Goal: Obtain resource: Download file/media

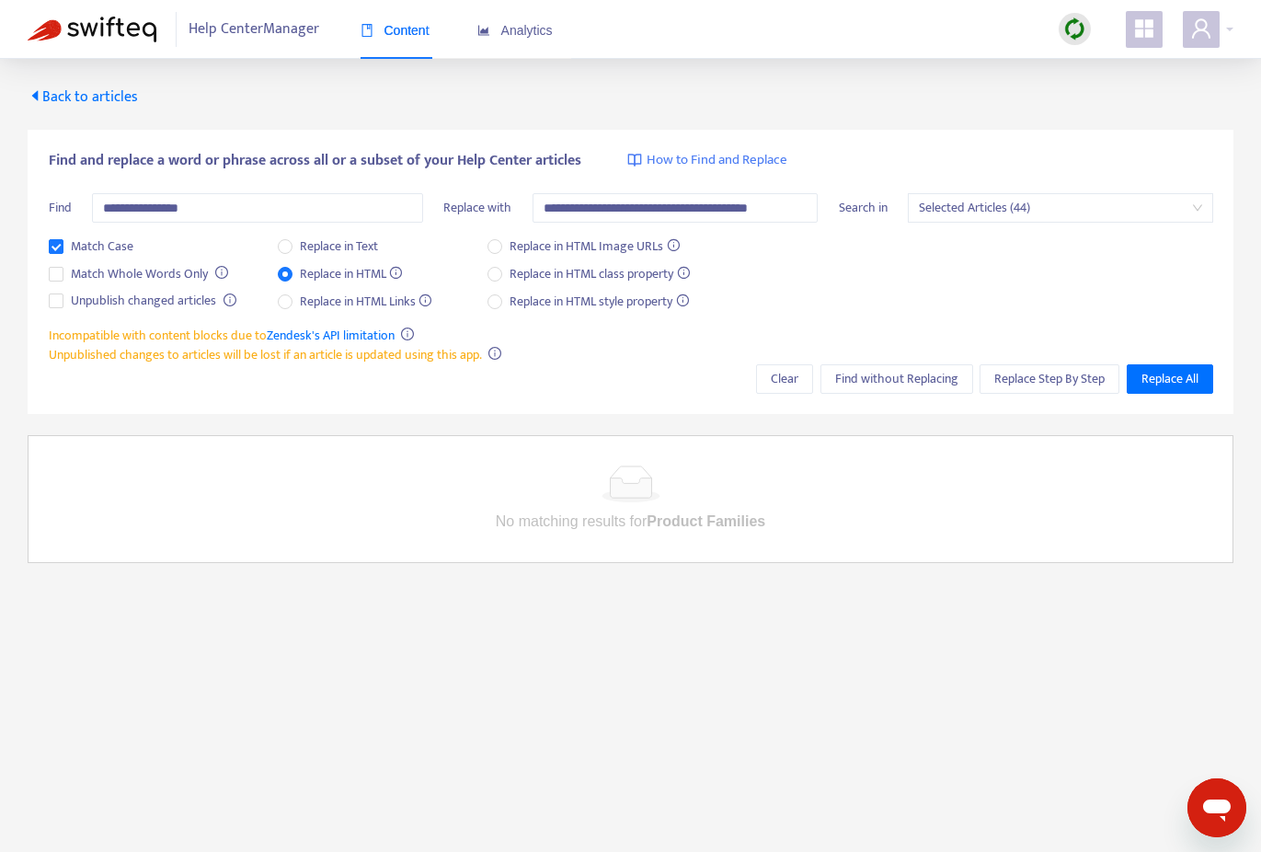
click at [79, 86] on span "Back to articles" at bounding box center [83, 97] width 110 height 25
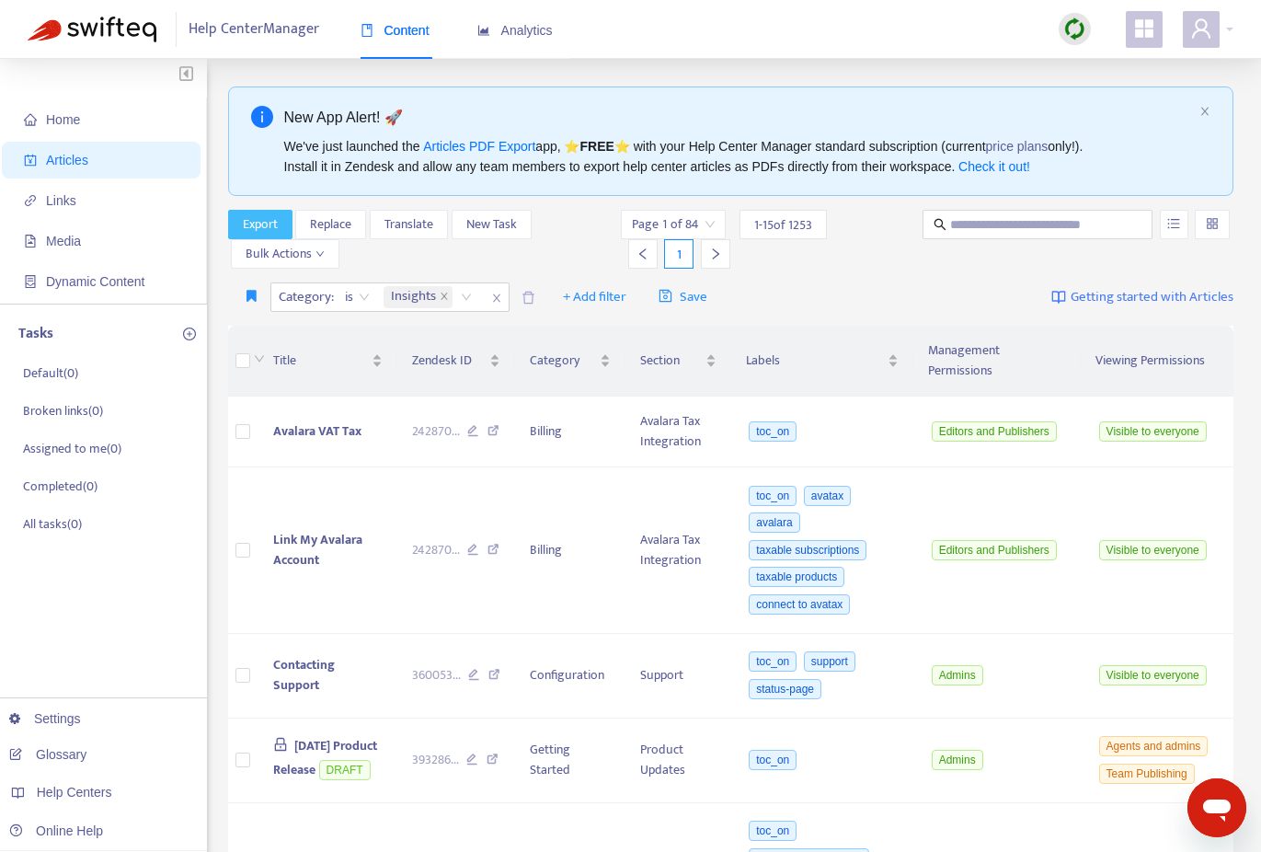
click at [266, 225] on span "Export" at bounding box center [260, 224] width 35 height 20
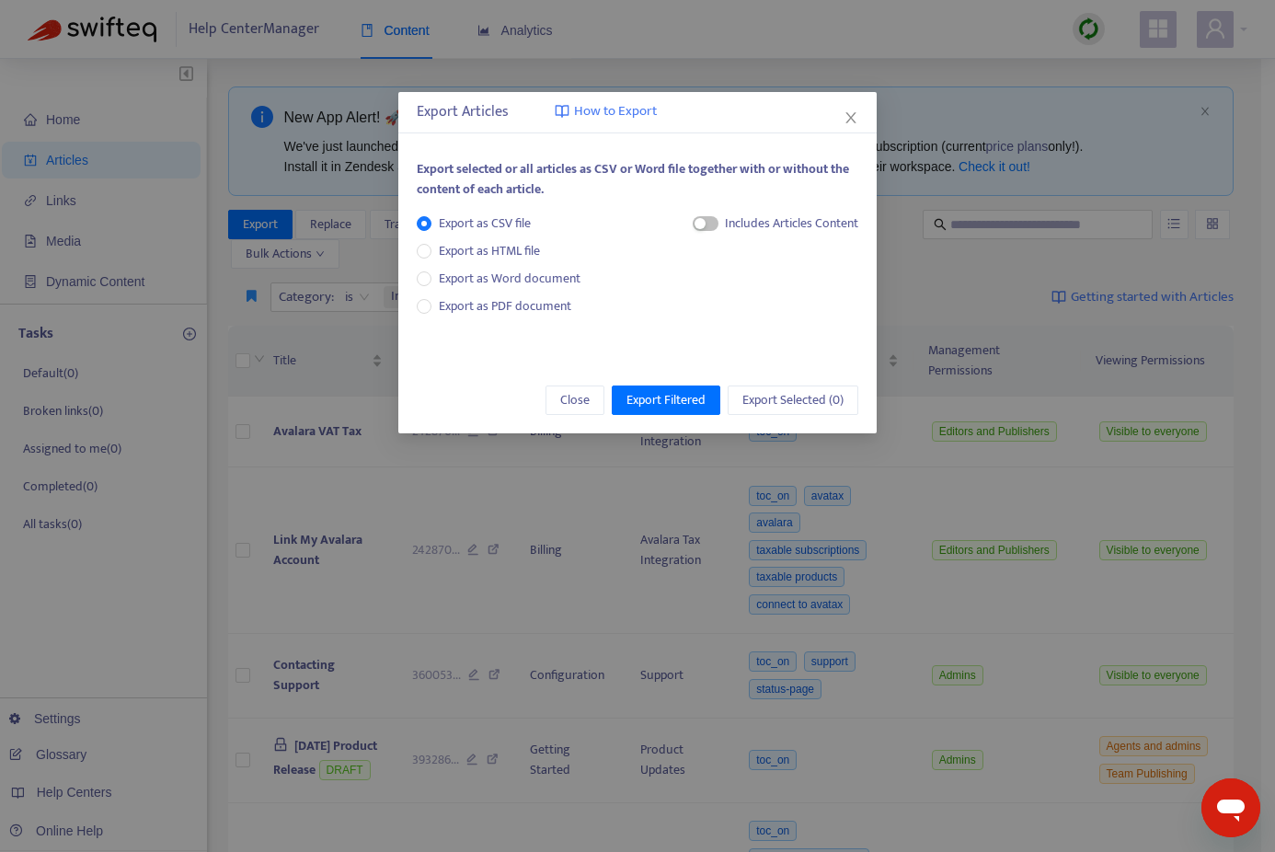
drag, startPoint x: 458, startPoint y: 307, endPoint x: 510, endPoint y: 318, distance: 52.7
click at [458, 307] on span "Export as PDF document" at bounding box center [505, 305] width 132 height 21
click at [686, 225] on span "button" at bounding box center [688, 223] width 26 height 15
click at [557, 397] on button "Close" at bounding box center [575, 399] width 59 height 29
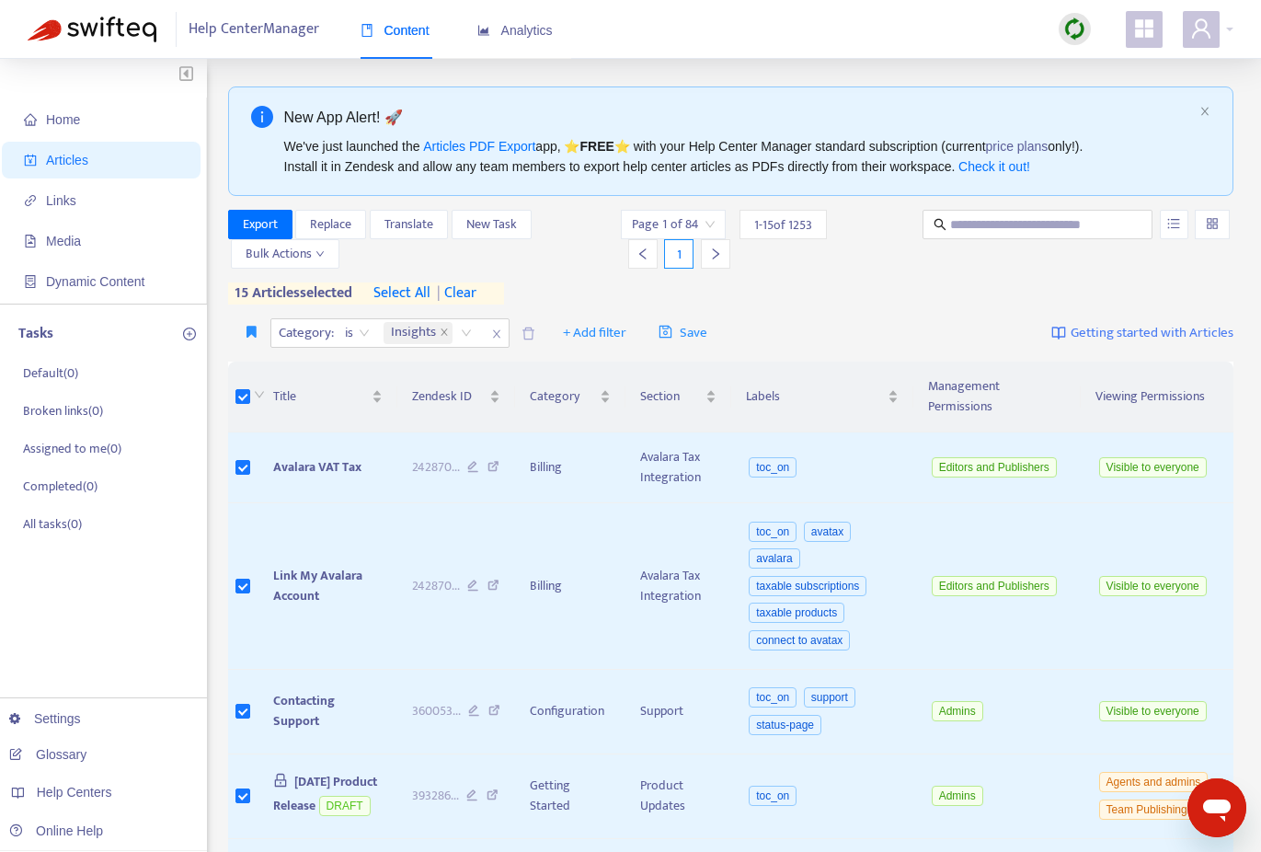
click at [401, 293] on span "select all" at bounding box center [402, 293] width 57 height 22
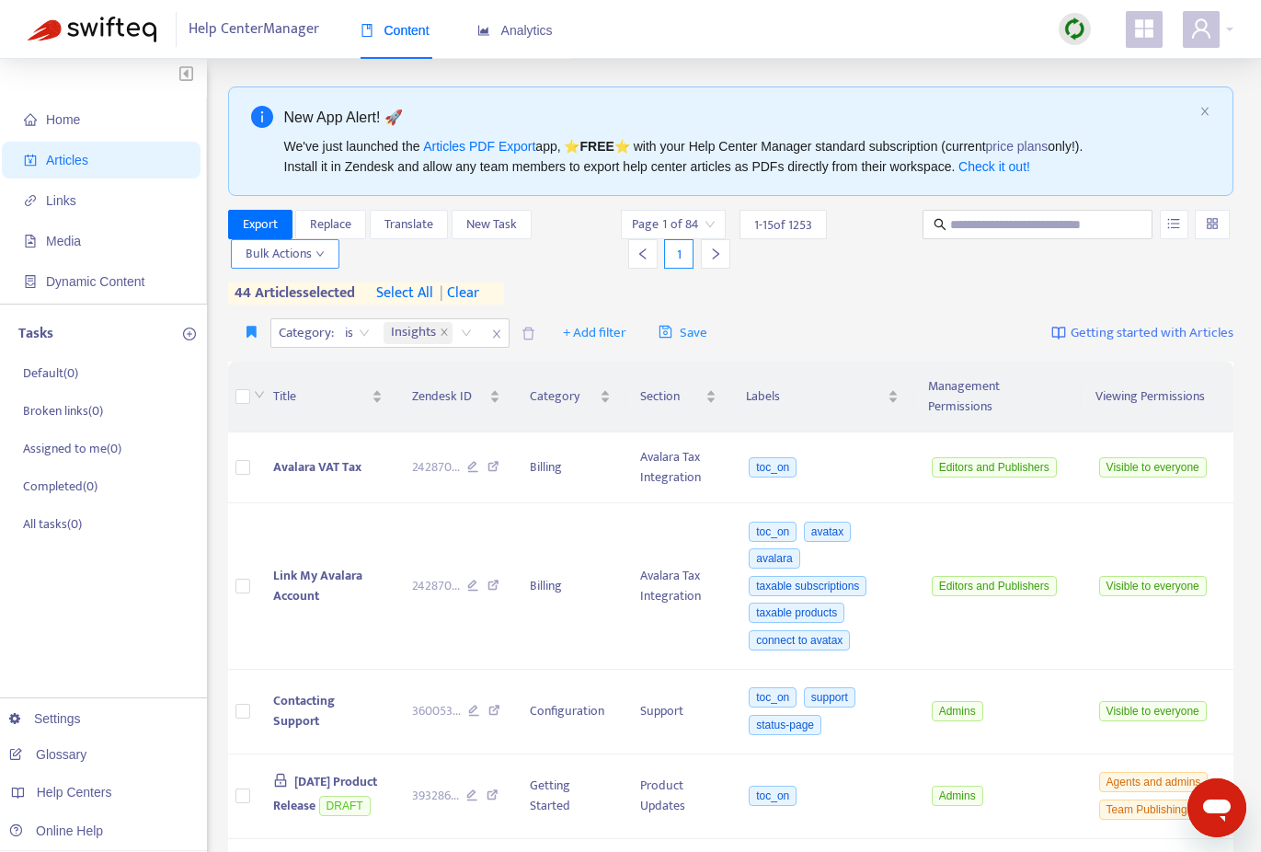
click at [320, 256] on icon "down" at bounding box center [319, 254] width 7 height 6
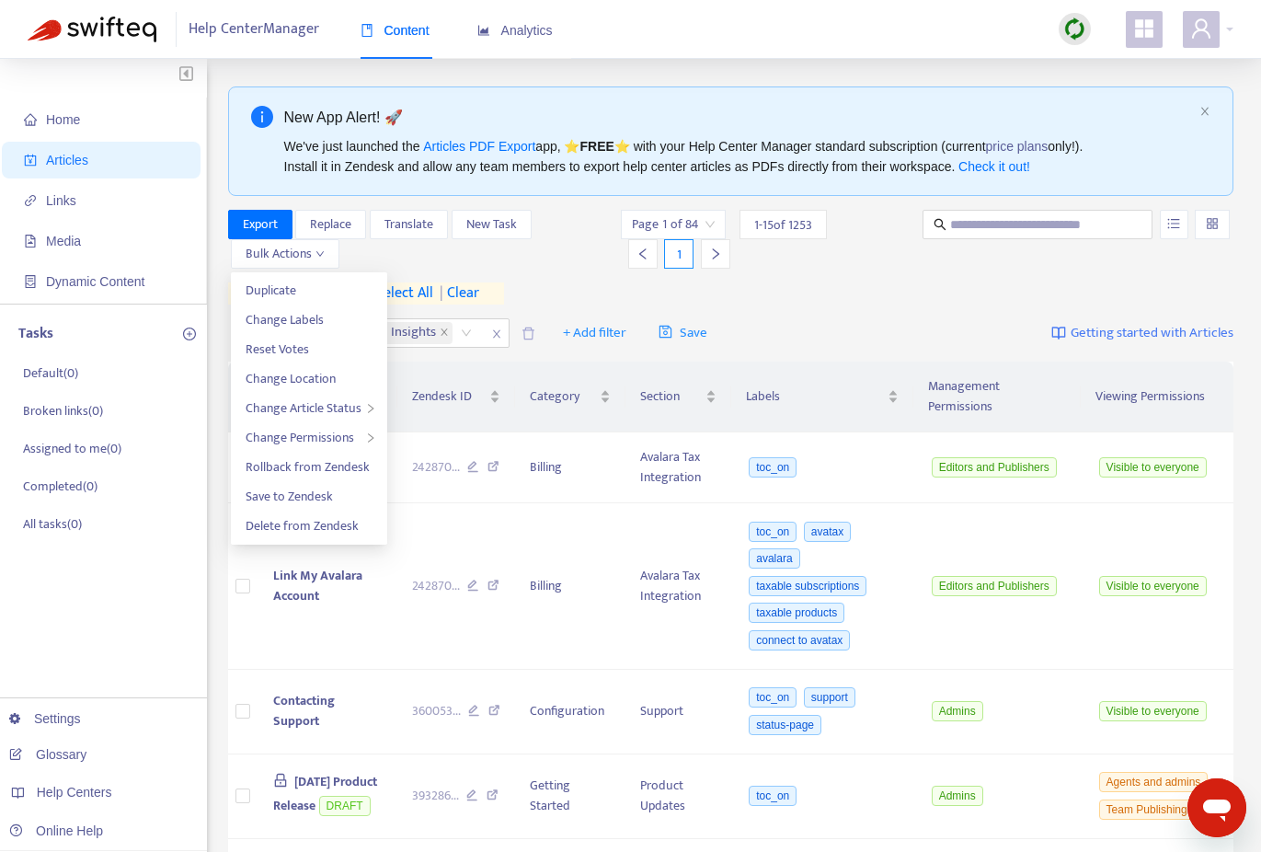
click at [531, 258] on div "Export Replace Translate New Task Bulk Actions" at bounding box center [423, 239] width 390 height 59
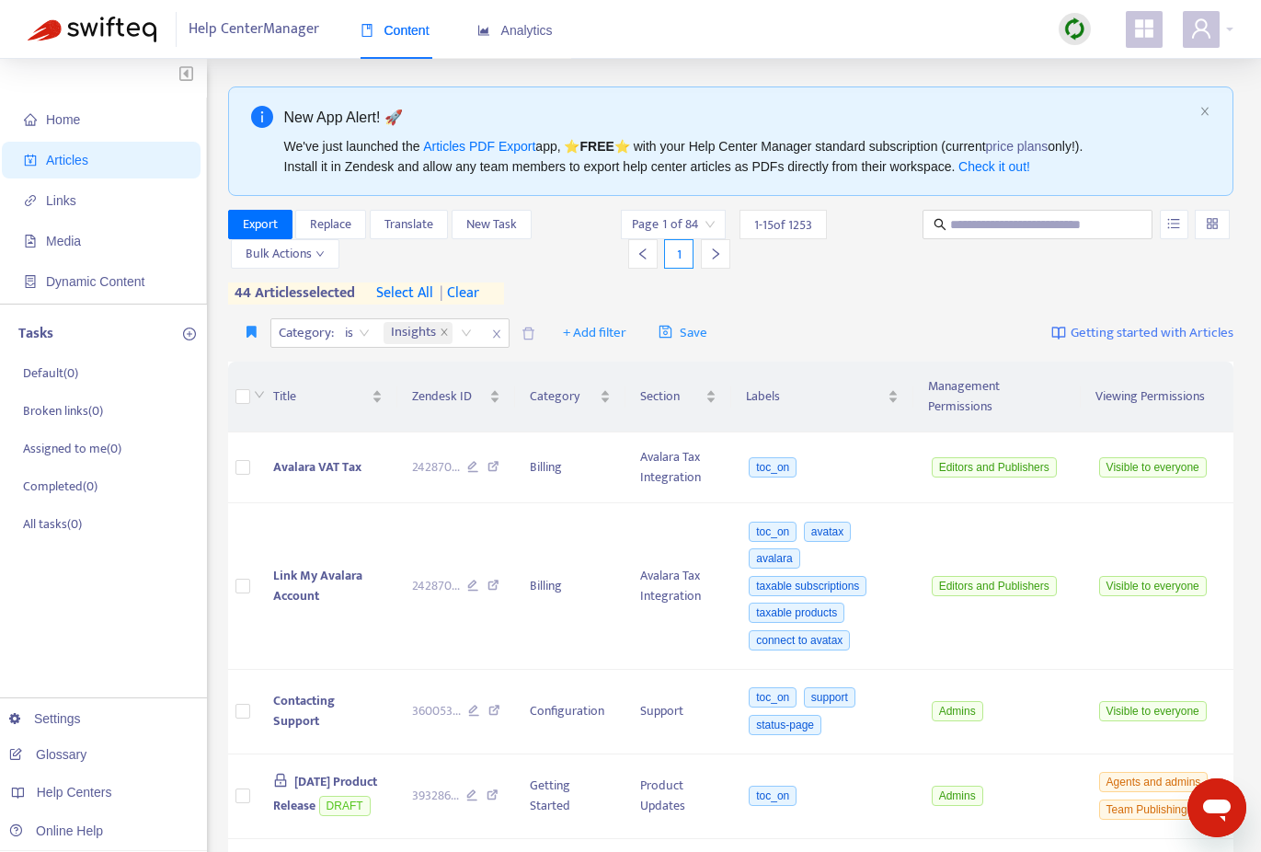
click at [408, 293] on span "select all" at bounding box center [404, 293] width 57 height 22
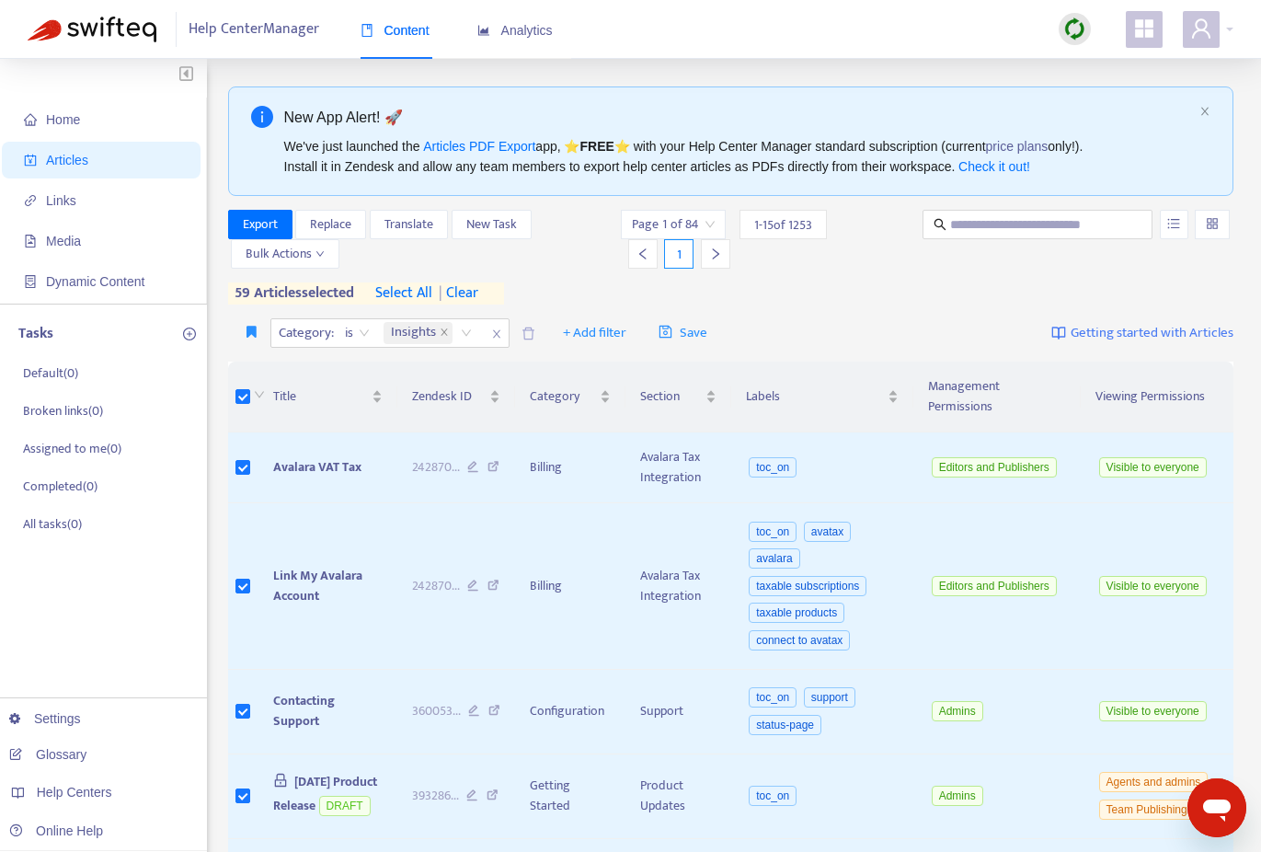
click at [412, 294] on span "select all" at bounding box center [403, 293] width 57 height 22
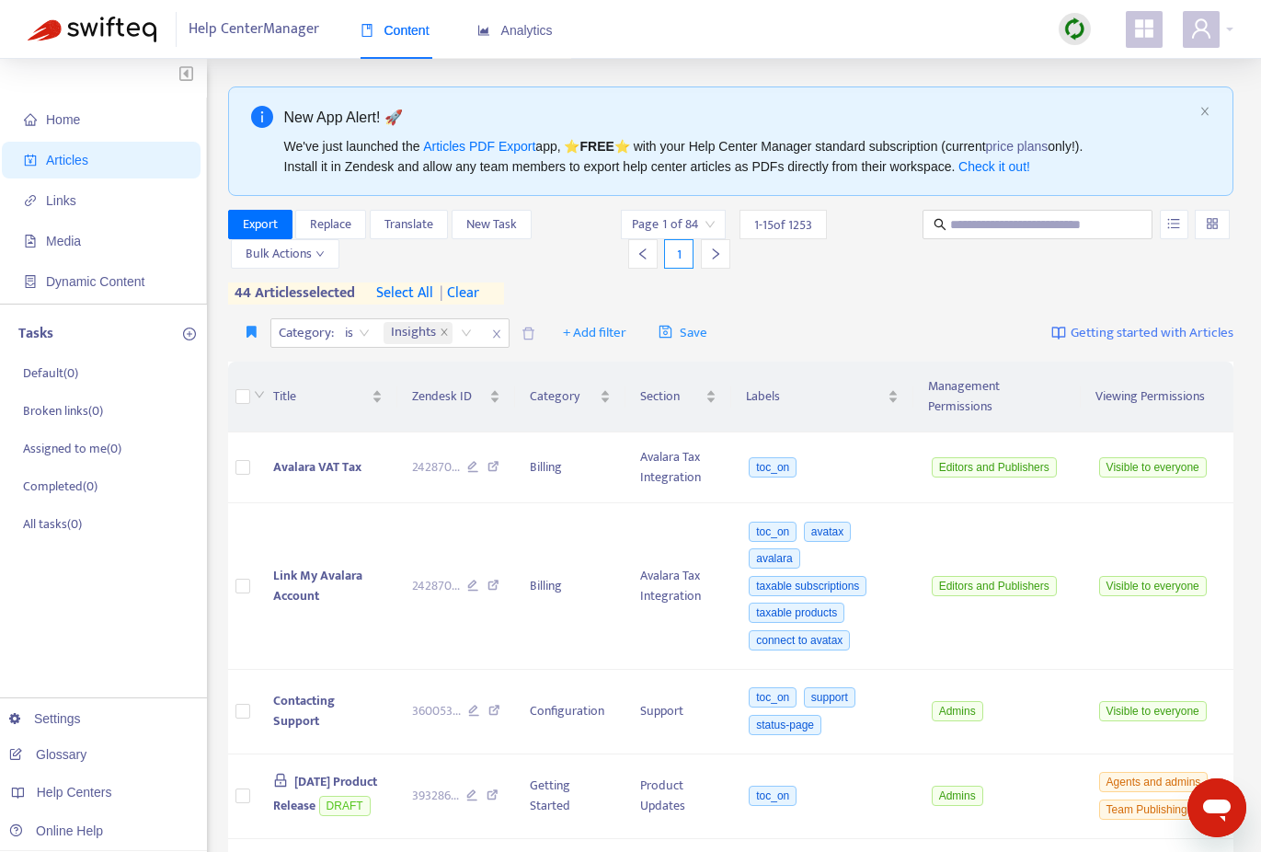
scroll to position [2, 0]
click at [259, 216] on span "Export" at bounding box center [260, 223] width 35 height 20
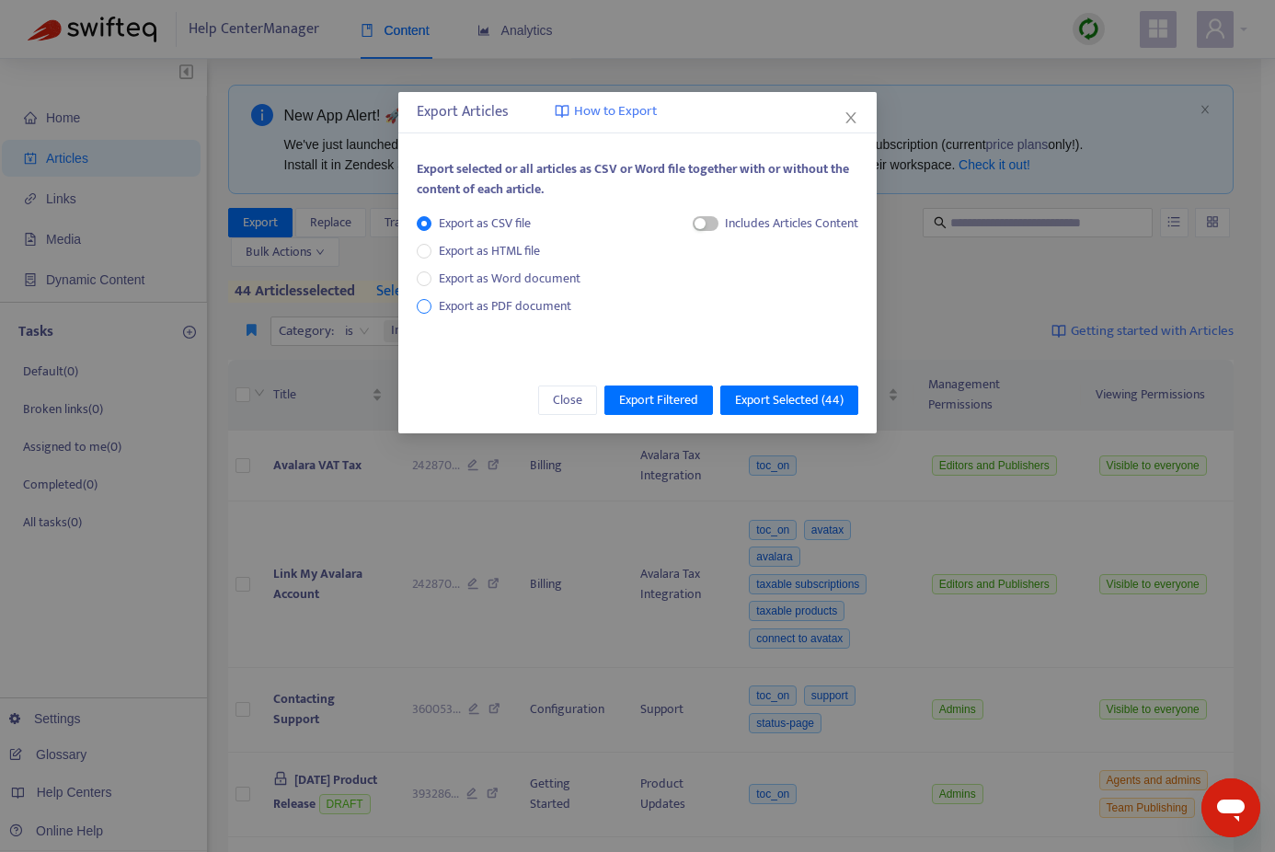
click at [464, 297] on span "Export as PDF document" at bounding box center [505, 305] width 132 height 21
click at [682, 224] on div "button" at bounding box center [682, 223] width 11 height 11
click at [792, 397] on span "Export Selected ( 44 )" at bounding box center [789, 400] width 109 height 20
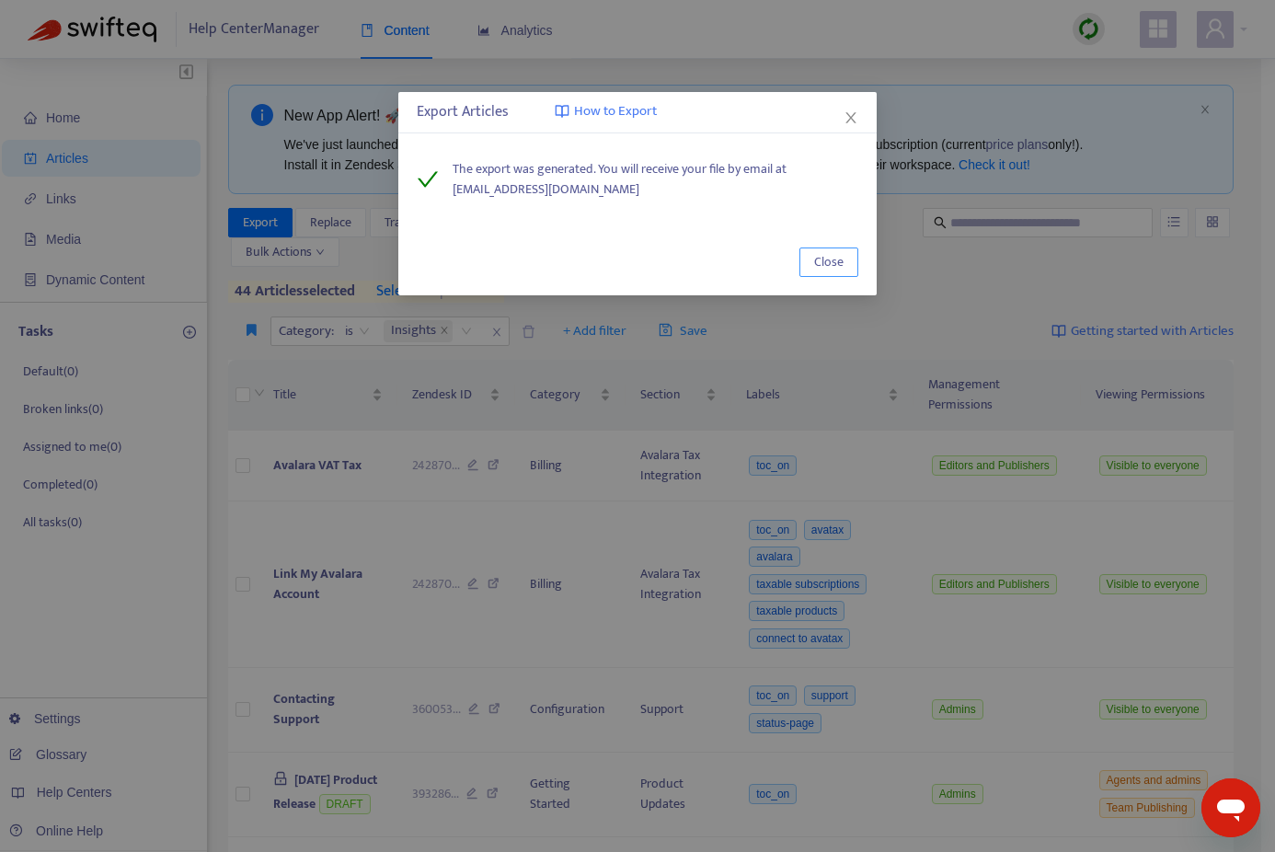
click at [822, 260] on span "Close" at bounding box center [828, 262] width 29 height 20
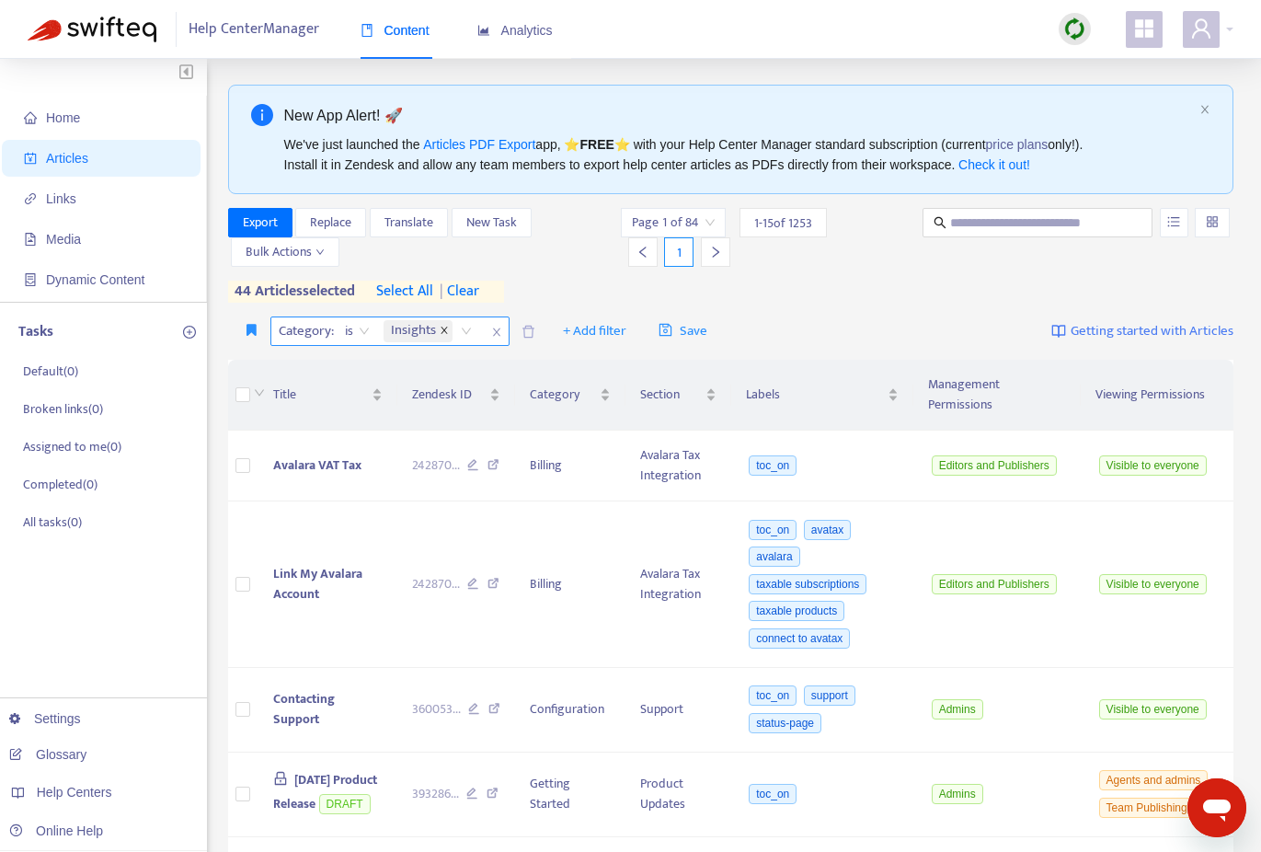
click at [442, 326] on icon "close" at bounding box center [444, 330] width 9 height 9
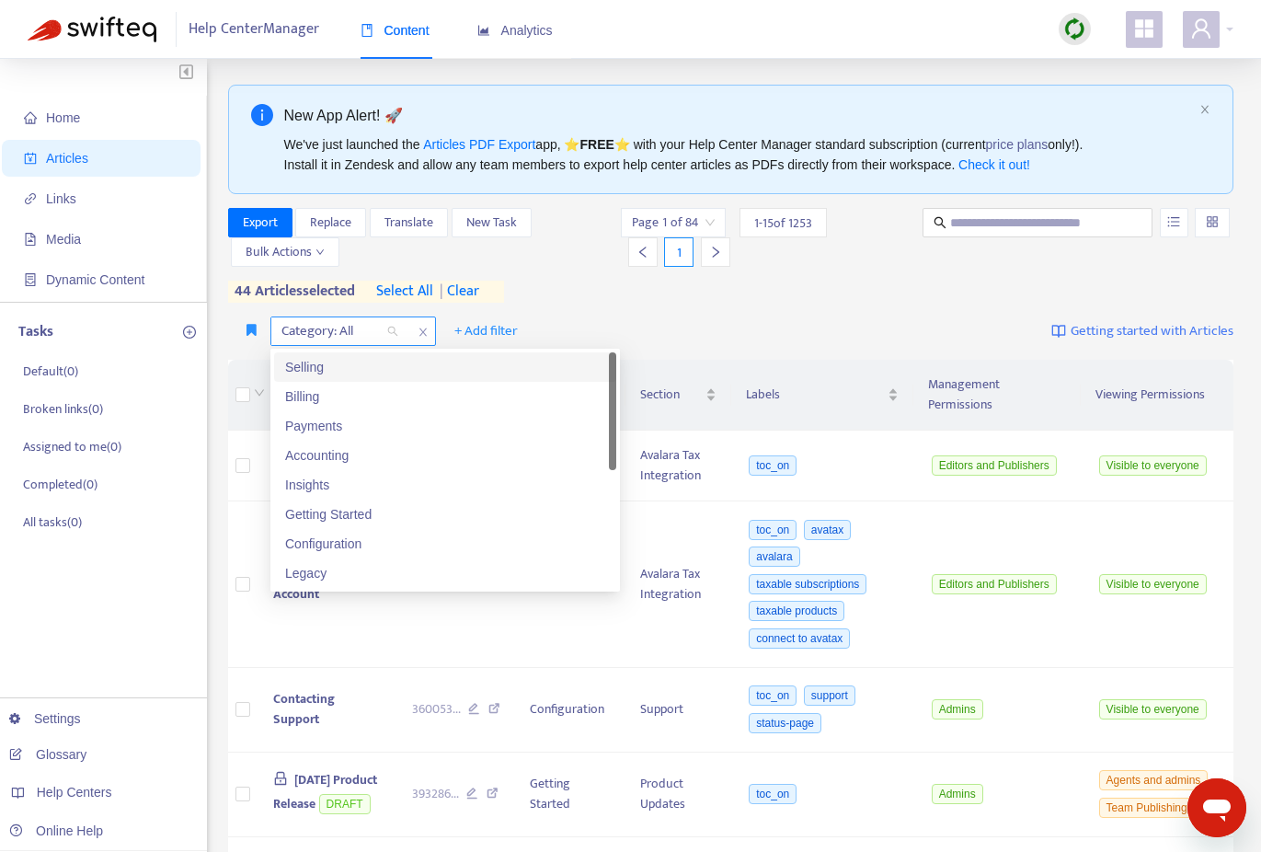
click at [397, 330] on div "Category: All" at bounding box center [339, 331] width 137 height 28
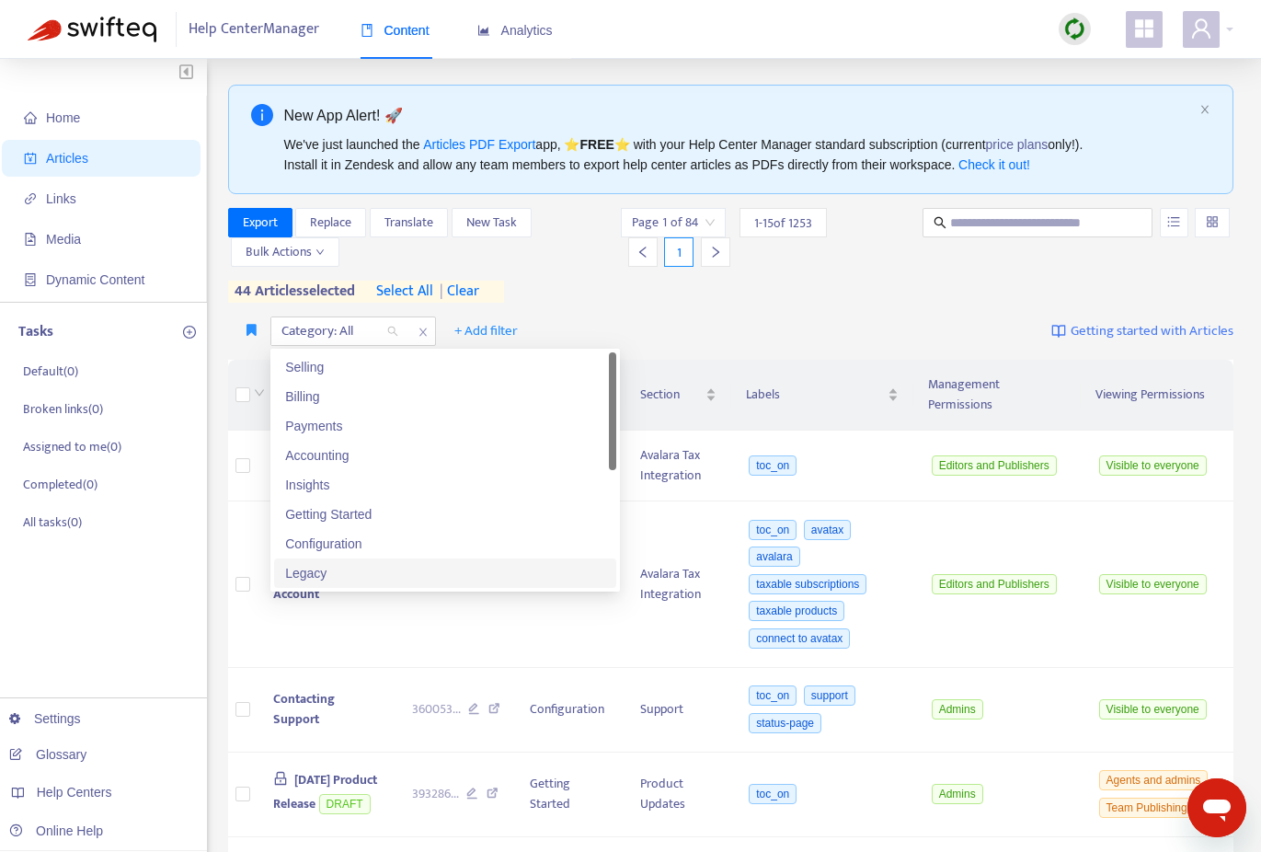
click at [368, 579] on div "Legacy" at bounding box center [445, 573] width 320 height 20
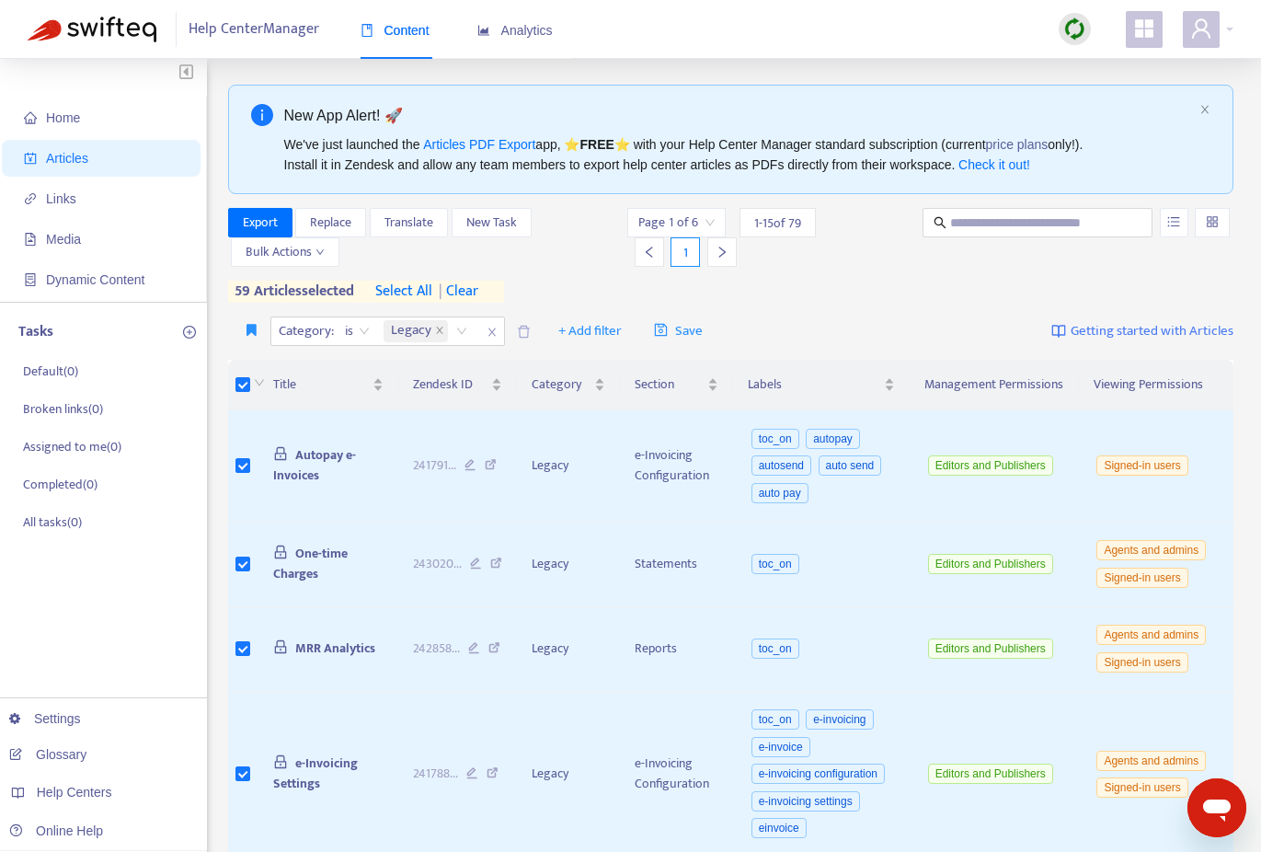
click at [411, 292] on span "select all" at bounding box center [403, 292] width 57 height 22
click at [411, 292] on span "select all" at bounding box center [402, 292] width 57 height 22
click at [259, 222] on span "Export" at bounding box center [260, 223] width 35 height 20
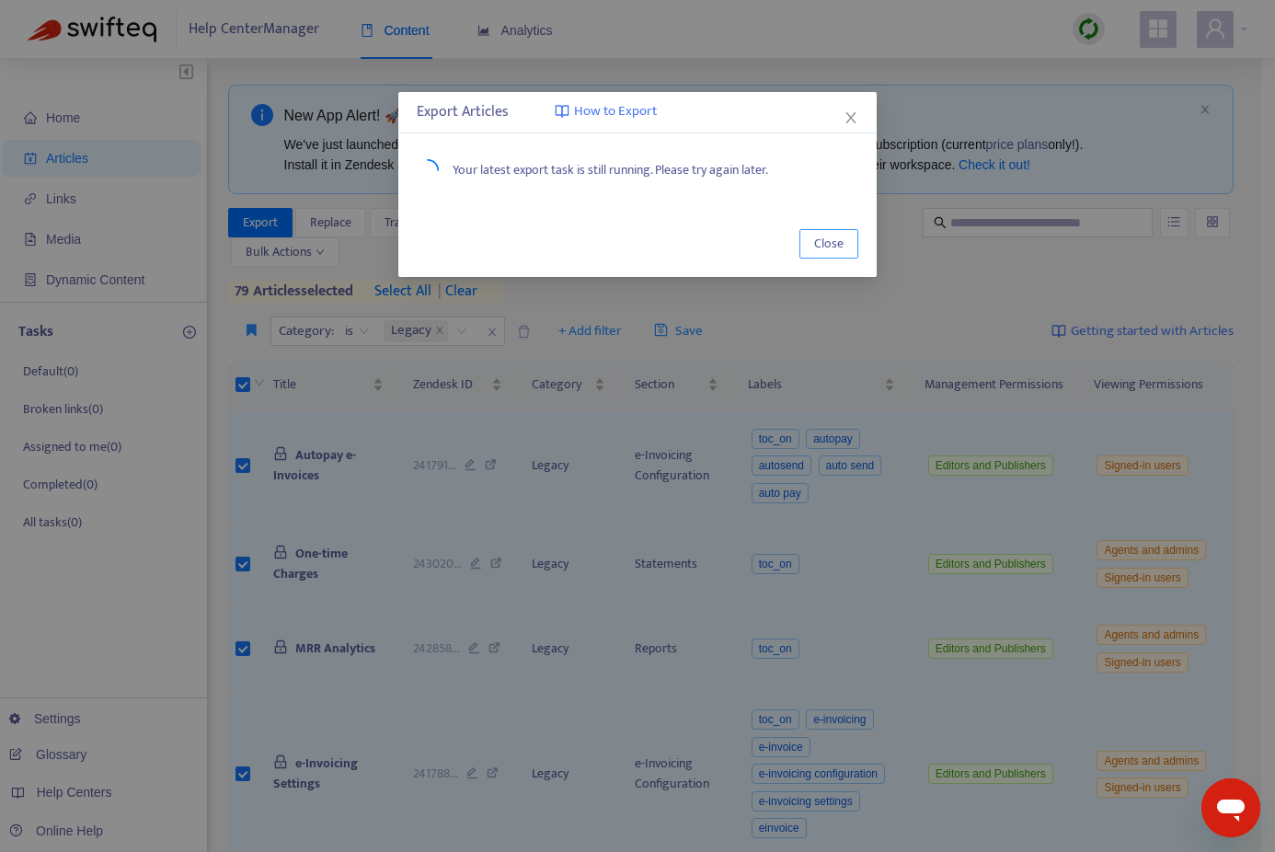
click at [834, 241] on span "Close" at bounding box center [828, 244] width 29 height 20
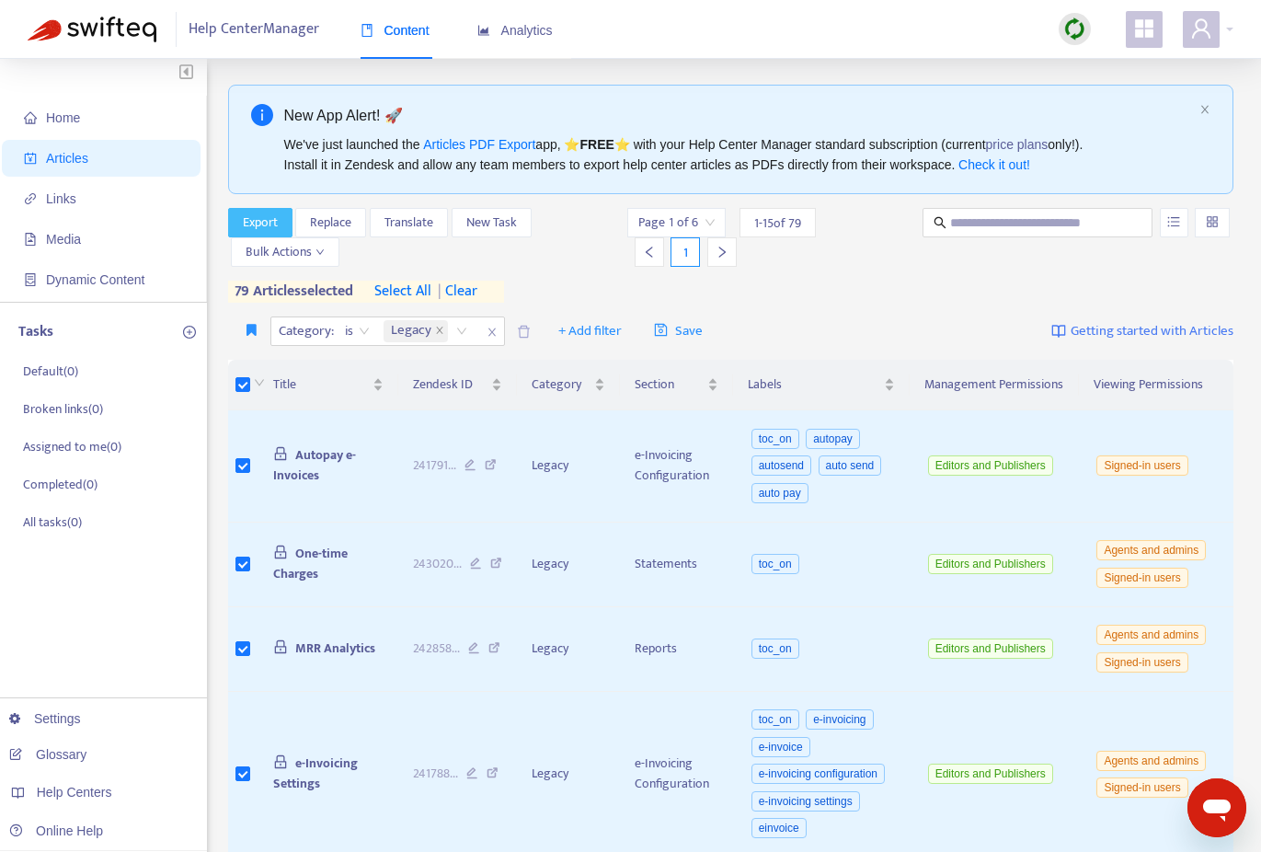
click at [254, 221] on span "Export" at bounding box center [260, 223] width 35 height 20
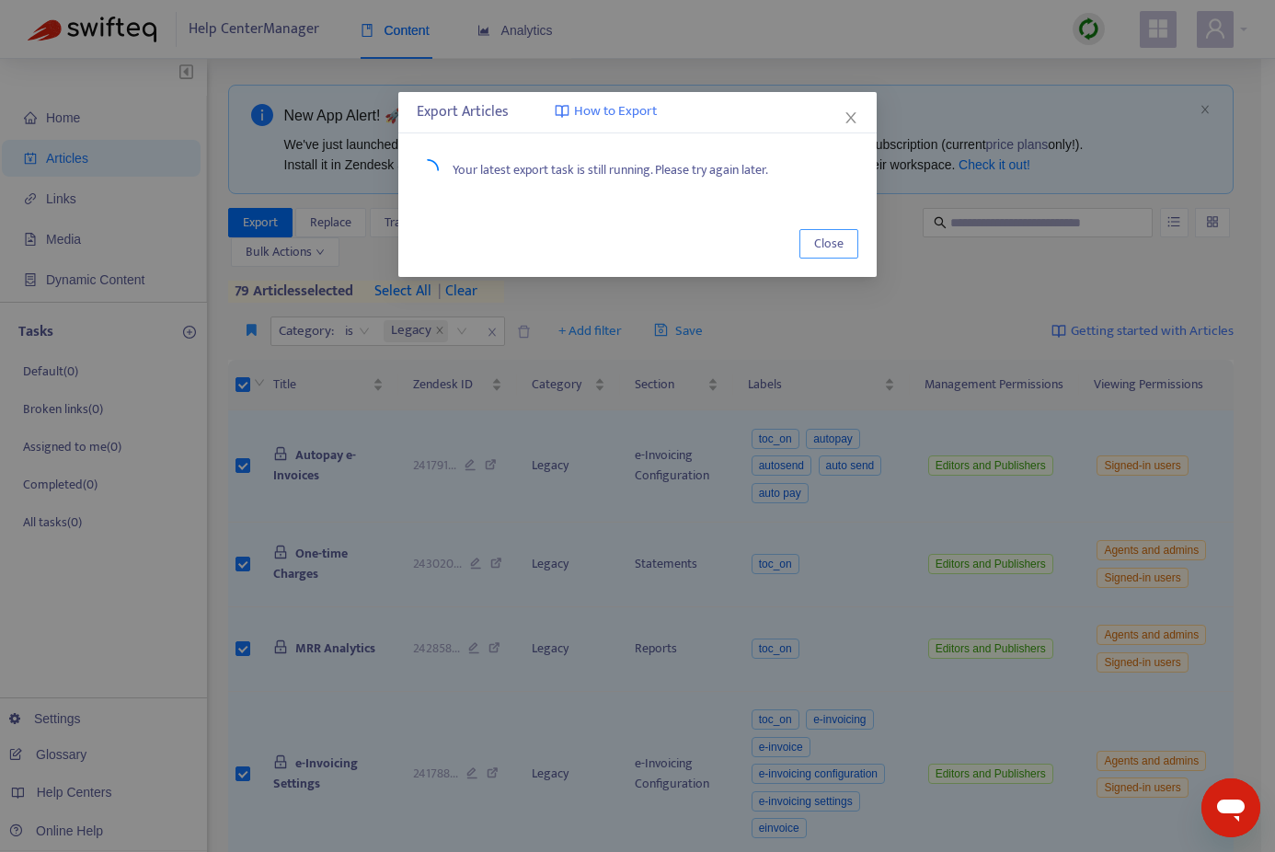
click at [838, 247] on span "Close" at bounding box center [828, 244] width 29 height 20
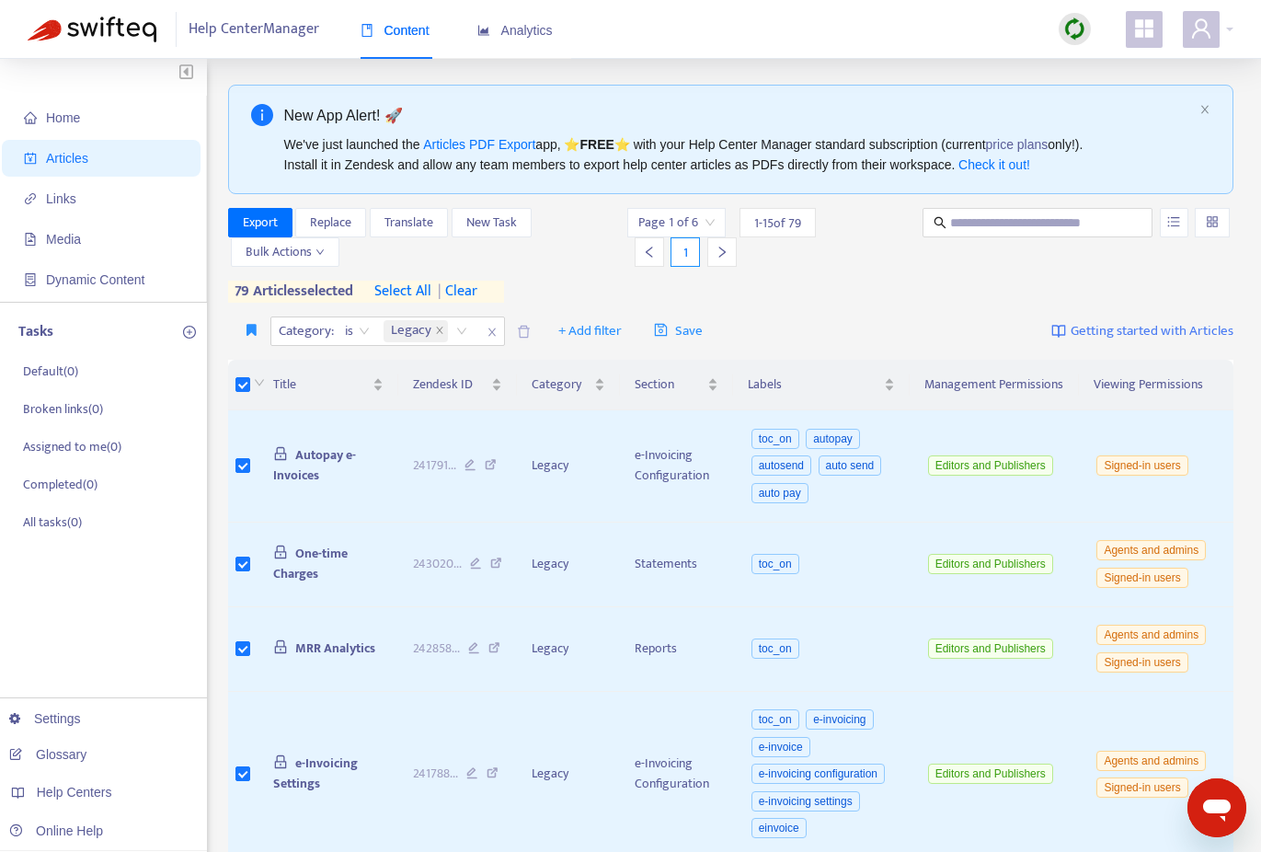
scroll to position [4, 0]
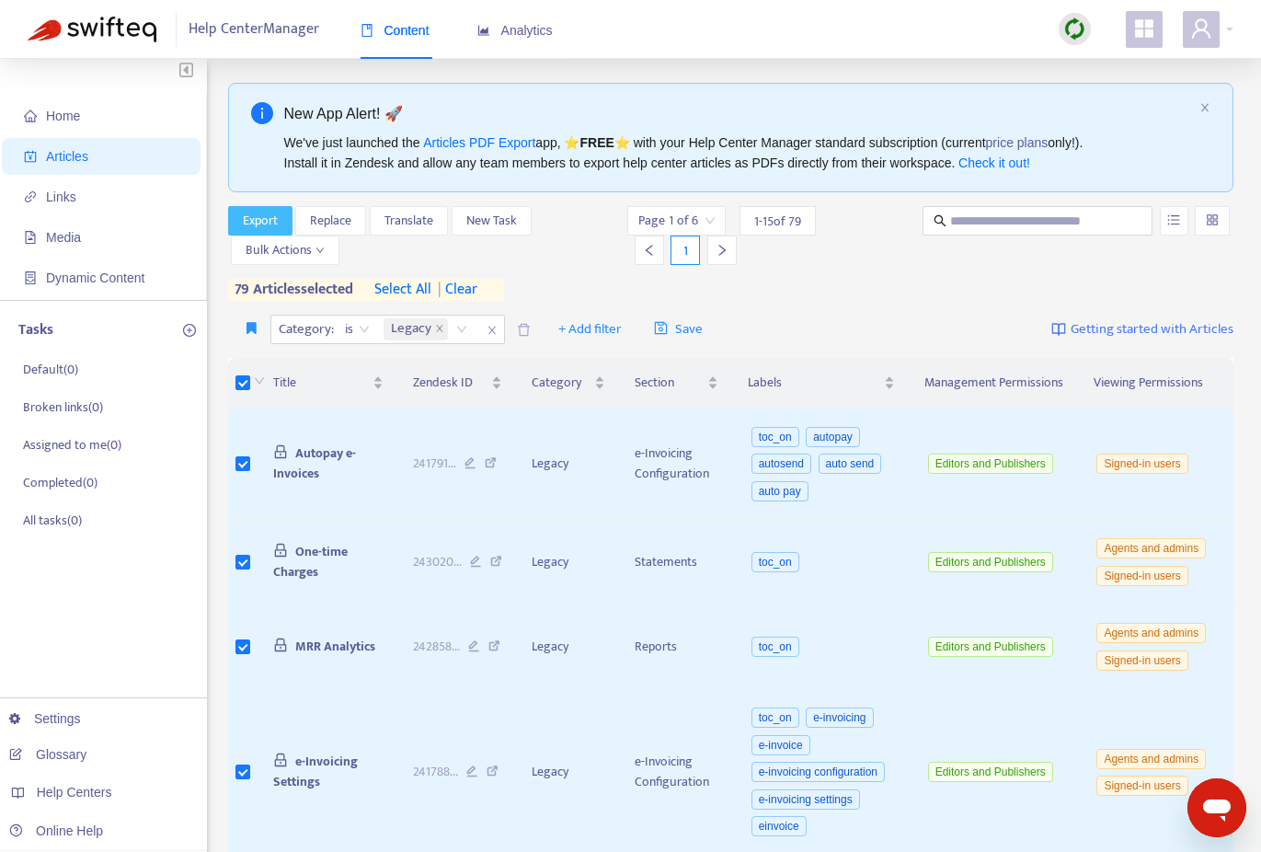
click at [272, 221] on span "Export" at bounding box center [260, 221] width 35 height 20
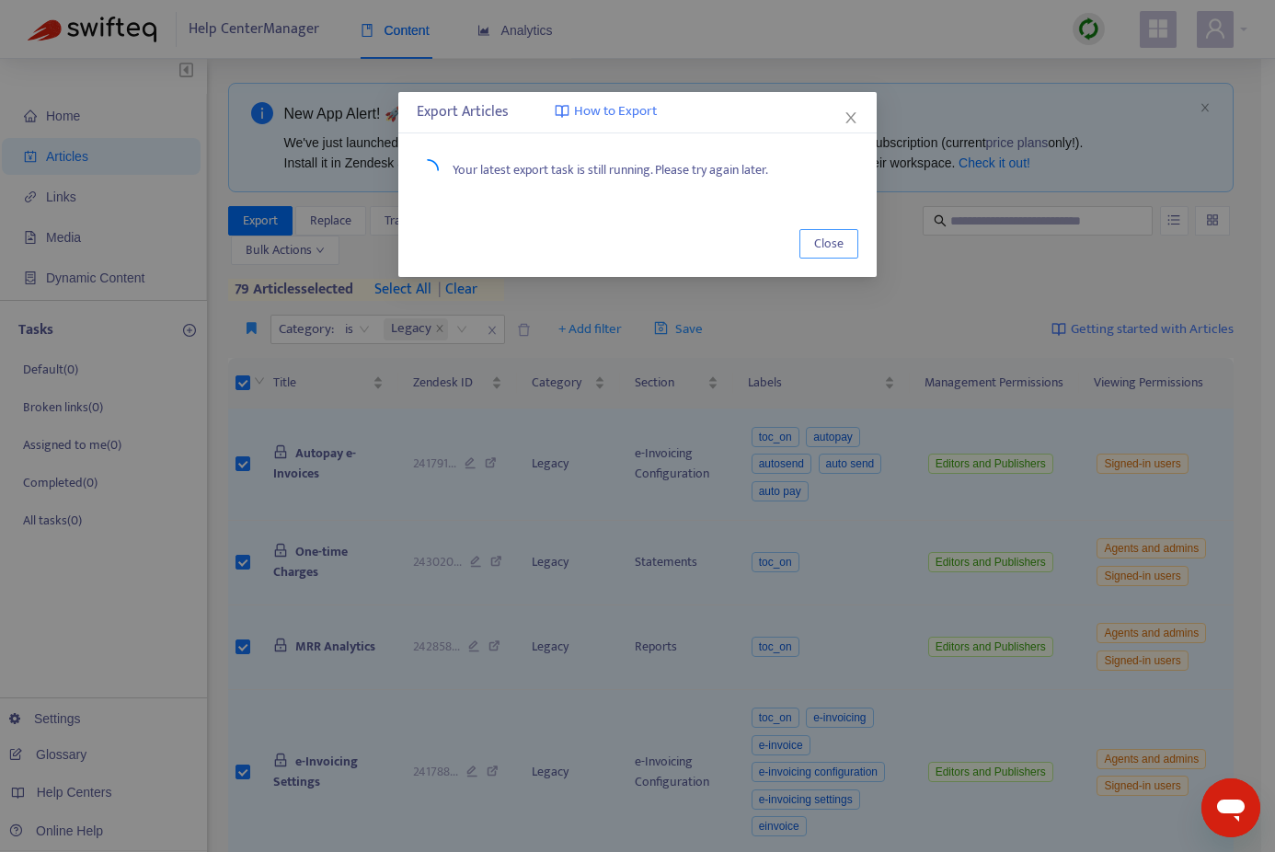
click at [826, 250] on span "Close" at bounding box center [828, 244] width 29 height 20
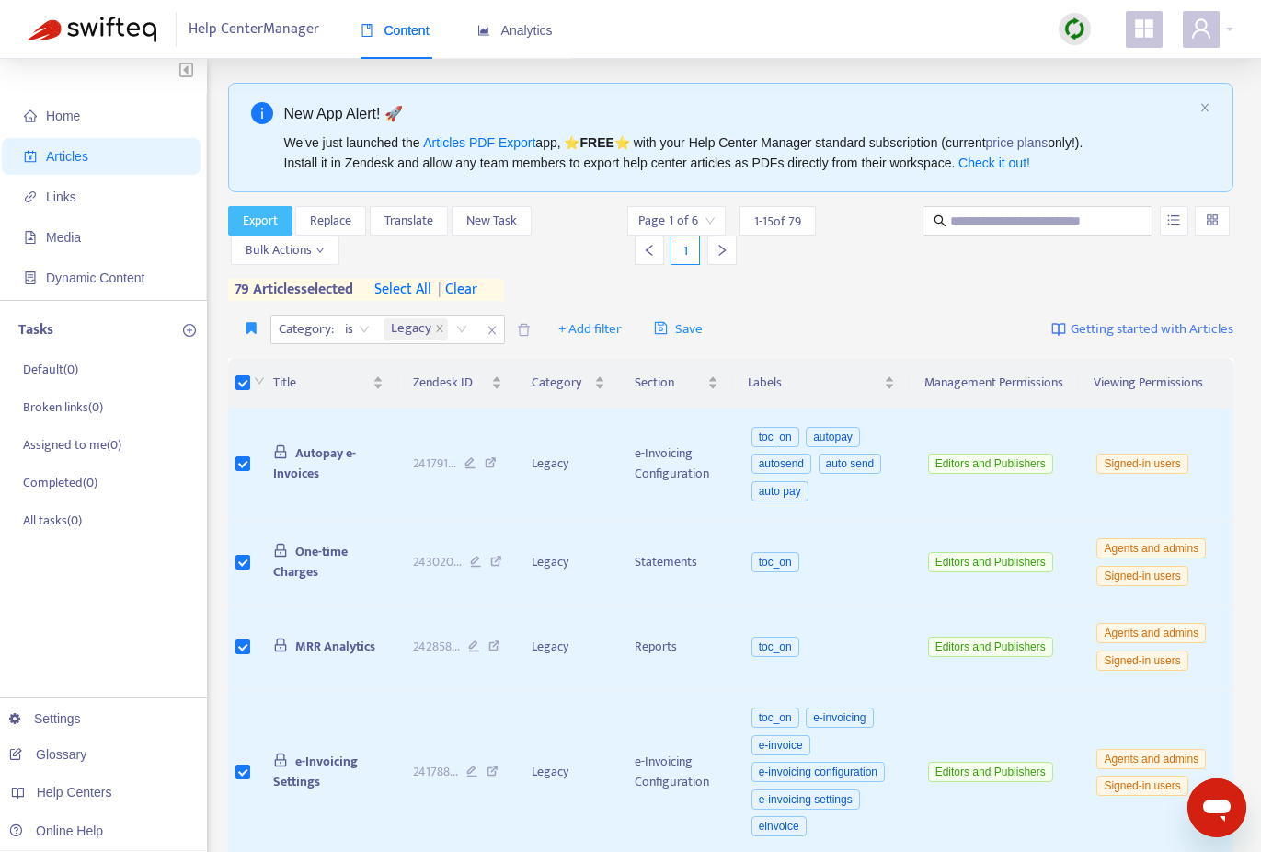
click at [269, 213] on span "Export" at bounding box center [260, 221] width 35 height 20
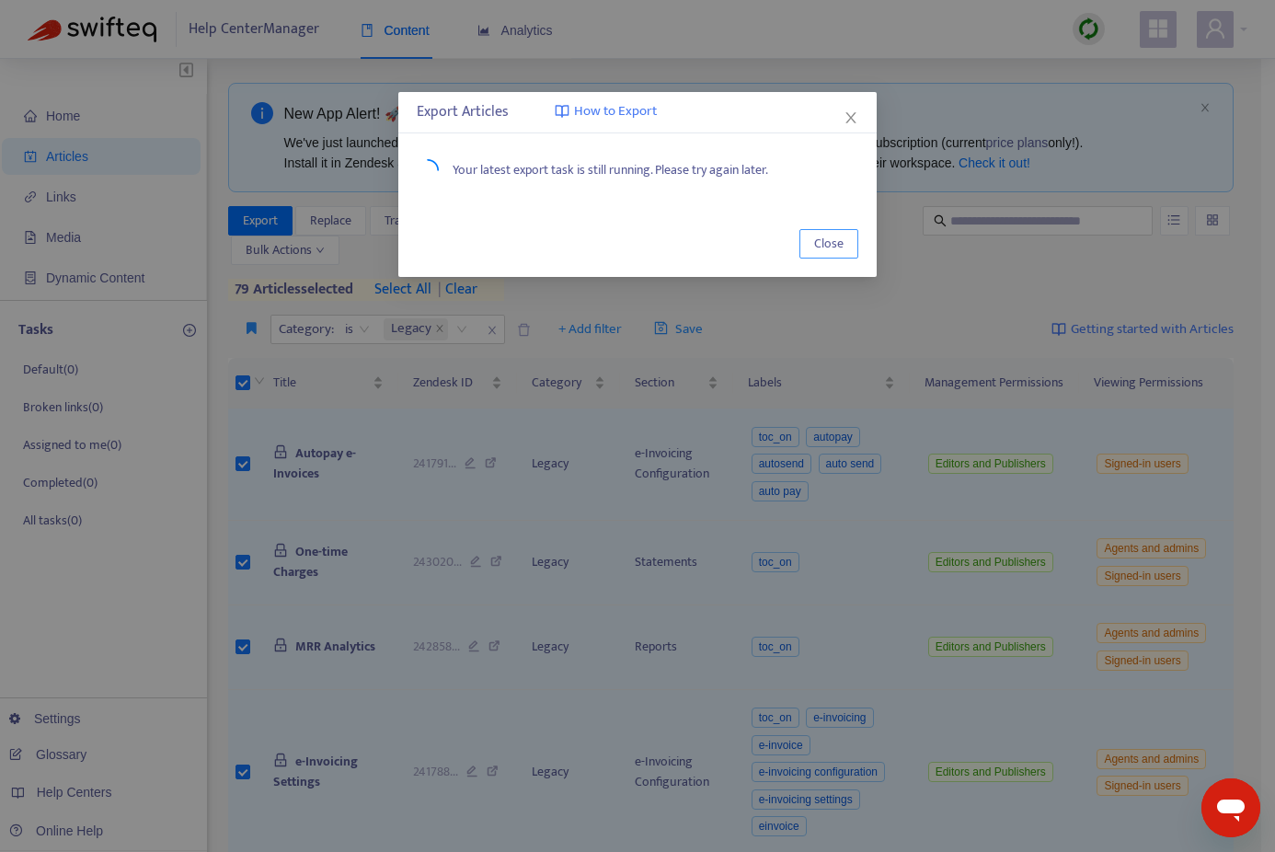
click at [836, 242] on span "Close" at bounding box center [828, 244] width 29 height 20
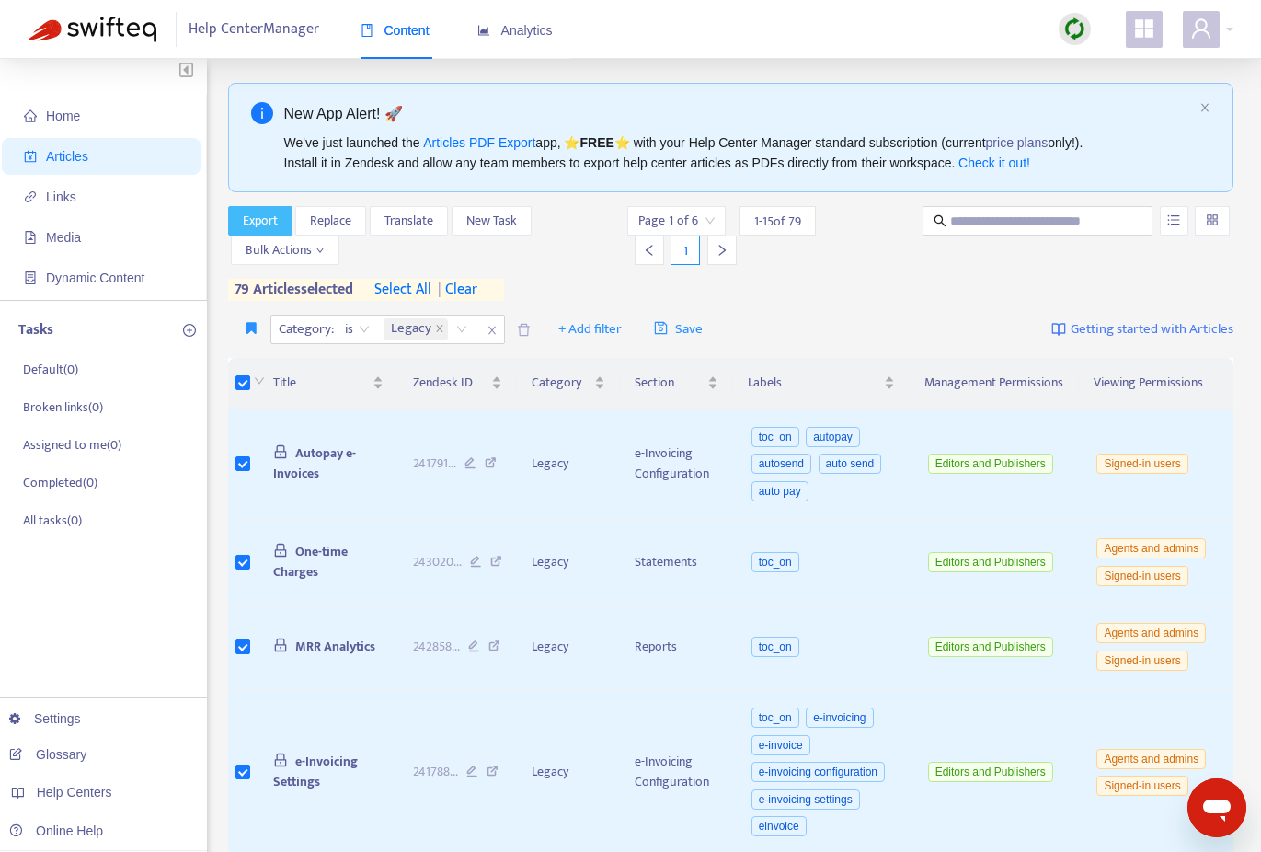
click at [243, 215] on span "Export" at bounding box center [260, 221] width 35 height 20
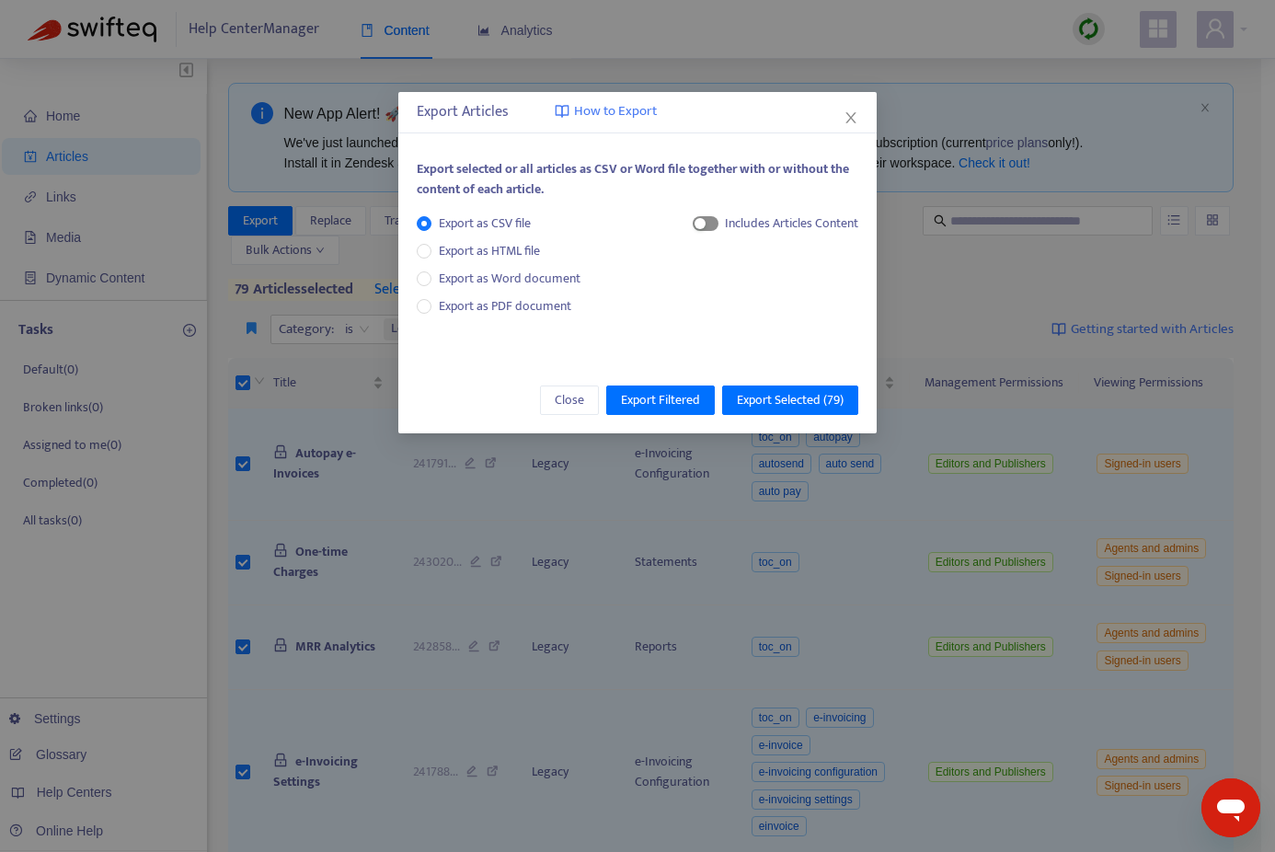
click at [708, 218] on span "button" at bounding box center [706, 223] width 26 height 15
click at [691, 223] on span "button" at bounding box center [688, 223] width 26 height 15
click at [766, 399] on span "Export Selected ( 79 )" at bounding box center [790, 400] width 107 height 20
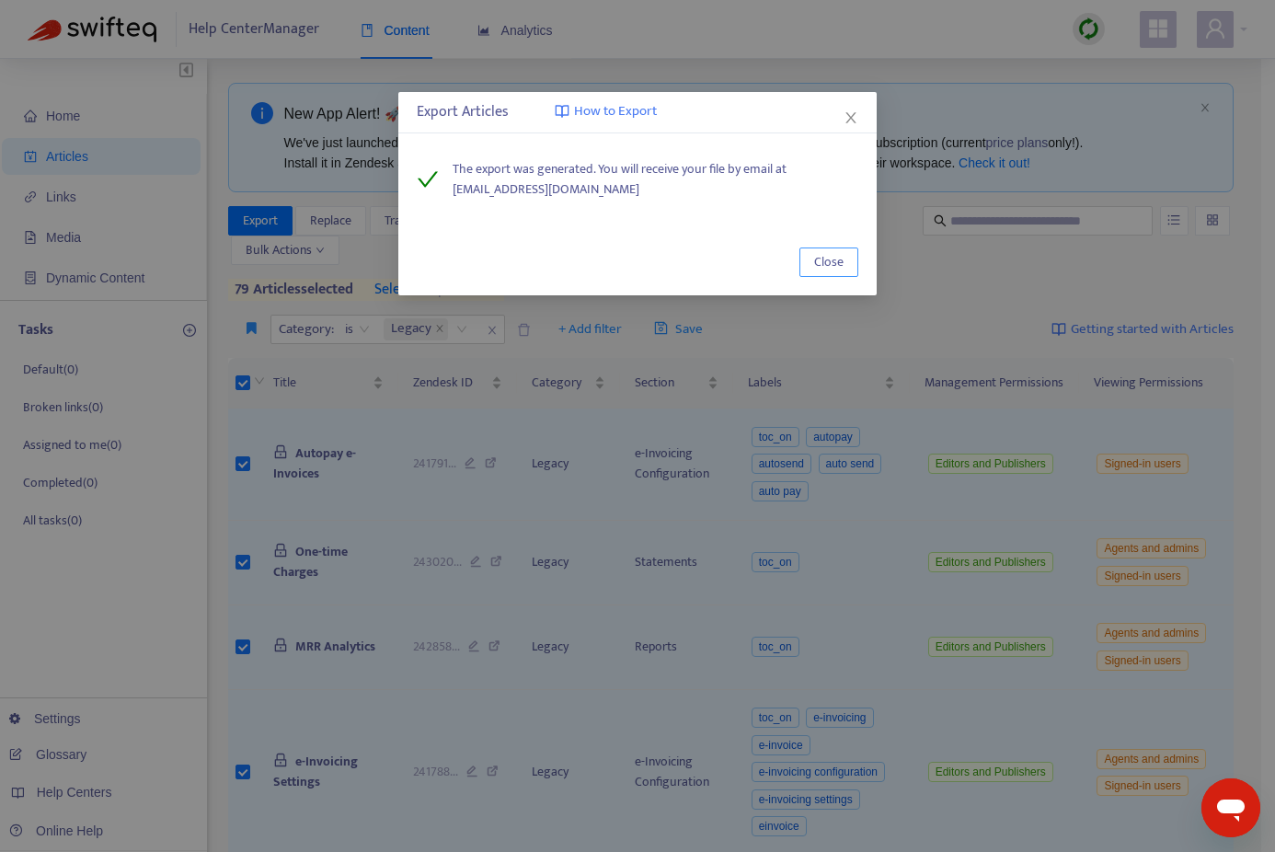
click at [829, 257] on span "Close" at bounding box center [828, 262] width 29 height 20
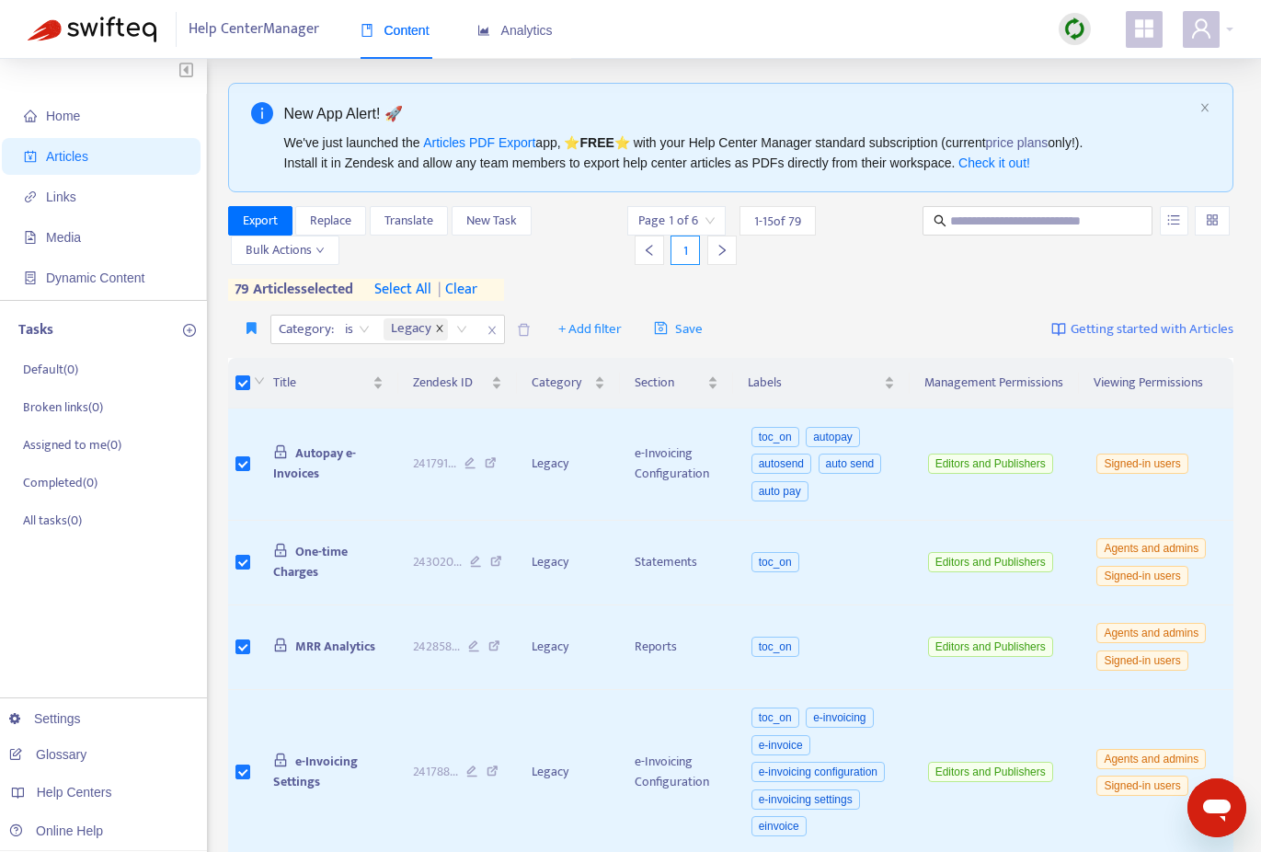
click at [440, 330] on icon "close" at bounding box center [439, 329] width 6 height 6
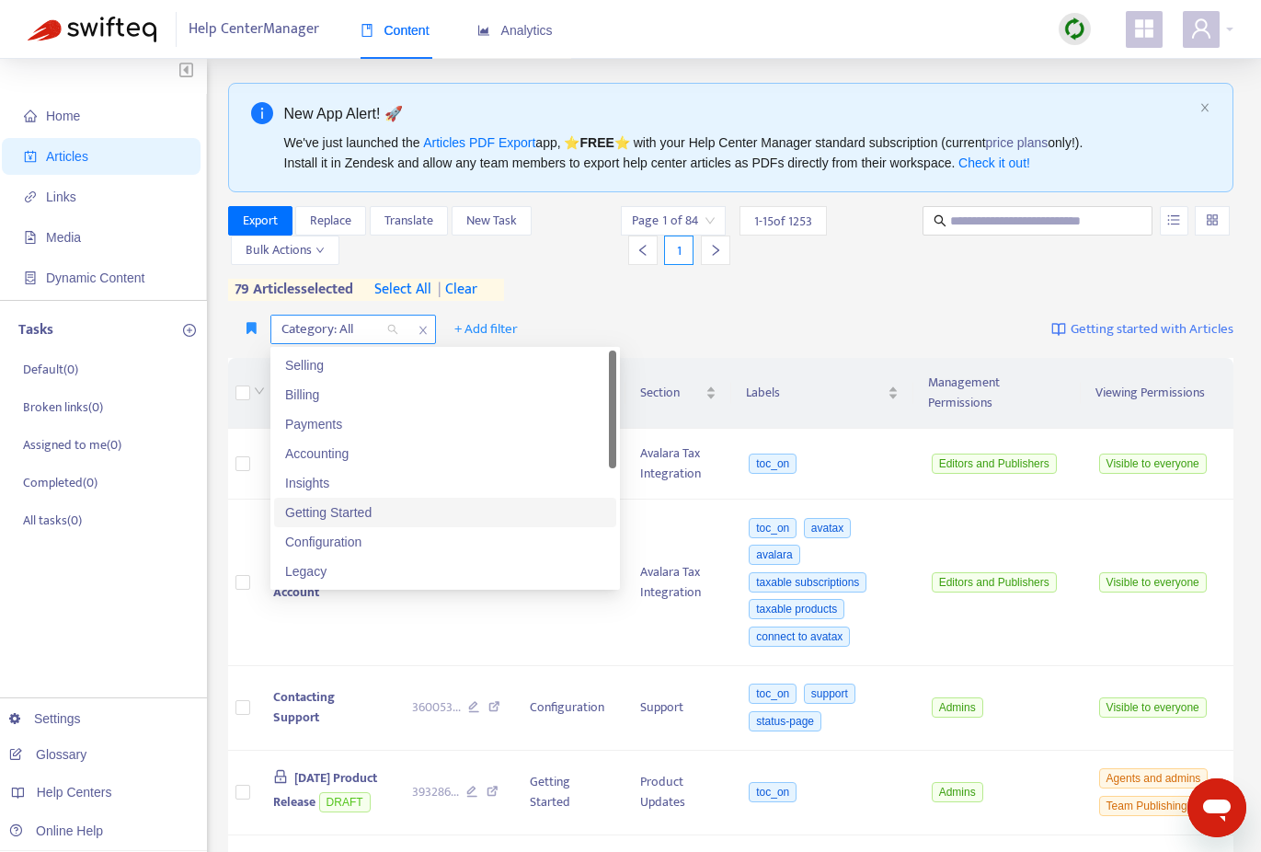
click at [393, 326] on div "Category: All" at bounding box center [339, 330] width 137 height 28
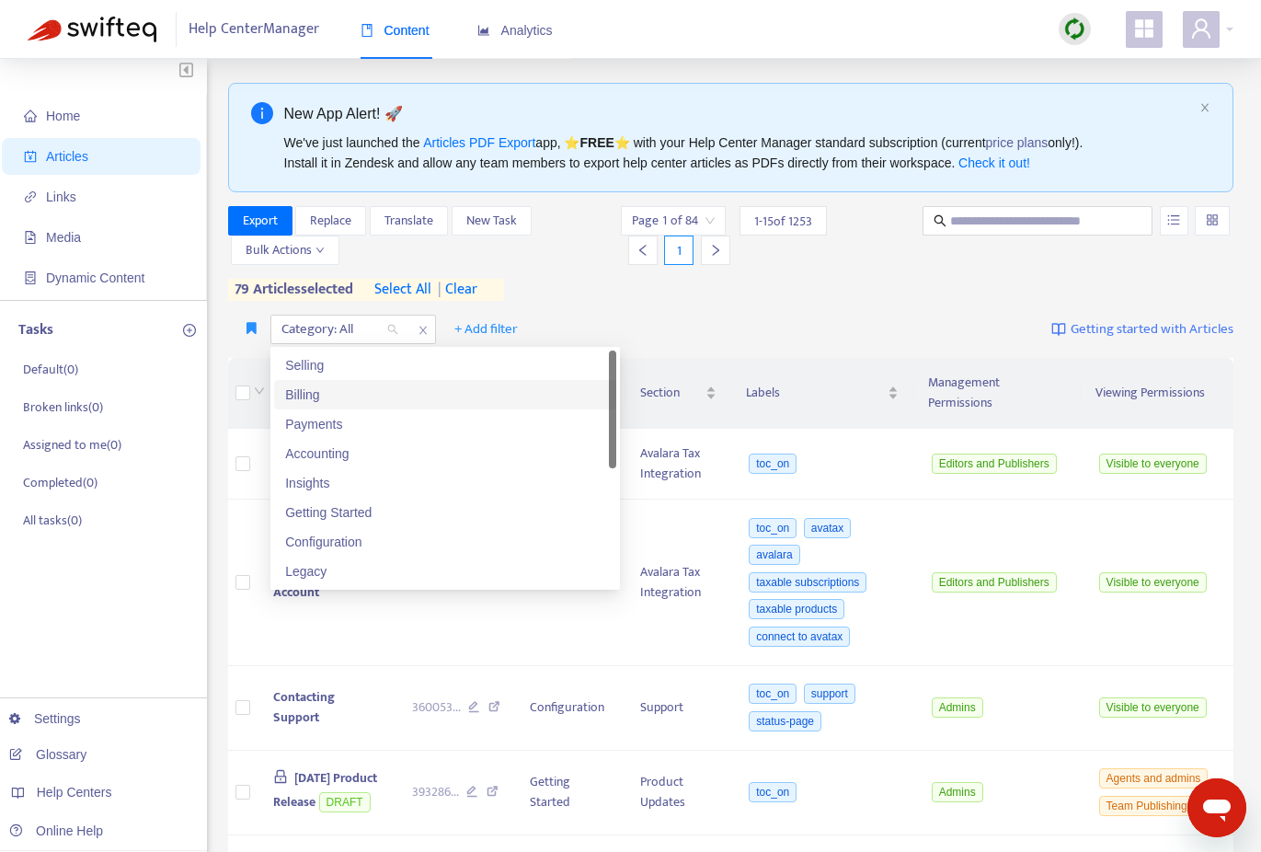
click at [379, 396] on div "Billing" at bounding box center [445, 395] width 320 height 20
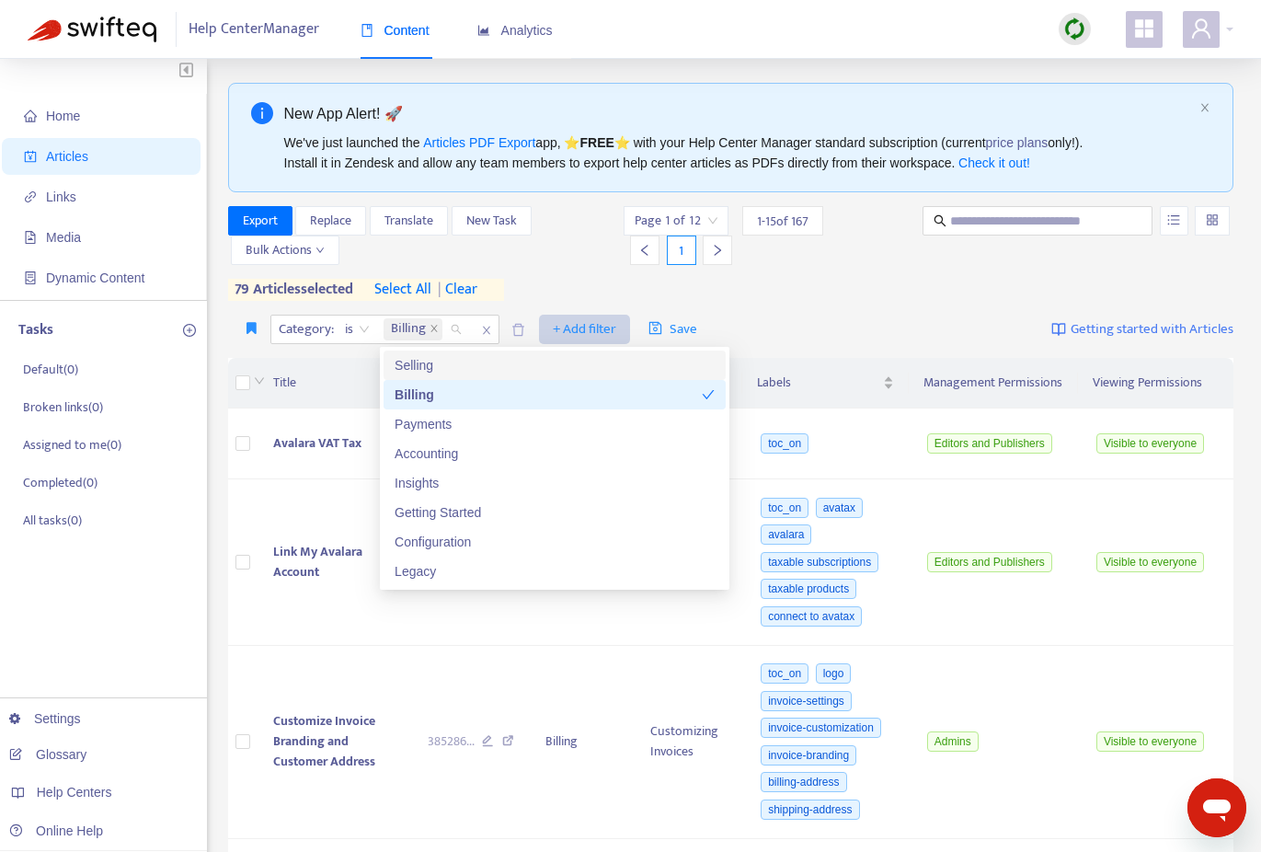
click at [604, 318] on span "+ Add filter" at bounding box center [584, 329] width 63 height 22
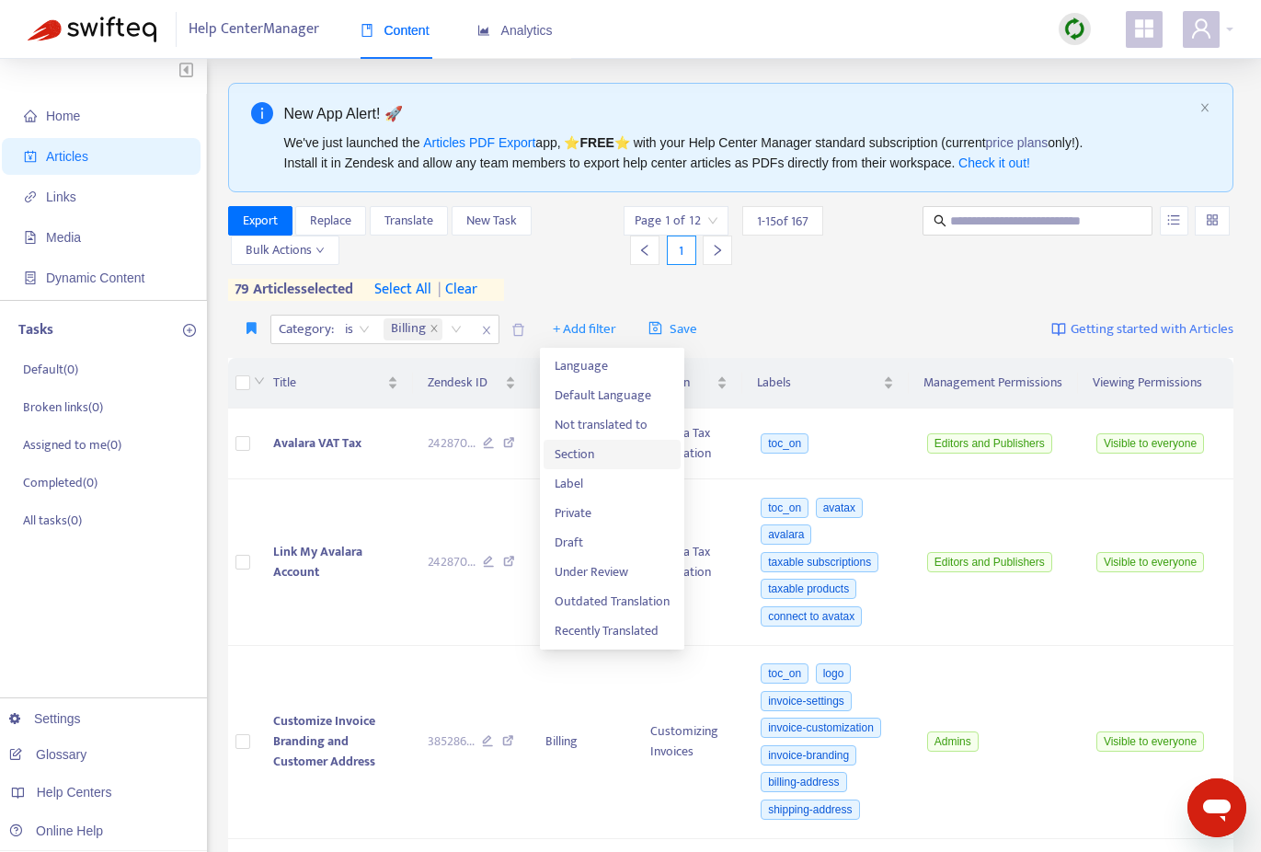
click at [591, 459] on span "Section" at bounding box center [612, 454] width 115 height 20
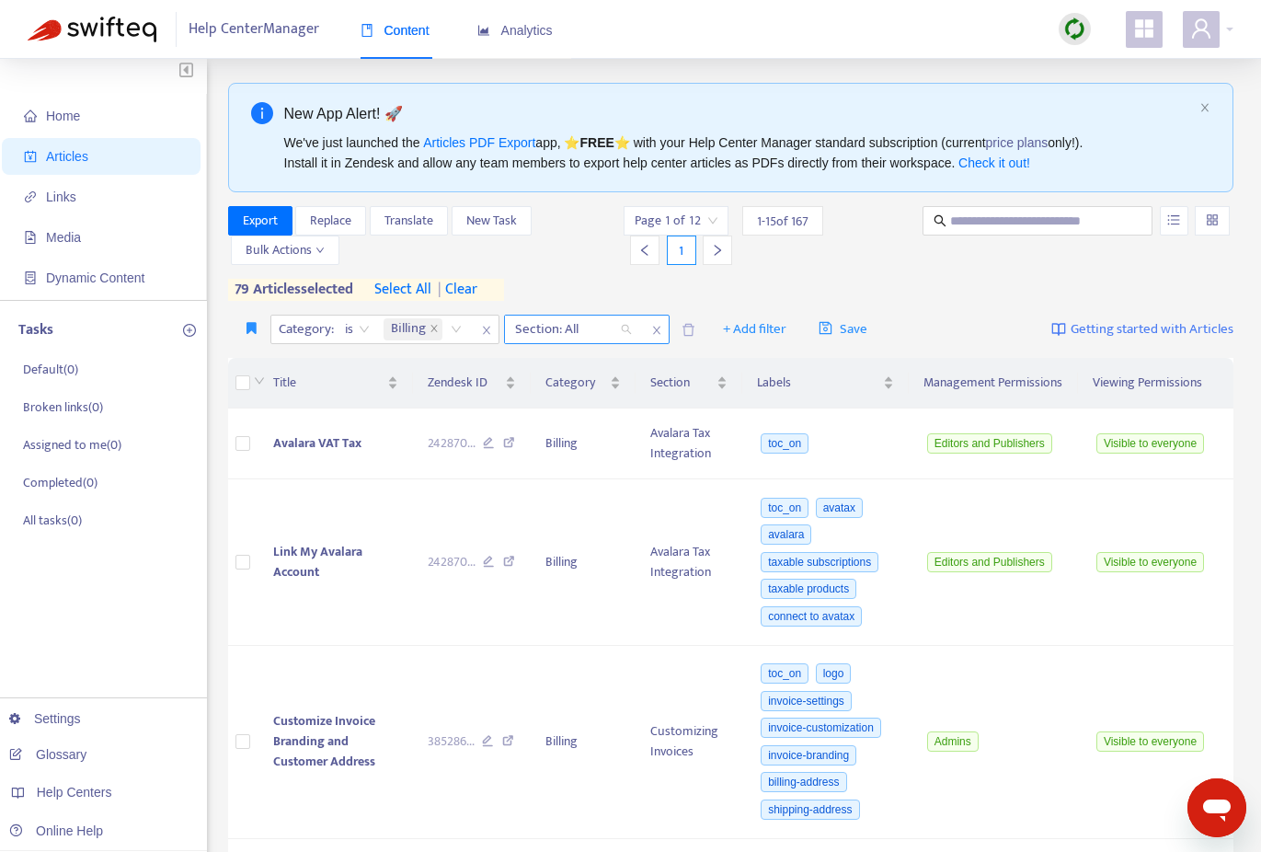
click at [623, 329] on div "Section: All" at bounding box center [573, 330] width 137 height 28
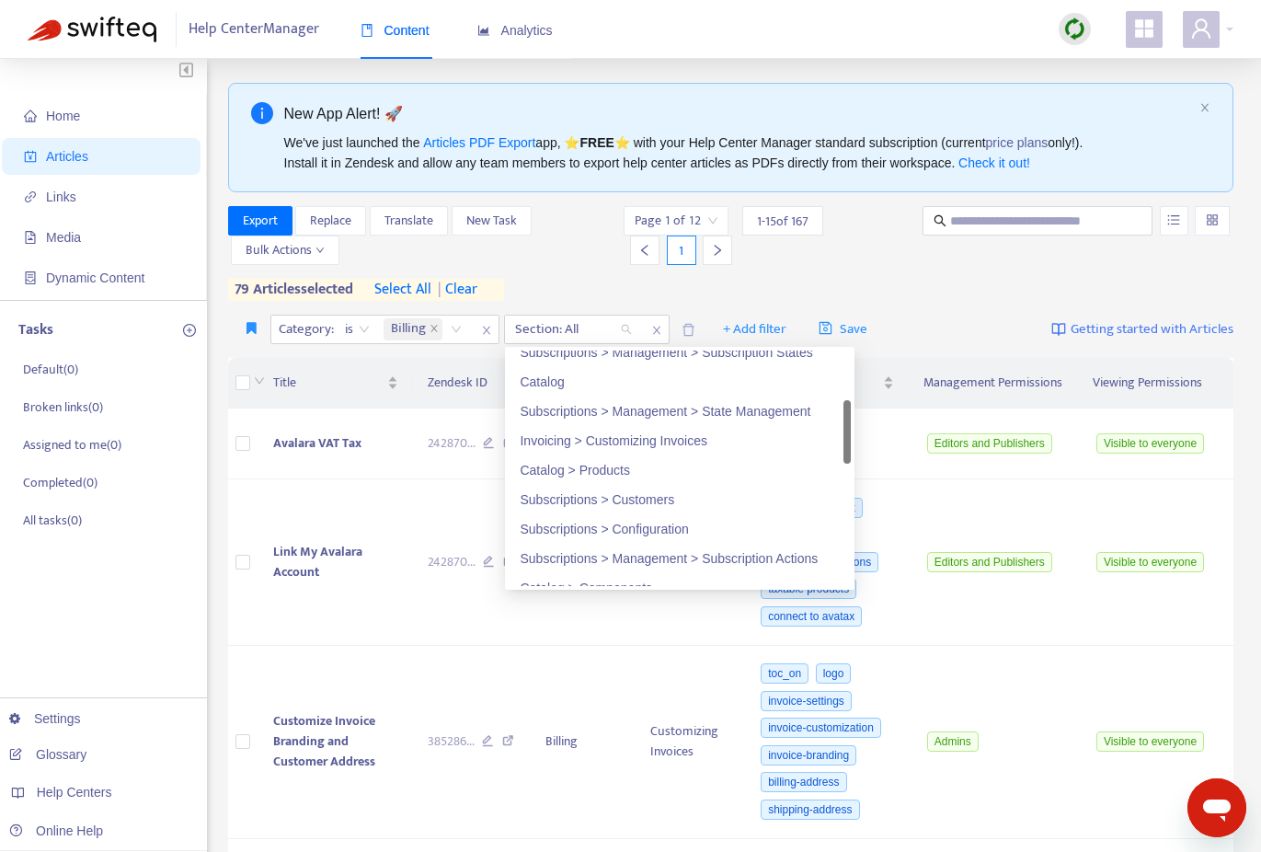
scroll to position [203, 0]
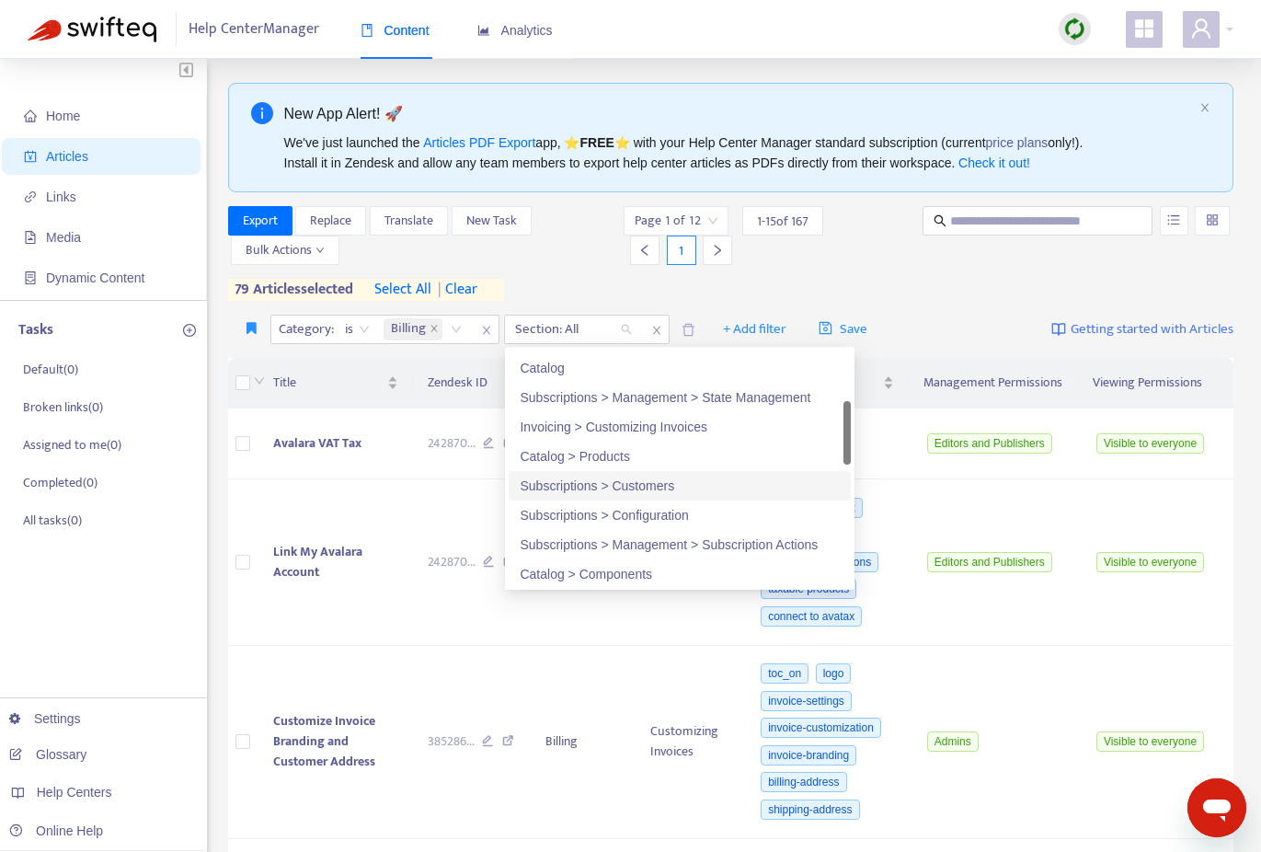
click at [626, 486] on div "Subscriptions > Customers" at bounding box center [680, 486] width 320 height 20
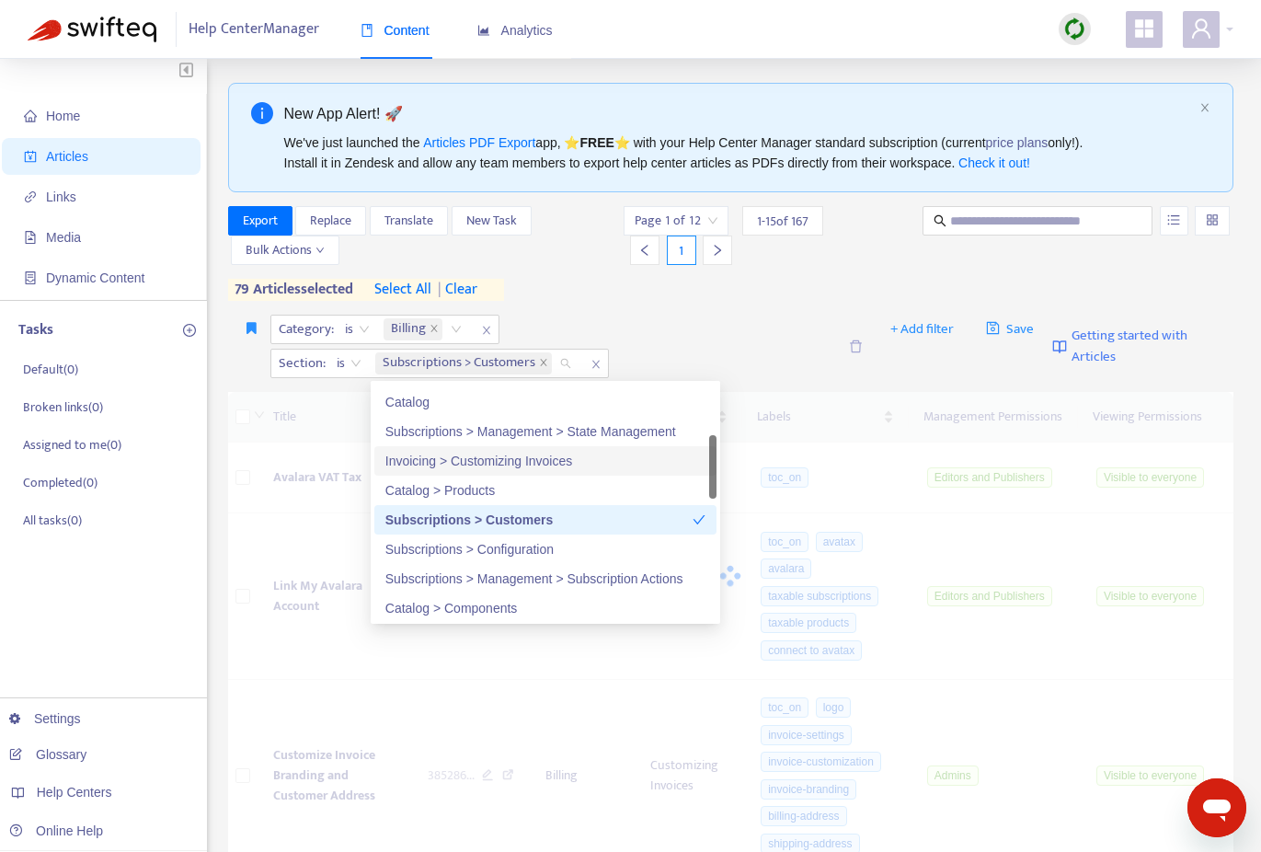
click at [792, 347] on div "Category : is Billing Section : is Subscriptions > Customers" at bounding box center [553, 346] width 567 height 63
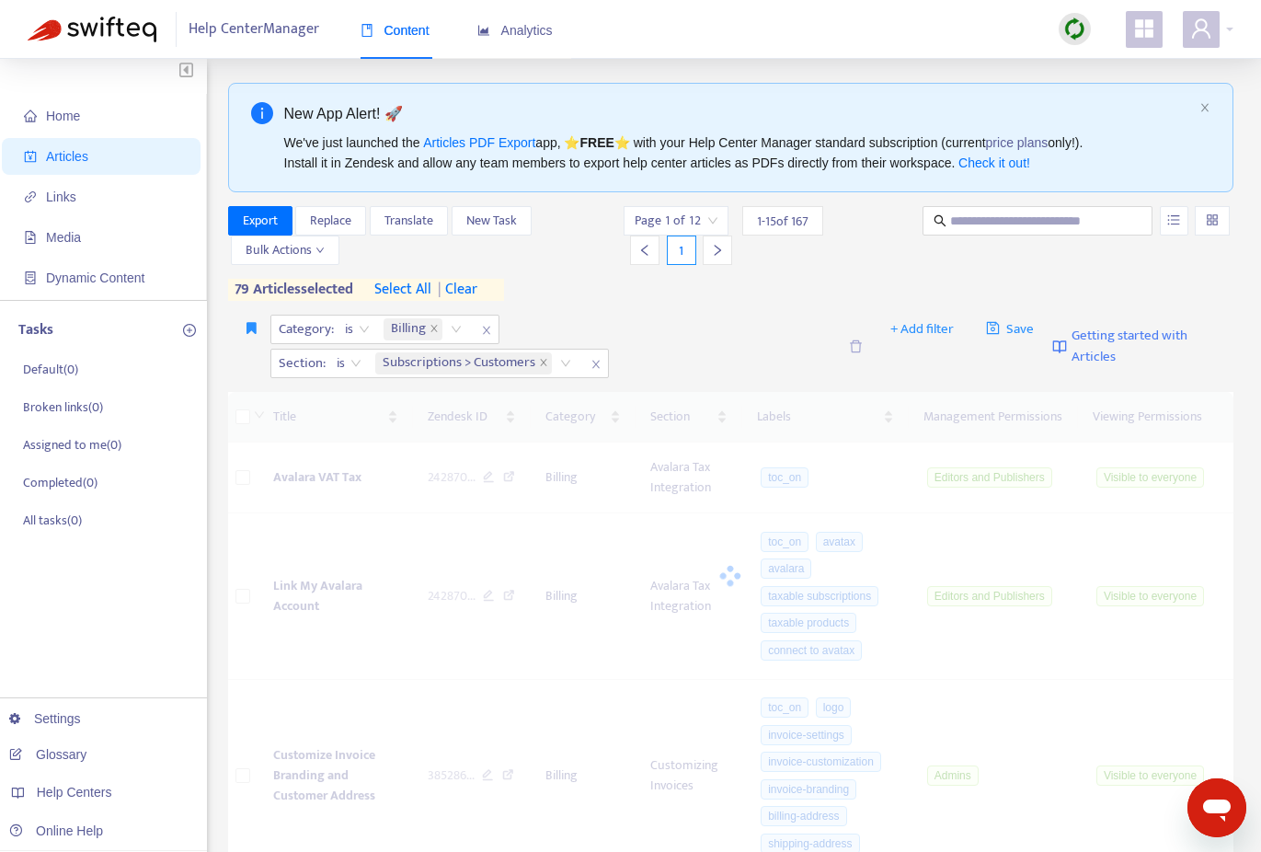
click at [416, 288] on span "select all" at bounding box center [402, 290] width 57 height 22
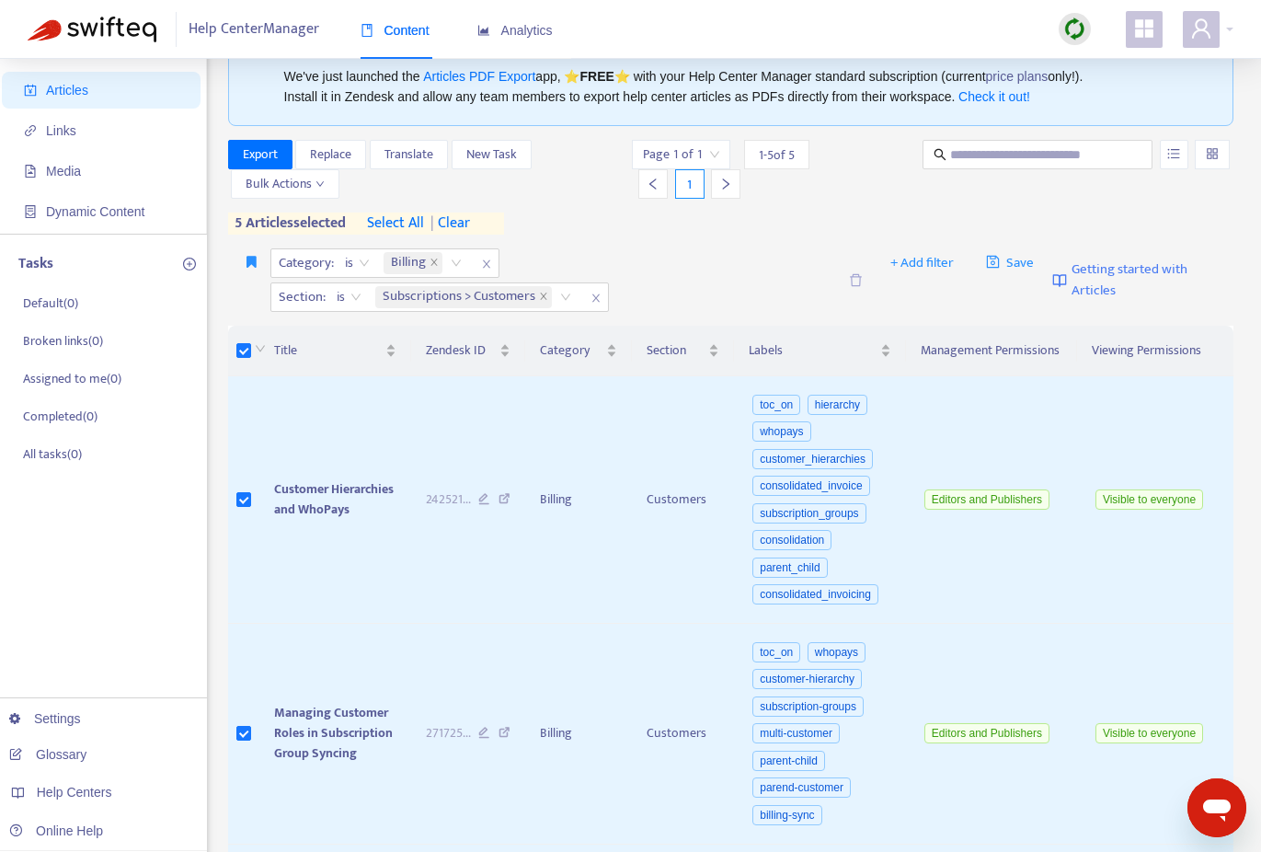
scroll to position [76, 0]
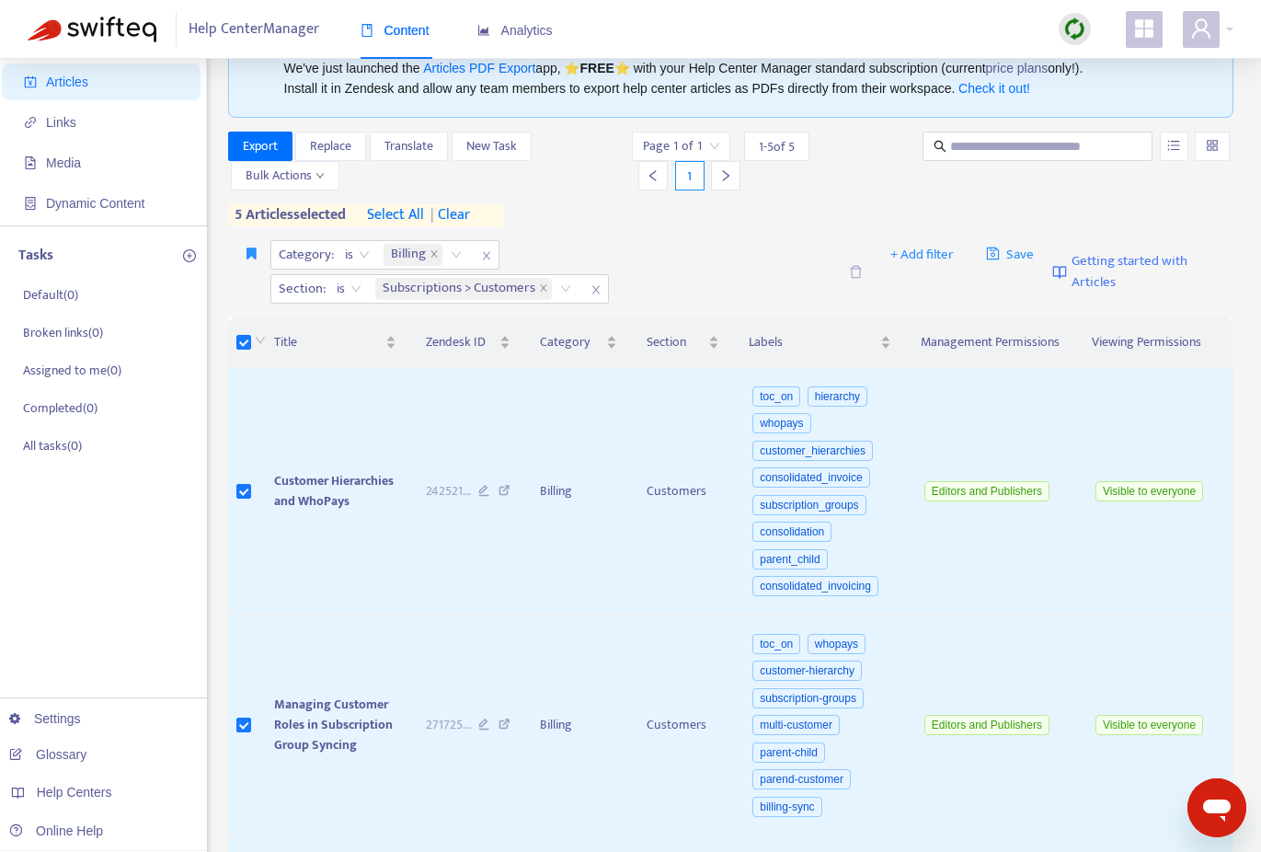
click at [396, 215] on span "select all" at bounding box center [395, 215] width 57 height 22
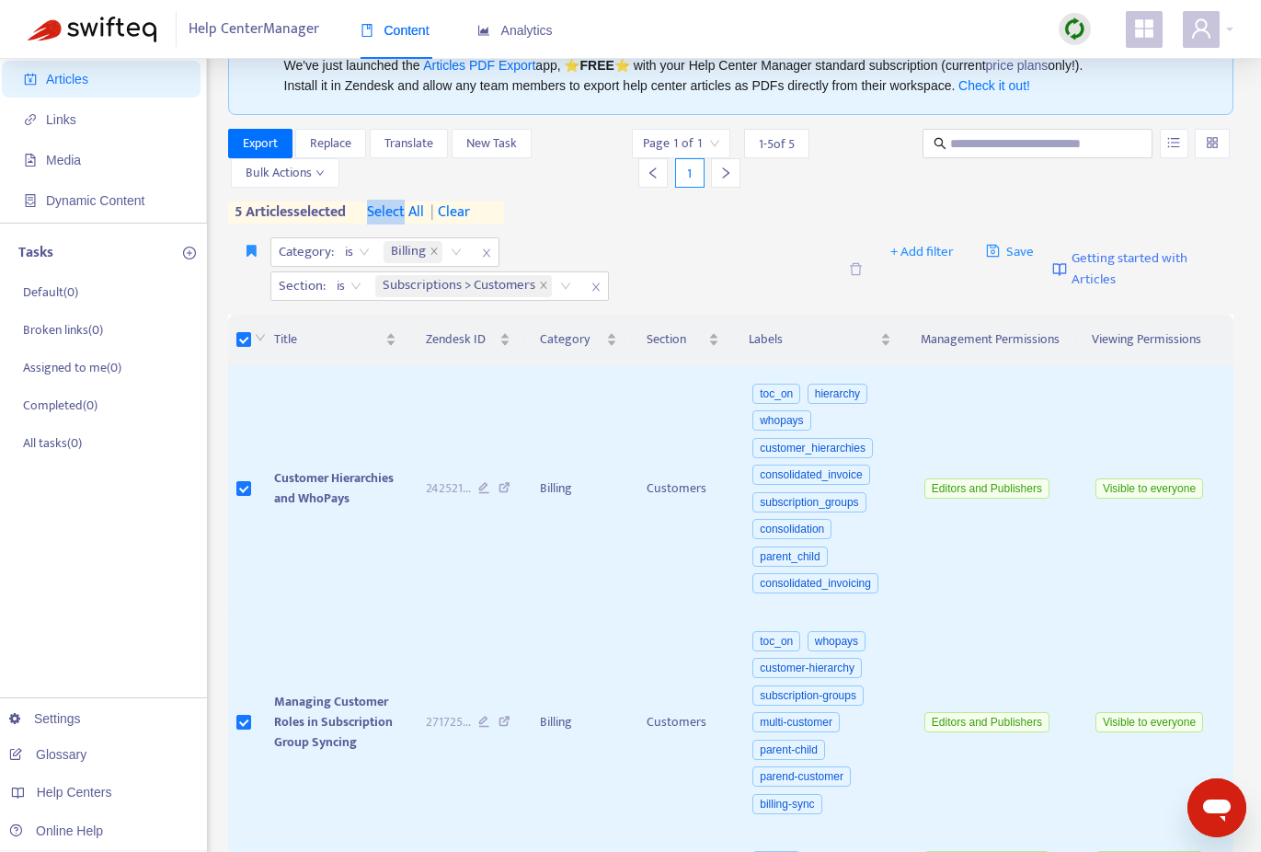
click at [396, 215] on span "select all" at bounding box center [395, 212] width 57 height 22
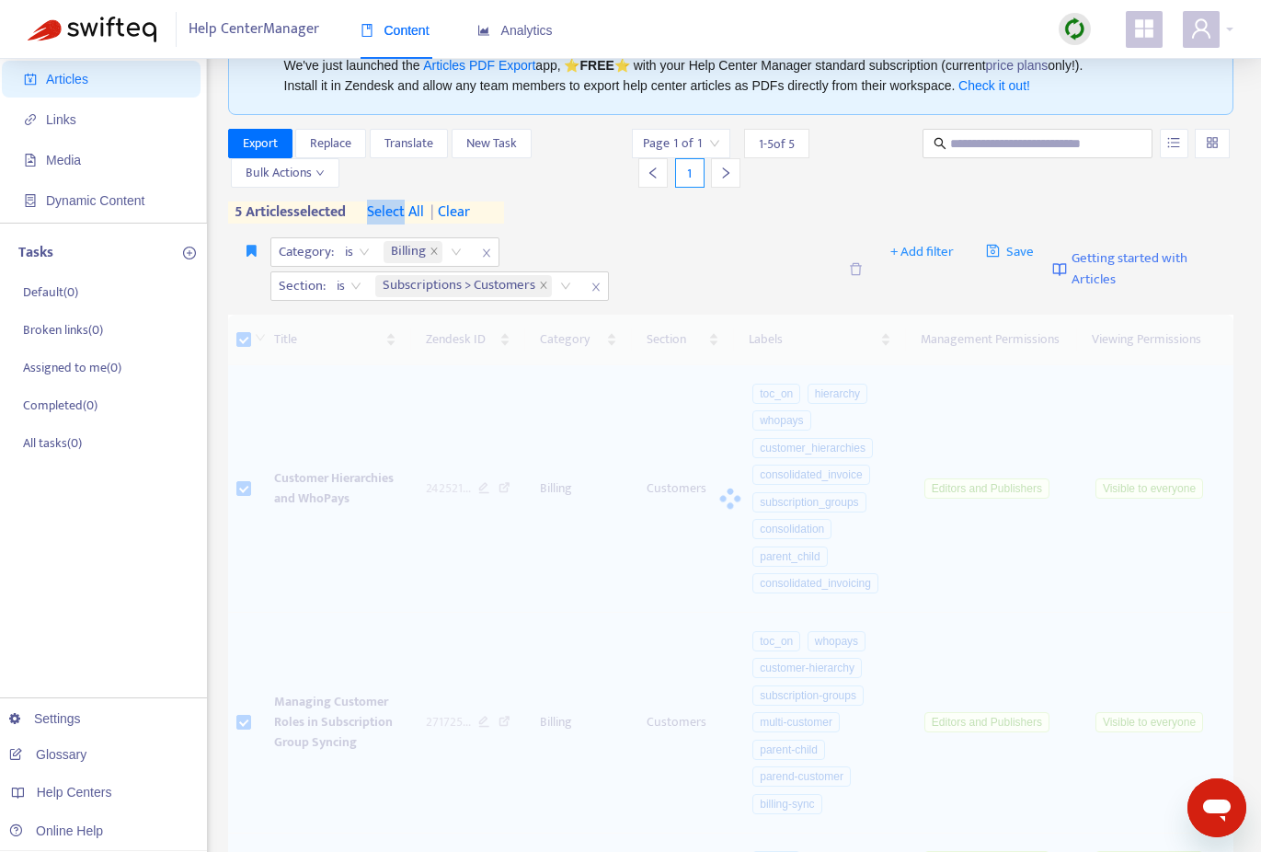
scroll to position [78, 0]
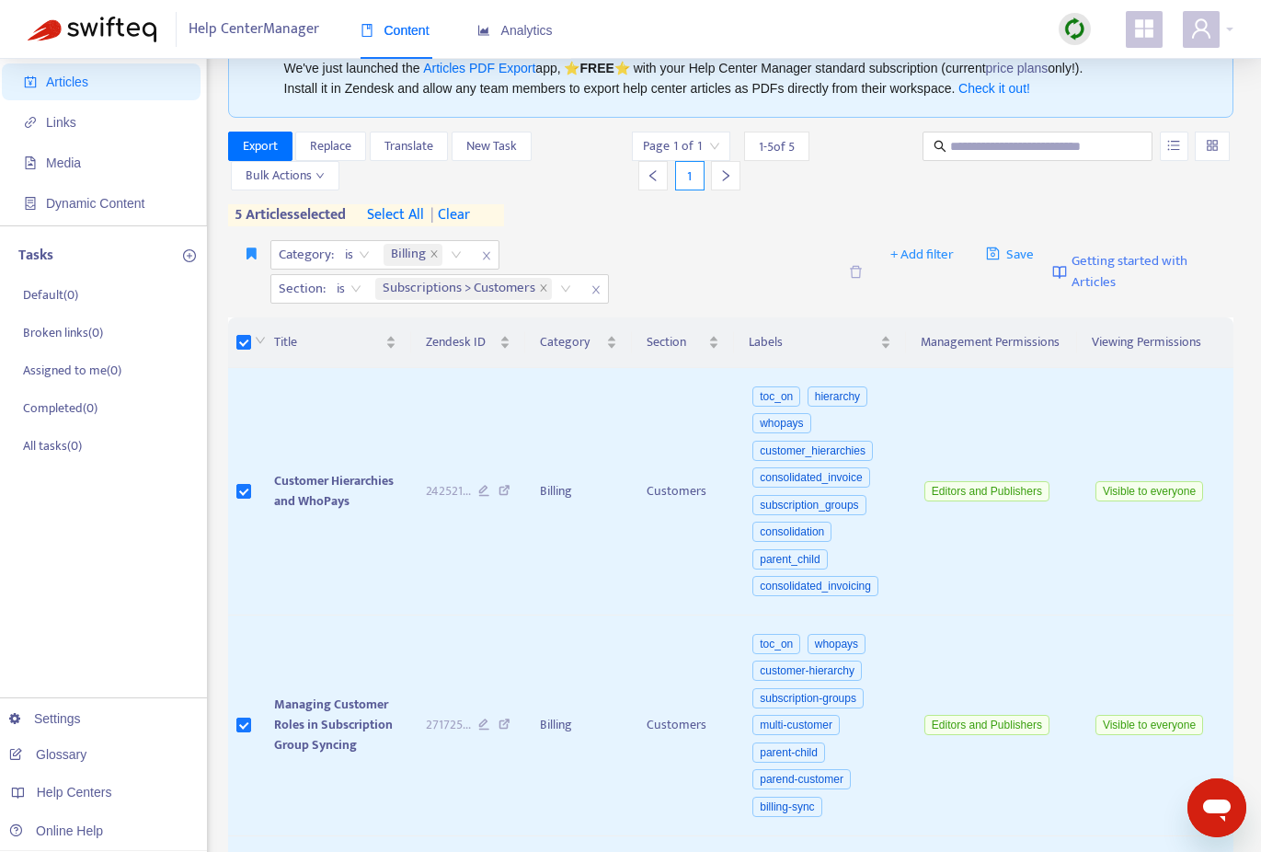
click at [424, 214] on span "select all" at bounding box center [395, 215] width 57 height 22
click at [268, 144] on span "Export" at bounding box center [260, 146] width 35 height 20
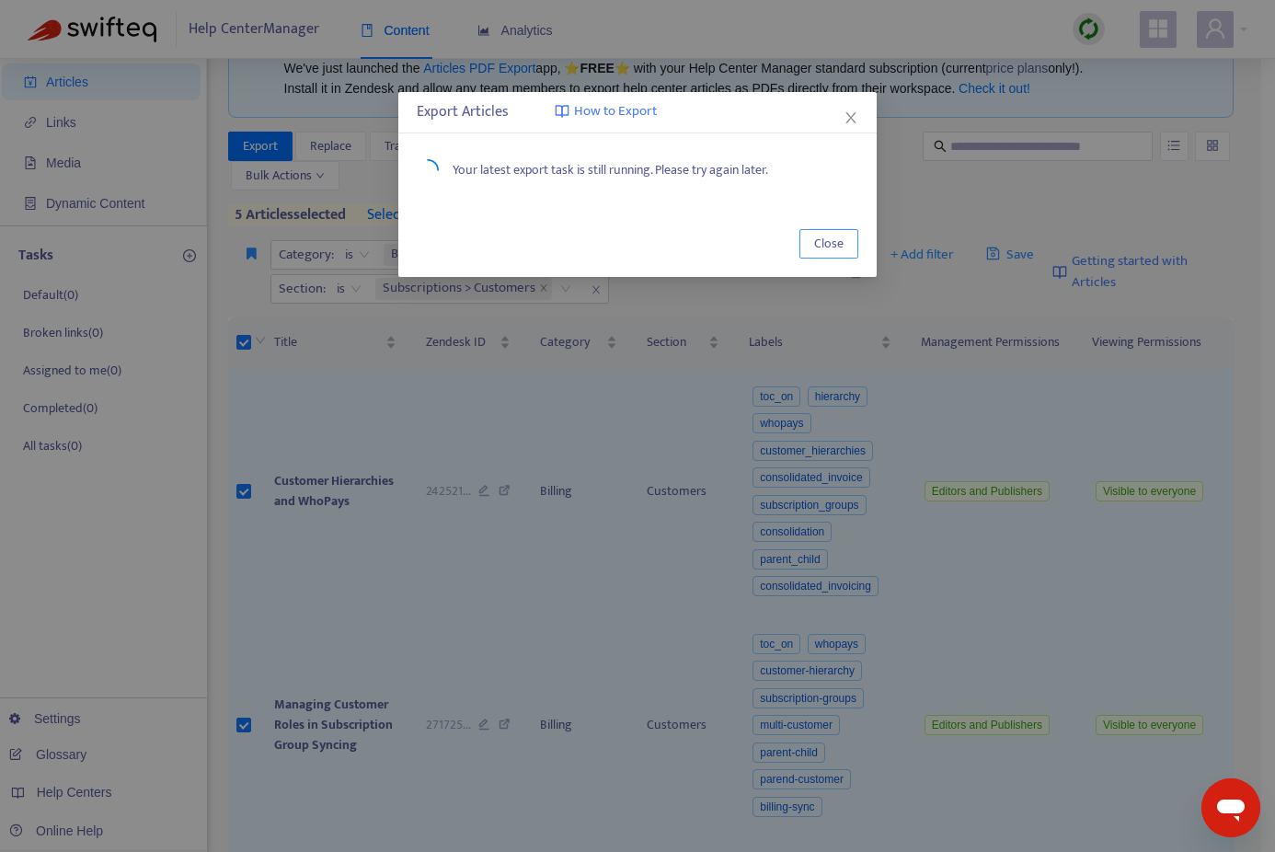
click at [834, 247] on span "Close" at bounding box center [828, 244] width 29 height 20
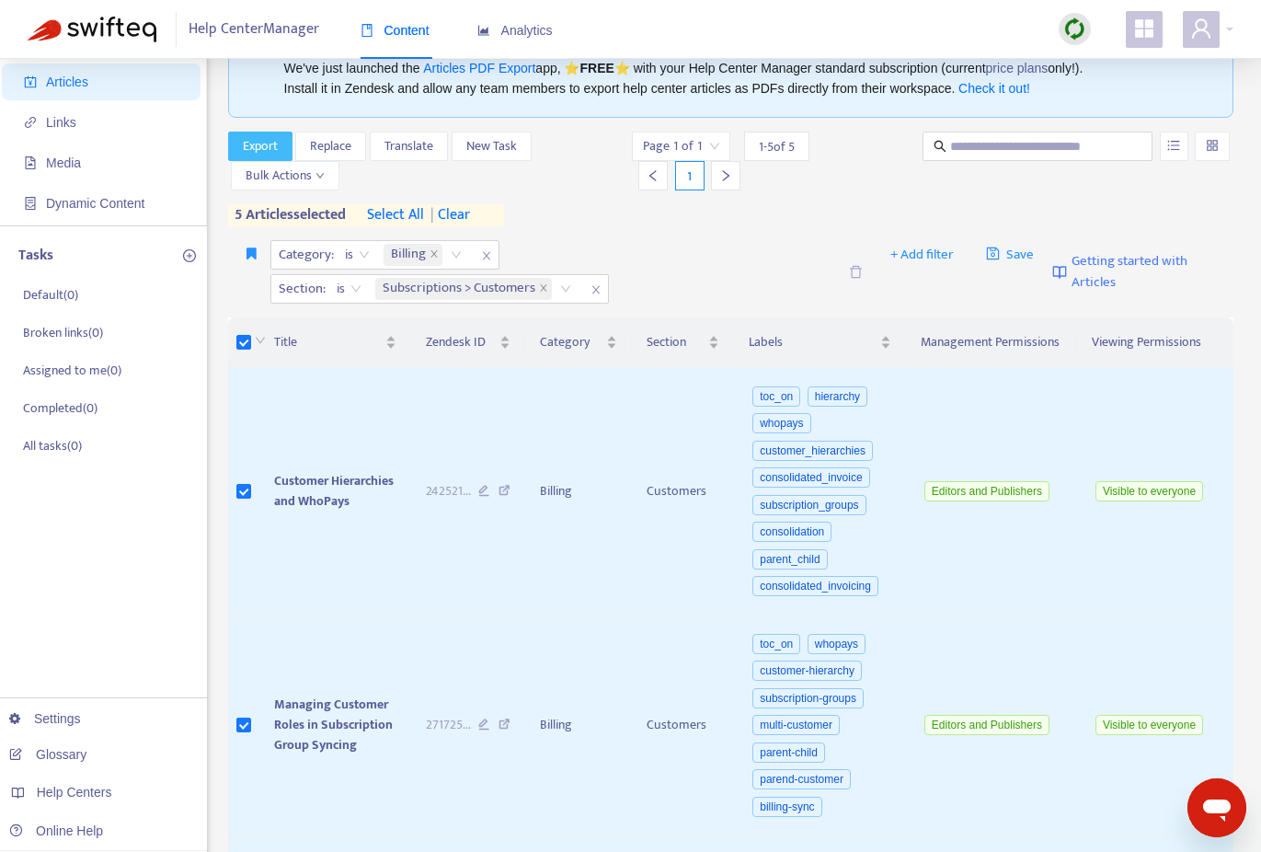
click at [244, 140] on span "Export" at bounding box center [260, 146] width 35 height 20
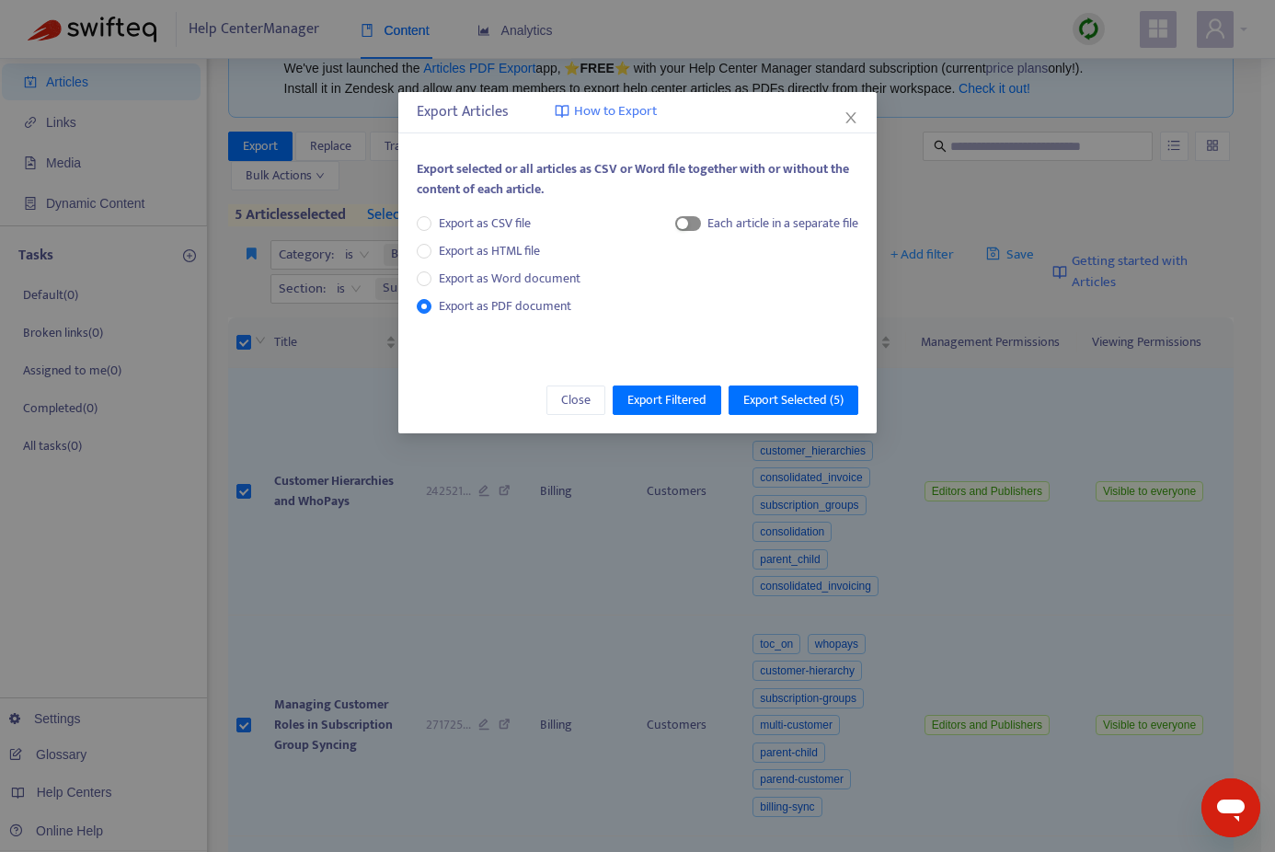
click at [690, 227] on span "button" at bounding box center [688, 223] width 26 height 15
click at [802, 401] on span "Export Selected ( 5 )" at bounding box center [793, 400] width 100 height 20
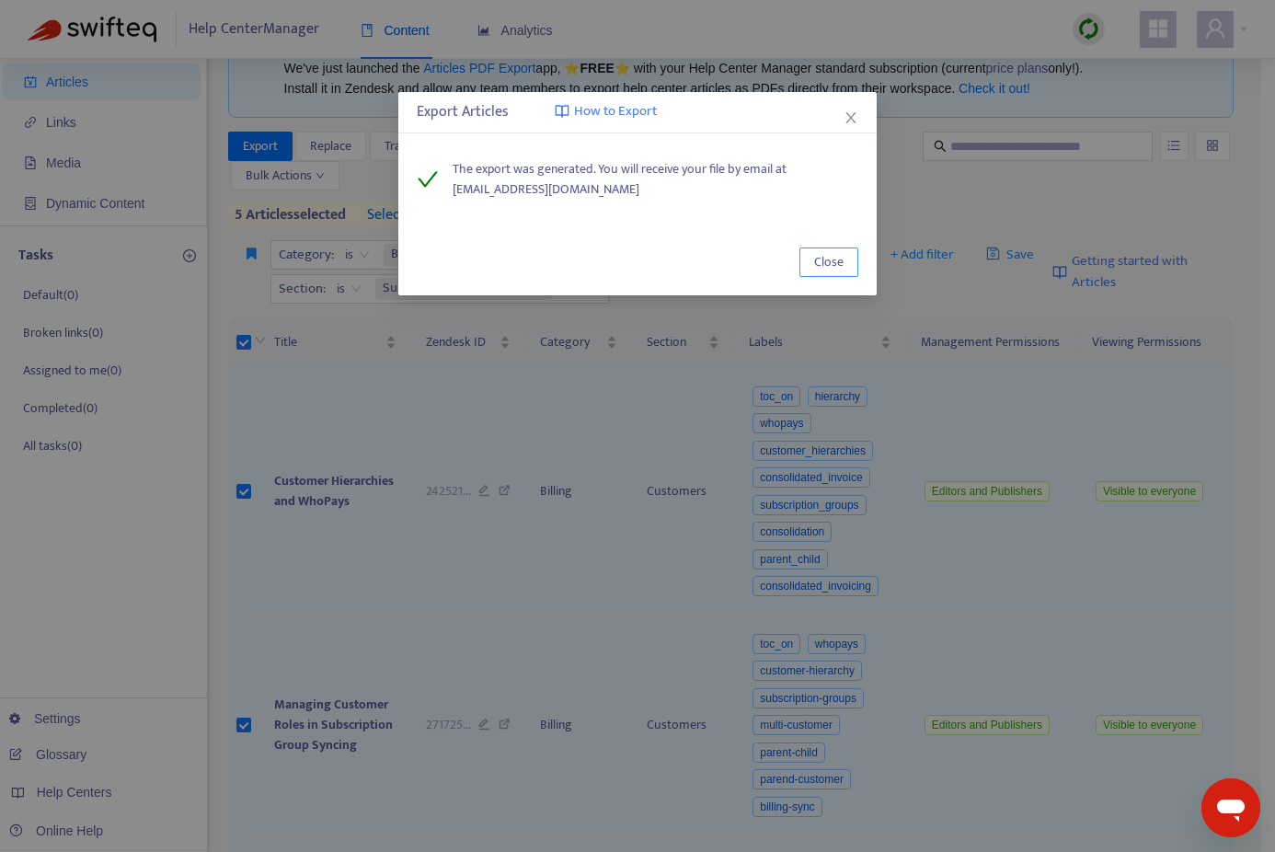
click at [834, 261] on span "Close" at bounding box center [828, 262] width 29 height 20
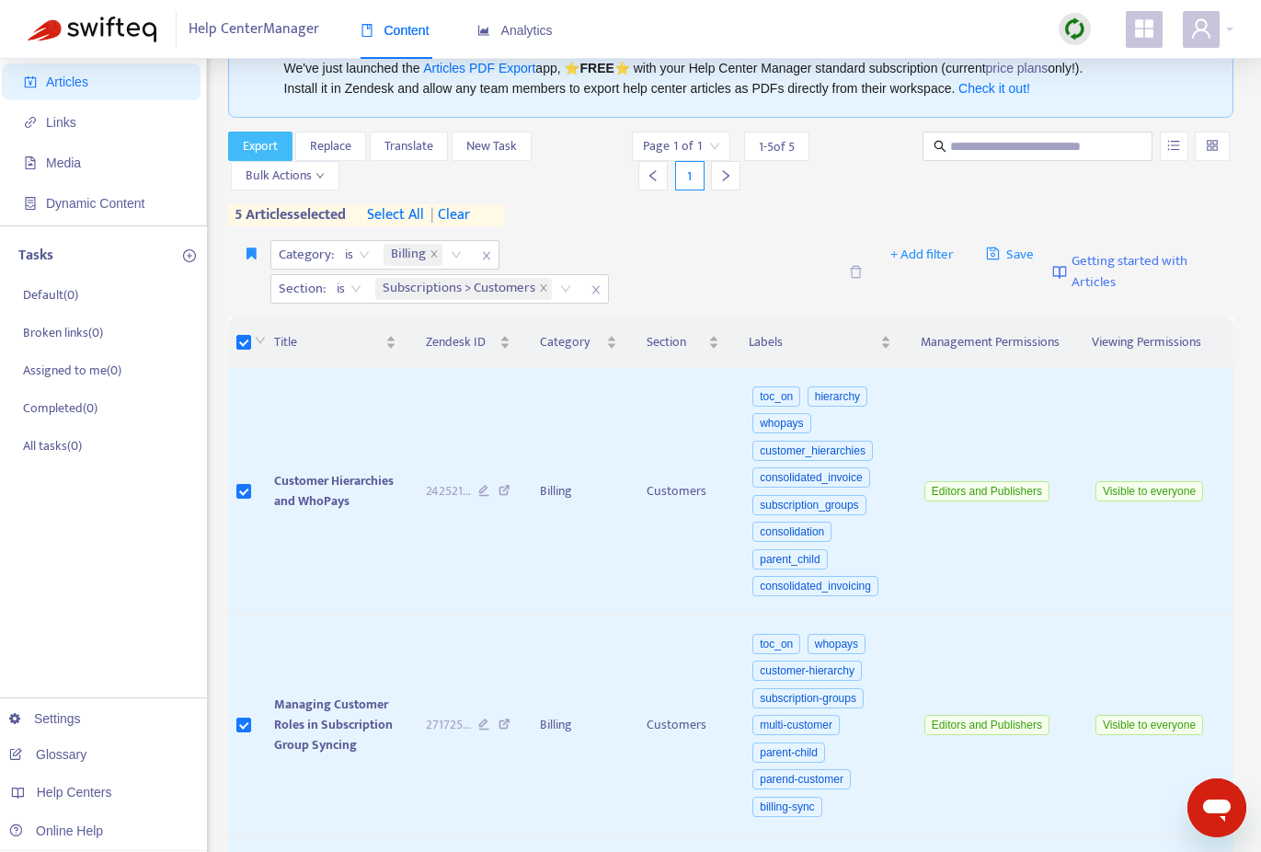
click at [252, 146] on span "Export" at bounding box center [260, 146] width 35 height 20
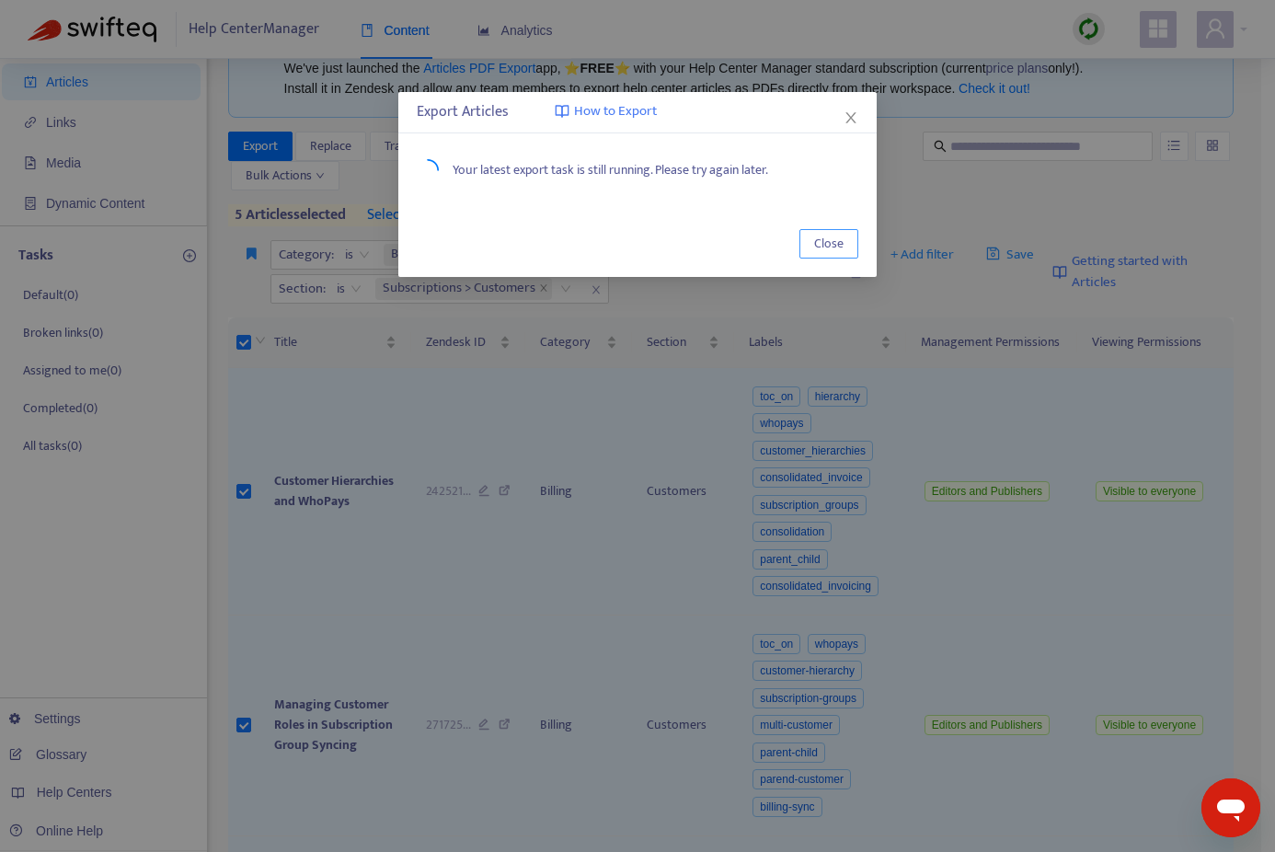
click at [825, 251] on span "Close" at bounding box center [828, 244] width 29 height 20
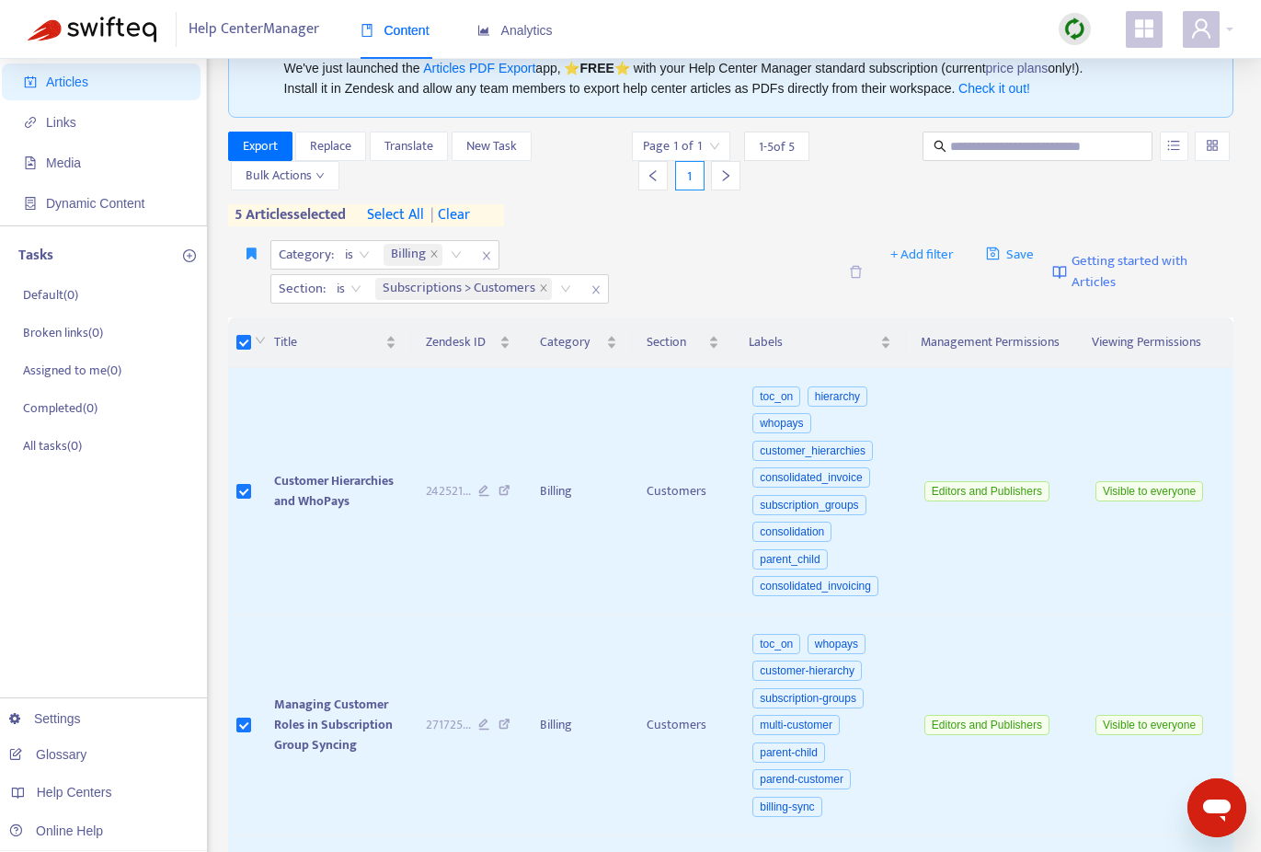
scroll to position [159, 0]
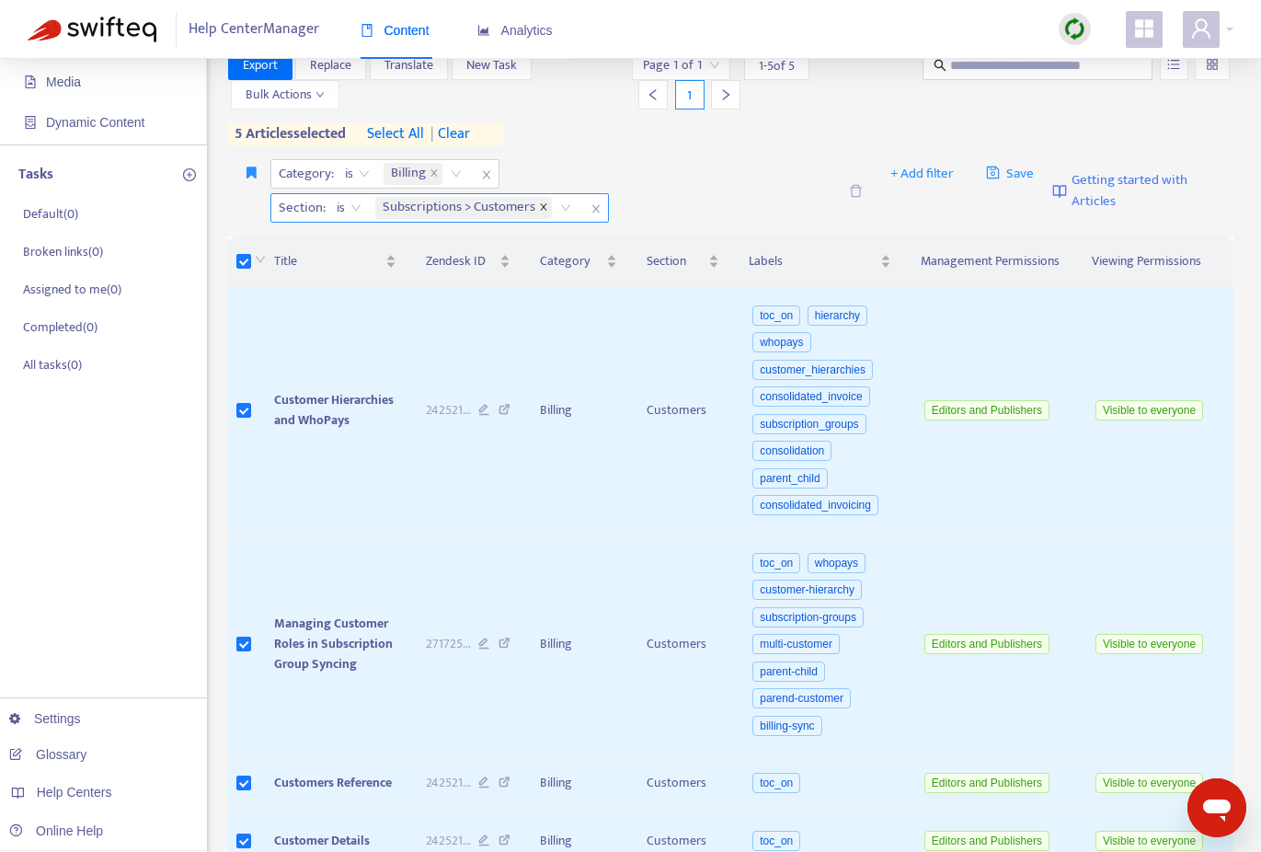
click at [544, 206] on icon "close" at bounding box center [543, 206] width 9 height 9
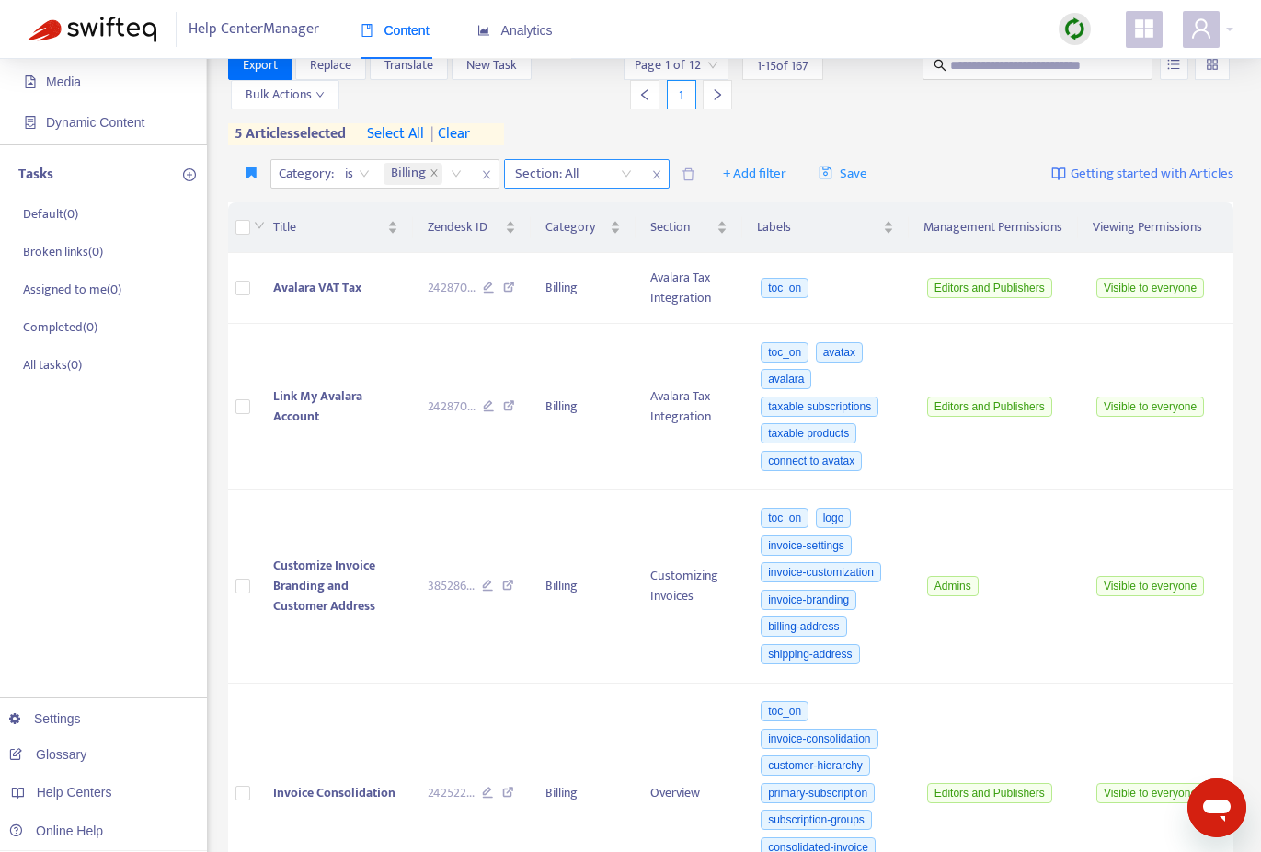
click at [628, 177] on div "Section: All" at bounding box center [573, 174] width 137 height 28
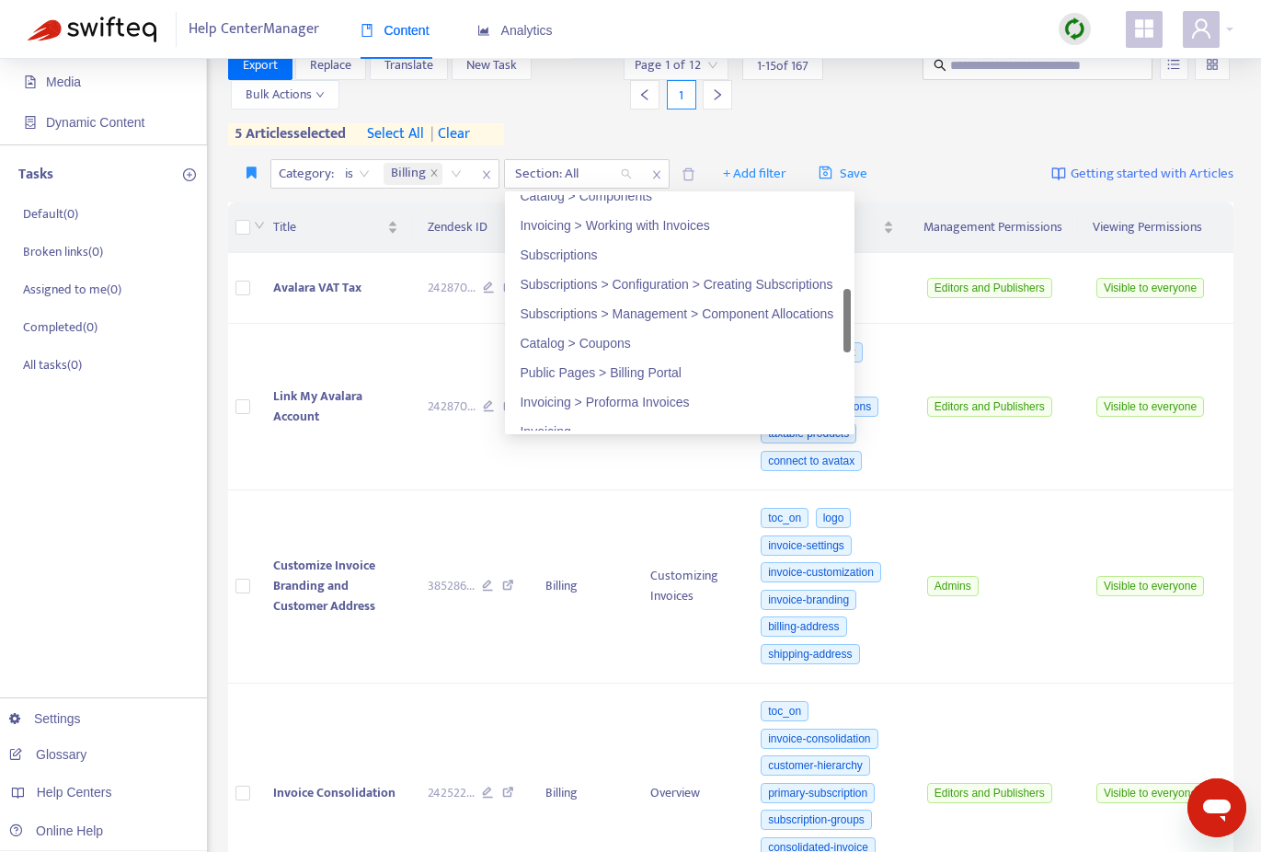
scroll to position [431, 0]
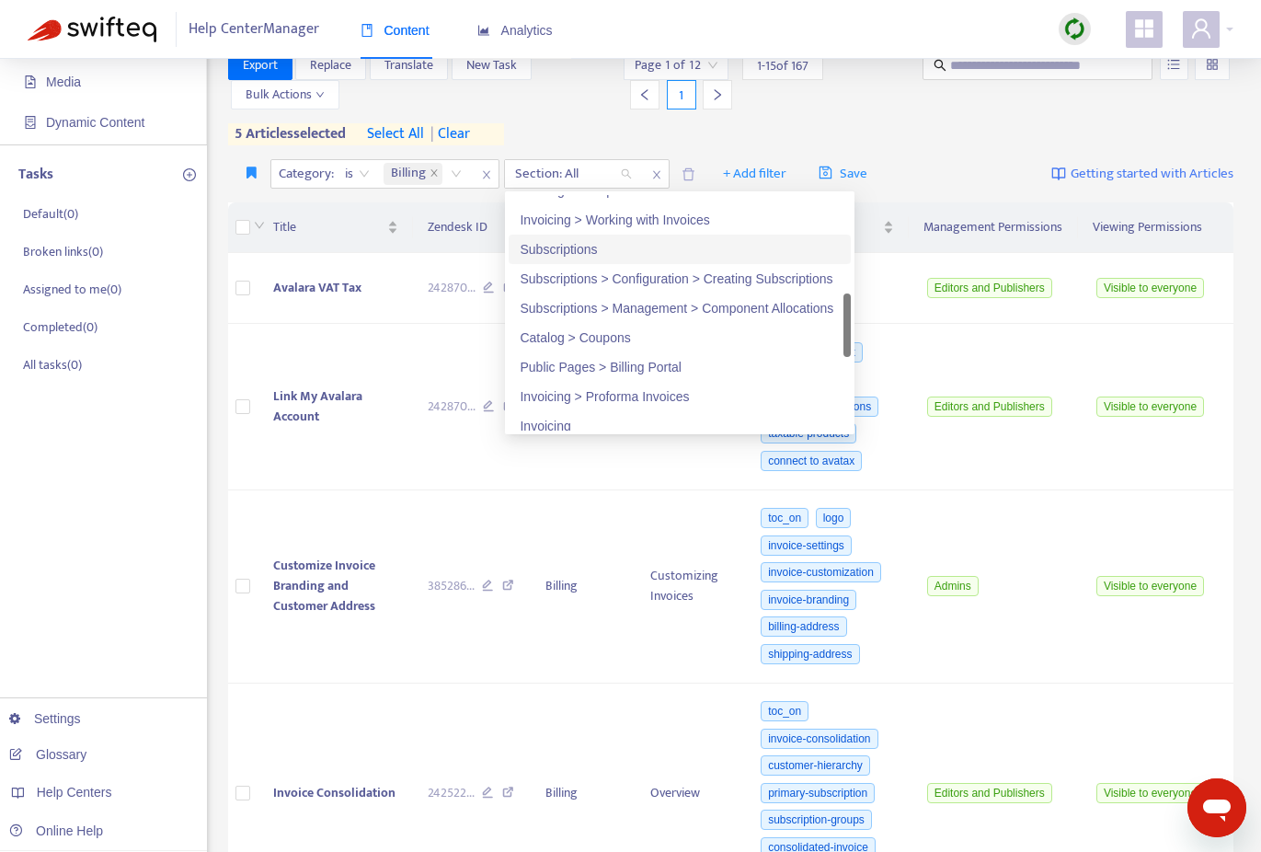
click at [568, 245] on div "Subscriptions" at bounding box center [680, 249] width 320 height 20
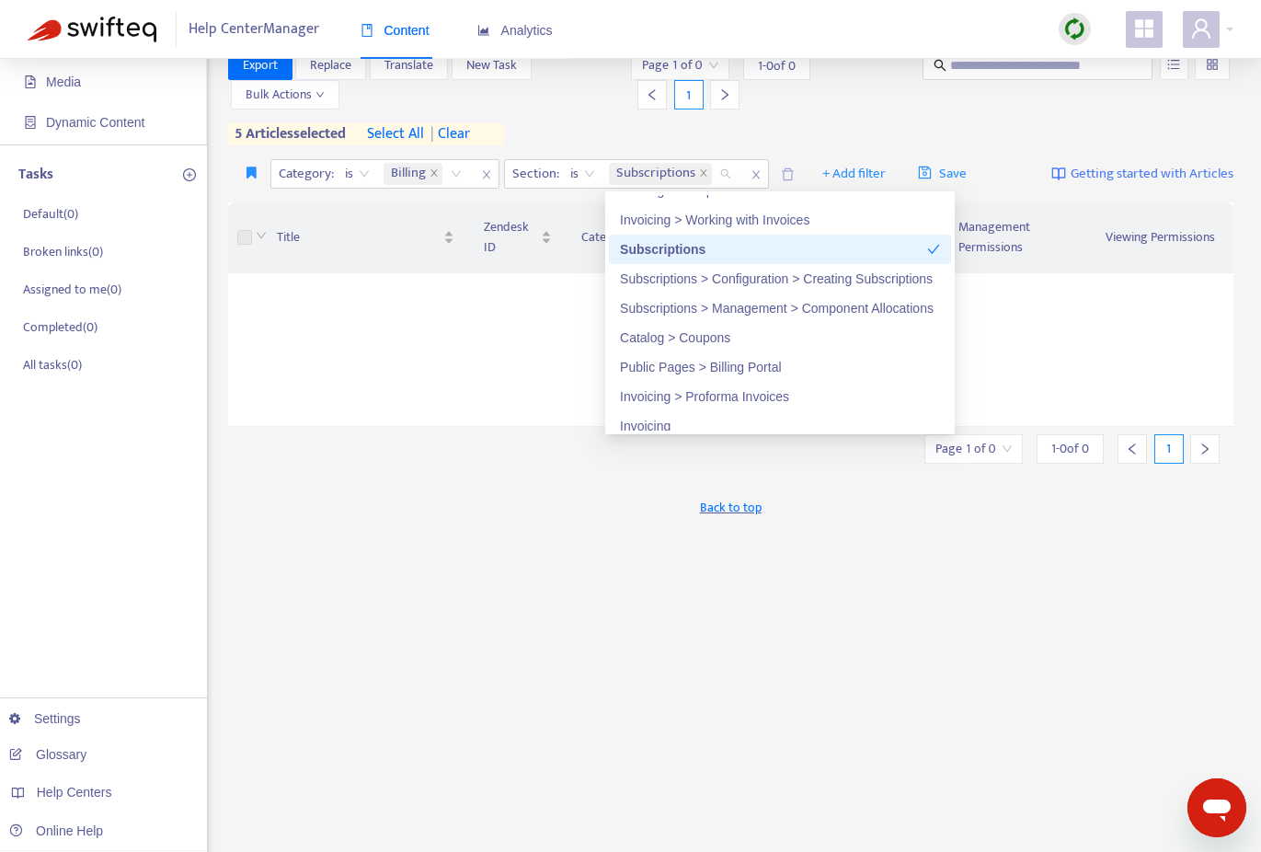
click at [586, 120] on div "Export Replace Translate New Task Bulk Actions Page 1 of 0 1 - 0 of 0 1 5 artic…" at bounding box center [731, 98] width 1006 height 95
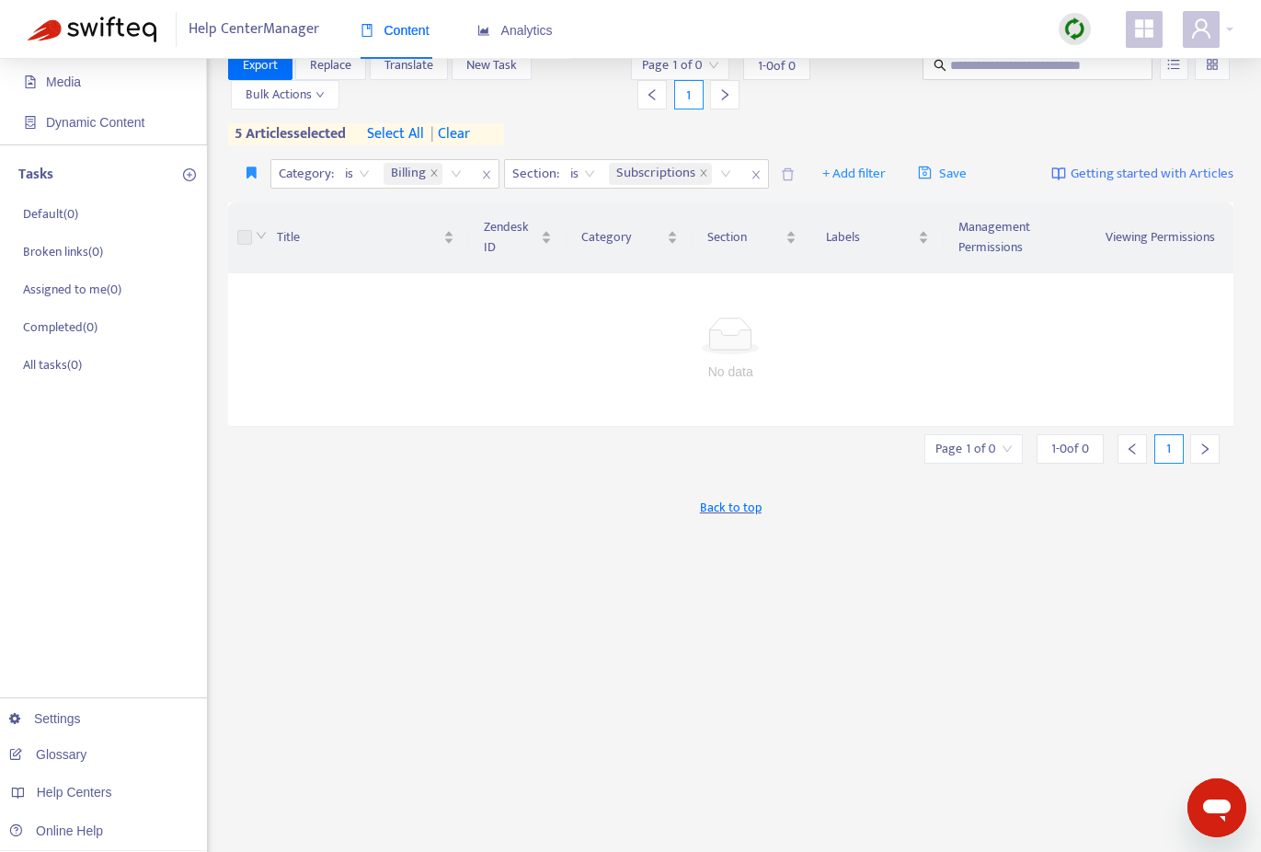
click at [243, 237] on label at bounding box center [244, 237] width 15 height 20
click at [394, 133] on span "select all" at bounding box center [395, 134] width 57 height 22
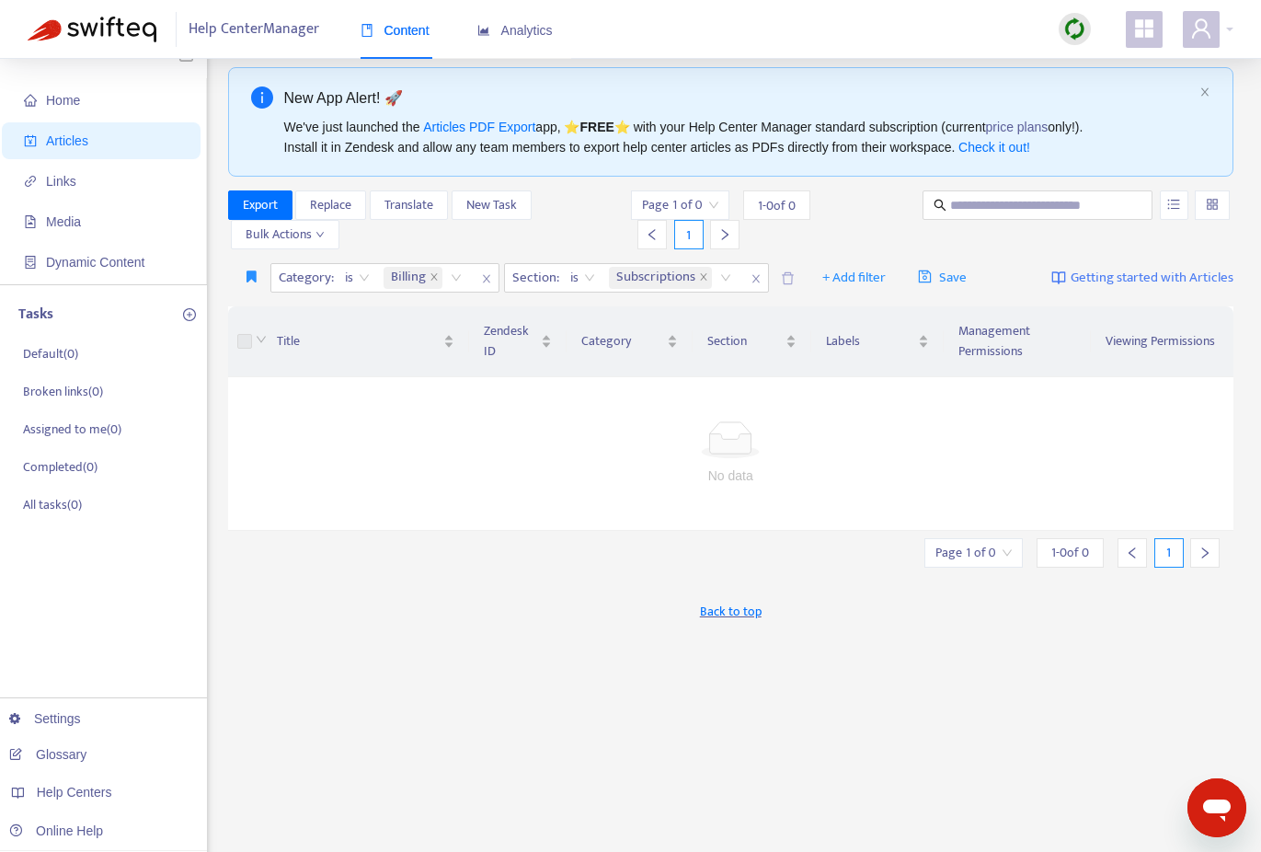
scroll to position [24, 0]
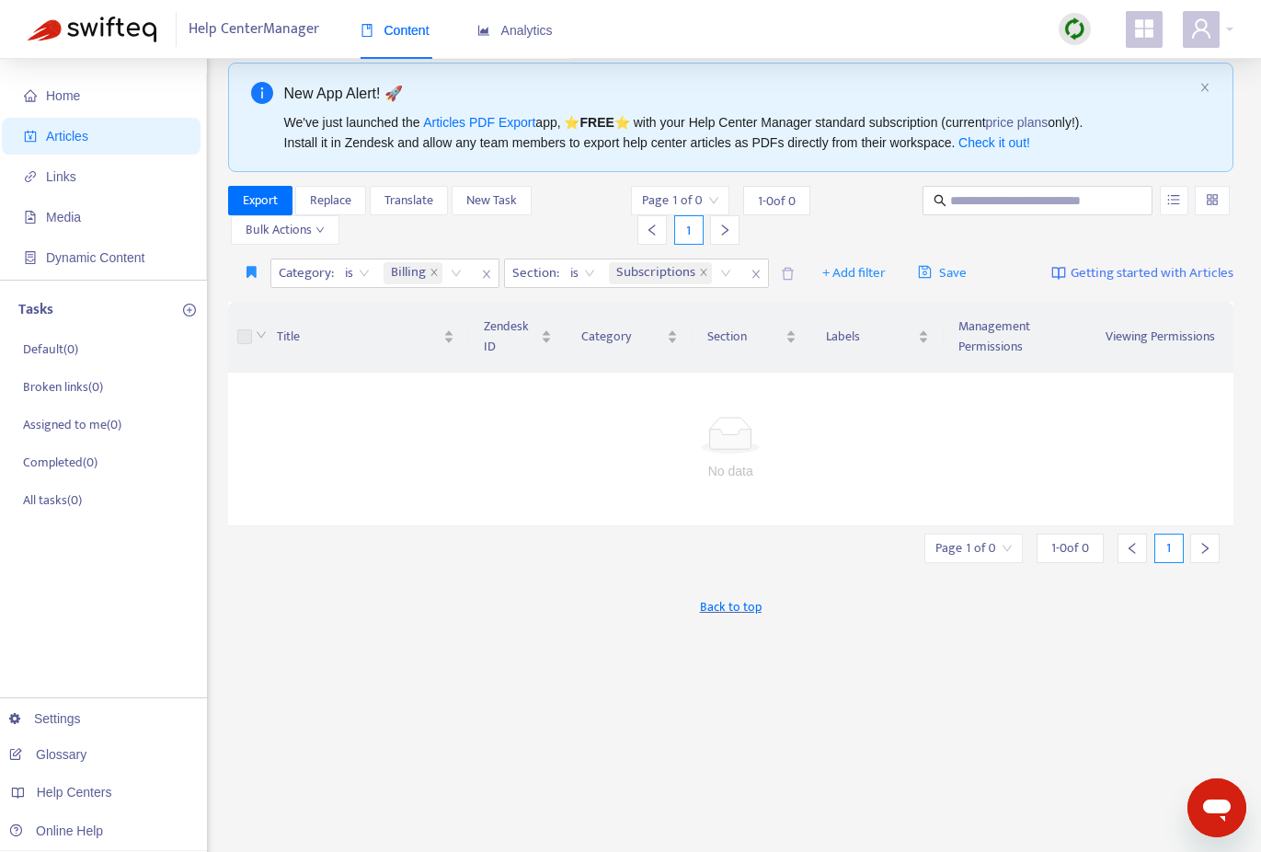
click at [1068, 29] on img at bounding box center [1075, 28] width 23 height 23
click at [1081, 72] on link "Quick Sync" at bounding box center [1113, 67] width 78 height 21
click at [520, 231] on div "Export Replace Translate New Task Bulk Actions" at bounding box center [428, 215] width 400 height 59
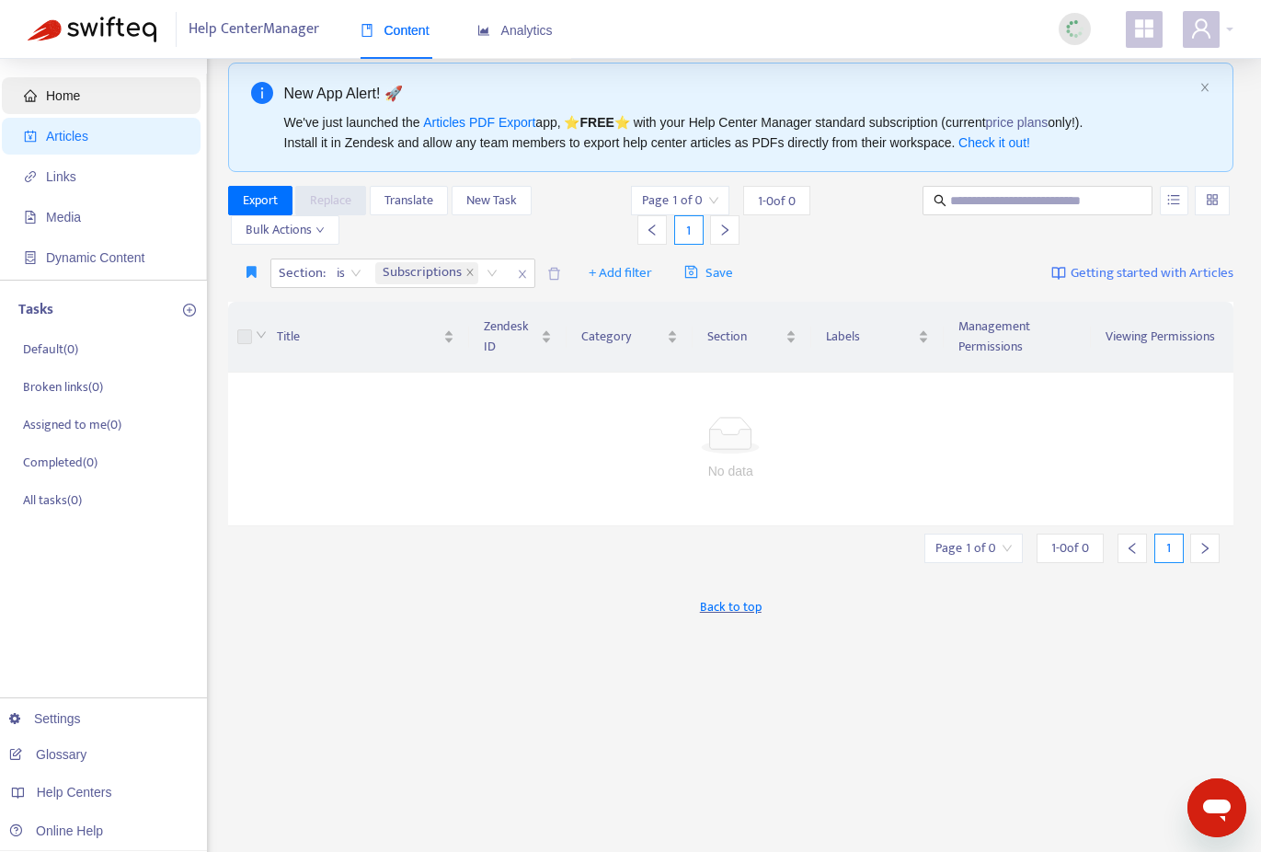
click at [58, 96] on span "Home" at bounding box center [63, 95] width 34 height 15
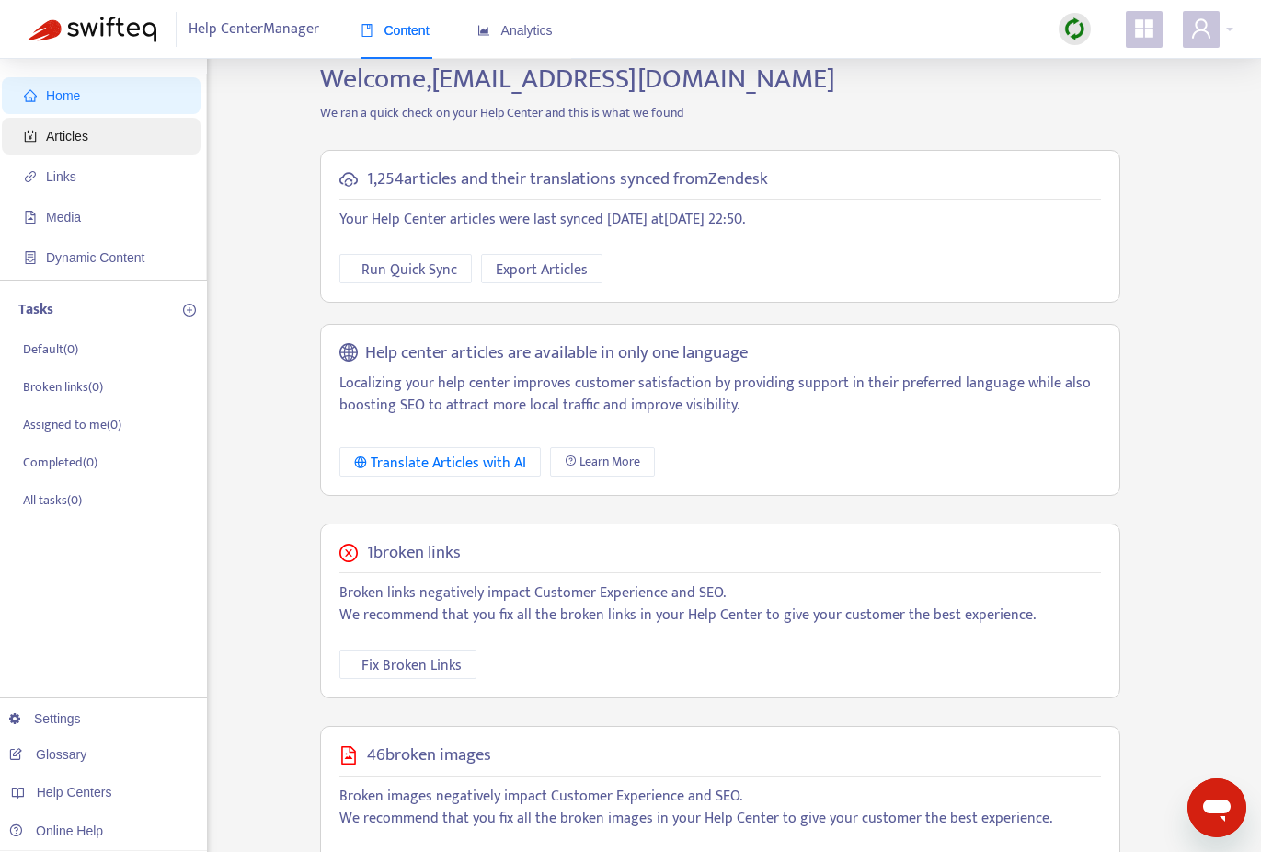
click at [69, 129] on span "Articles" at bounding box center [67, 136] width 42 height 15
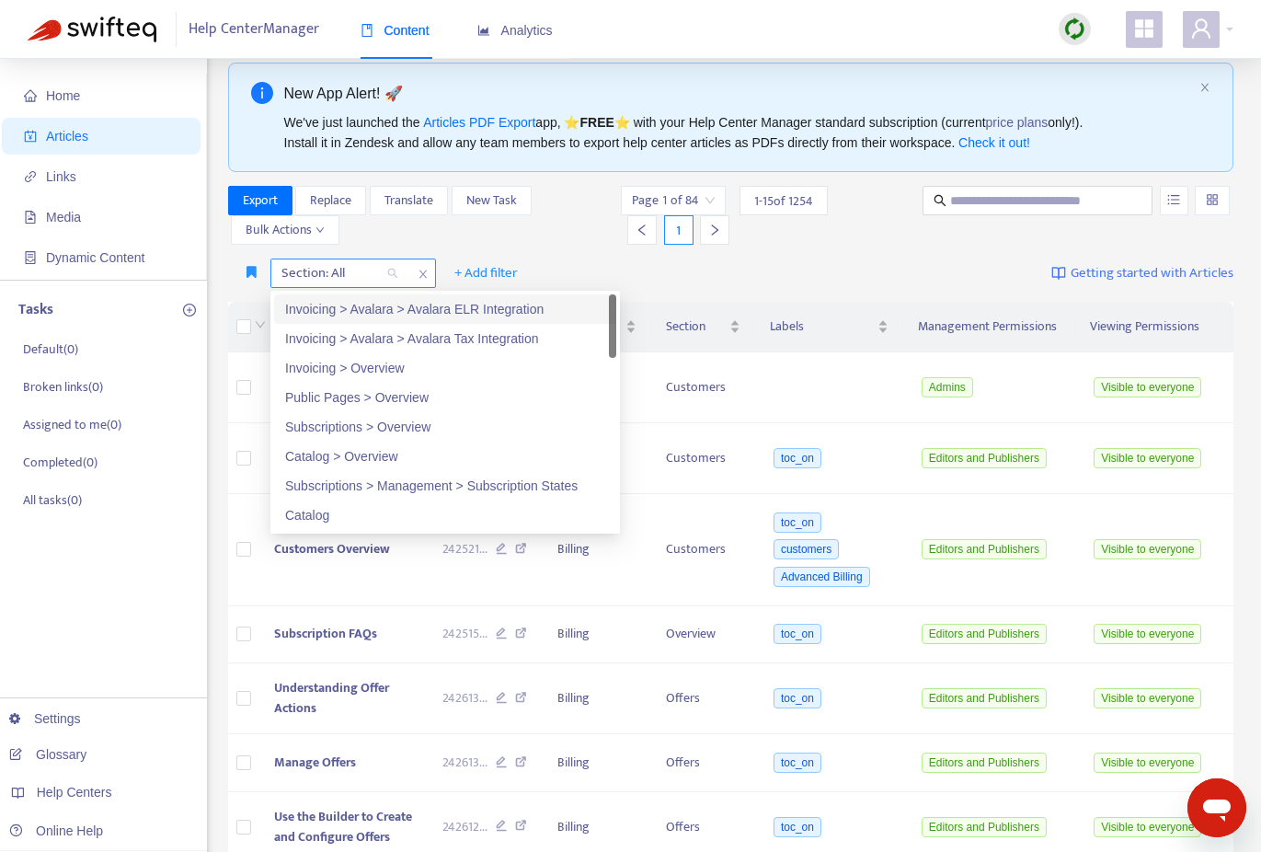
click at [392, 277] on div "Section: All" at bounding box center [339, 273] width 137 height 28
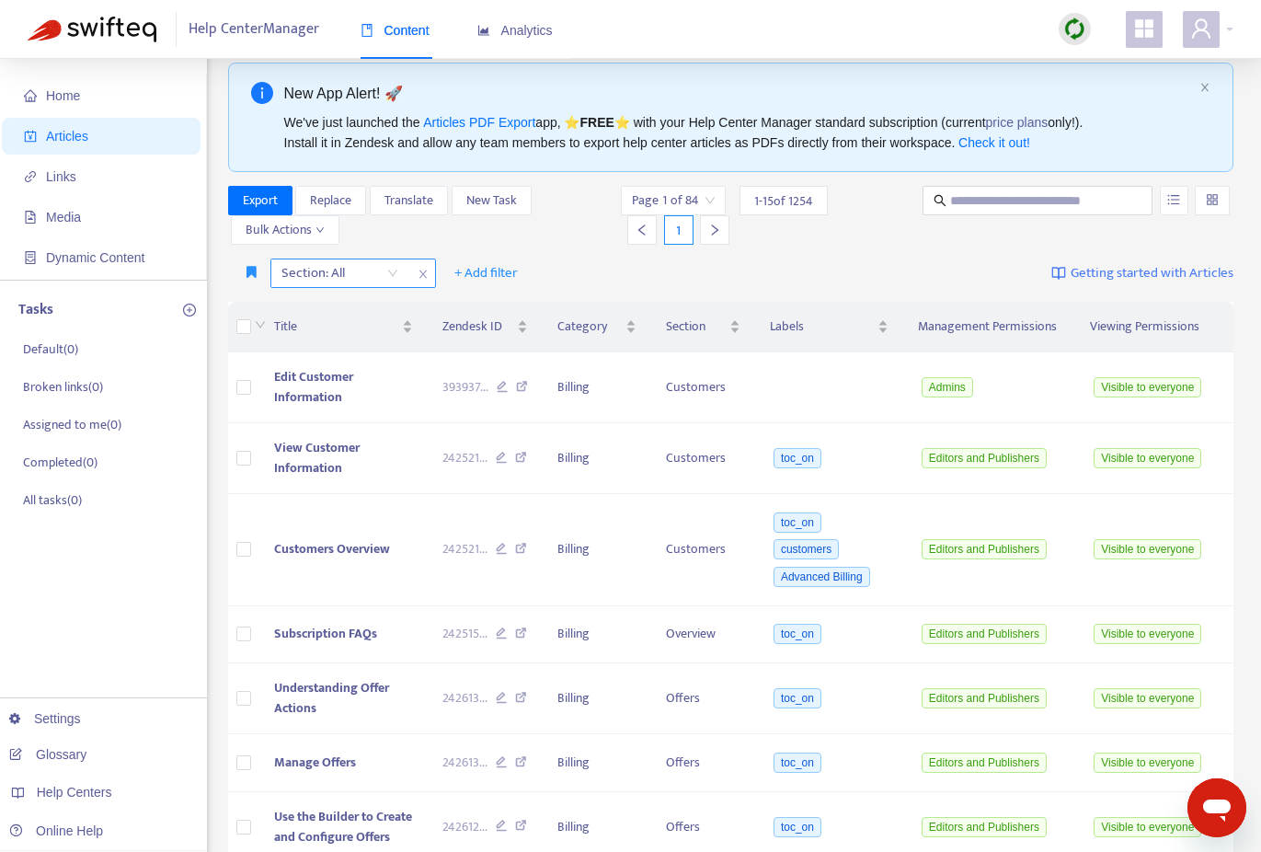
click at [421, 275] on icon "close" at bounding box center [423, 274] width 11 height 11
click at [332, 268] on span "+ Add filter" at bounding box center [320, 273] width 63 height 22
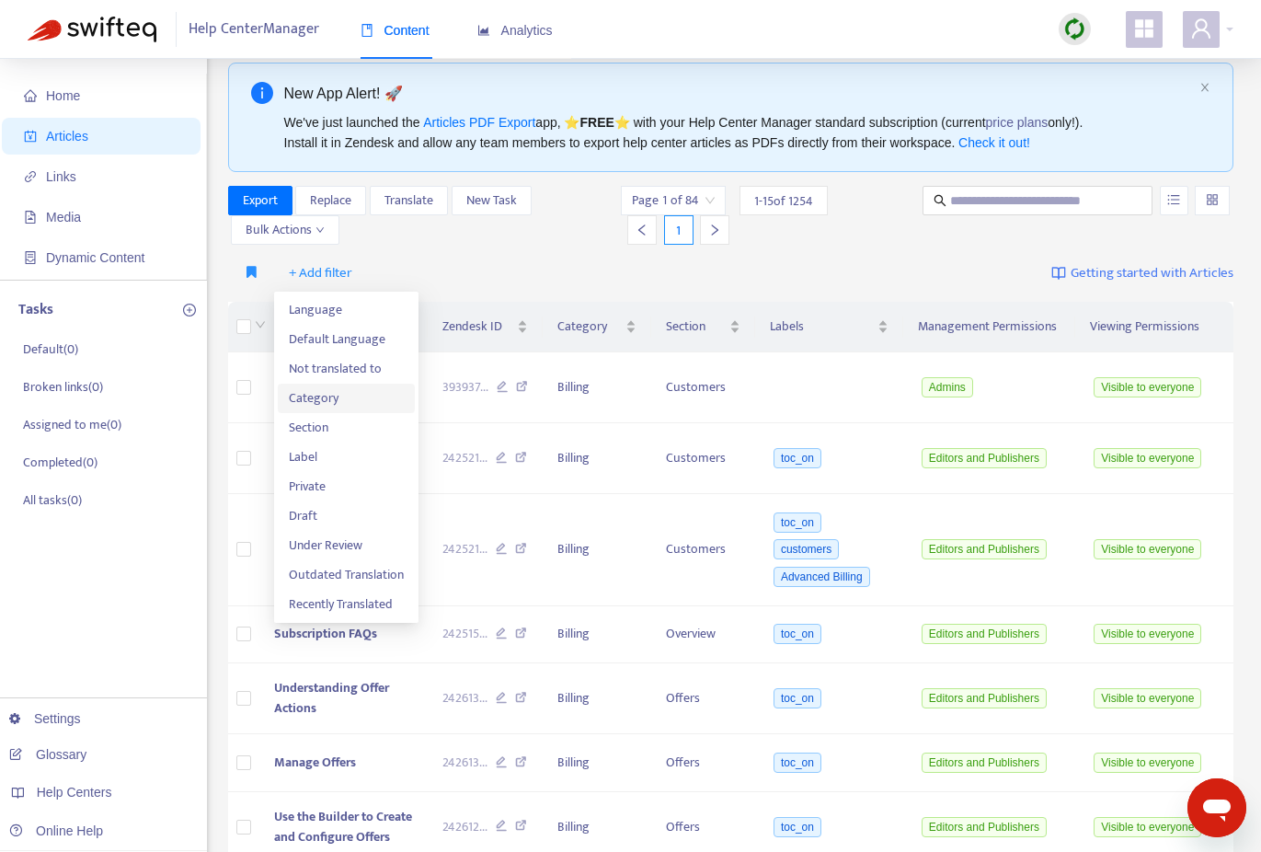
click at [328, 402] on span "Category" at bounding box center [346, 398] width 115 height 20
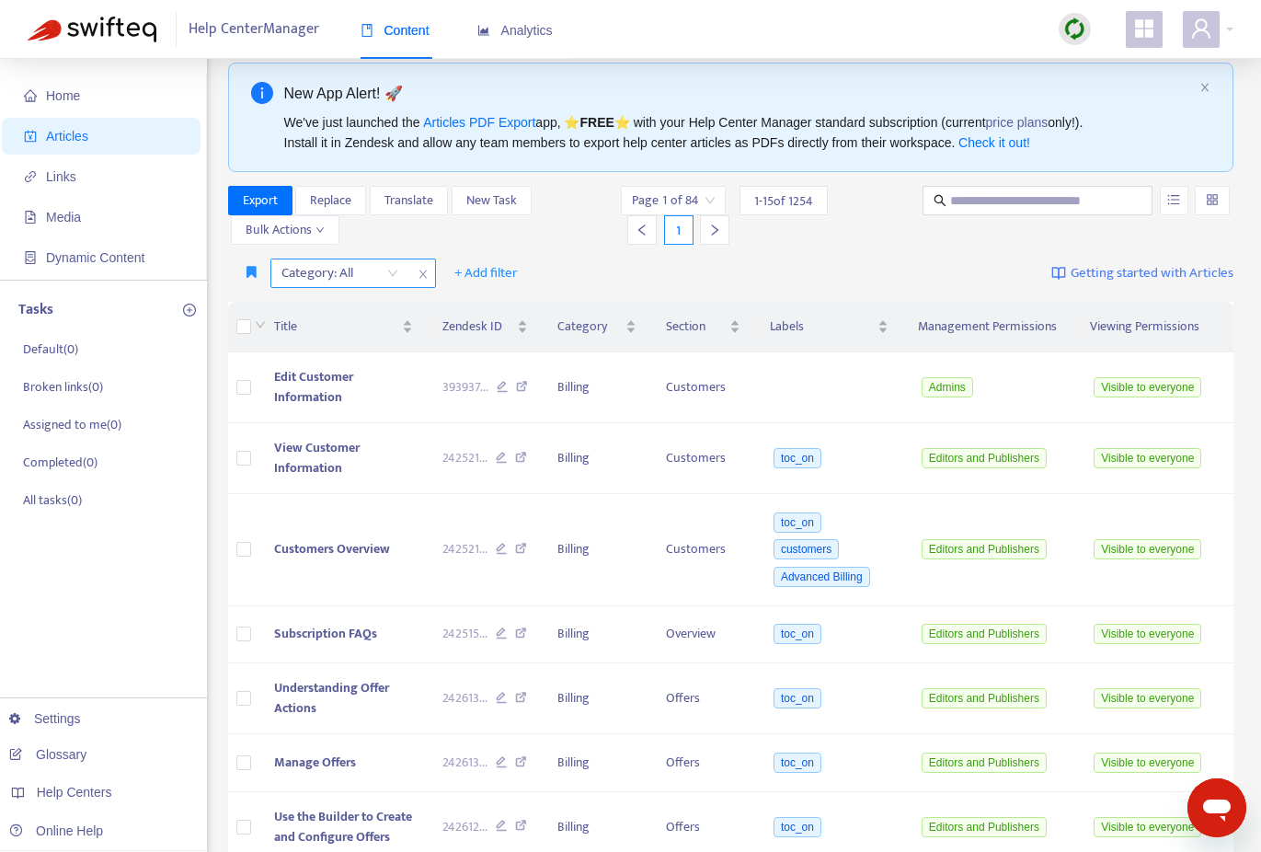
click at [393, 272] on div "Category: All" at bounding box center [339, 273] width 137 height 28
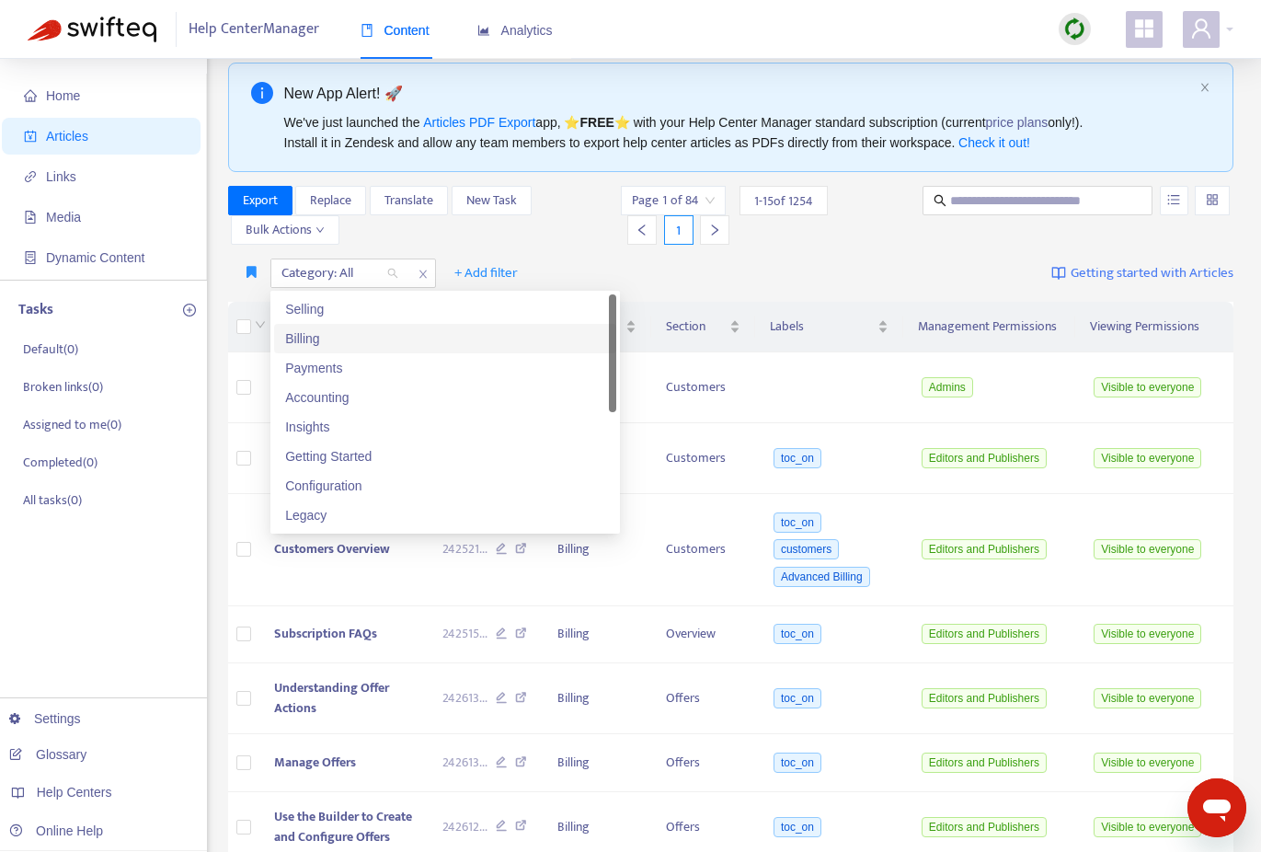
click at [360, 338] on div "Billing" at bounding box center [445, 338] width 320 height 20
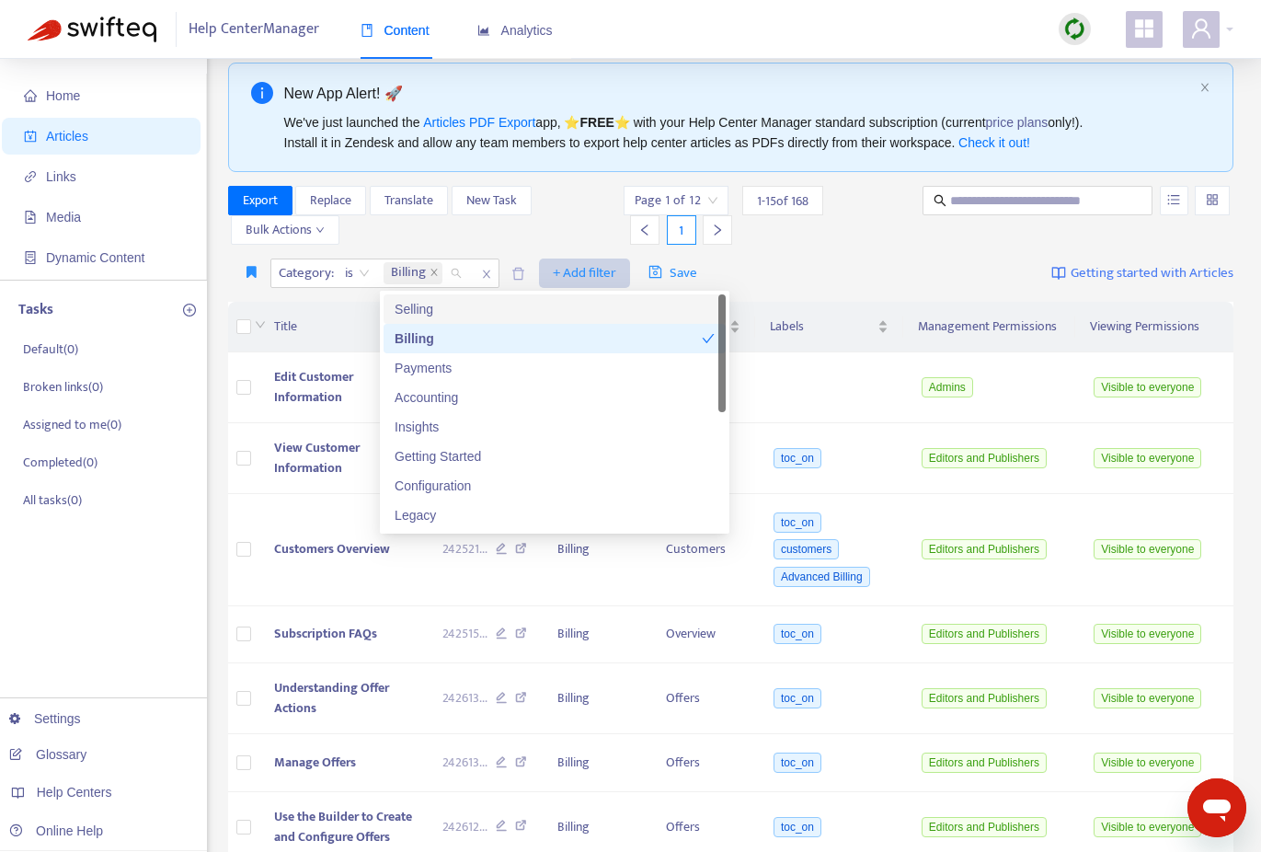
click at [585, 269] on span "+ Add filter" at bounding box center [584, 273] width 63 height 22
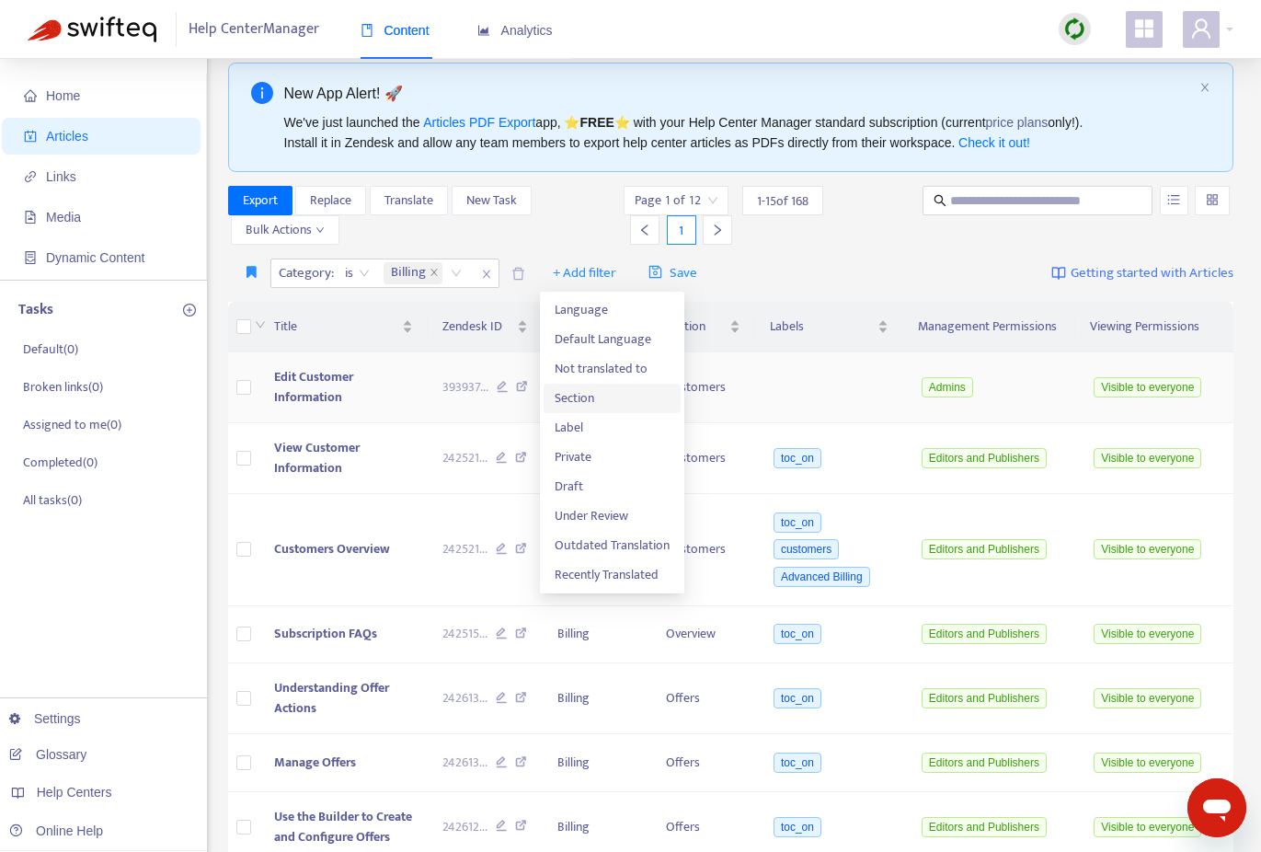
click at [582, 397] on span "Section" at bounding box center [612, 398] width 115 height 20
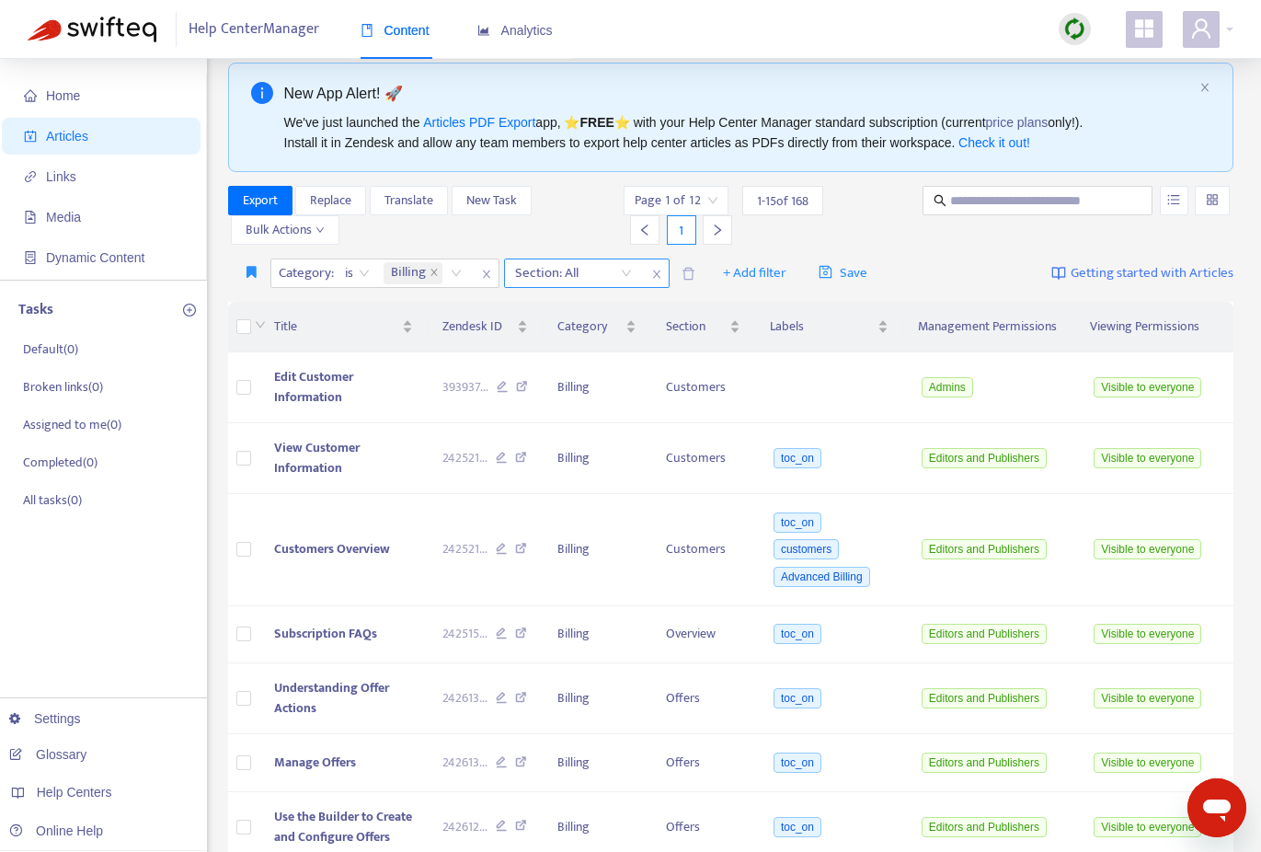
click at [617, 271] on div at bounding box center [564, 273] width 111 height 22
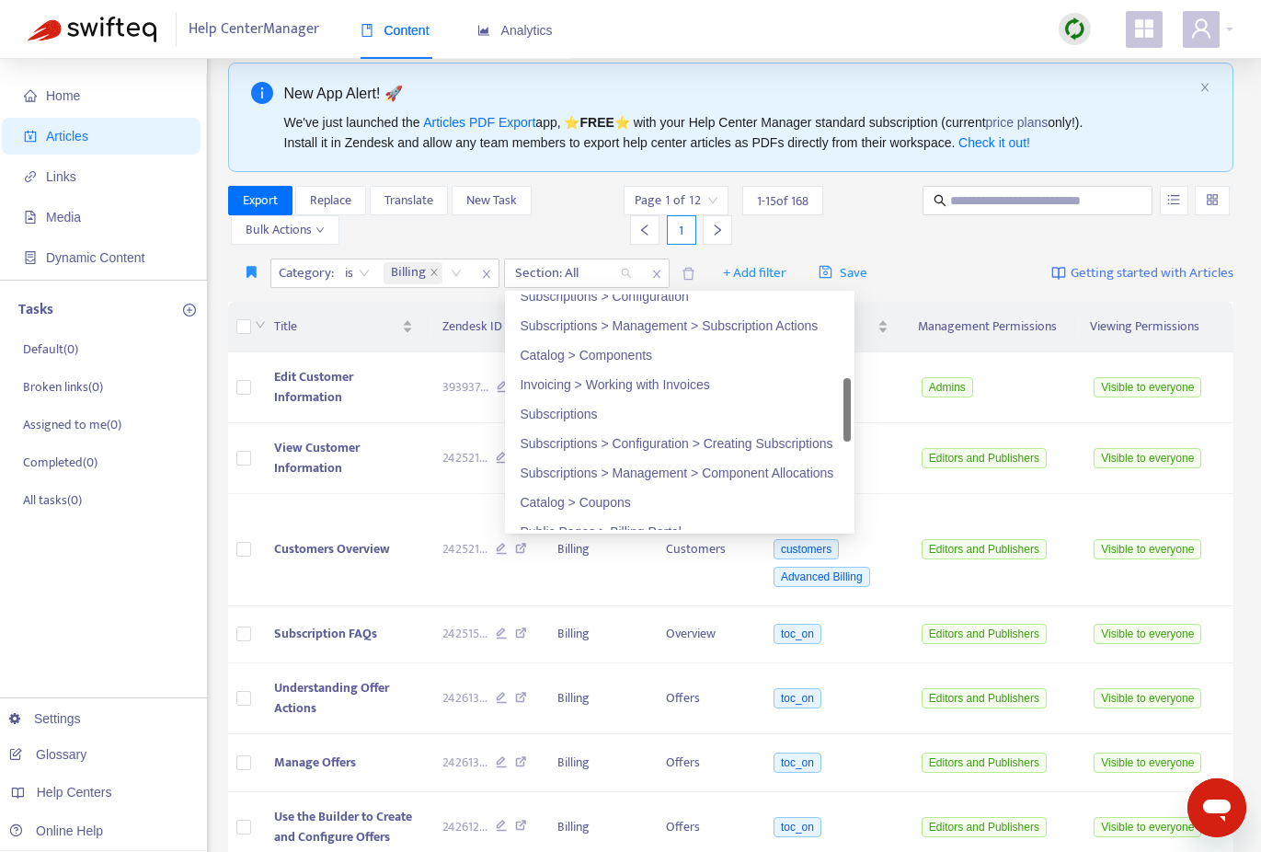
scroll to position [374, 0]
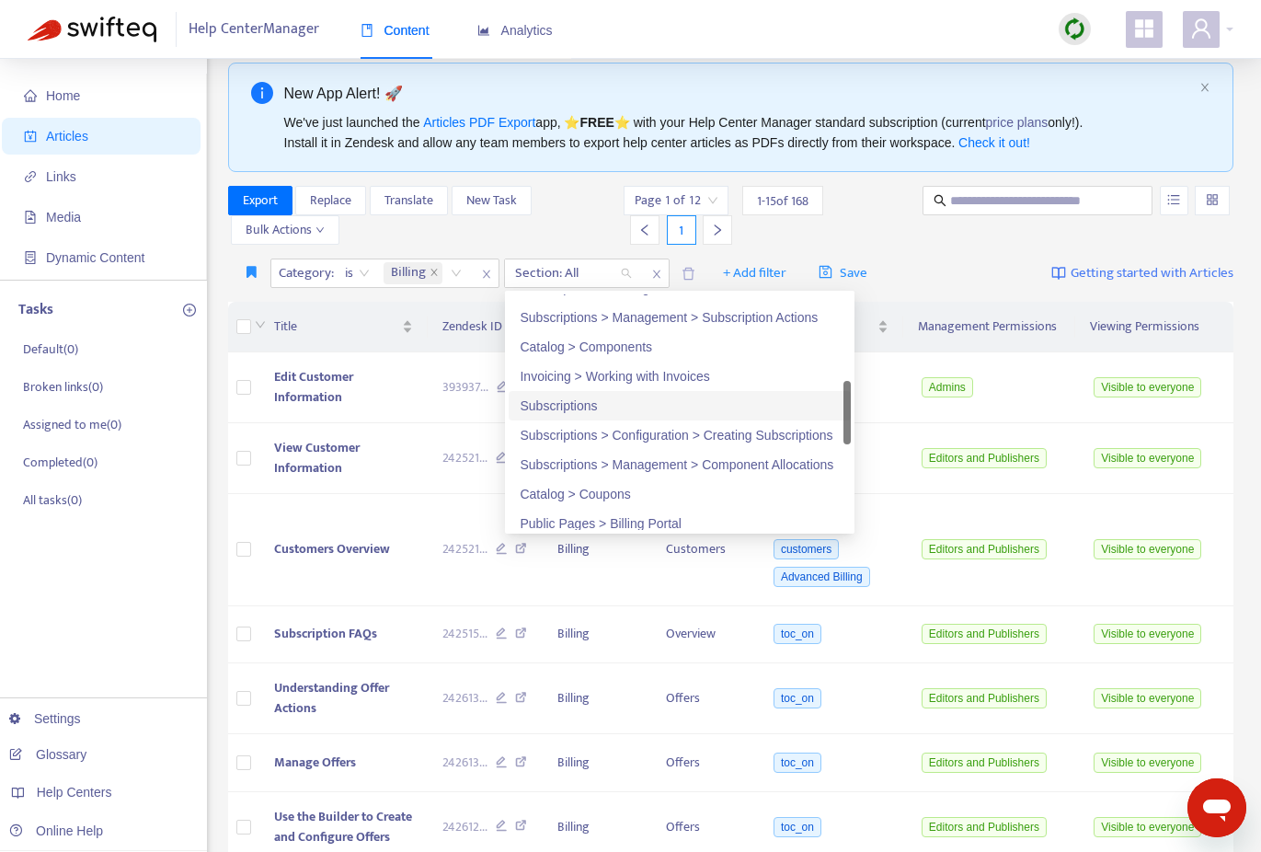
click at [586, 406] on div "Subscriptions" at bounding box center [680, 406] width 320 height 20
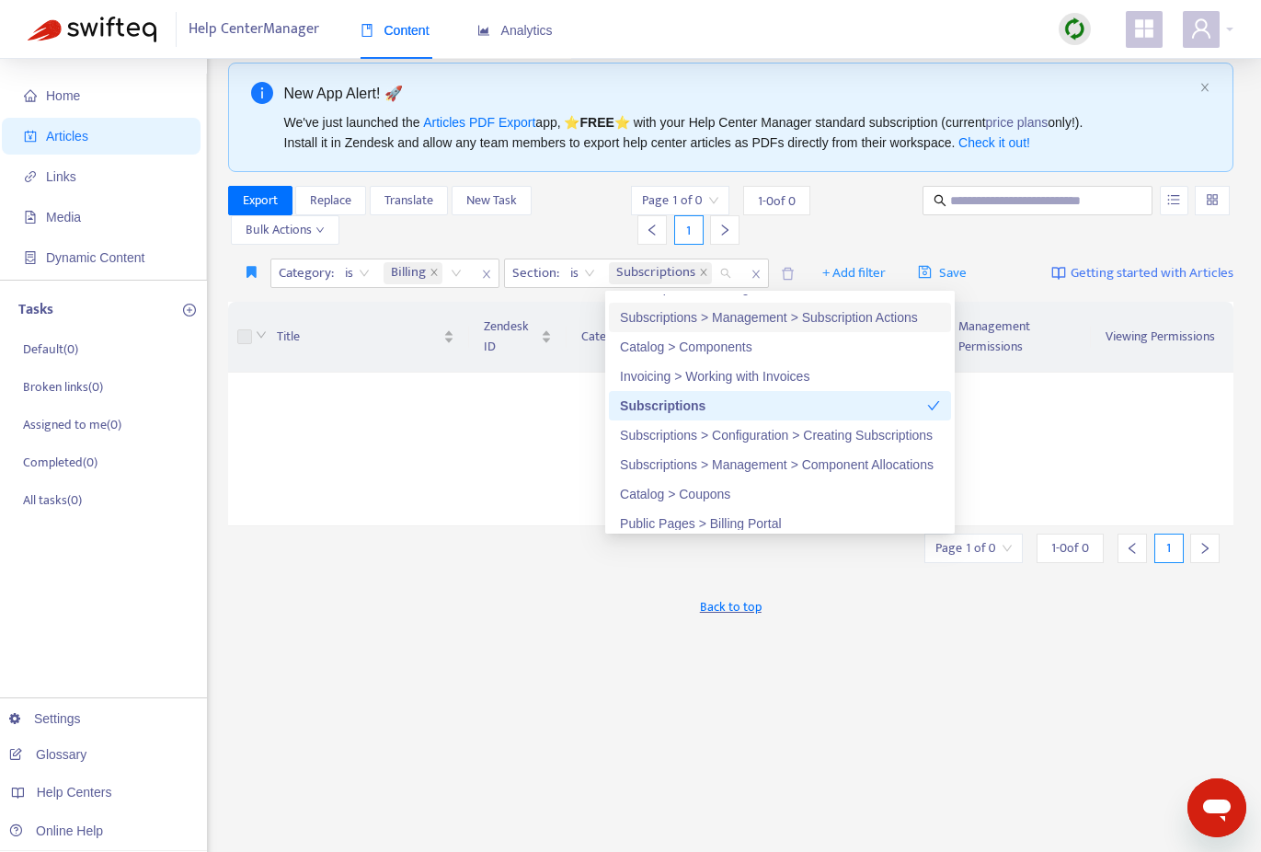
click at [603, 211] on div "Export Replace Translate New Task Bulk Actions" at bounding box center [428, 215] width 400 height 59
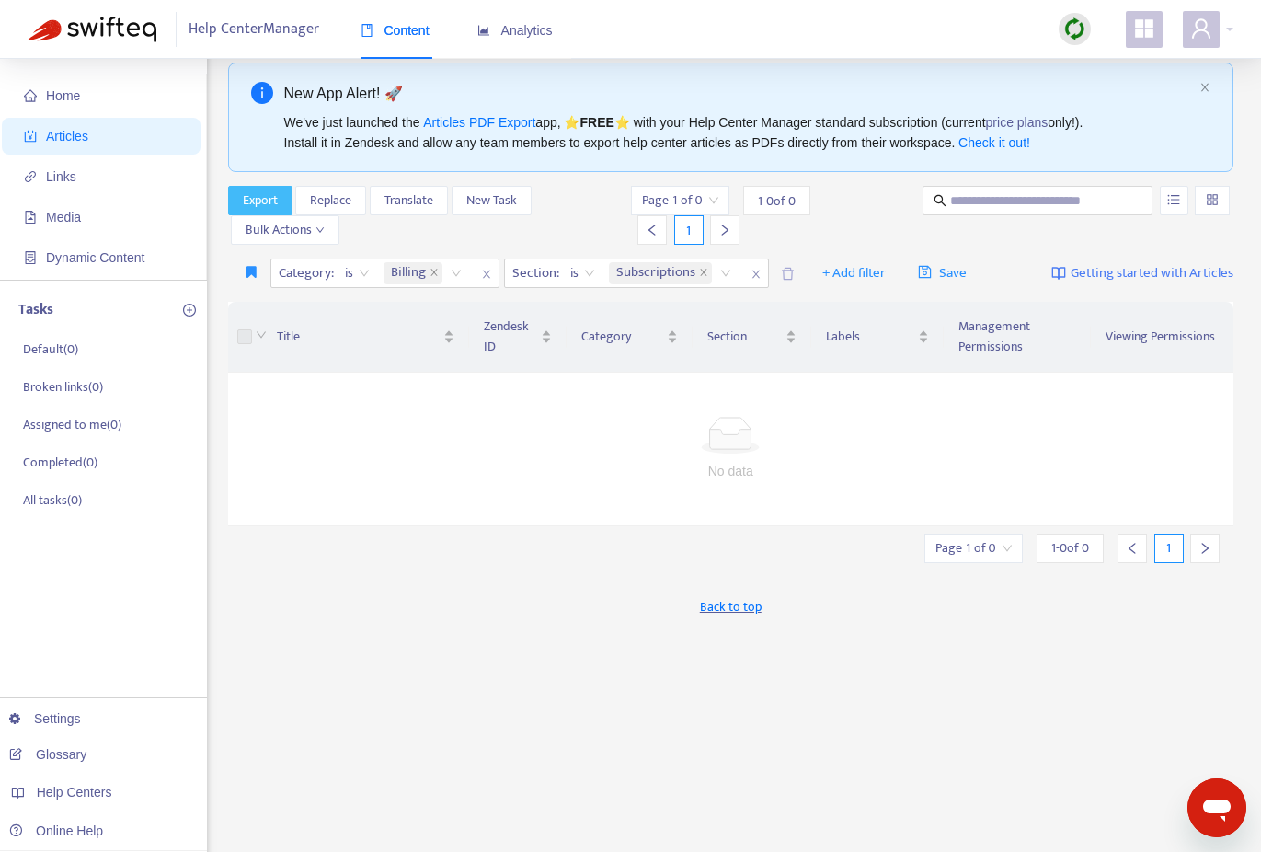
click at [255, 200] on span "Export" at bounding box center [260, 200] width 35 height 20
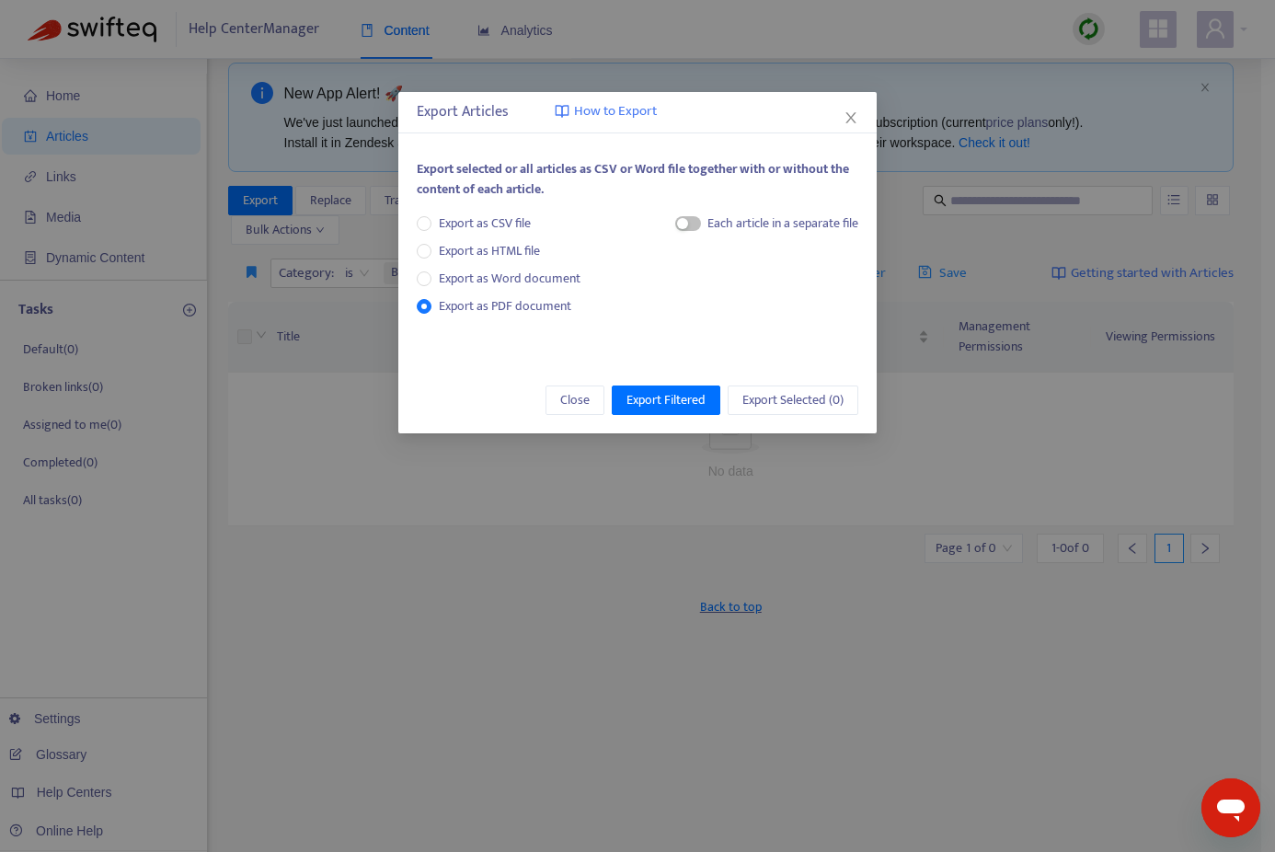
click at [699, 225] on div "Each article in a separate file" at bounding box center [767, 227] width 184 height 28
click at [690, 224] on span "button" at bounding box center [688, 223] width 26 height 15
click at [851, 123] on icon "close" at bounding box center [851, 117] width 15 height 15
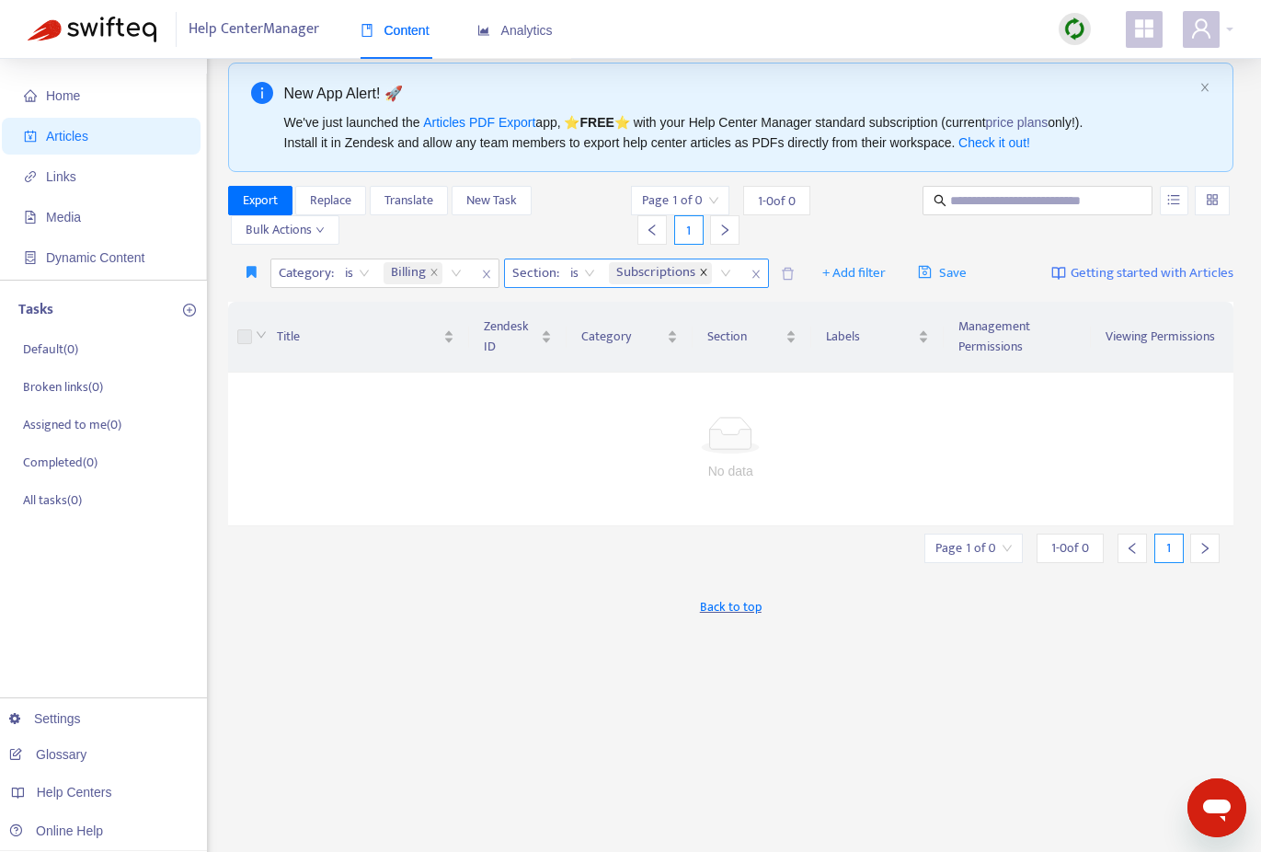
click at [703, 272] on icon "close" at bounding box center [703, 272] width 9 height 9
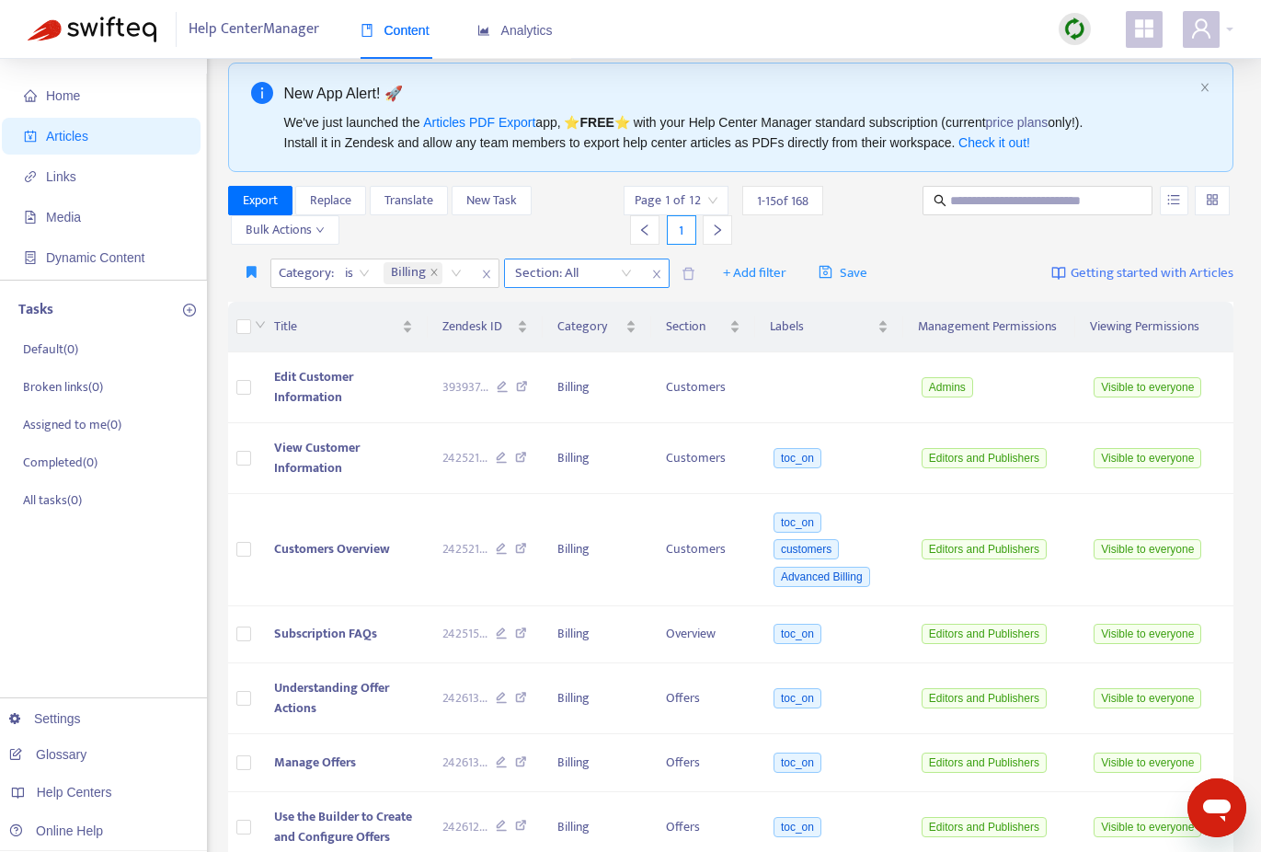
click at [629, 275] on div "Section: All" at bounding box center [573, 273] width 137 height 28
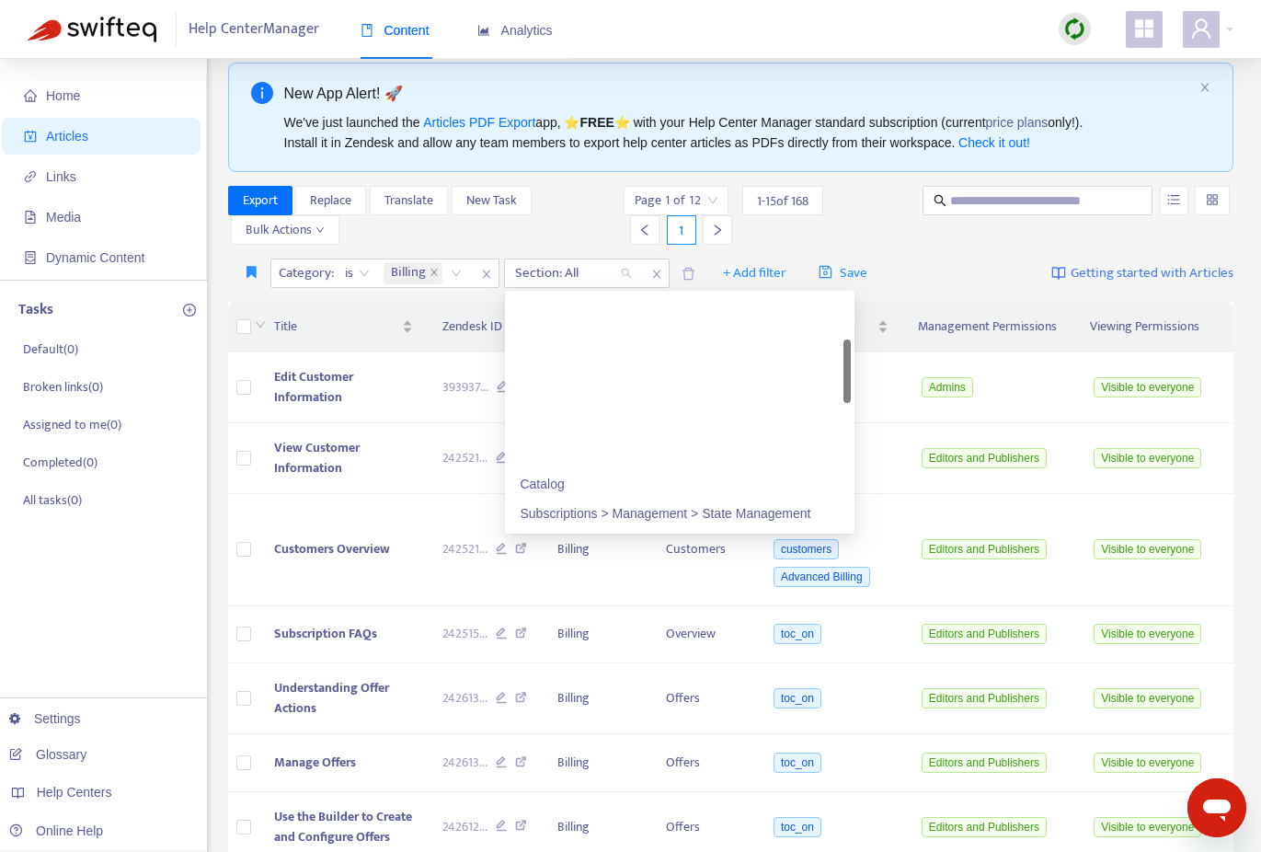
scroll to position [0, 0]
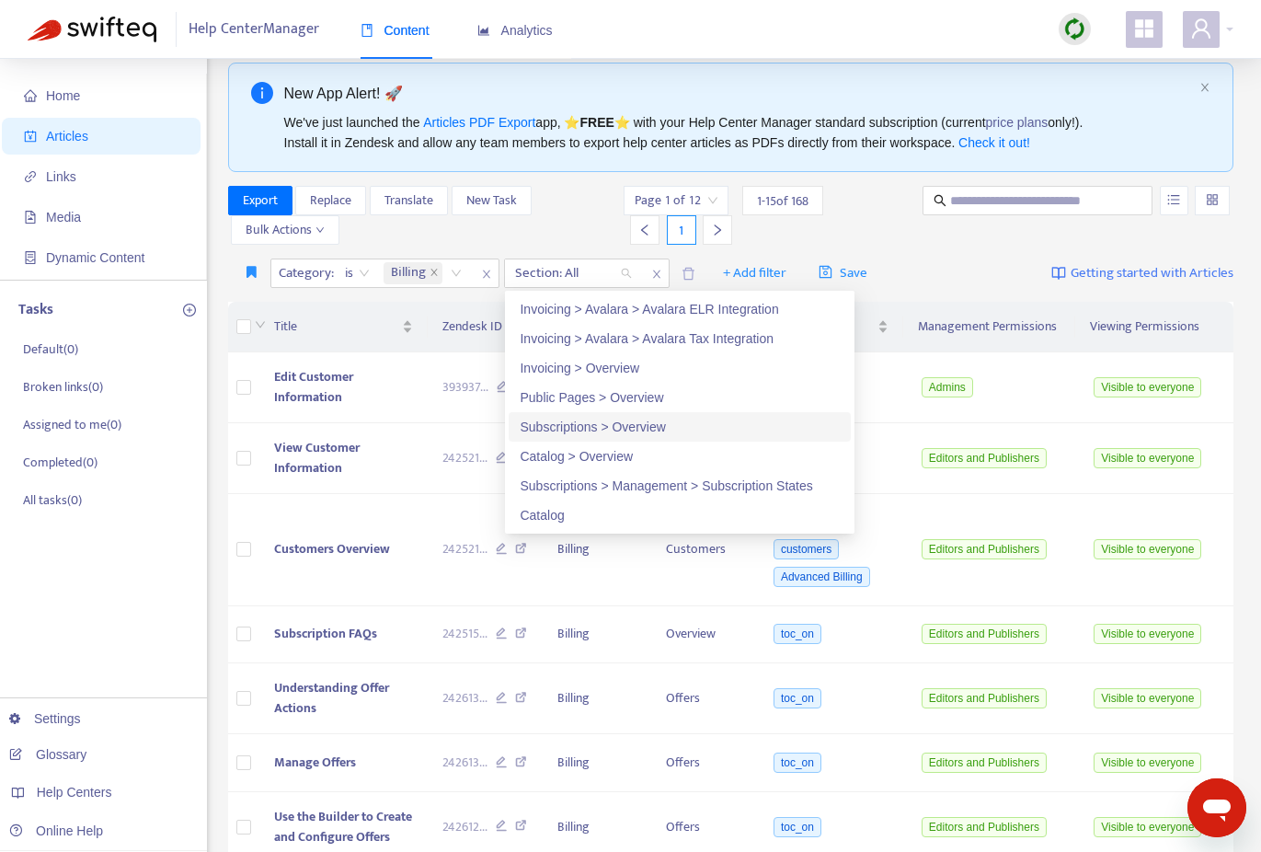
click at [642, 425] on div "Subscriptions > Overview" at bounding box center [680, 427] width 320 height 20
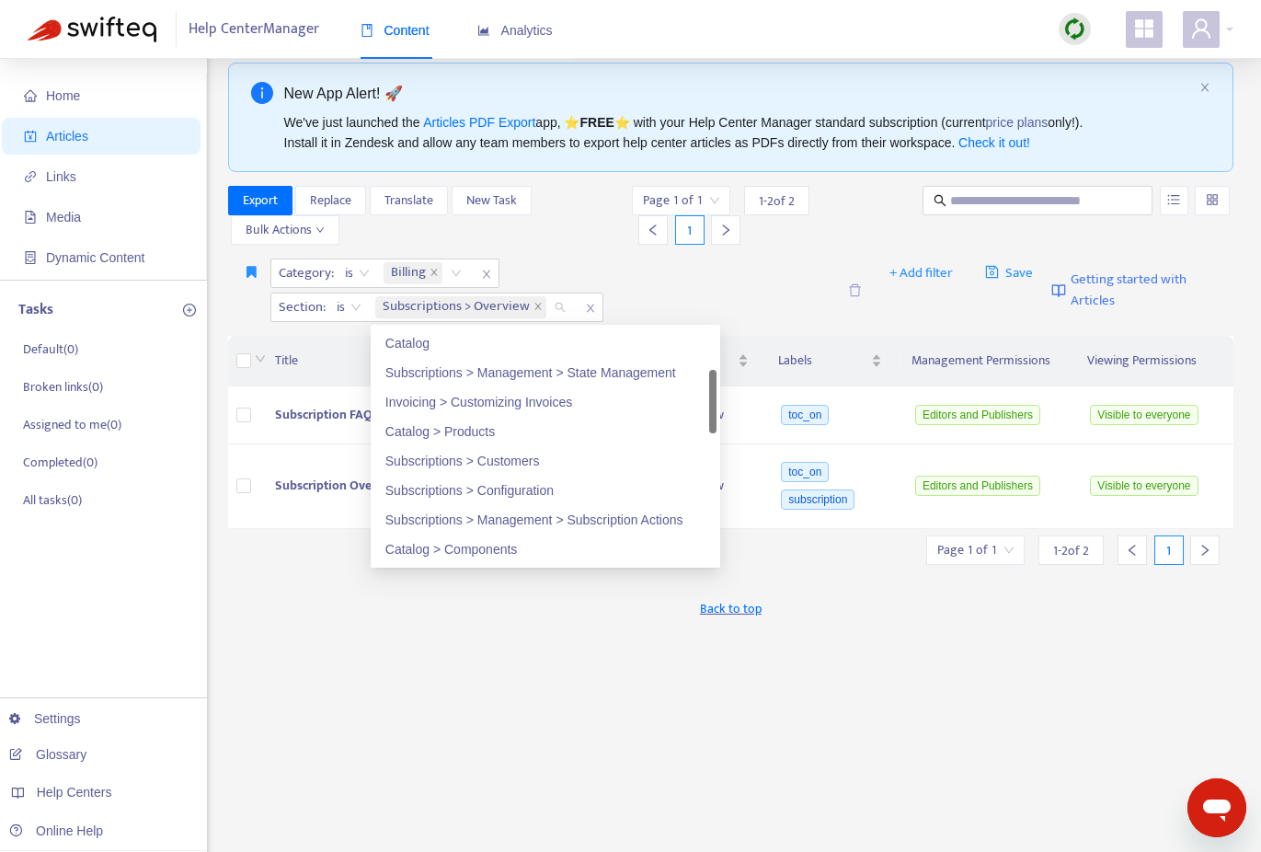
scroll to position [227, 0]
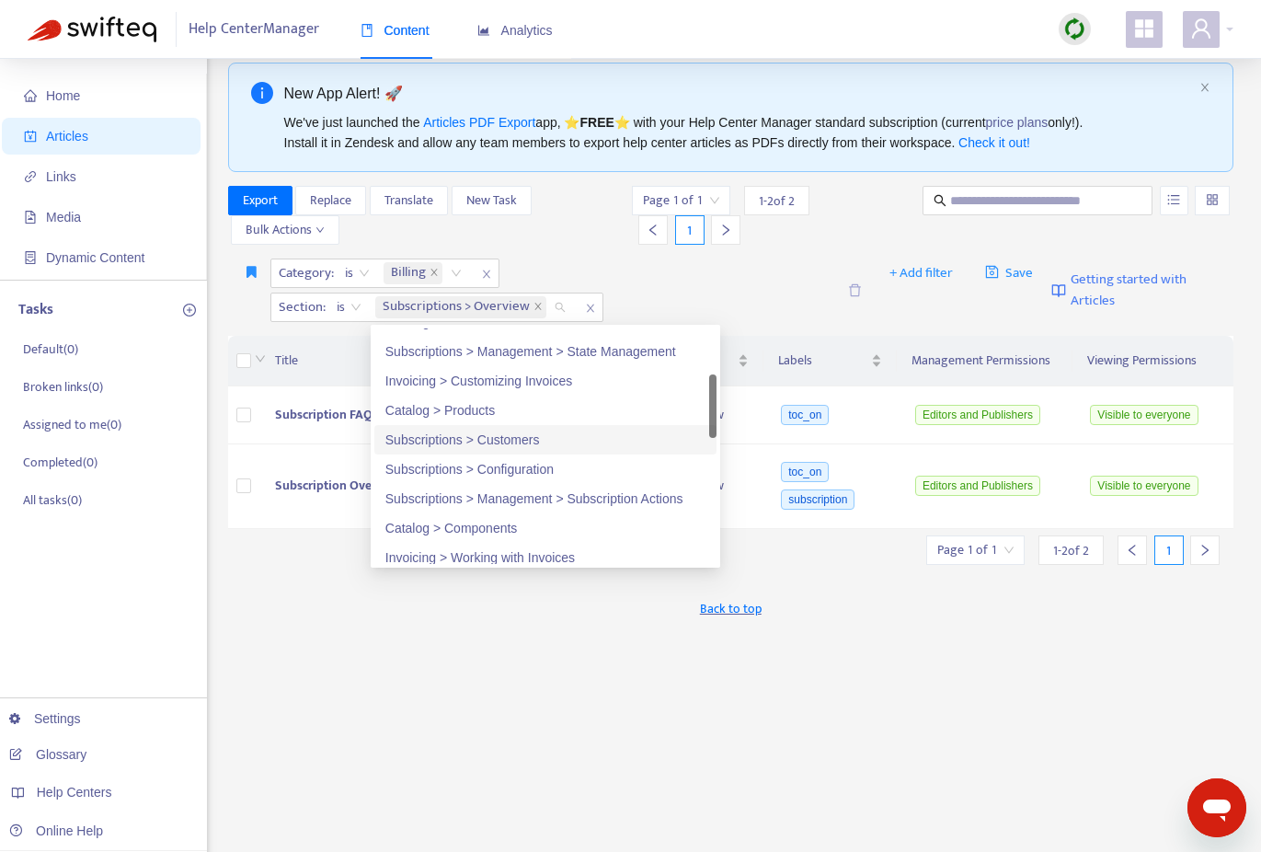
click at [523, 444] on div "Subscriptions > Customers" at bounding box center [545, 440] width 320 height 20
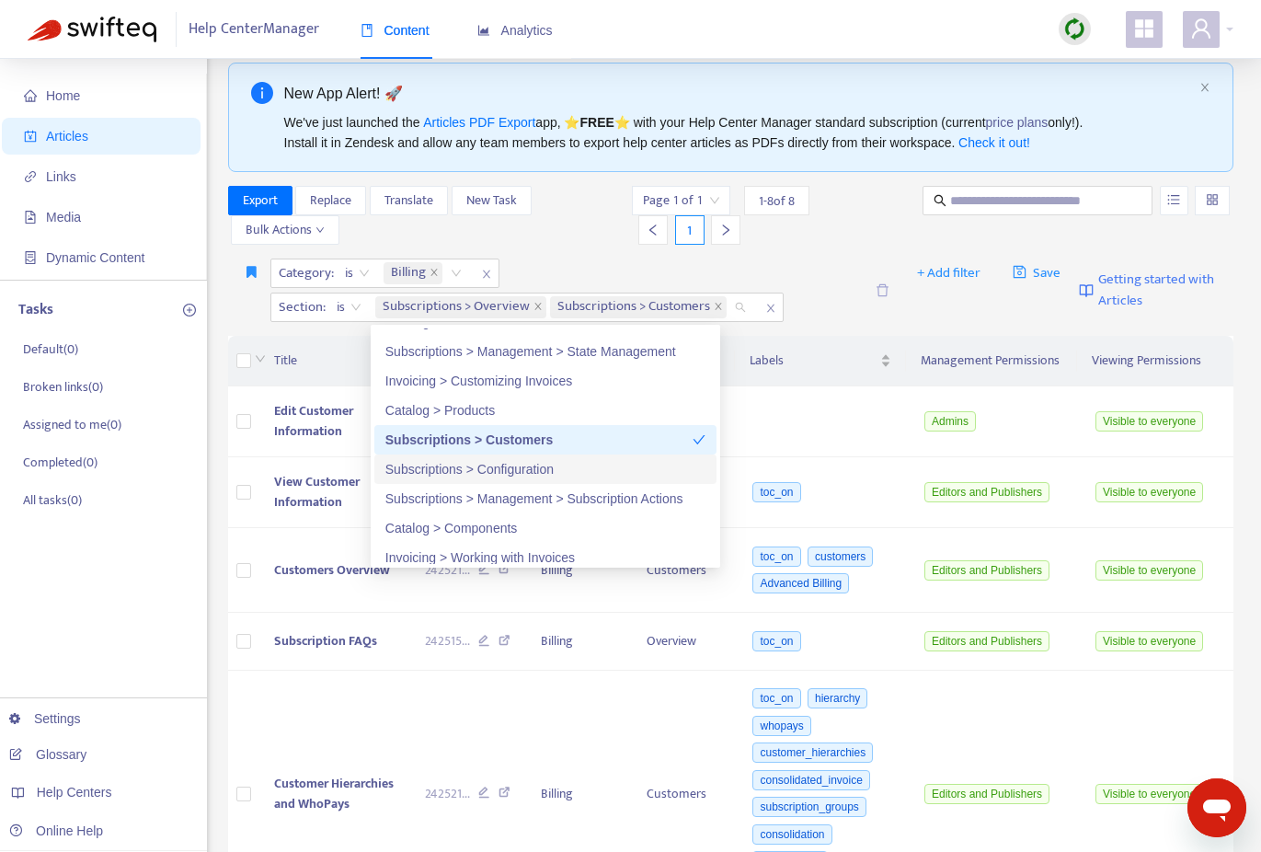
click at [522, 470] on div "Subscriptions > Configuration" at bounding box center [545, 469] width 320 height 20
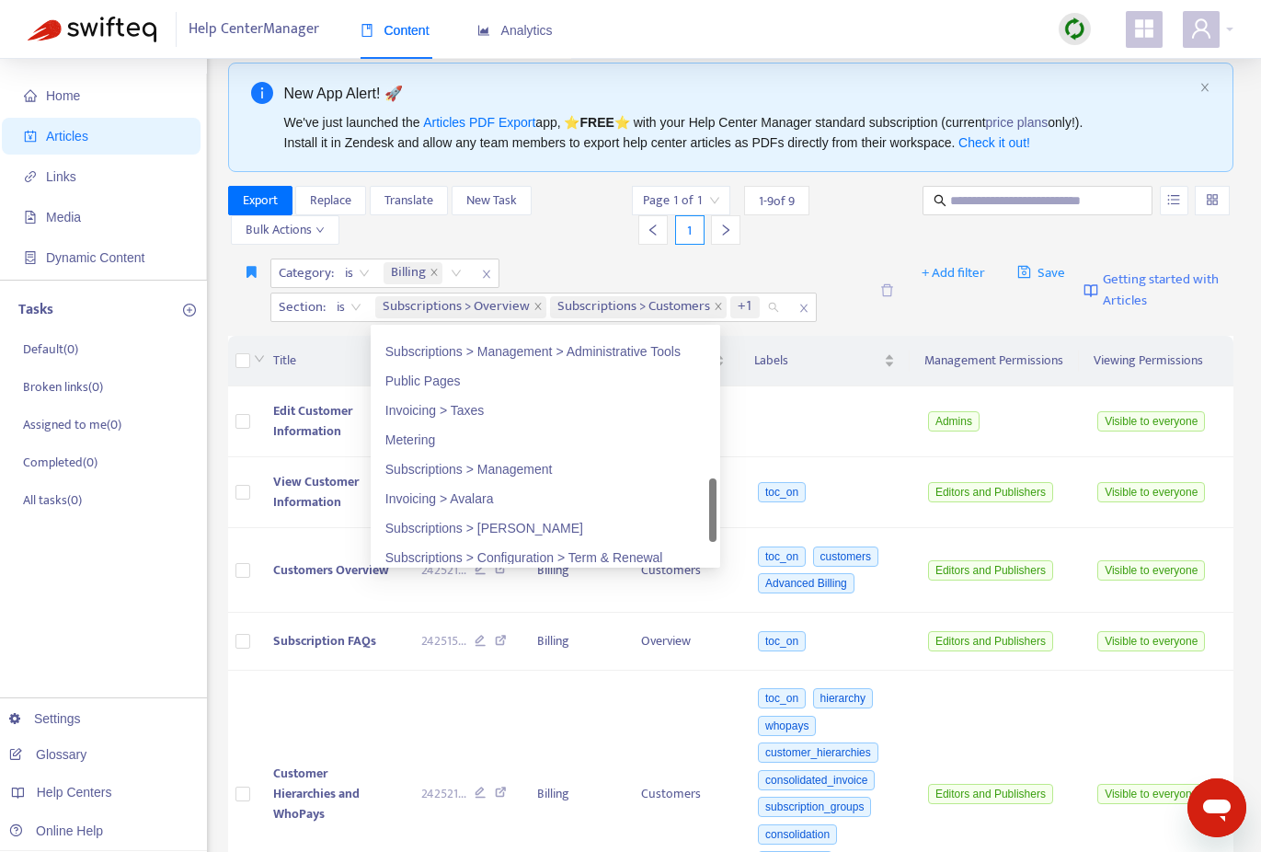
scroll to position [745, 0]
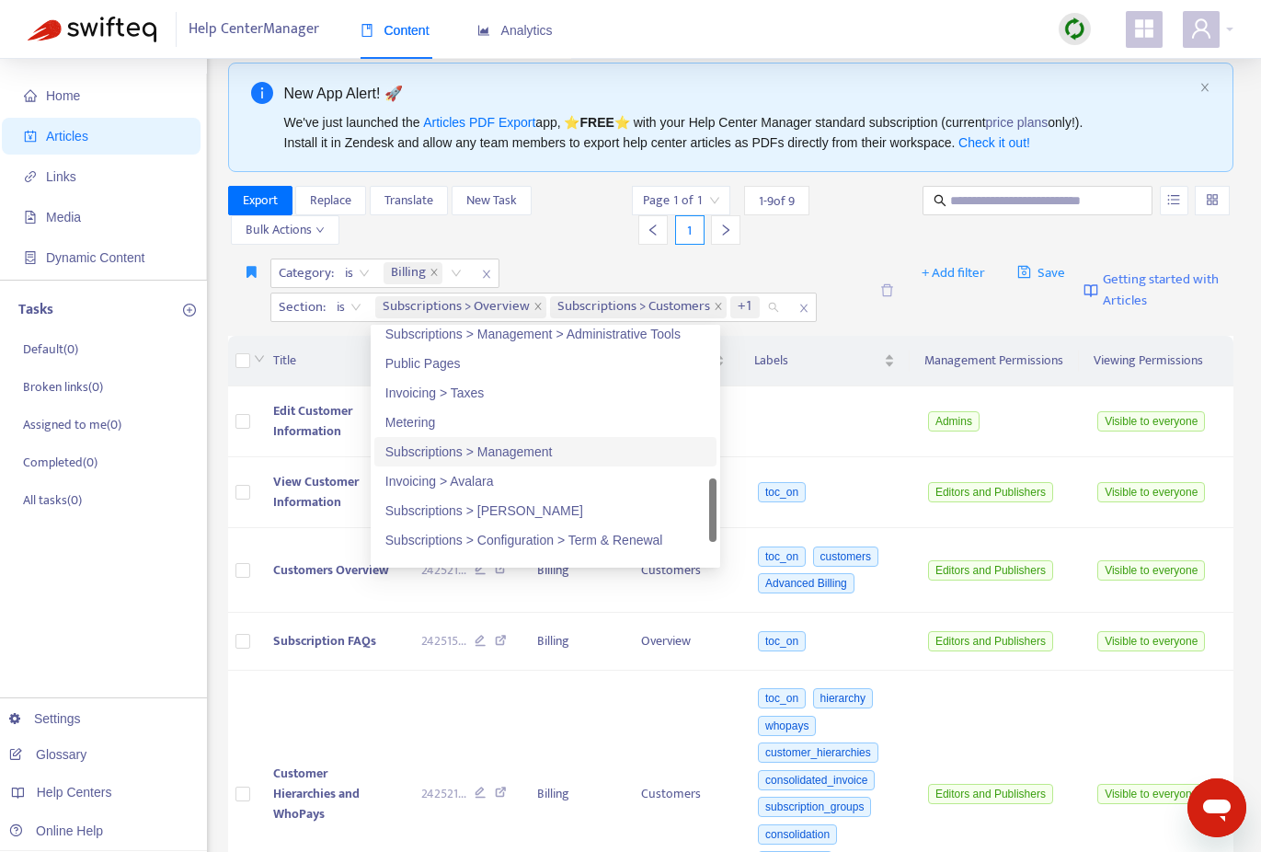
click at [516, 453] on div "Subscriptions > Management" at bounding box center [545, 452] width 320 height 20
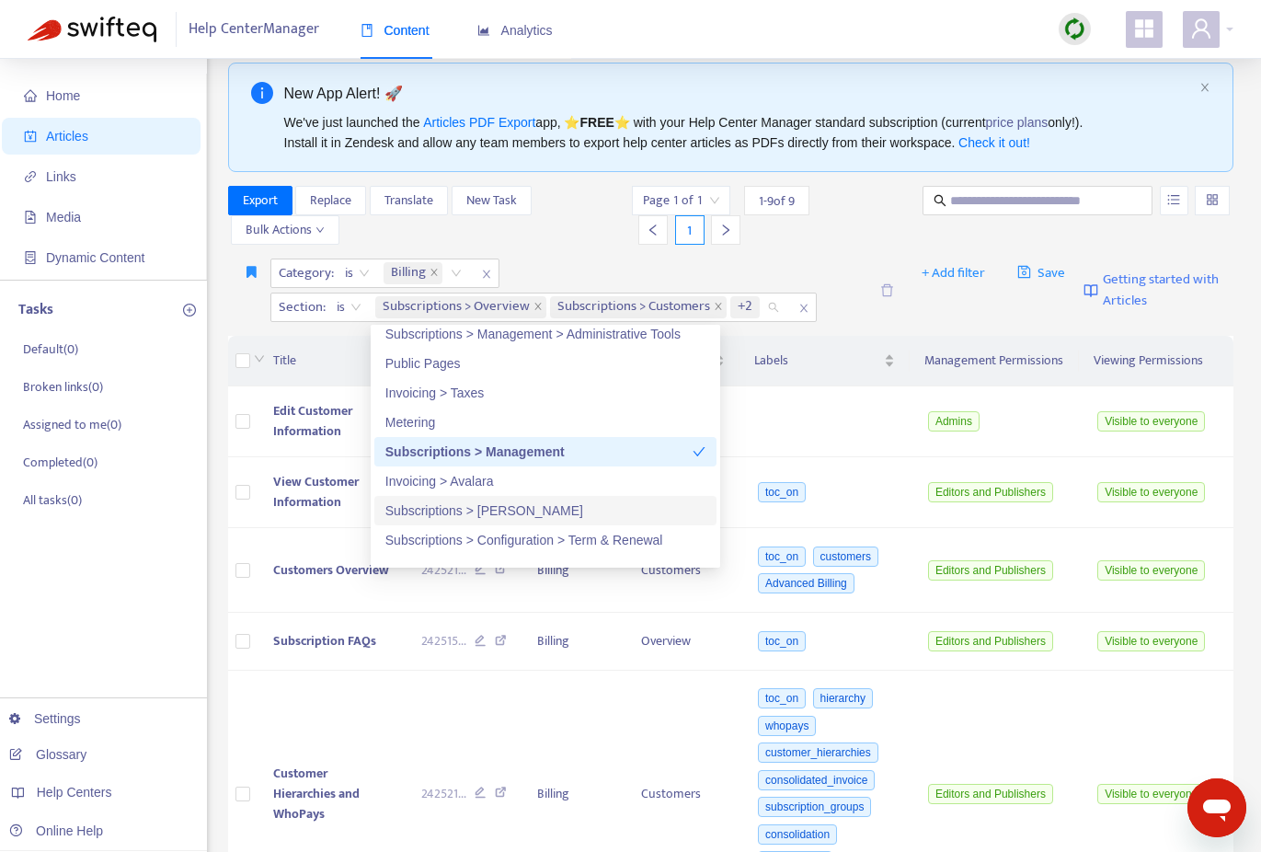
click at [514, 511] on div "Subscriptions > [PERSON_NAME]" at bounding box center [545, 510] width 320 height 20
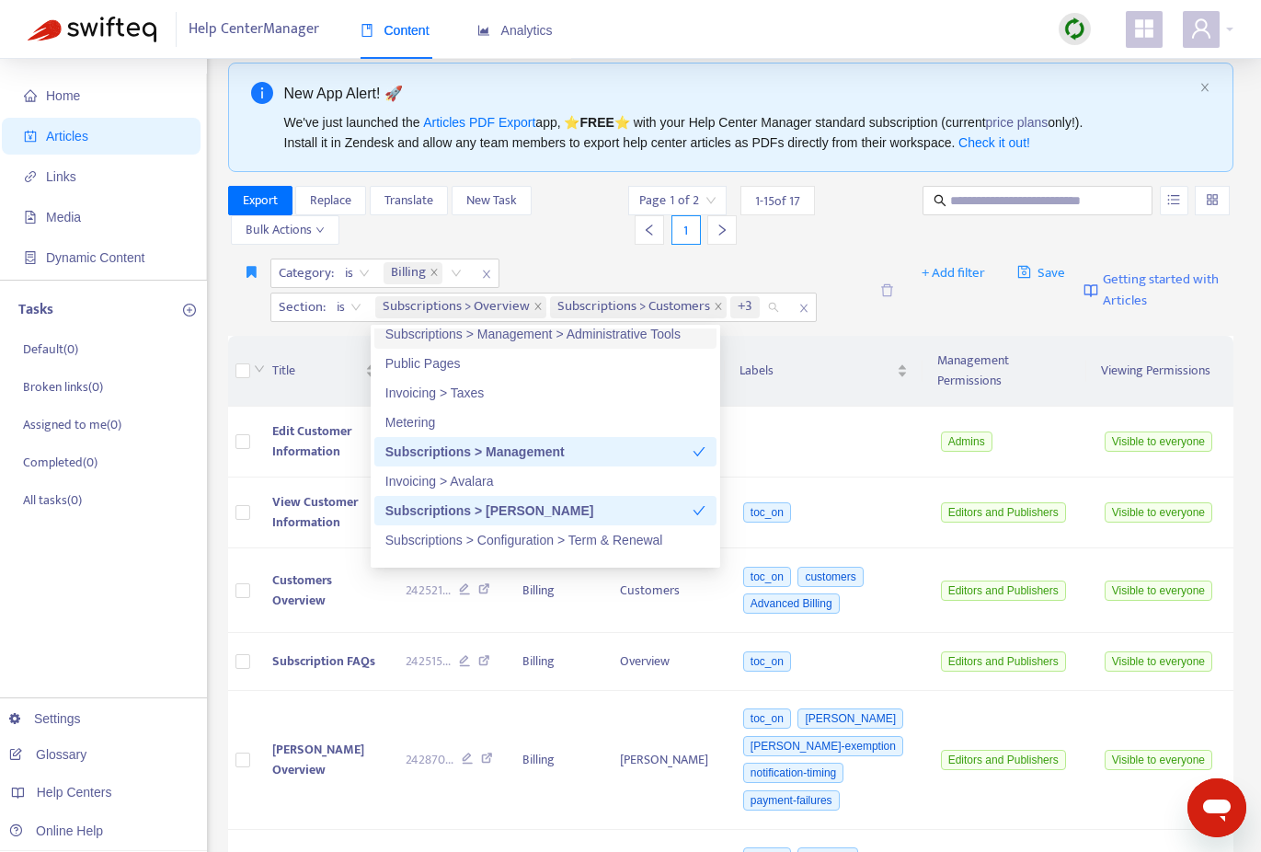
click at [595, 255] on div "Category : is Billing Section : is Subscriptions > Overview Subscriptions > Cus…" at bounding box center [731, 290] width 1006 height 77
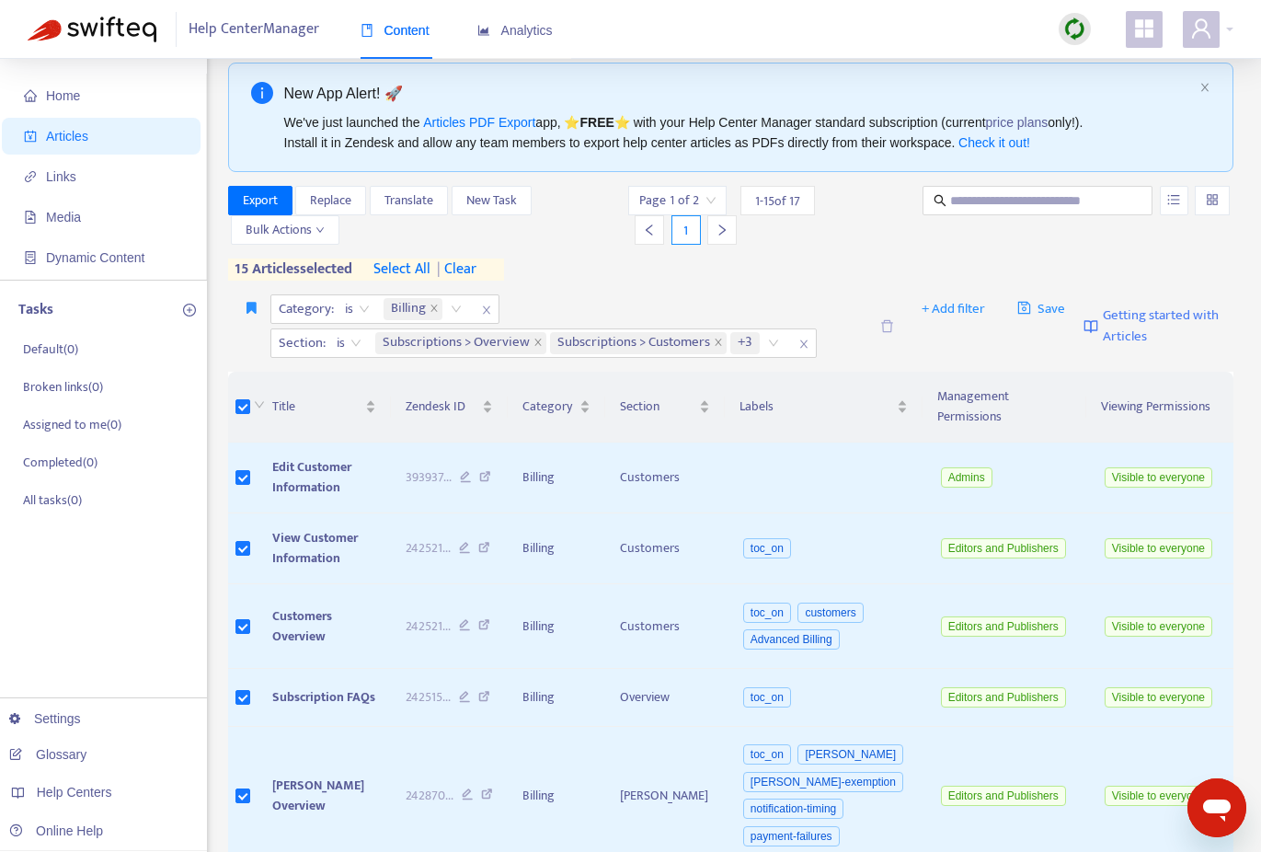
click at [428, 271] on span "select all" at bounding box center [402, 270] width 57 height 22
click at [245, 193] on span "Export" at bounding box center [260, 200] width 35 height 20
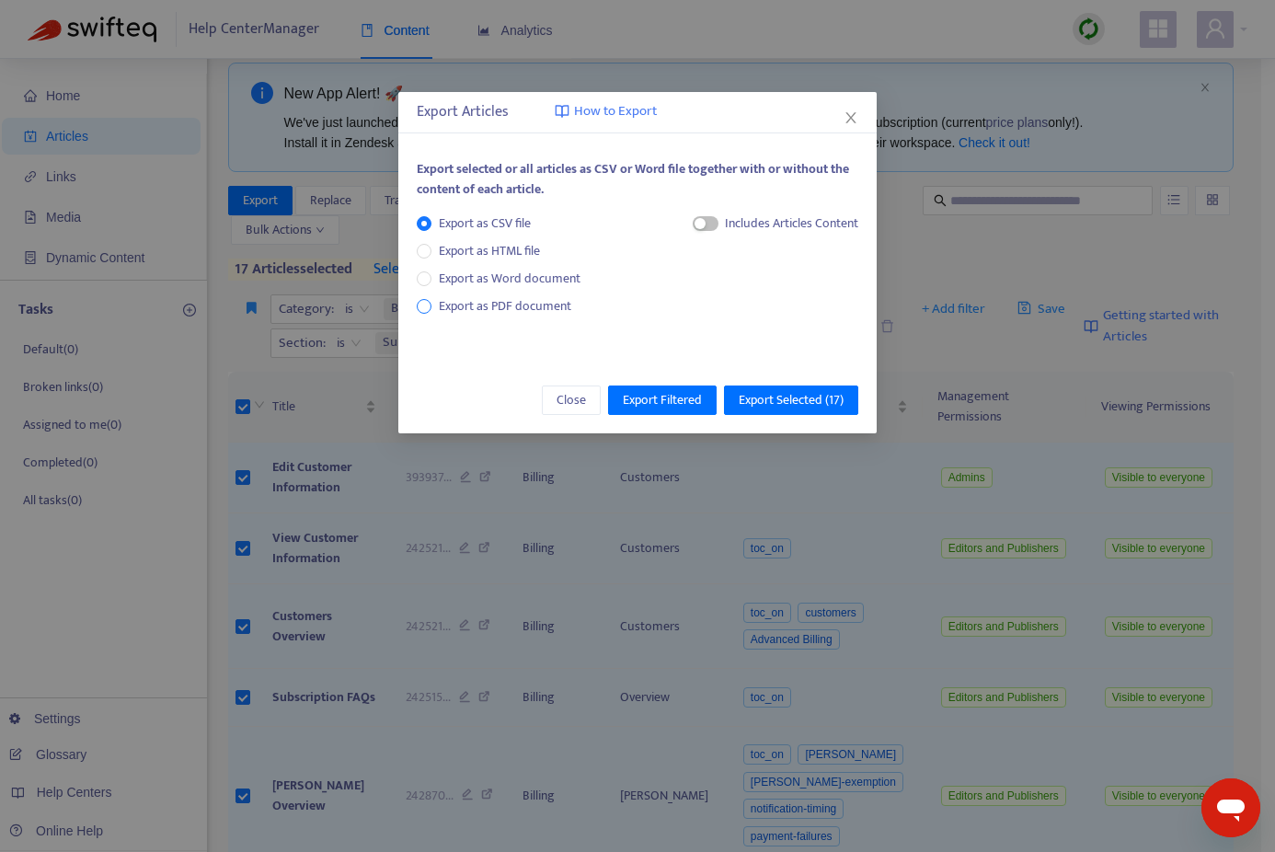
click at [483, 304] on span "Export as PDF document" at bounding box center [505, 305] width 132 height 21
click at [686, 222] on span "button" at bounding box center [688, 223] width 26 height 15
click at [775, 397] on span "Export Selected ( 17 )" at bounding box center [791, 400] width 105 height 20
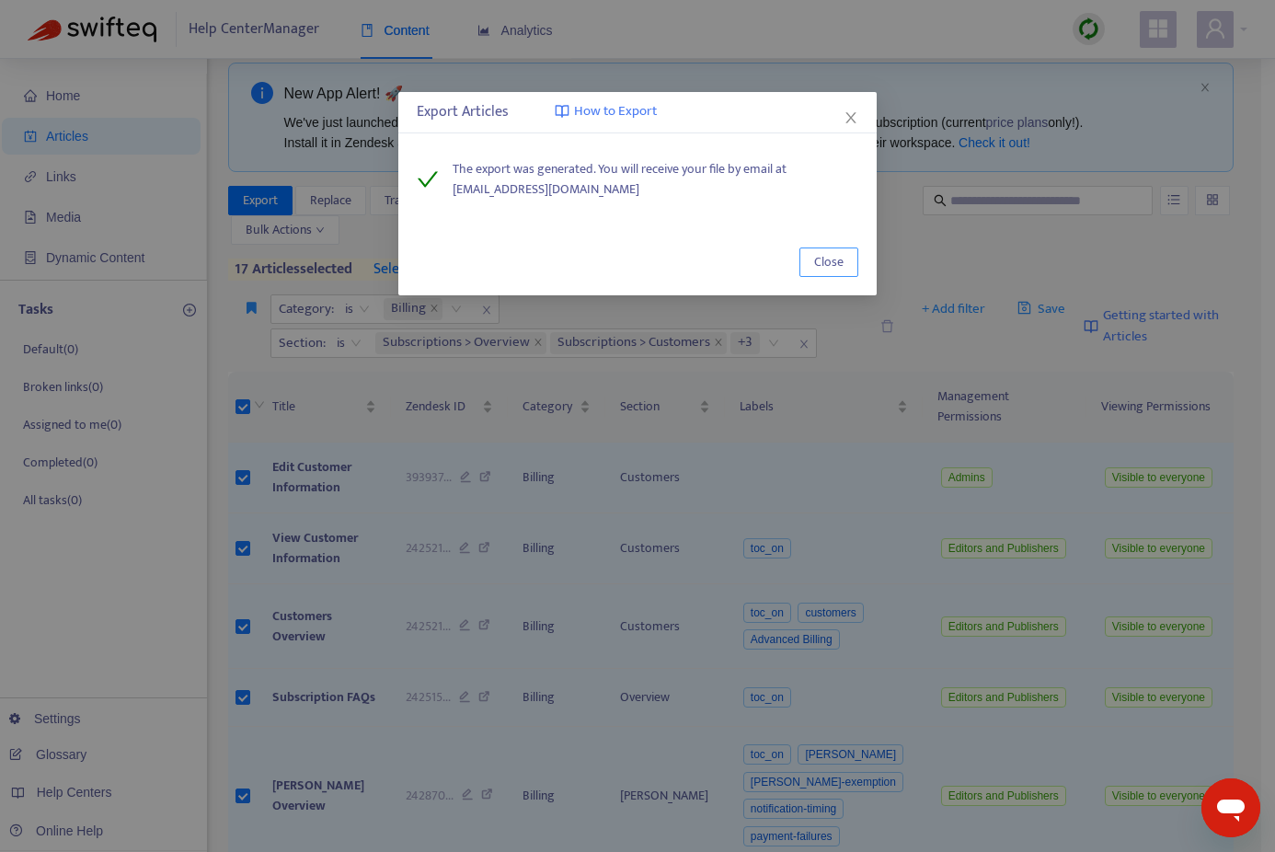
click at [837, 257] on span "Close" at bounding box center [828, 262] width 29 height 20
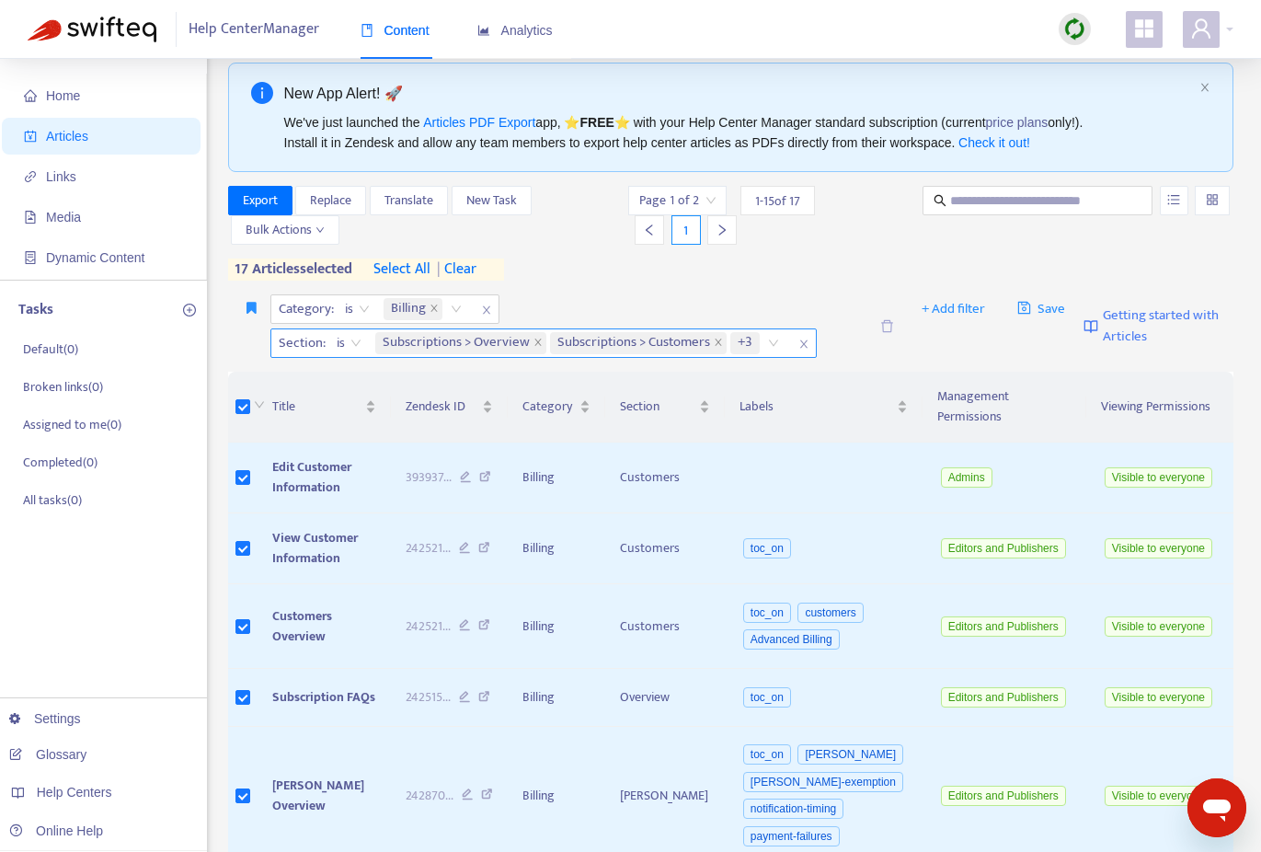
click at [774, 343] on div "Subscriptions > Overview Subscriptions > Customers +3" at bounding box center [581, 343] width 418 height 28
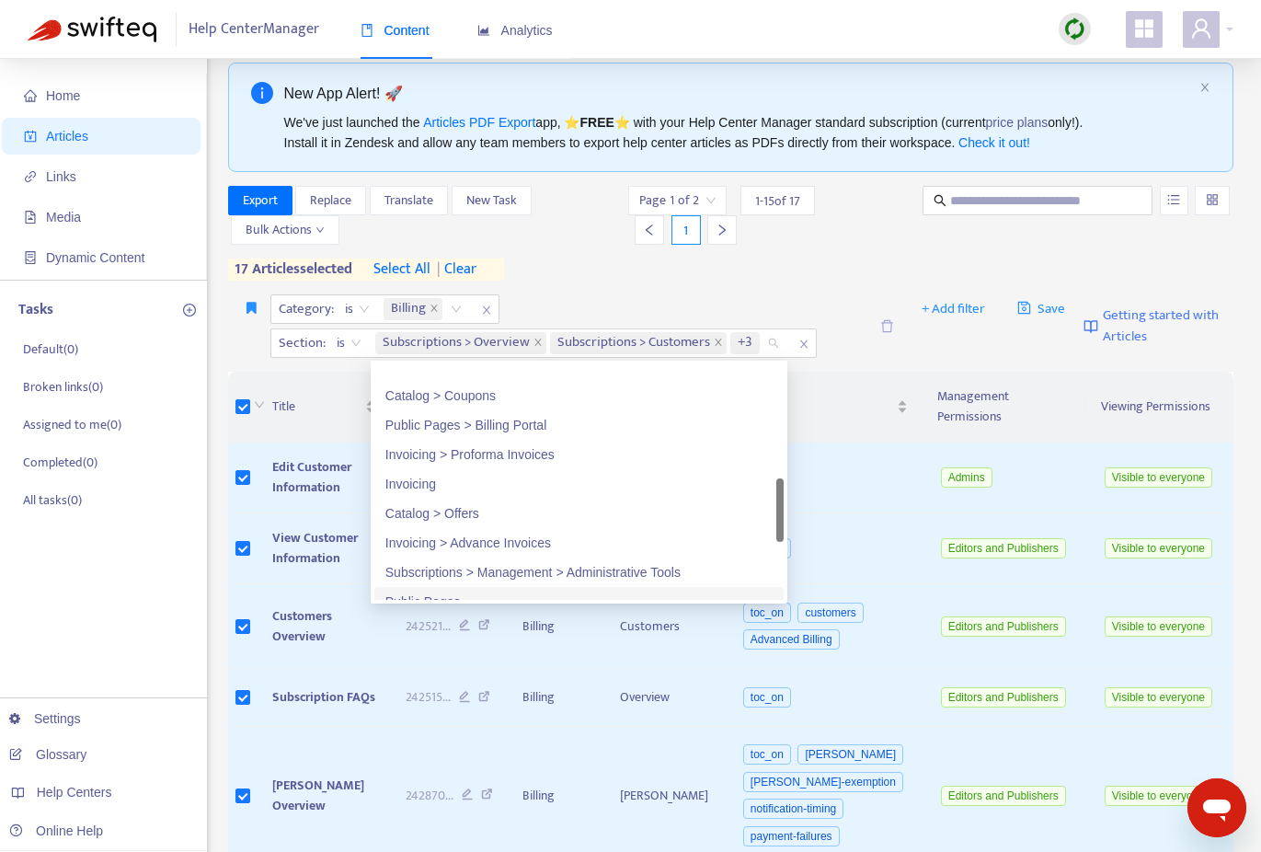
scroll to position [512, 0]
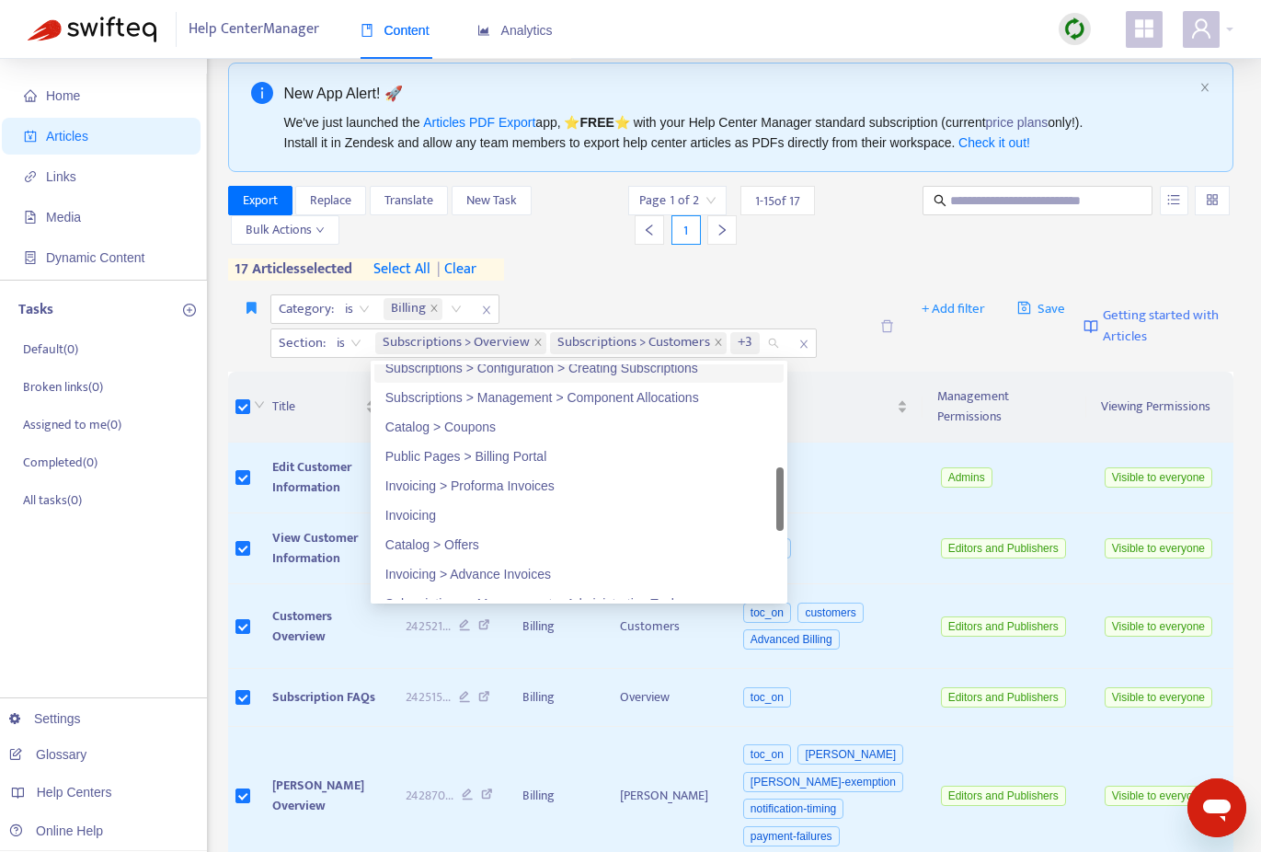
click at [743, 341] on span "+3" at bounding box center [745, 343] width 15 height 22
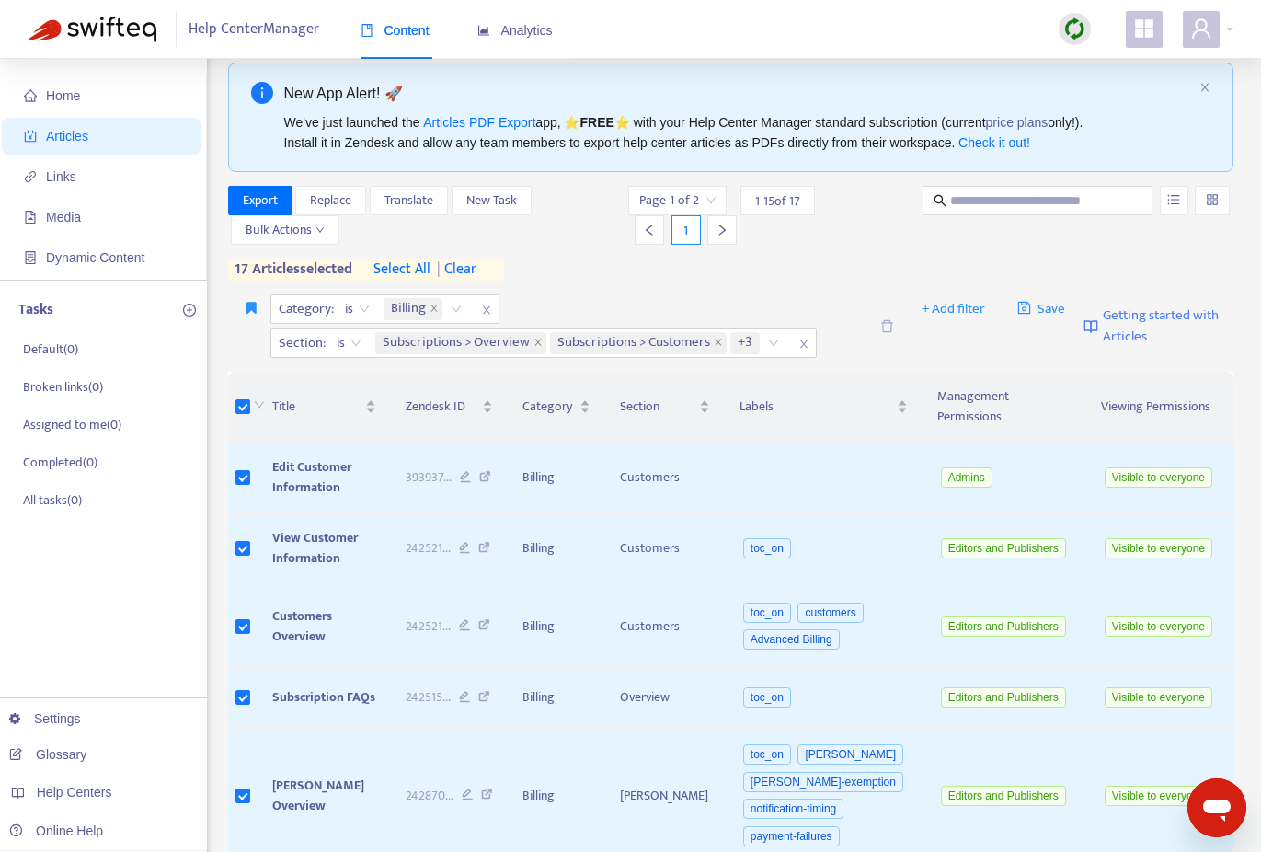
click at [743, 341] on span "+3" at bounding box center [745, 343] width 15 height 22
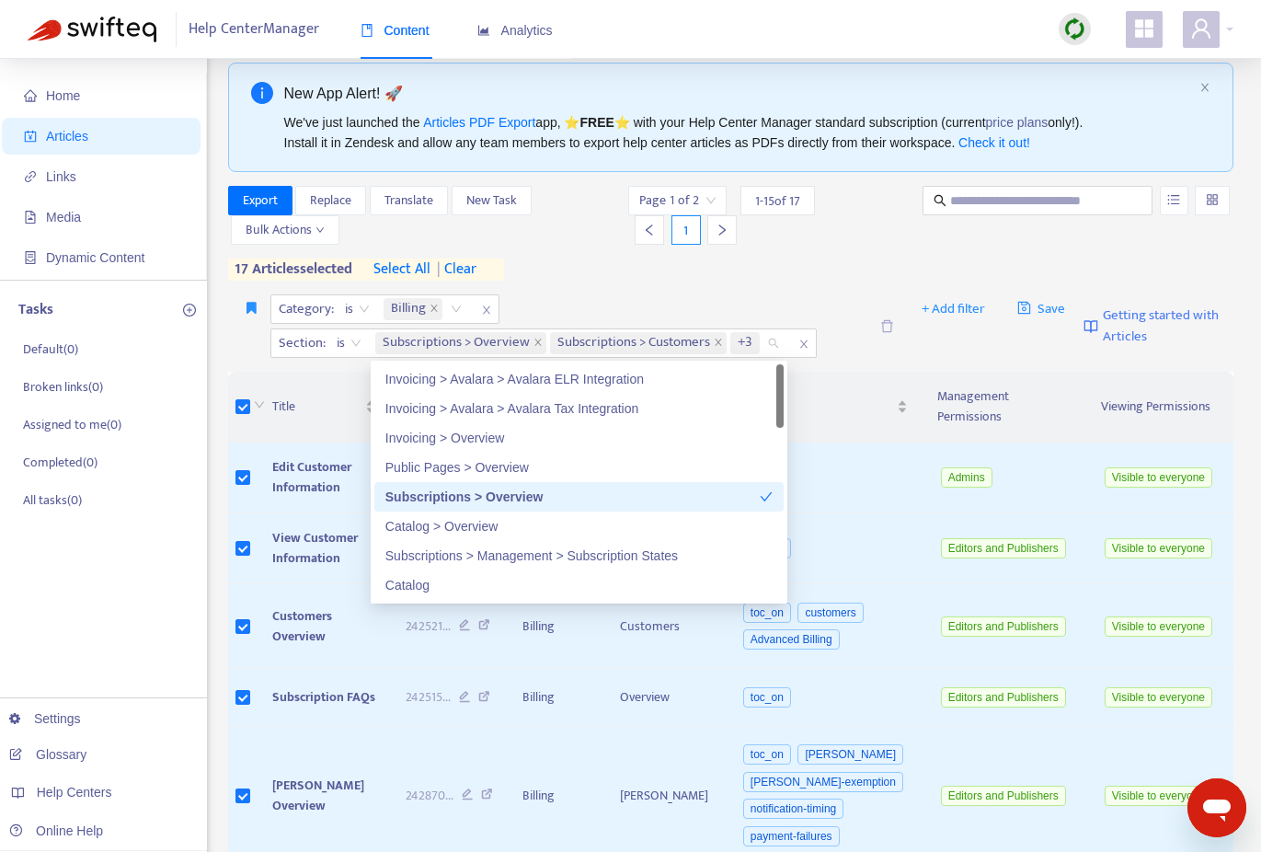
scroll to position [23, 0]
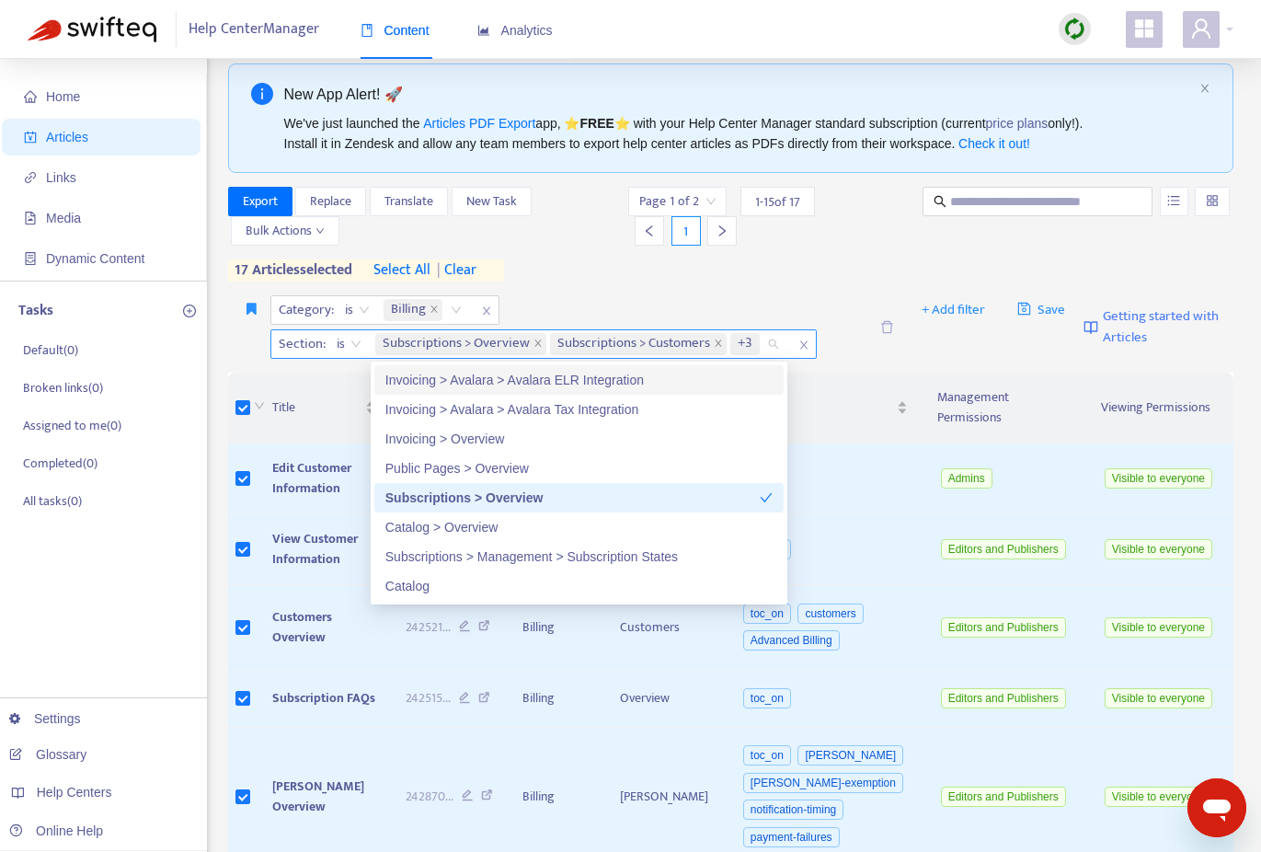
click at [743, 342] on span "+3" at bounding box center [745, 344] width 15 height 22
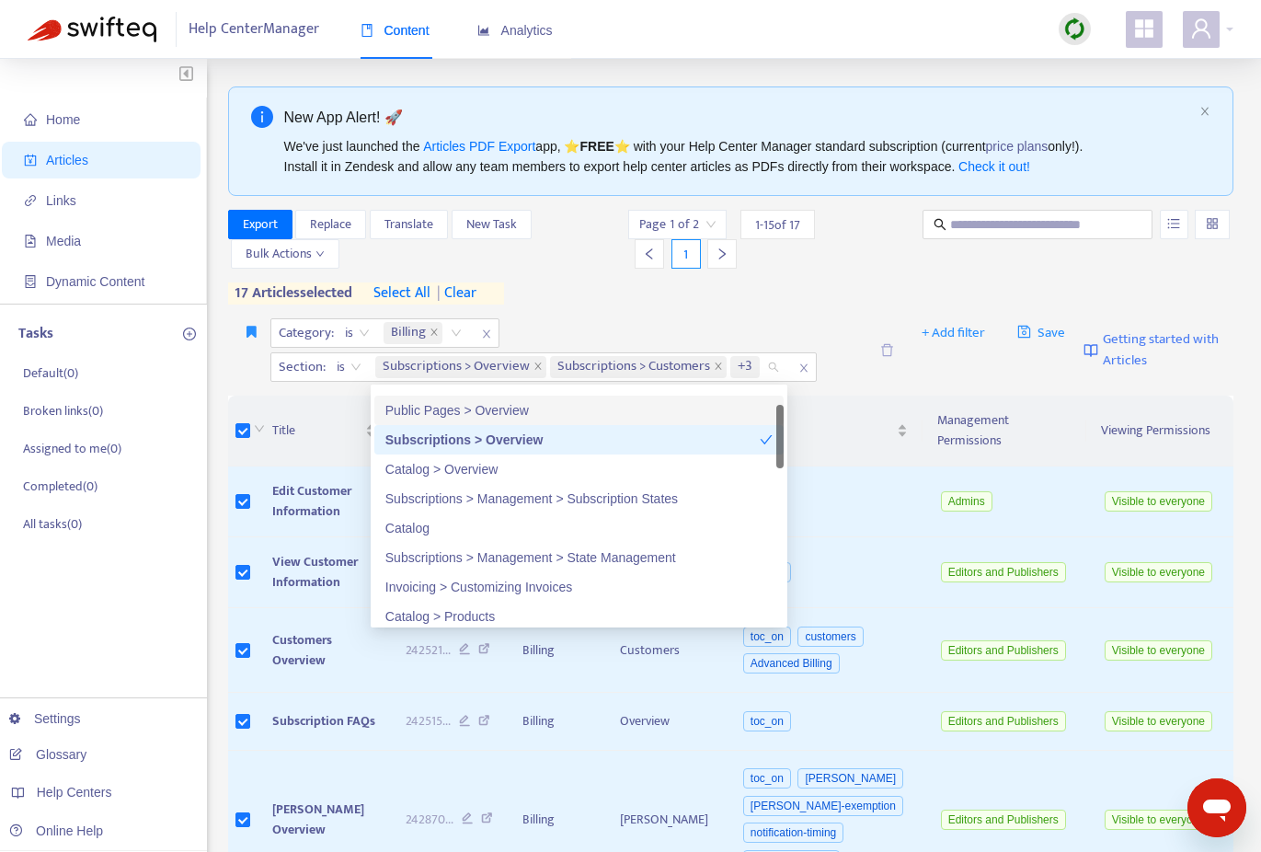
scroll to position [84, 0]
click at [614, 493] on div "Subscriptions > Management > Subscription States" at bounding box center [578, 496] width 387 height 20
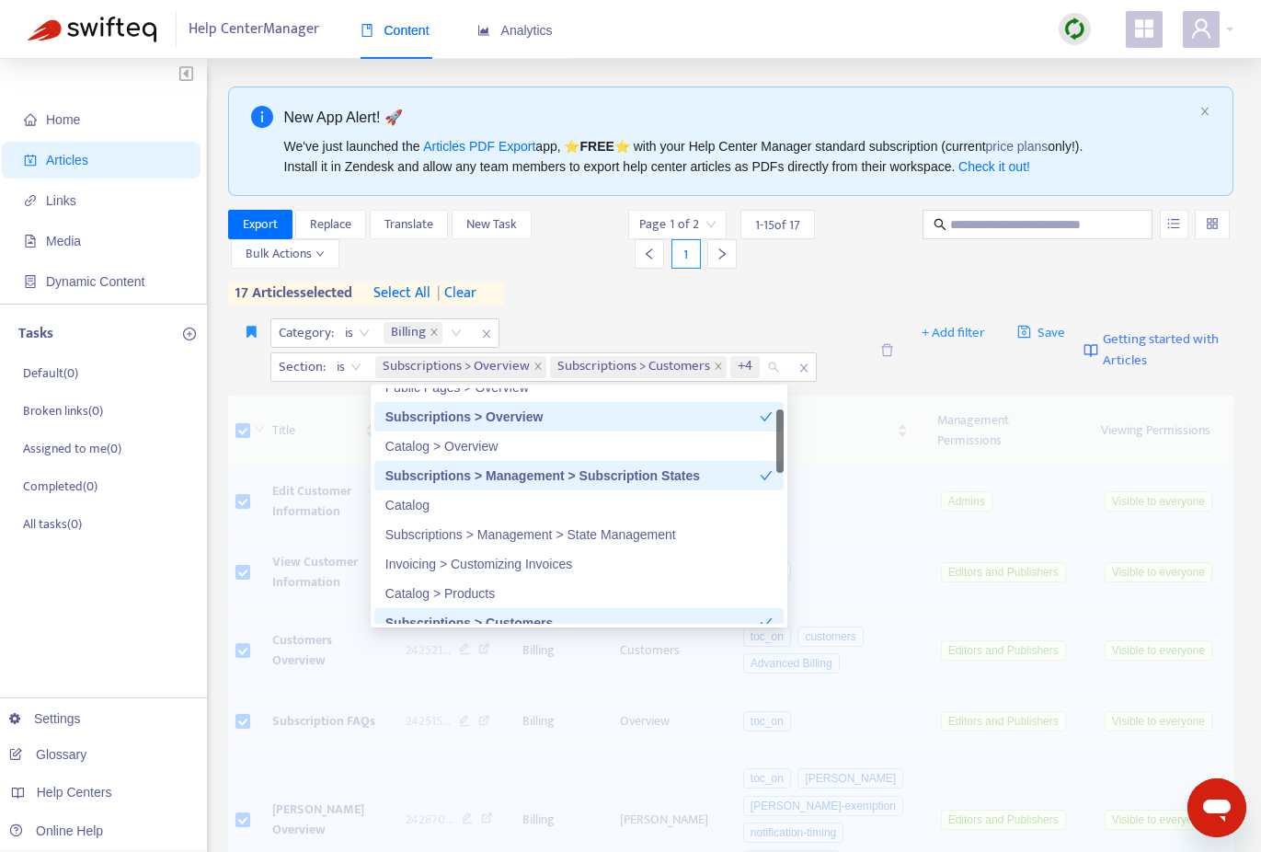
scroll to position [118, 0]
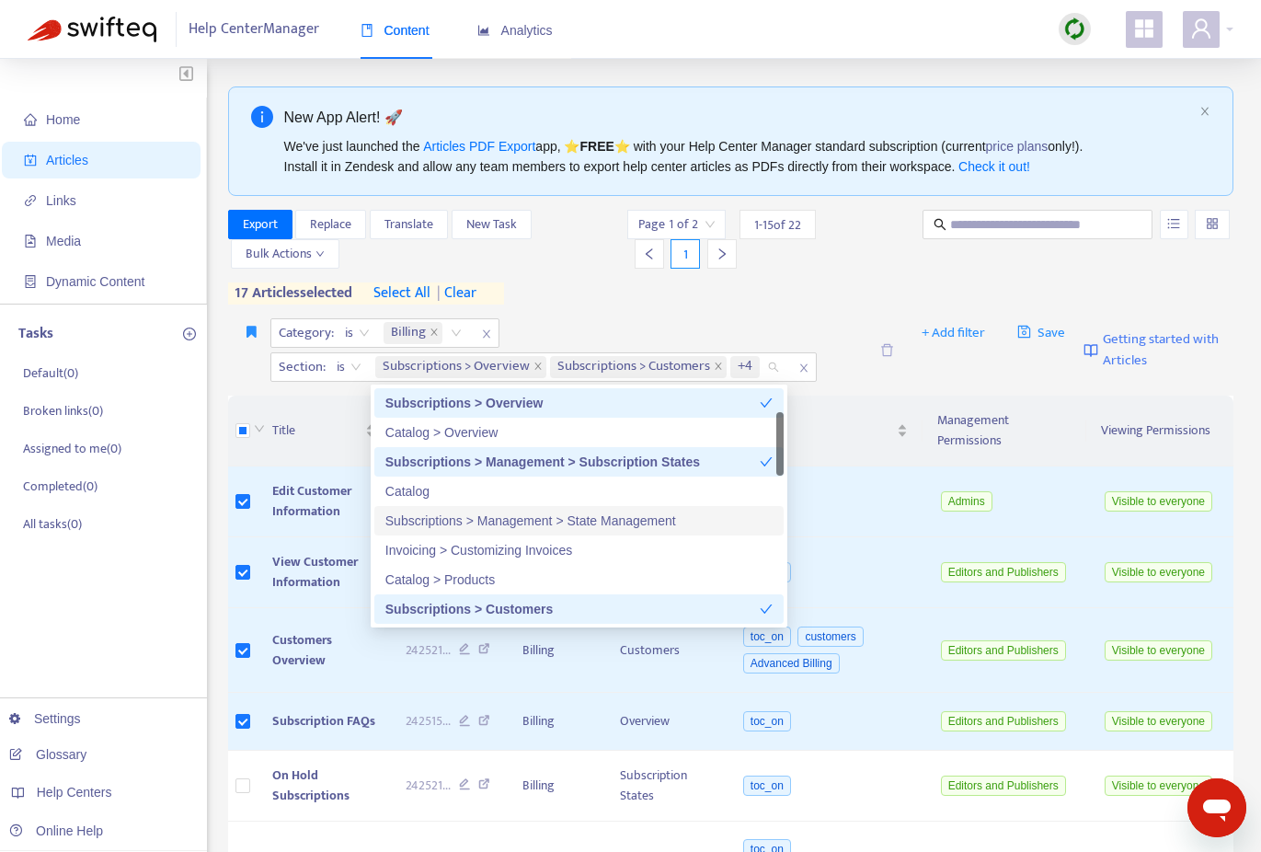
click at [612, 520] on div "Subscriptions > Management > State Management" at bounding box center [578, 521] width 387 height 20
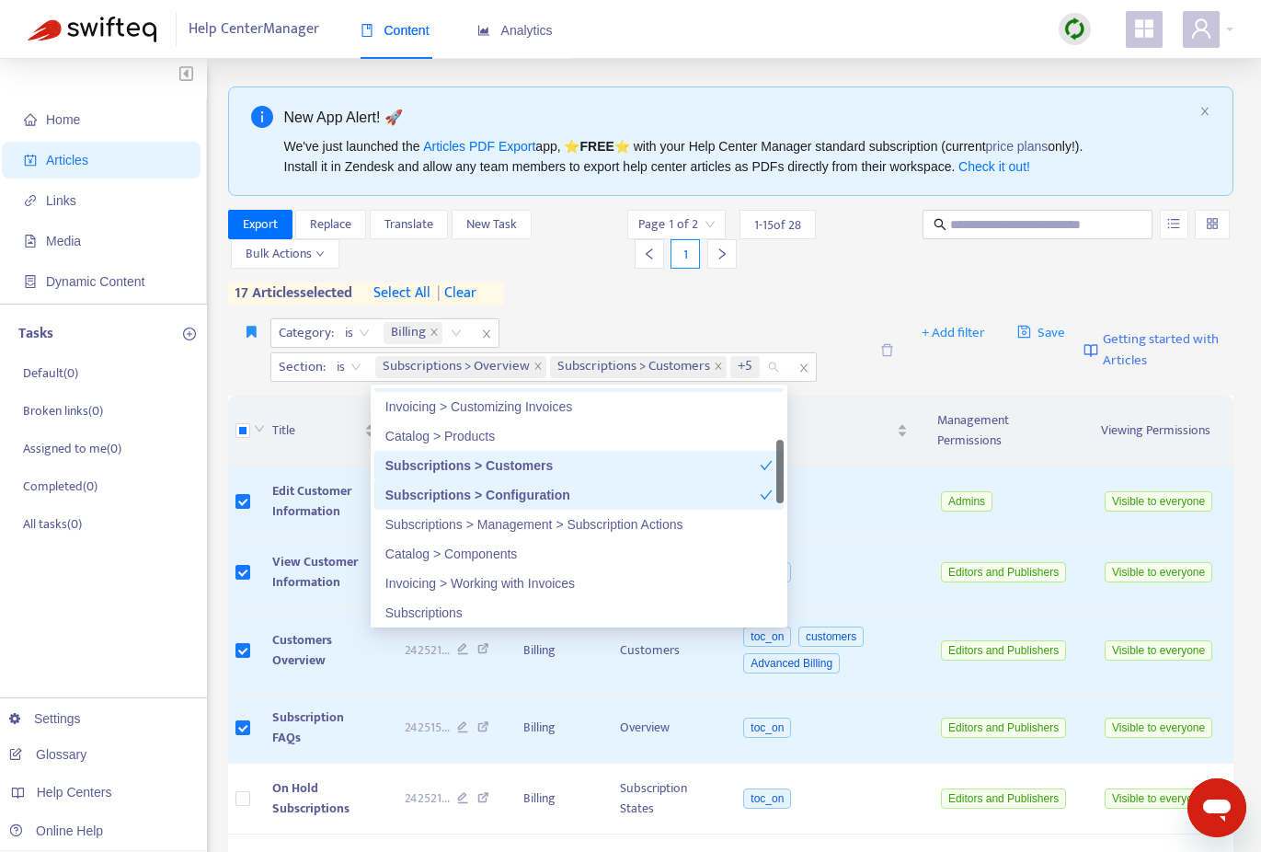
scroll to position [263, 0]
click at [612, 520] on div "Subscriptions > Management > Subscription Actions" at bounding box center [578, 522] width 387 height 20
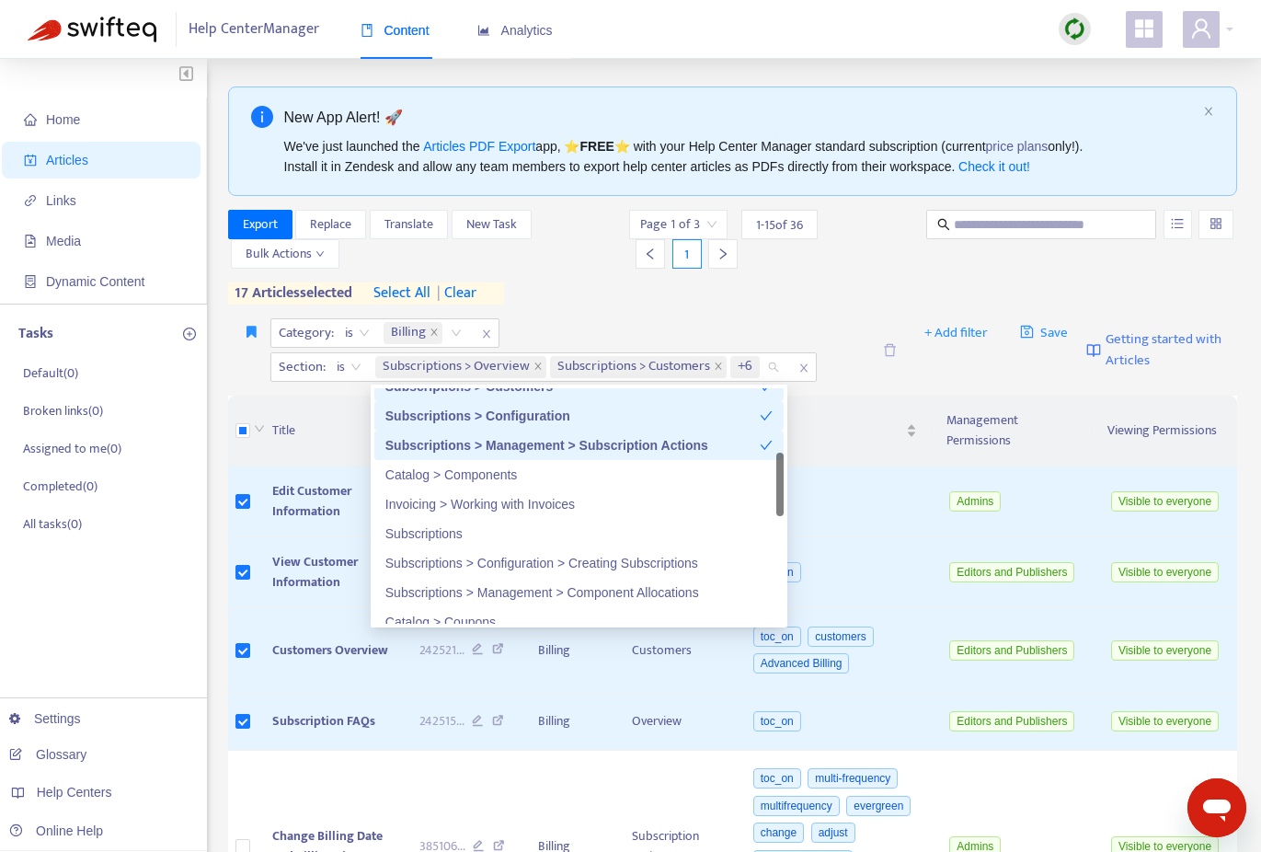
scroll to position [352, 0]
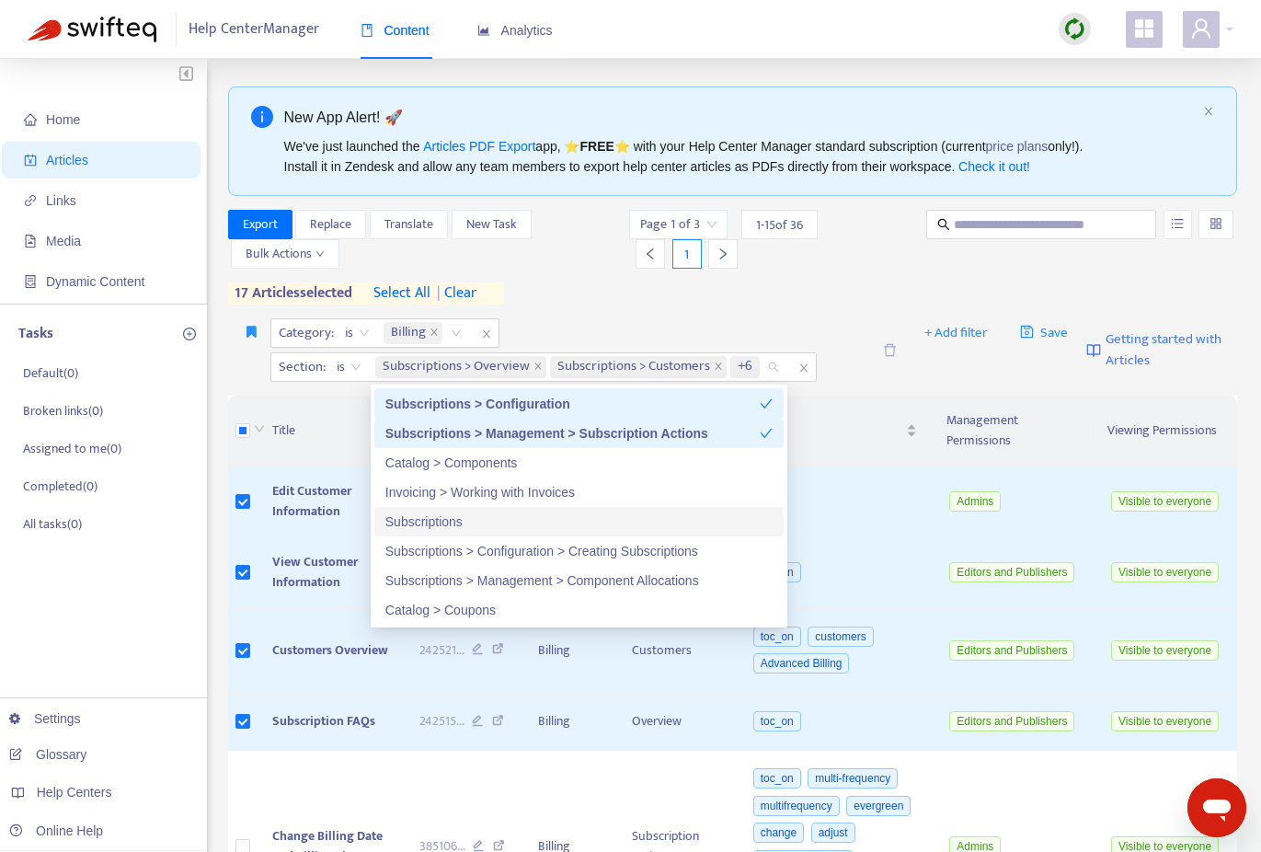
click at [465, 525] on div "Subscriptions" at bounding box center [578, 522] width 387 height 20
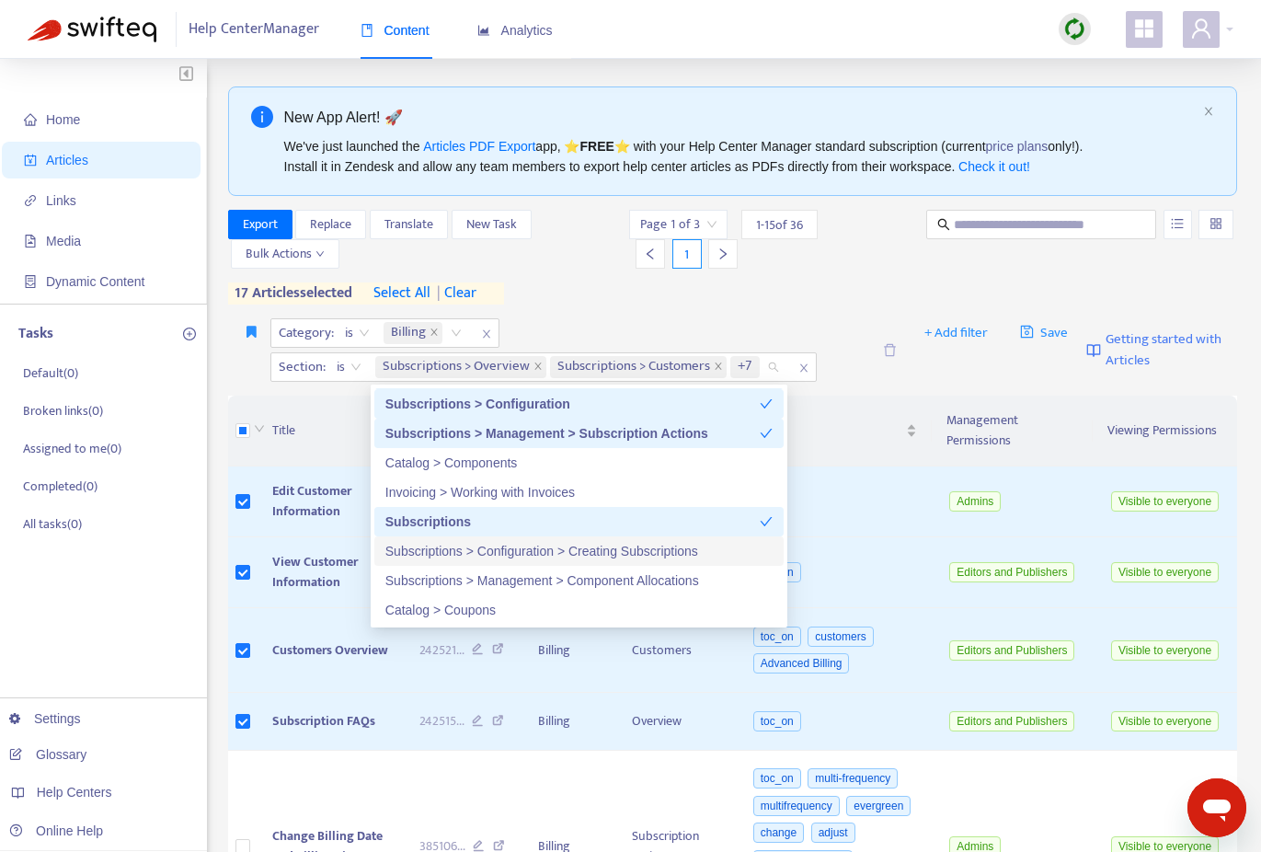
click at [570, 554] on div "Subscriptions > Configuration > Creating Subscriptions" at bounding box center [578, 551] width 387 height 20
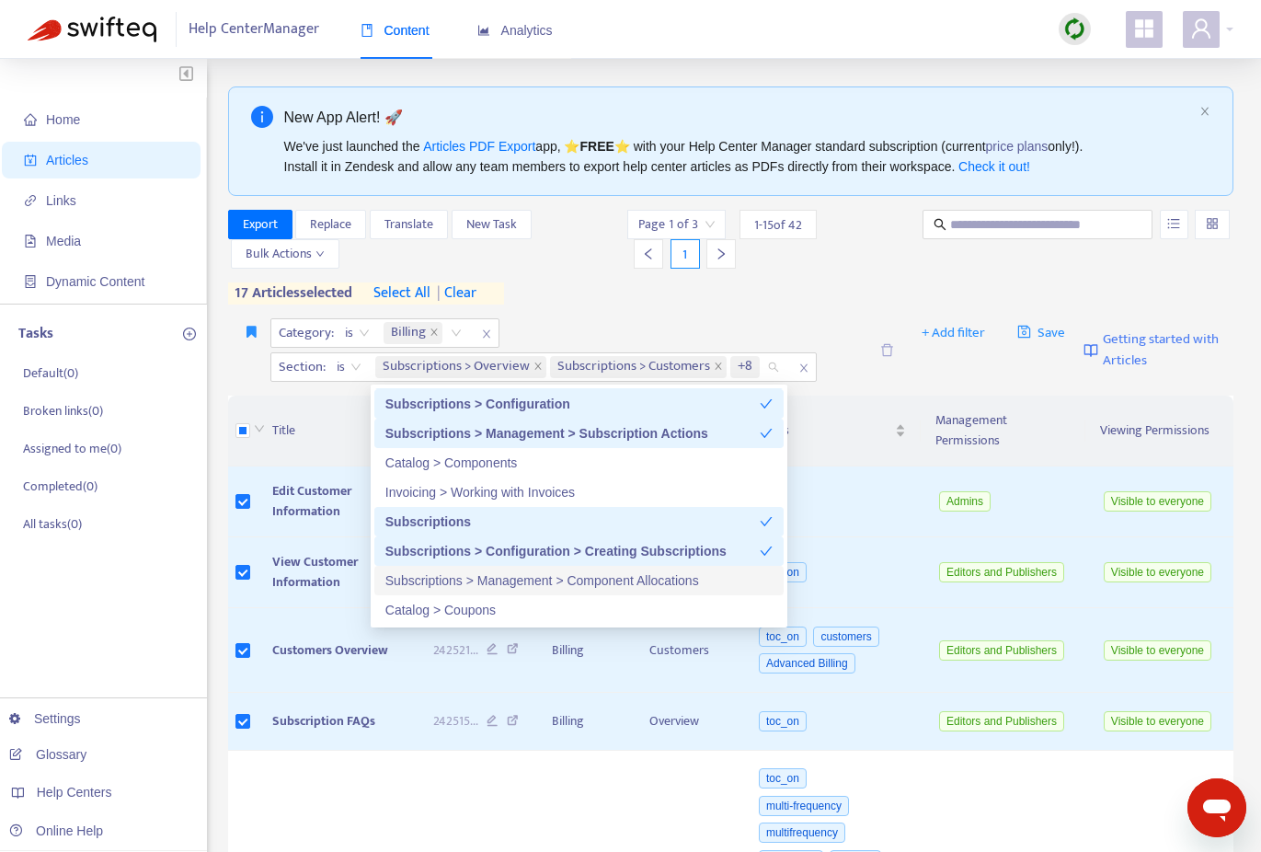
click at [574, 575] on div "Subscriptions > Management > Component Allocations" at bounding box center [578, 580] width 387 height 20
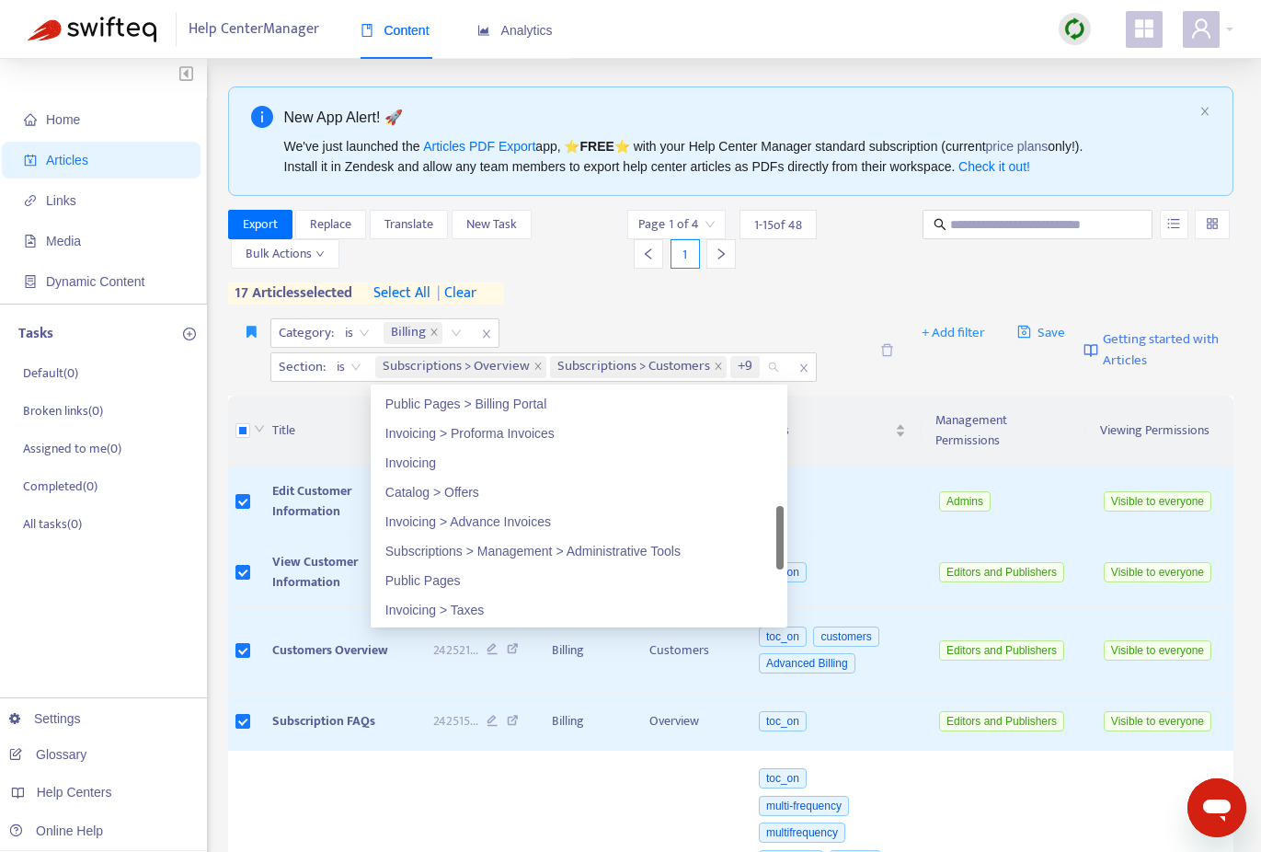
scroll to position [593, 0]
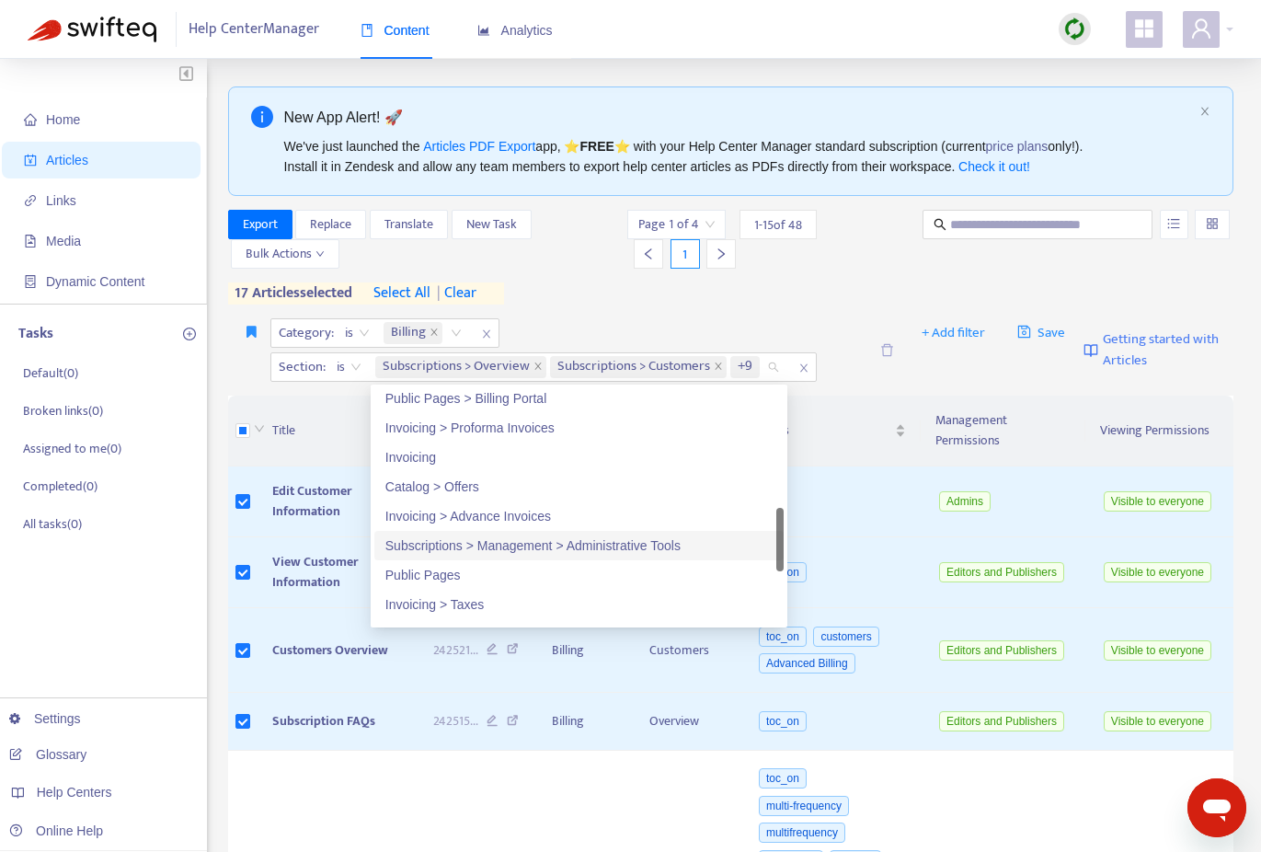
click at [578, 545] on div "Subscriptions > Management > Administrative Tools" at bounding box center [578, 545] width 387 height 20
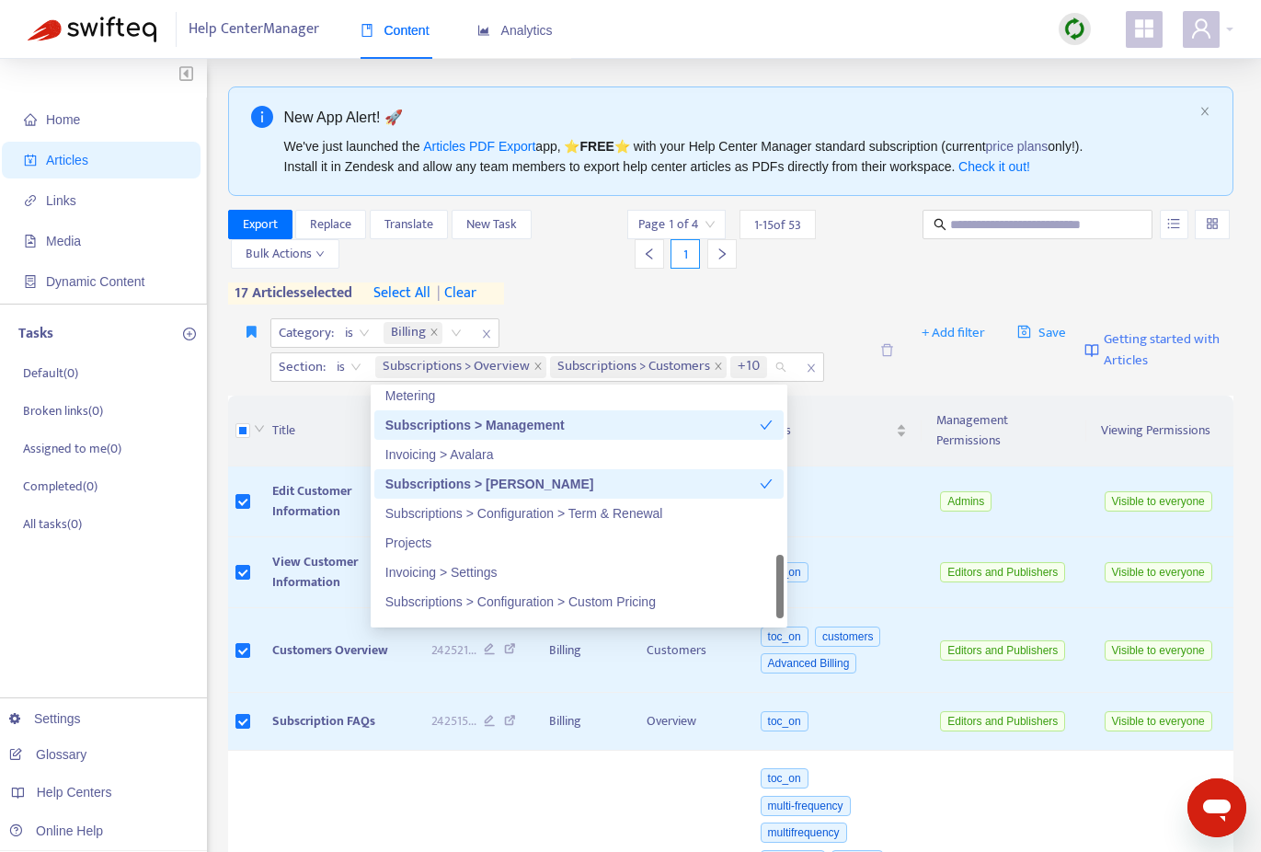
scroll to position [836, 0]
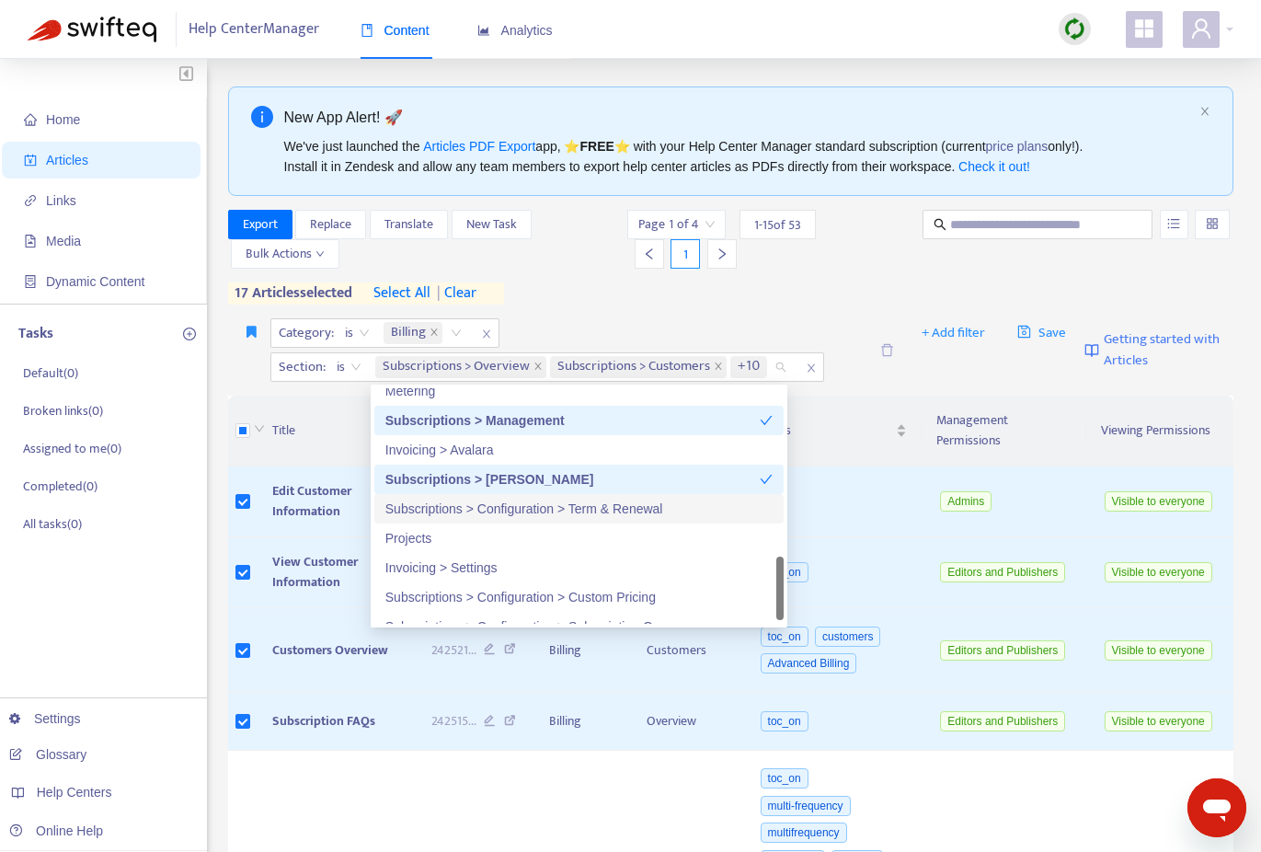
click at [575, 515] on div "Subscriptions > Configuration > Term & Renewal" at bounding box center [578, 509] width 387 height 20
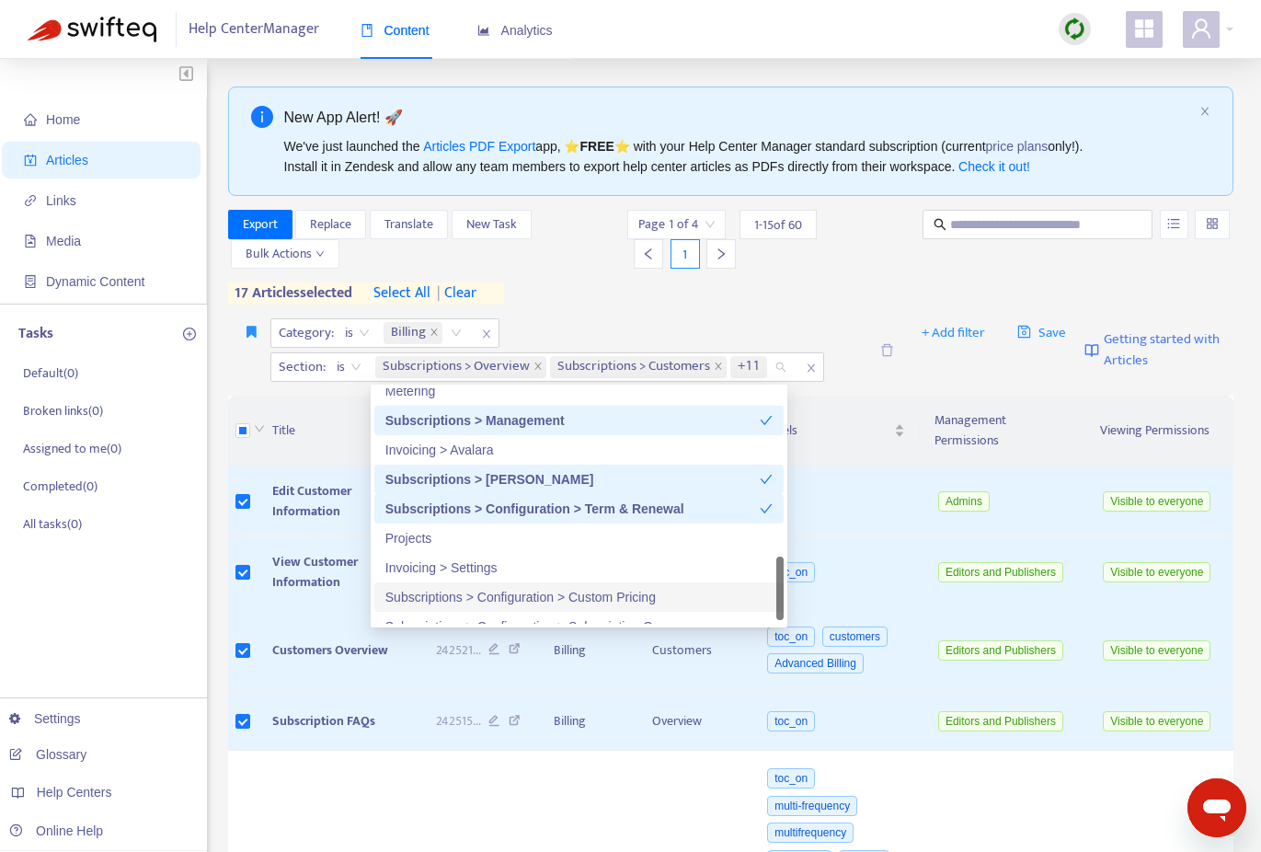
click at [585, 599] on div "Subscriptions > Configuration > Custom Pricing" at bounding box center [578, 597] width 387 height 20
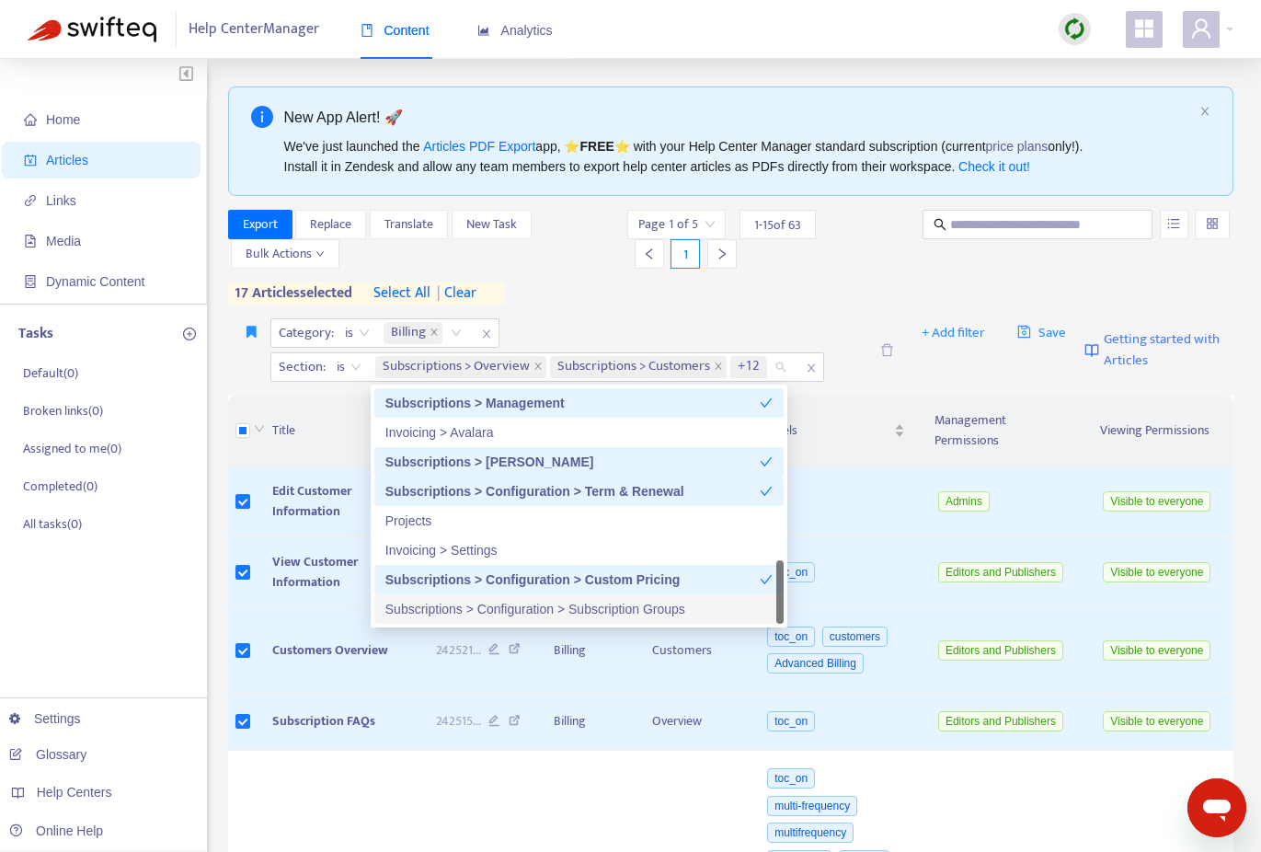
click at [595, 606] on div "Subscriptions > Configuration > Subscription Groups" at bounding box center [578, 609] width 387 height 20
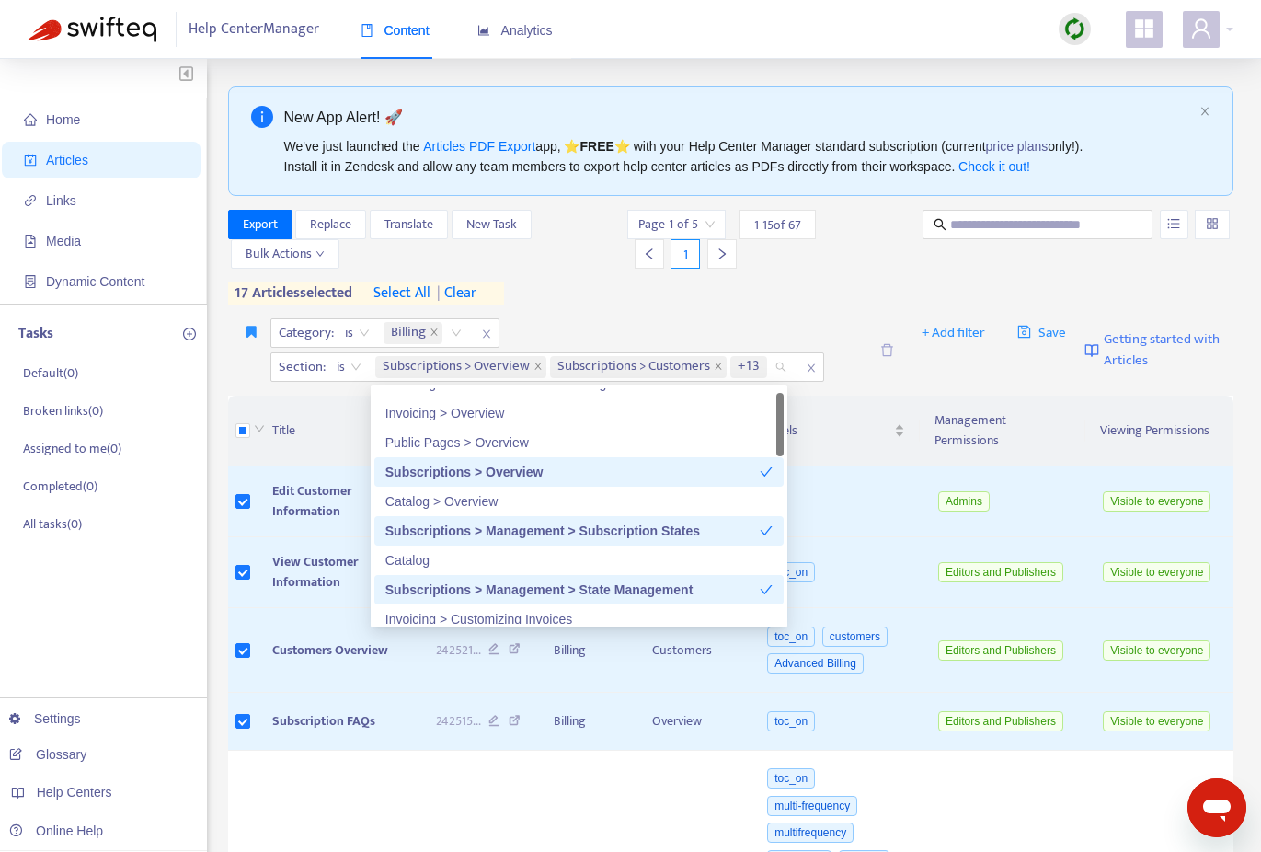
scroll to position [0, 0]
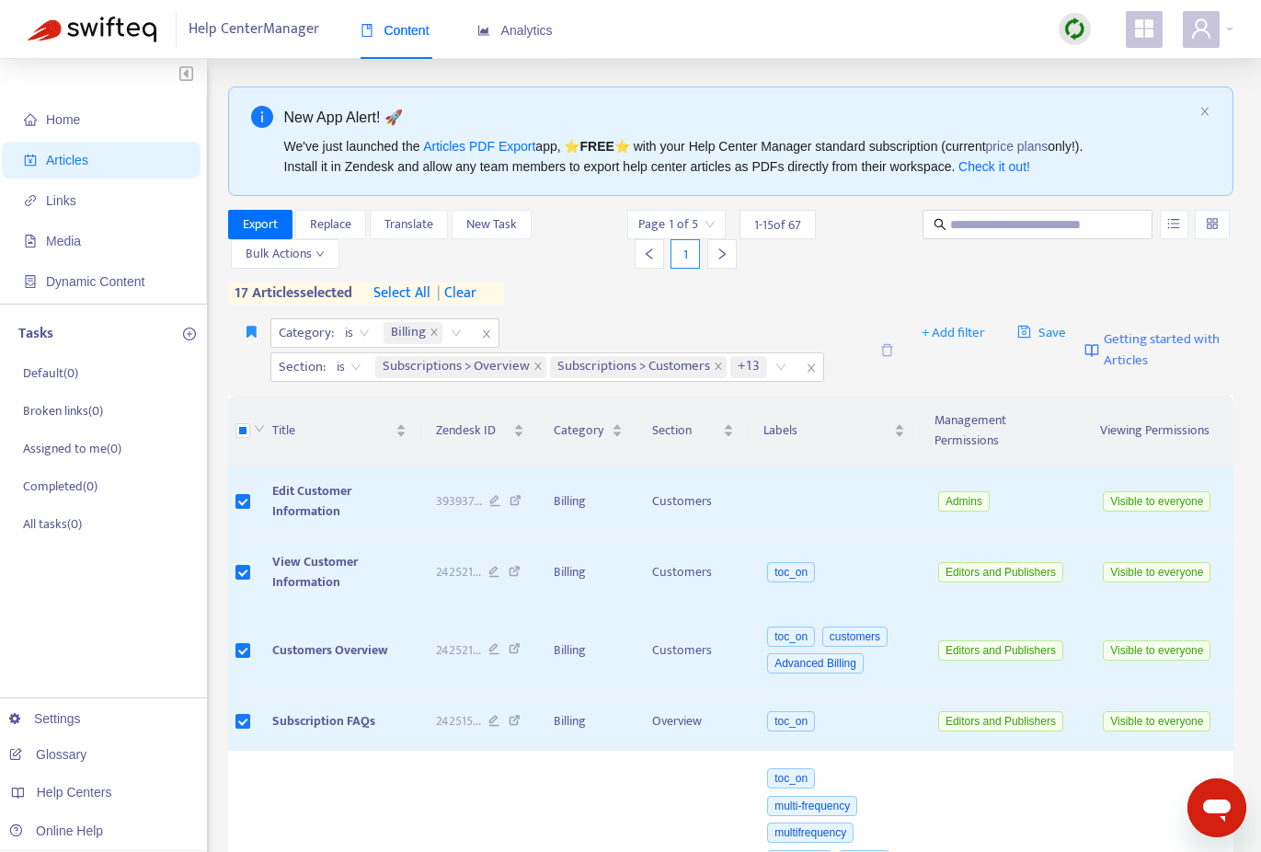
click at [406, 293] on span "select all" at bounding box center [402, 293] width 57 height 22
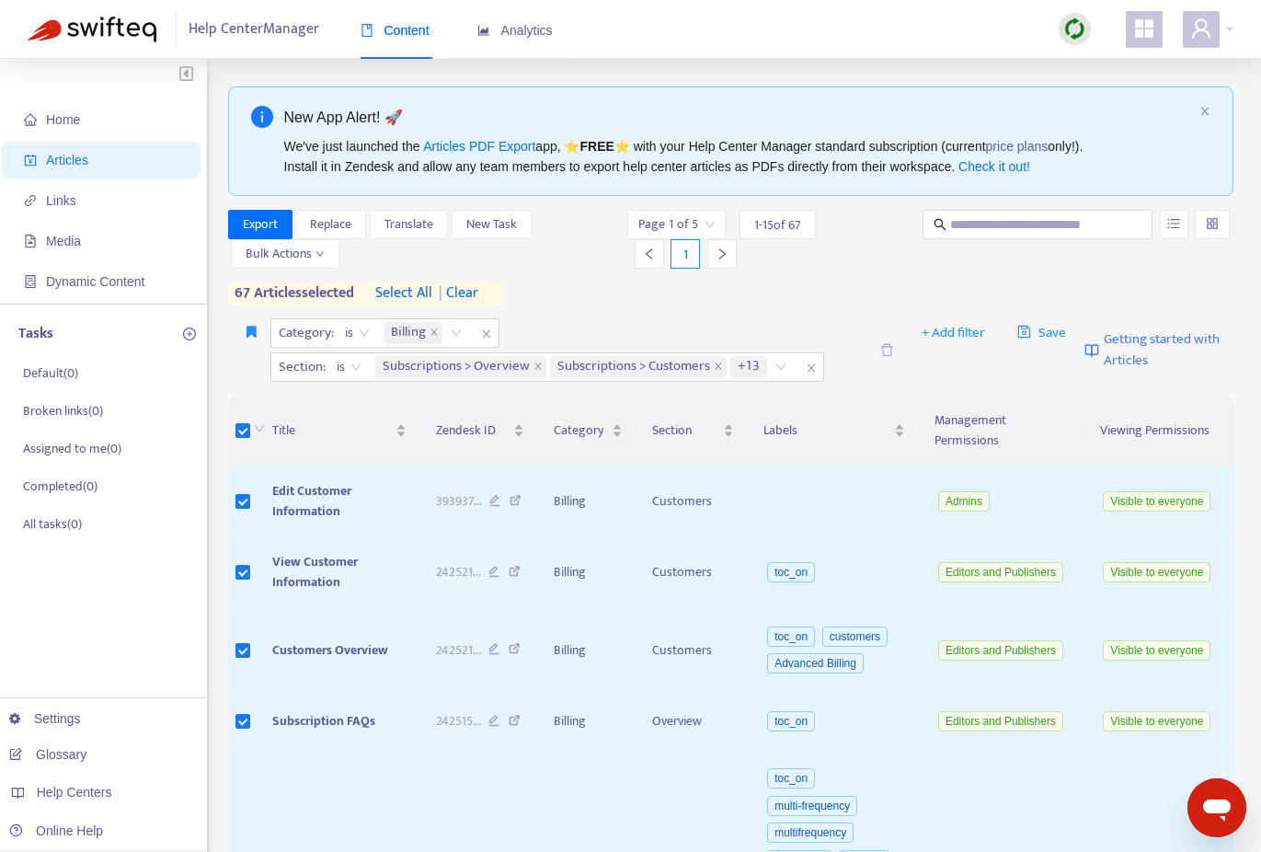
click at [406, 293] on span "select all" at bounding box center [403, 293] width 57 height 22
click at [269, 220] on span "Export" at bounding box center [260, 224] width 35 height 20
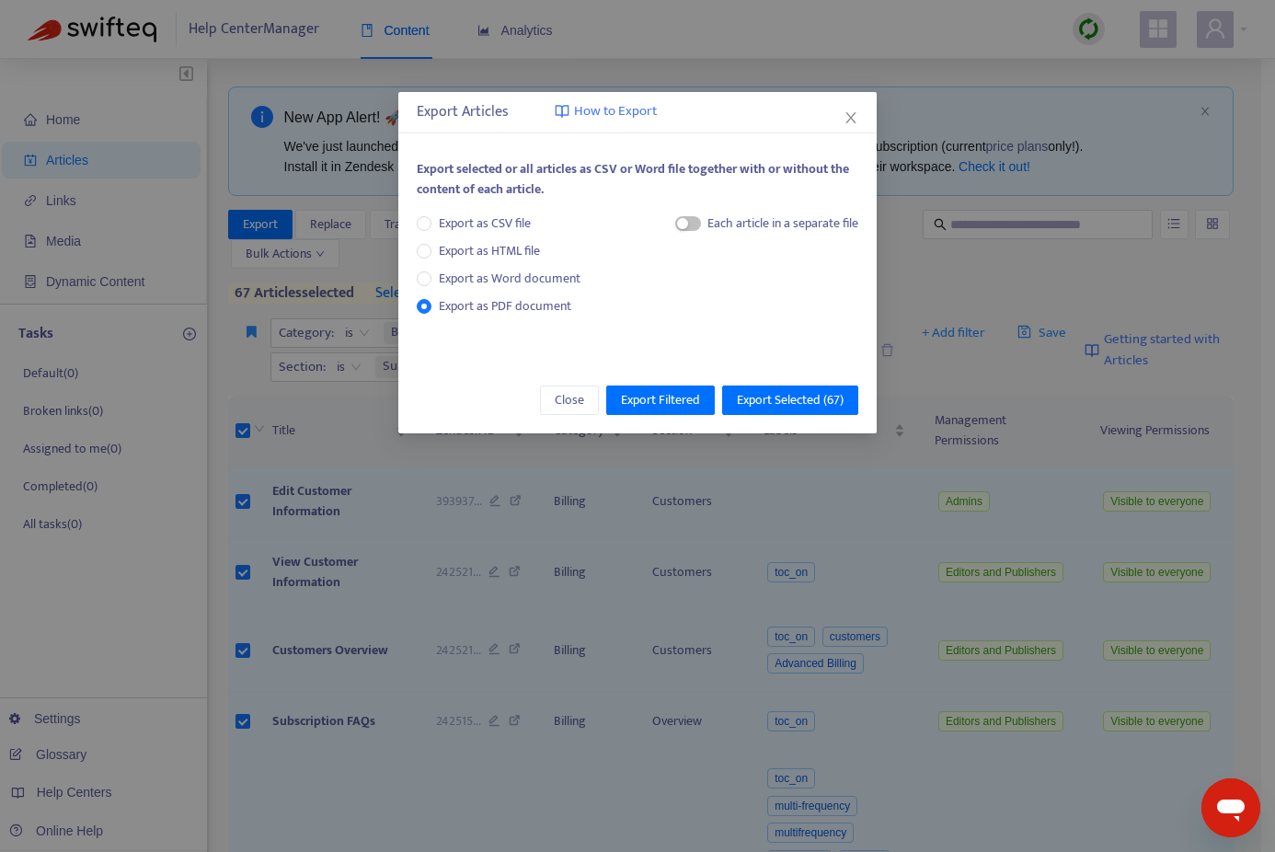
click at [702, 226] on div "Each article in a separate file" at bounding box center [767, 227] width 184 height 28
click at [688, 221] on span "button" at bounding box center [688, 223] width 26 height 15
click at [789, 401] on span "Export Selected ( 67 )" at bounding box center [790, 400] width 107 height 20
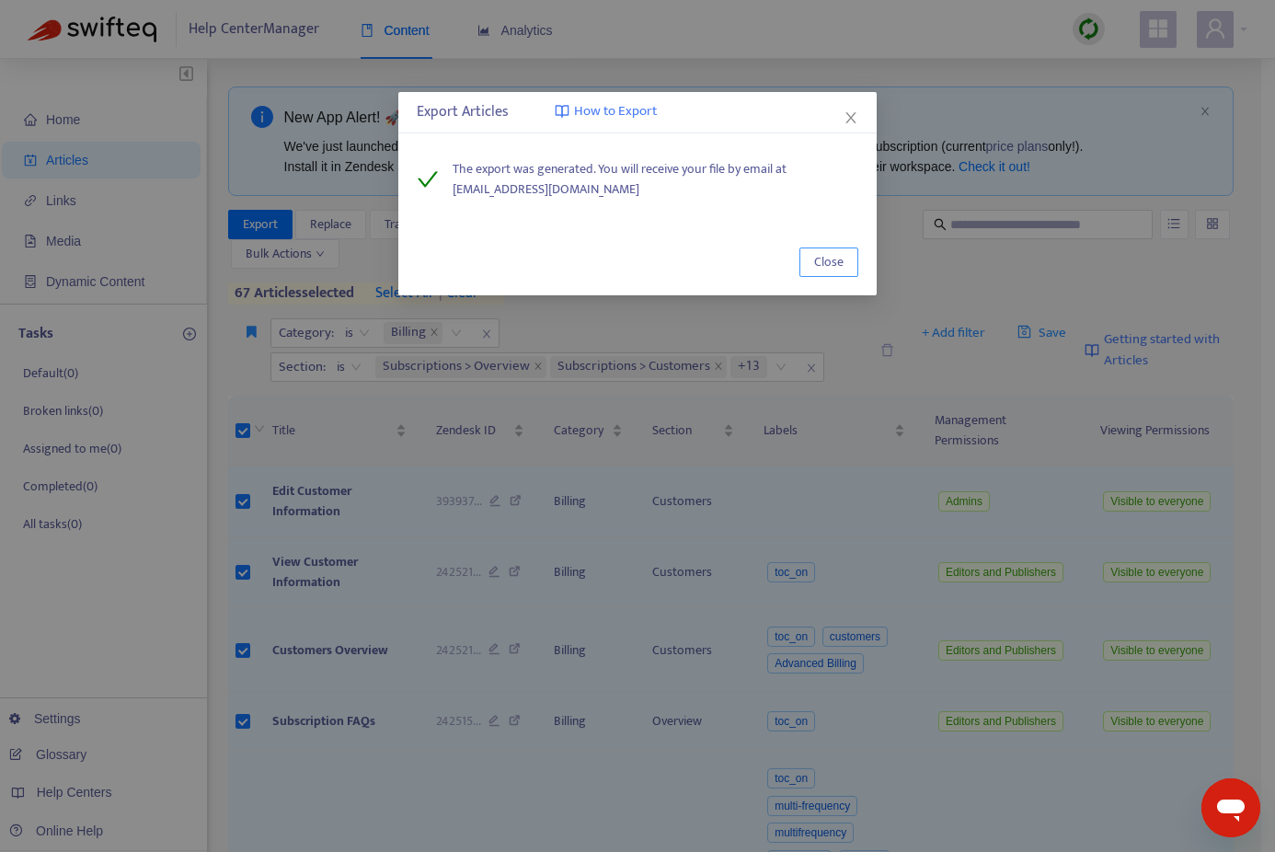
click at [829, 260] on span "Close" at bounding box center [828, 262] width 29 height 20
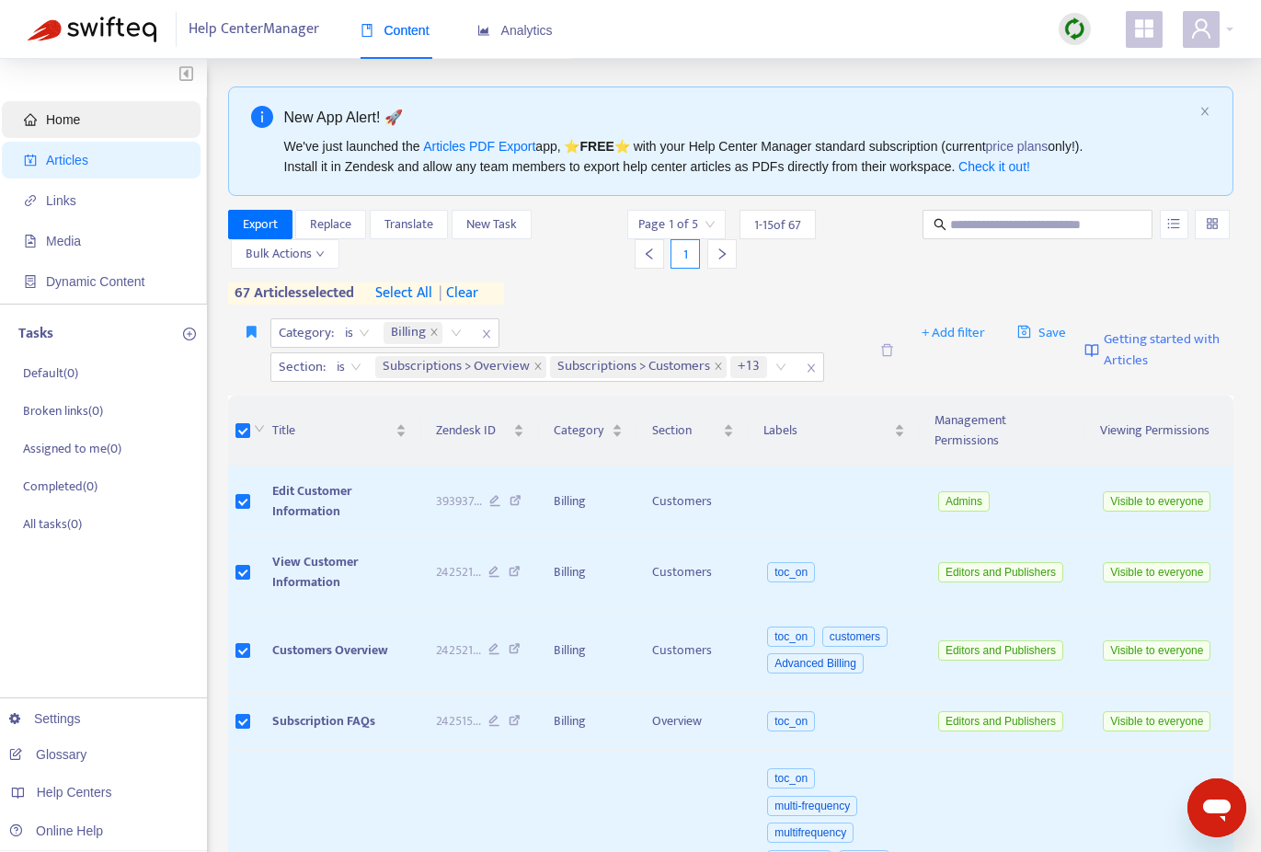
click at [47, 120] on span "Home" at bounding box center [63, 119] width 34 height 15
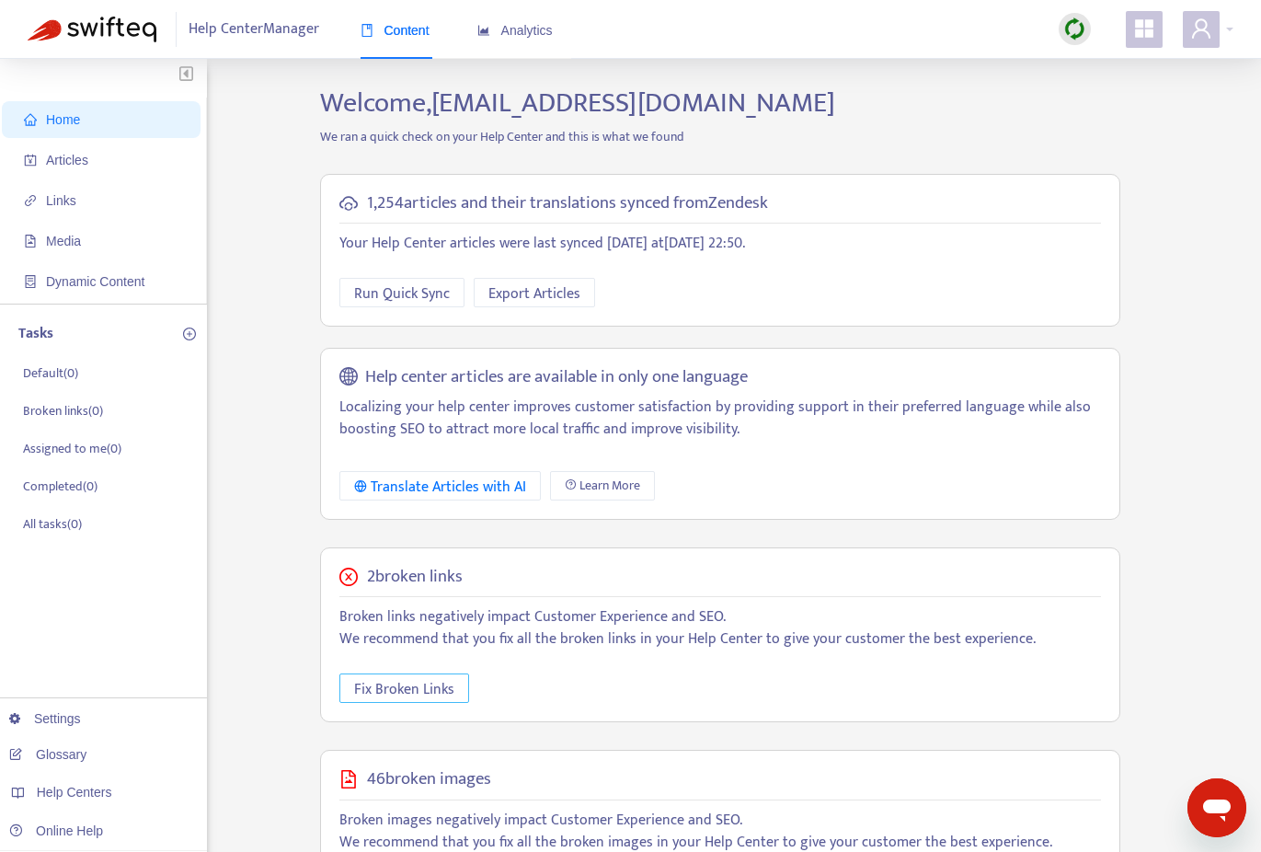
click at [429, 688] on span "Fix Broken Links" at bounding box center [404, 689] width 100 height 23
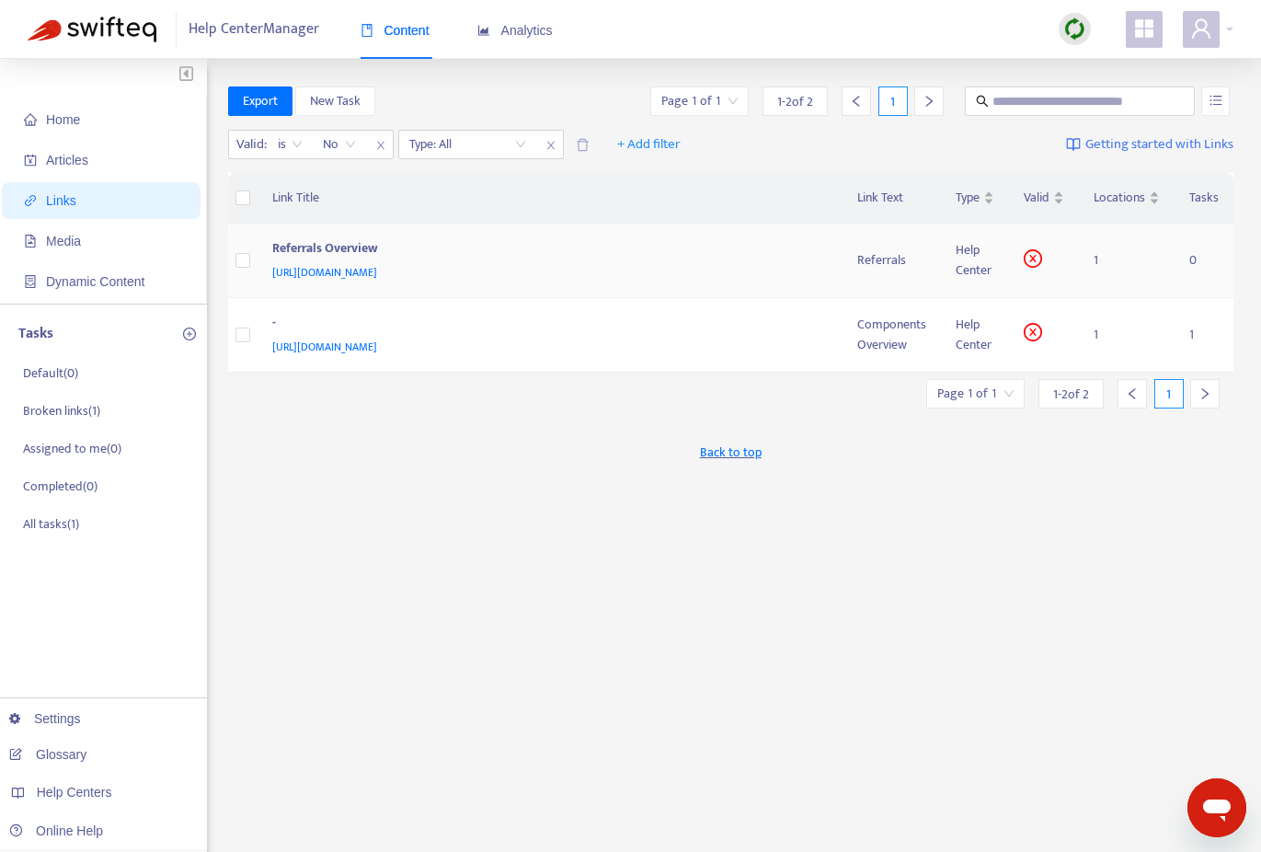
click at [344, 249] on div "Referrals Overview" at bounding box center [546, 250] width 549 height 24
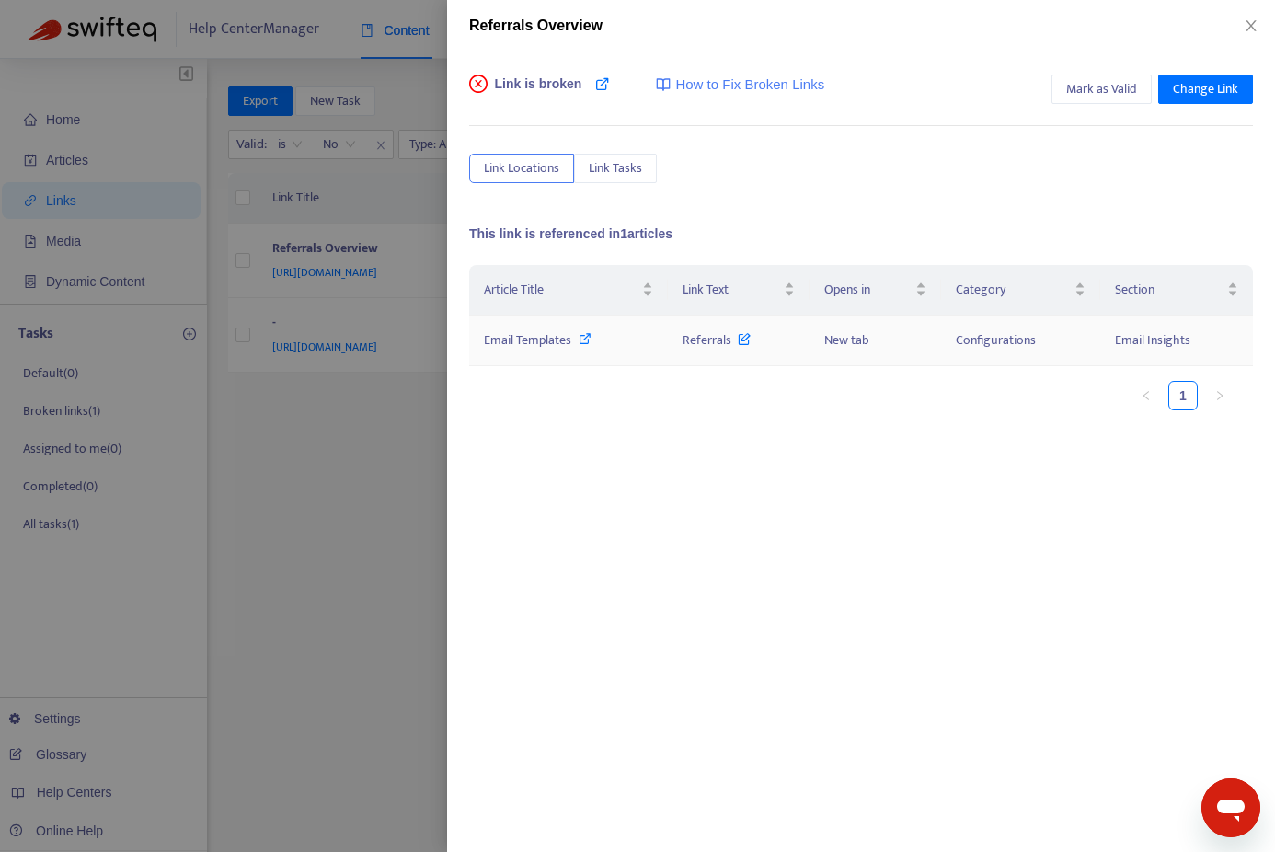
click at [545, 341] on span "Email Templates" at bounding box center [527, 339] width 87 height 21
click at [277, 418] on div at bounding box center [637, 426] width 1275 height 852
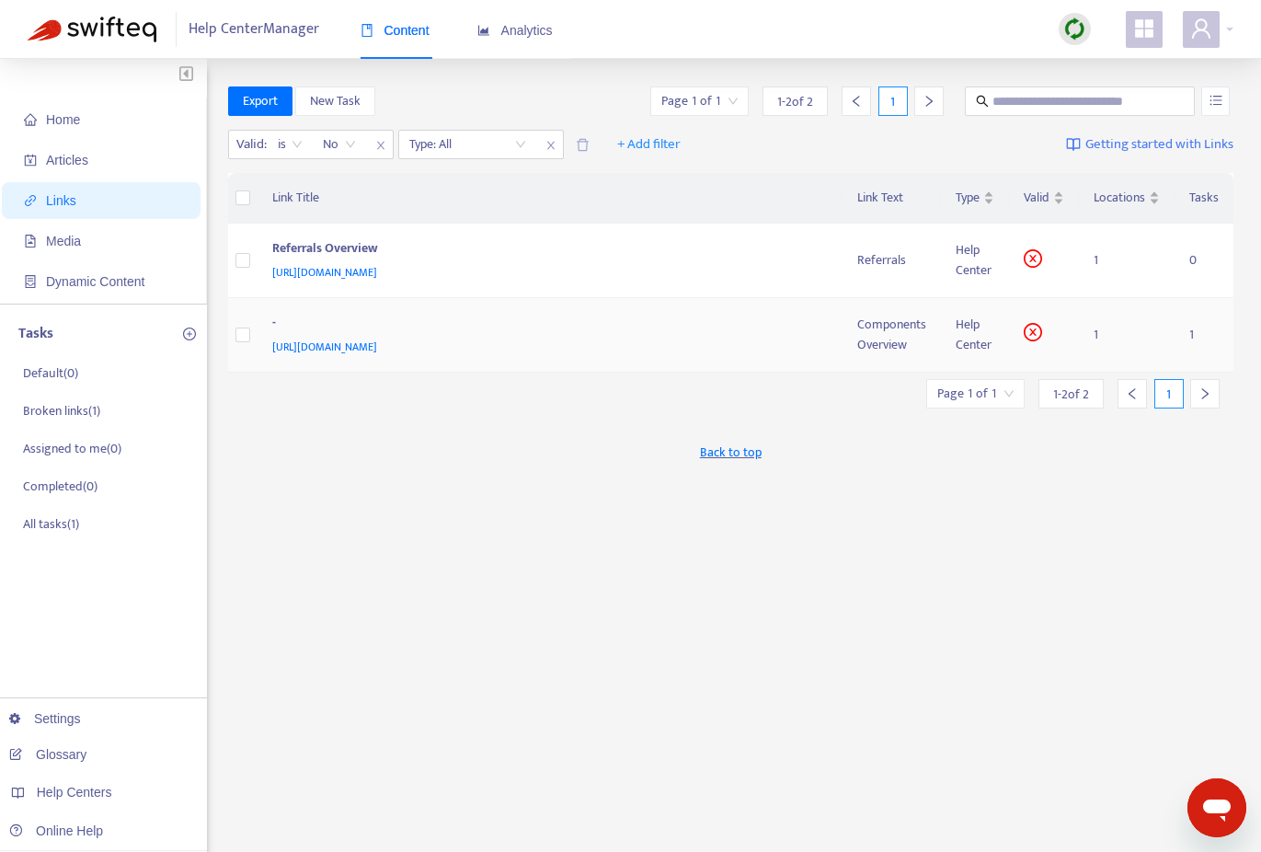
click at [304, 328] on div "-" at bounding box center [546, 325] width 549 height 24
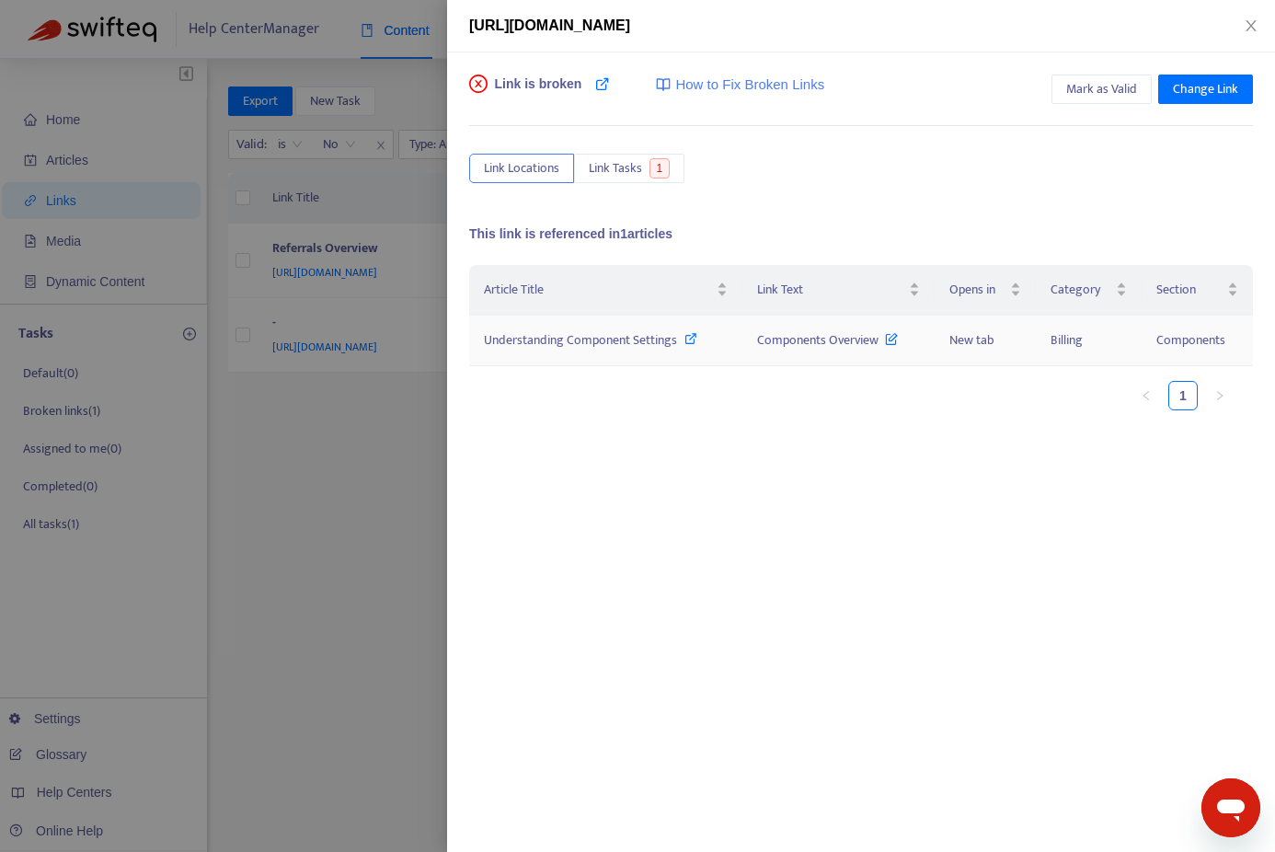
click at [528, 342] on span "Understanding Component Settings" at bounding box center [580, 339] width 193 height 21
click at [1253, 24] on icon "close" at bounding box center [1251, 25] width 15 height 15
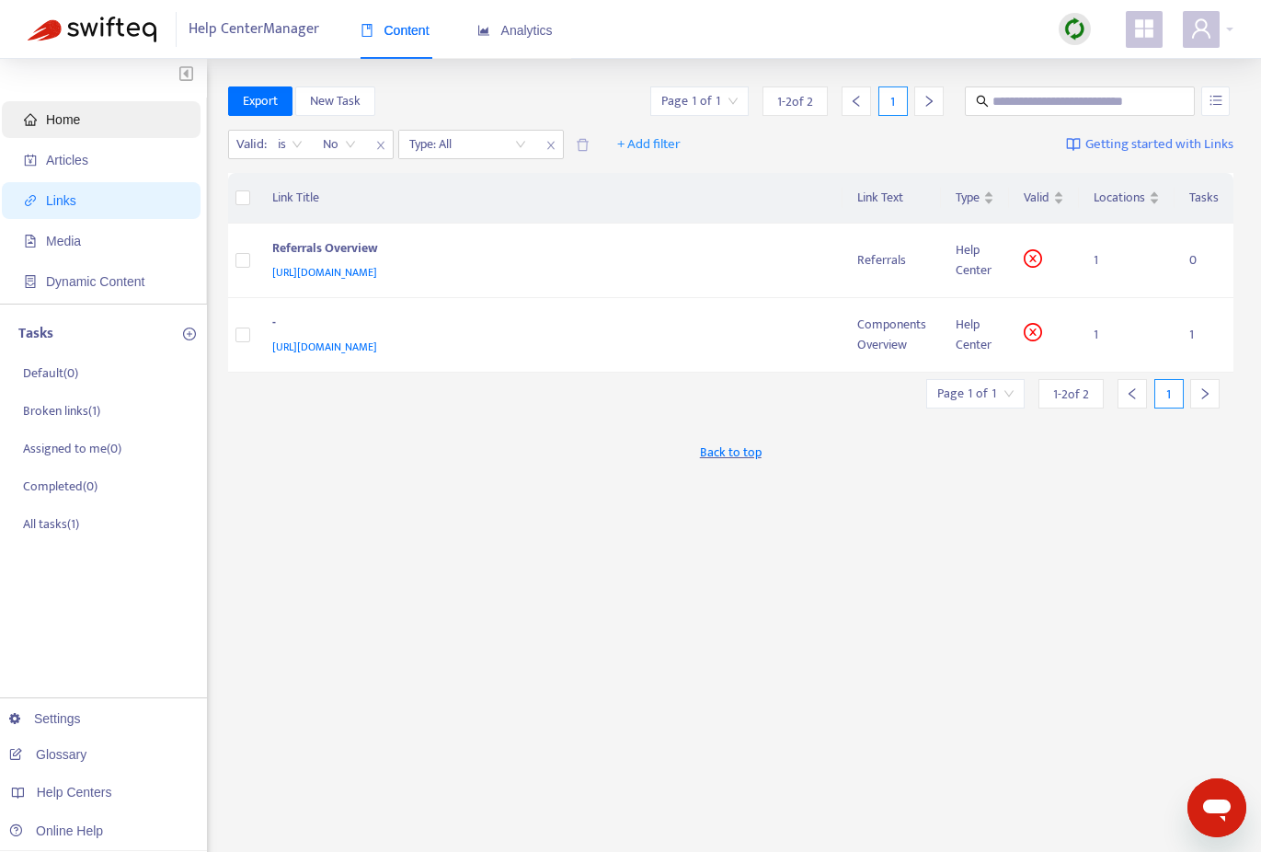
click at [58, 120] on span "Home" at bounding box center [63, 119] width 34 height 15
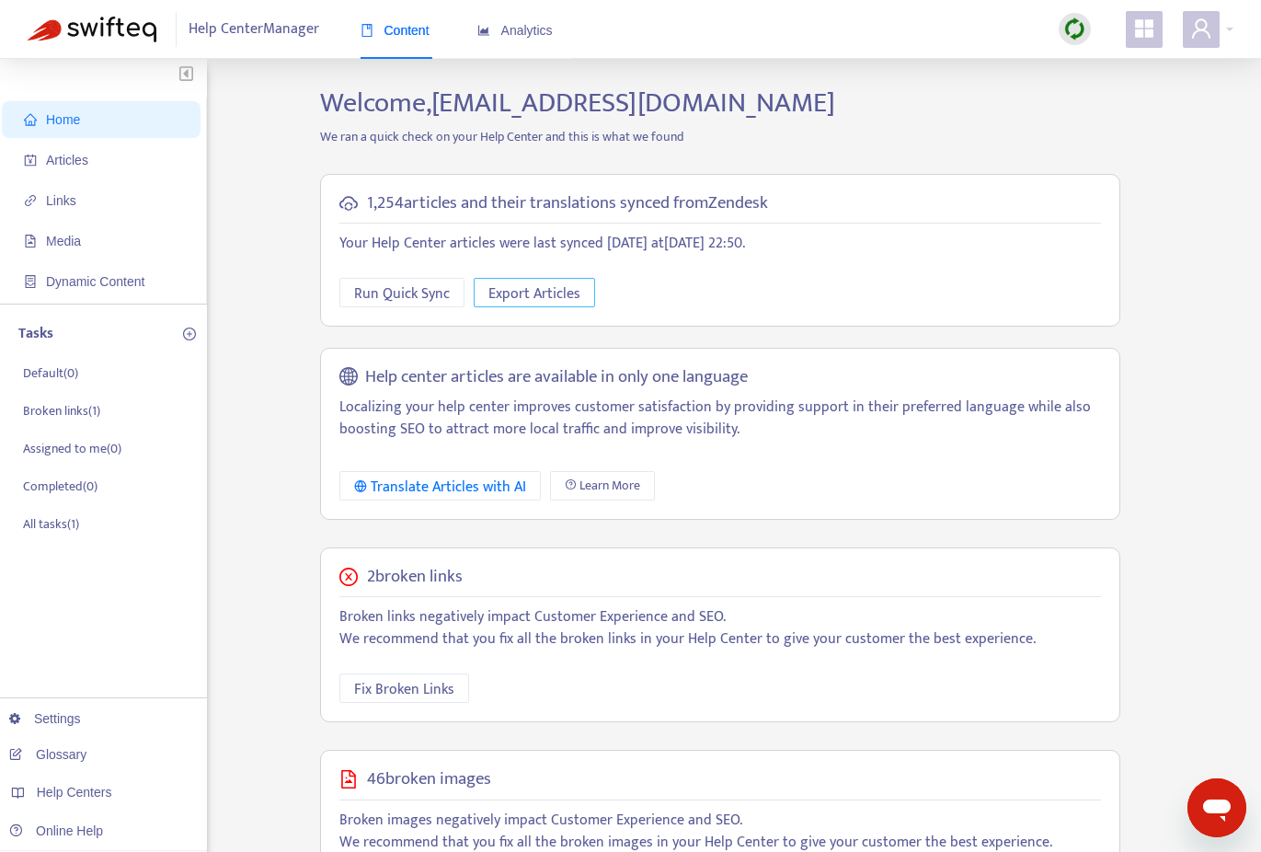
click at [545, 289] on span "Export Articles" at bounding box center [535, 293] width 92 height 23
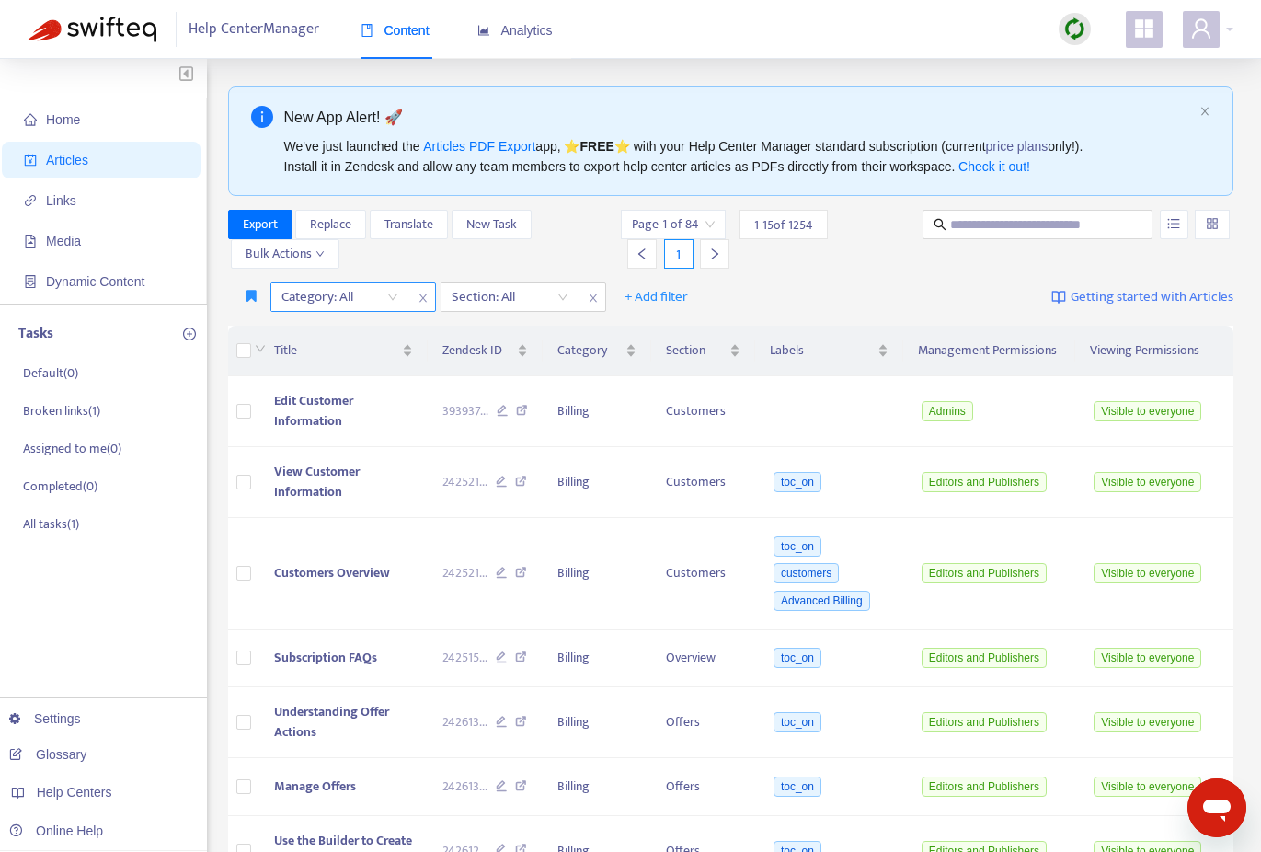
click at [390, 294] on div "Category: All" at bounding box center [339, 297] width 137 height 28
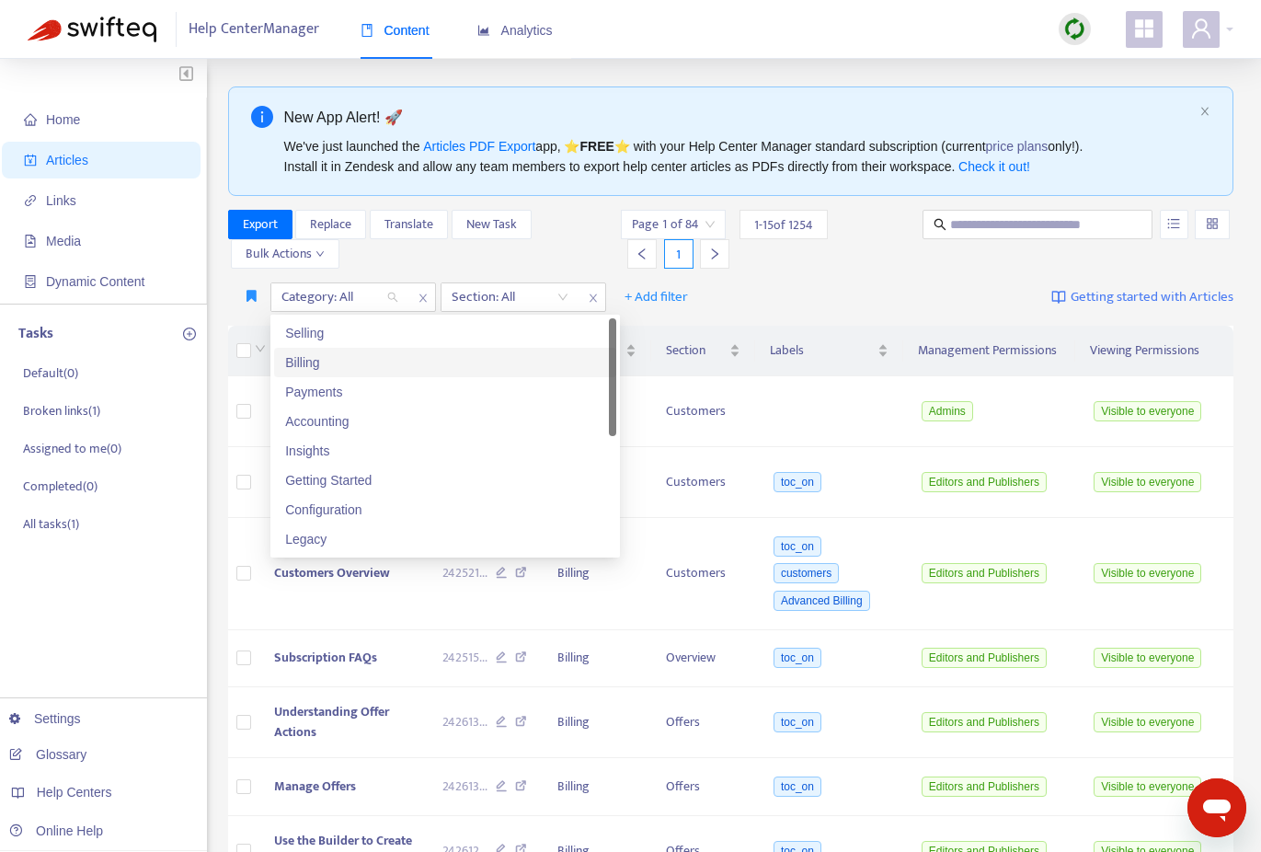
click at [373, 368] on div "Billing" at bounding box center [445, 362] width 320 height 20
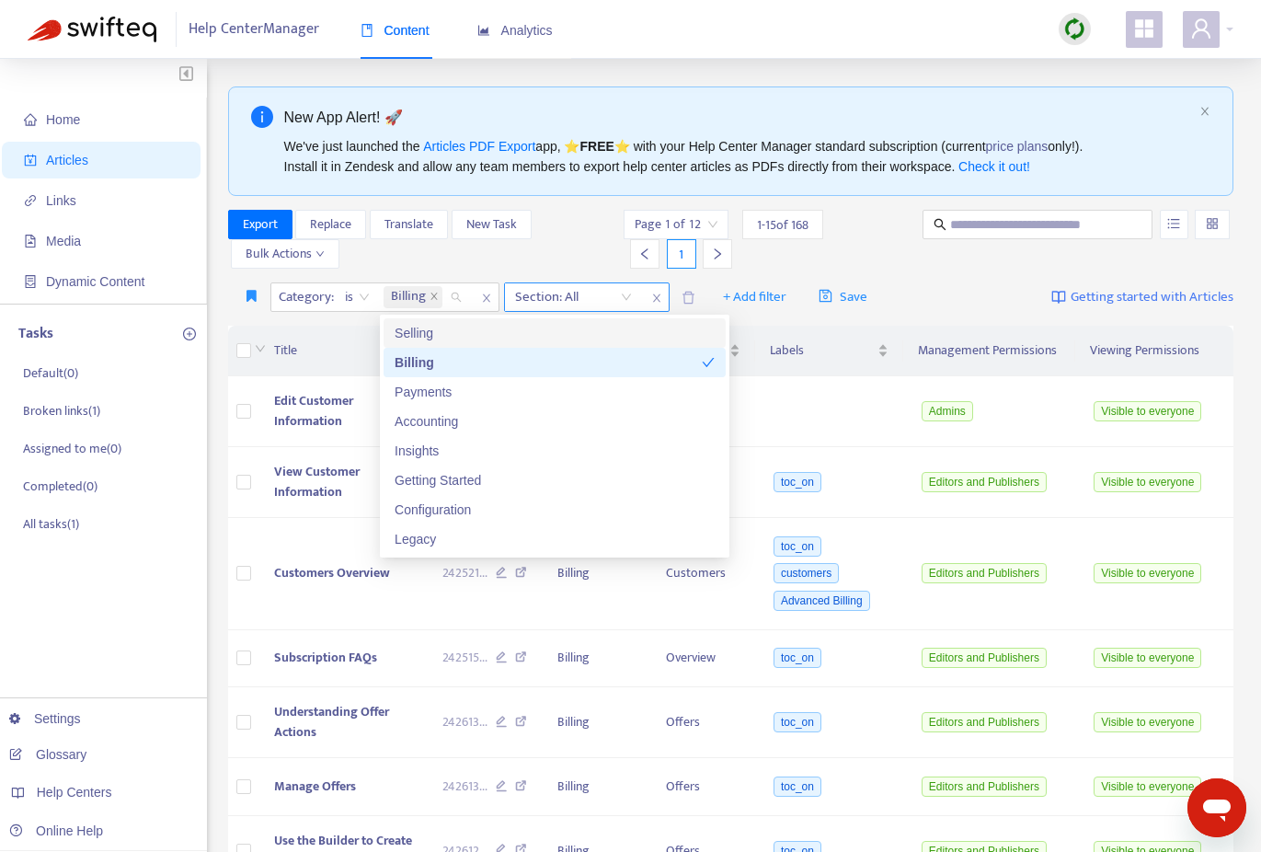
click at [629, 295] on div "Section: All" at bounding box center [573, 297] width 137 height 28
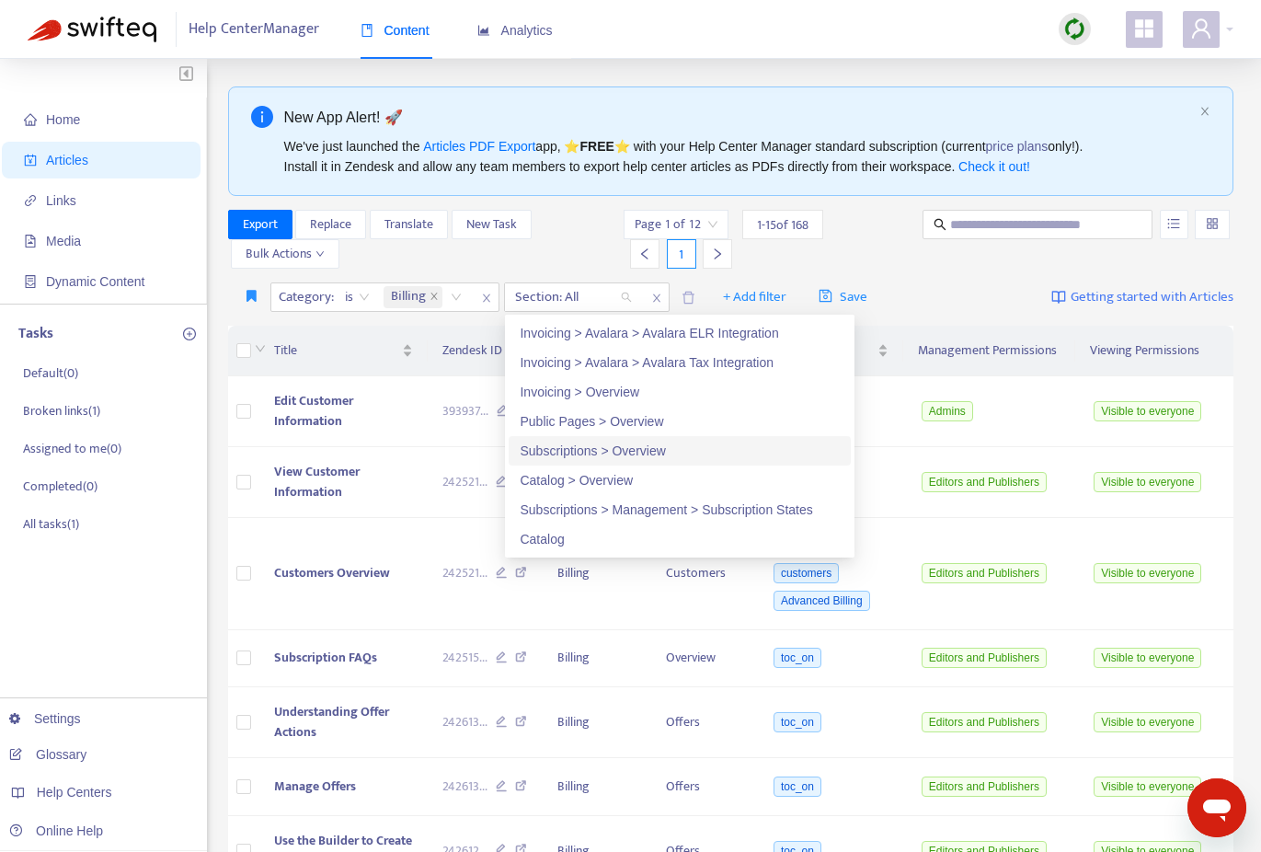
click at [623, 451] on div "Subscriptions > Overview" at bounding box center [680, 451] width 320 height 20
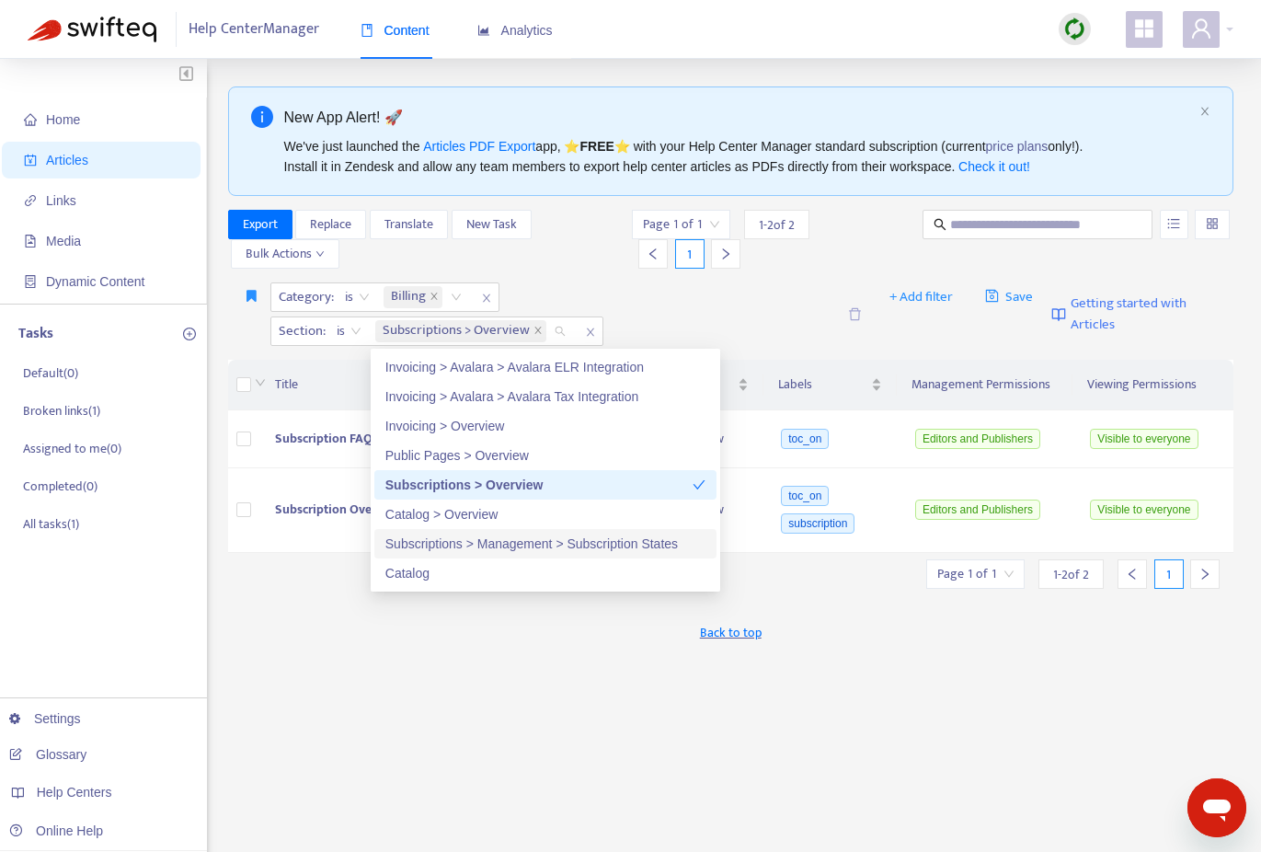
click at [556, 546] on div "Subscriptions > Management > Subscription States" at bounding box center [545, 544] width 320 height 20
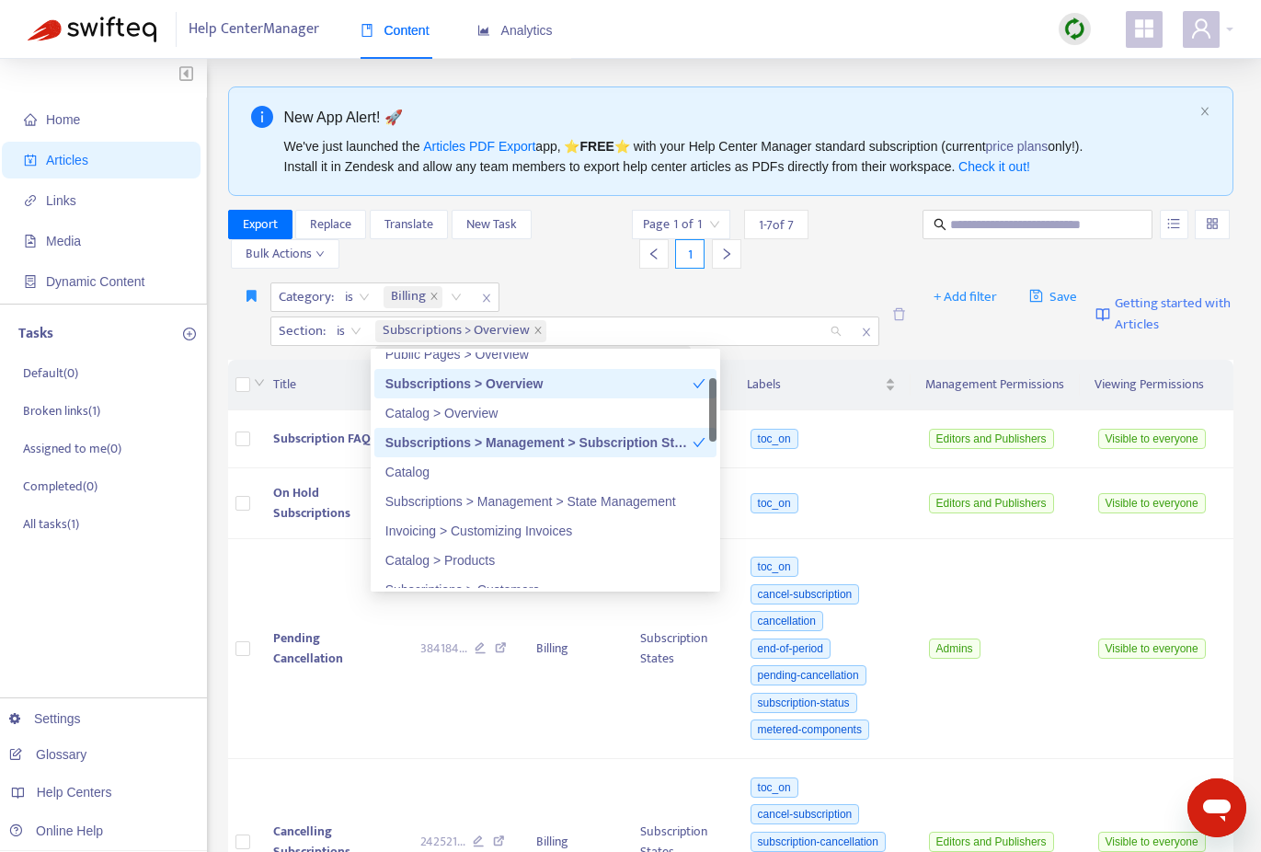
scroll to position [107, 0]
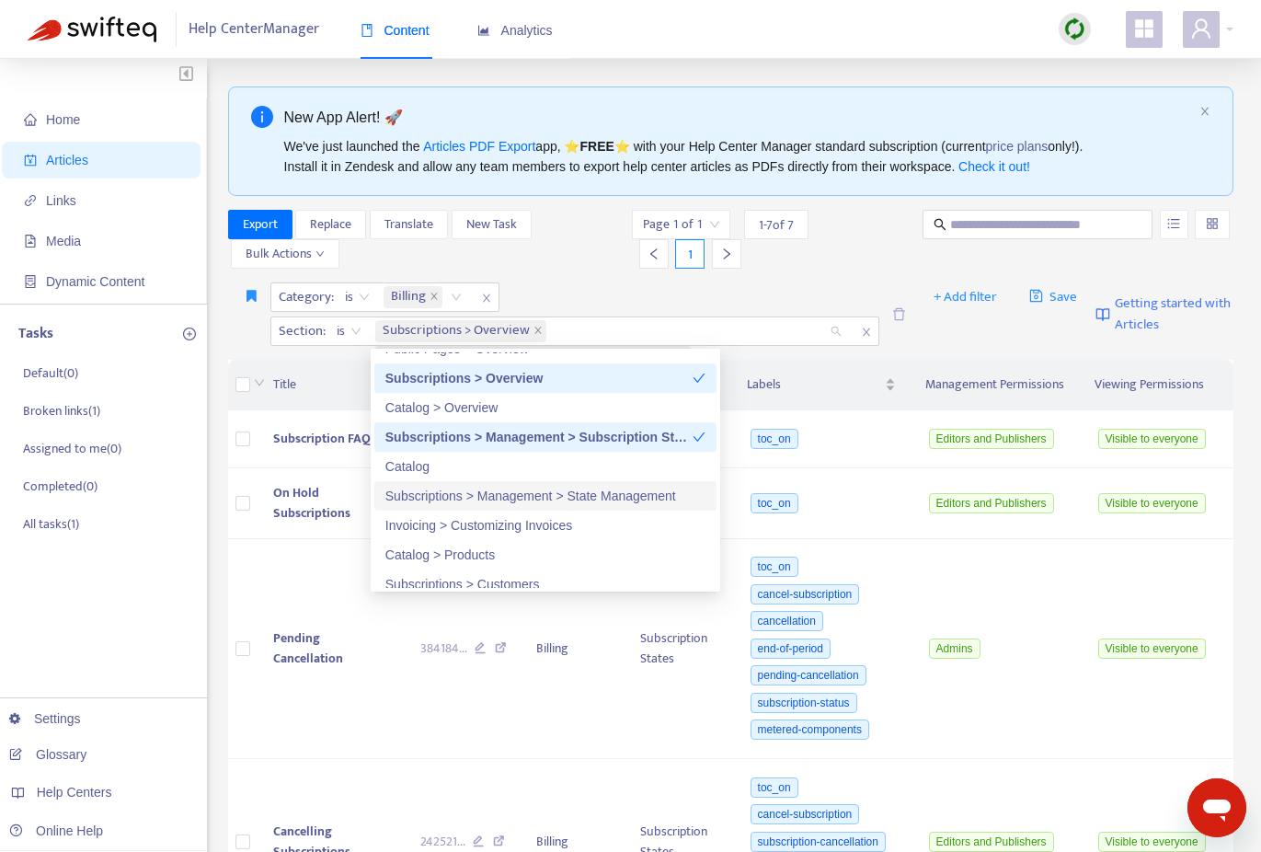
click at [557, 505] on div "Subscriptions > Management > State Management" at bounding box center [545, 496] width 320 height 20
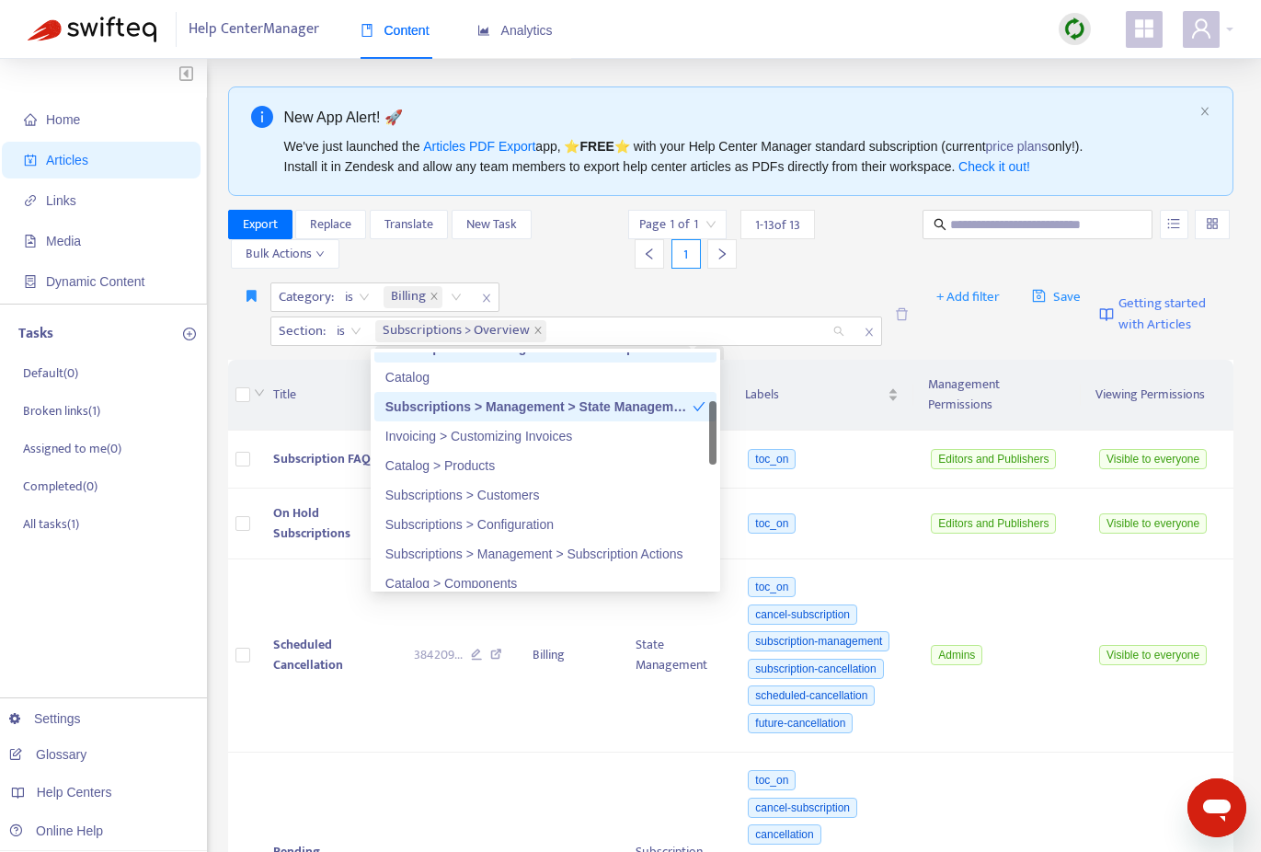
scroll to position [196, 0]
click at [527, 494] on div "Subscriptions > Customers" at bounding box center [545, 495] width 320 height 20
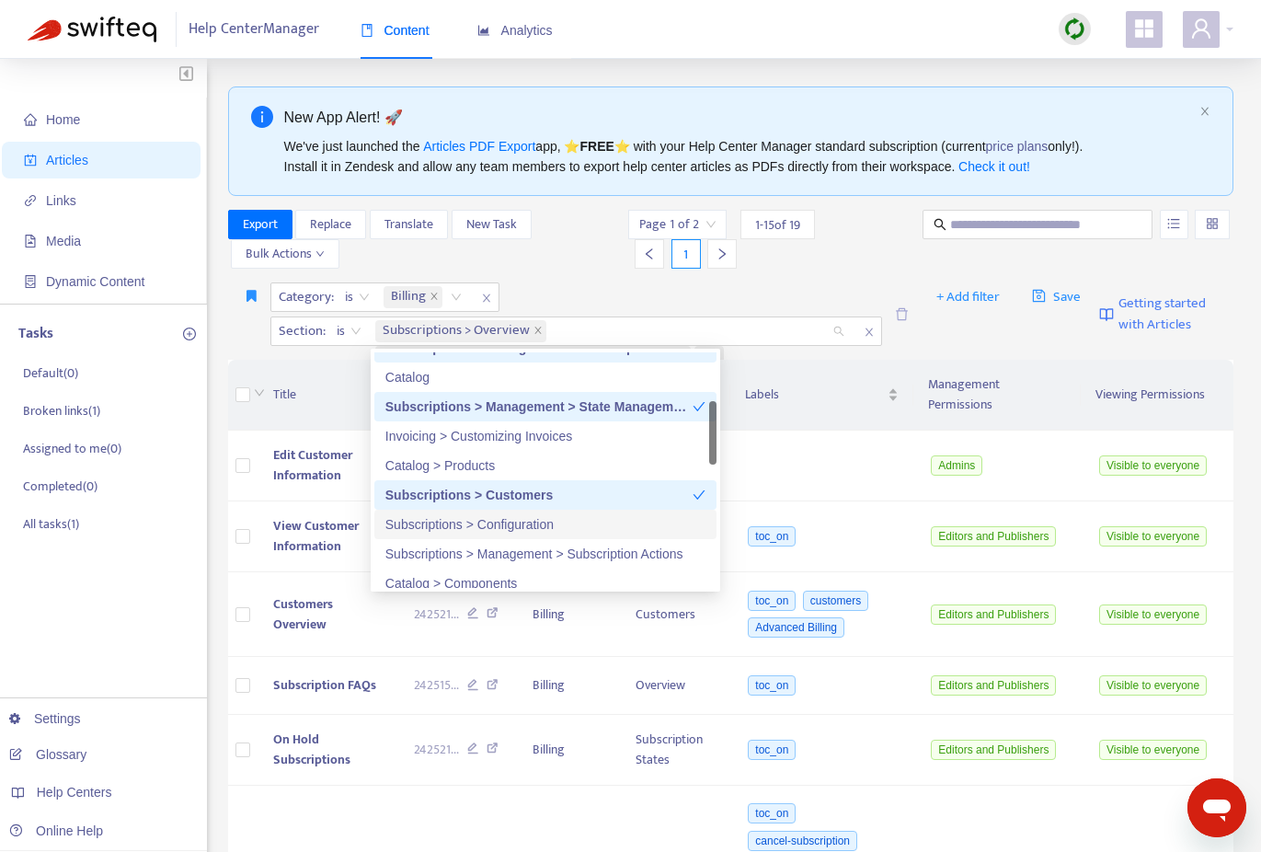
click at [522, 525] on div "Subscriptions > Configuration" at bounding box center [545, 524] width 320 height 20
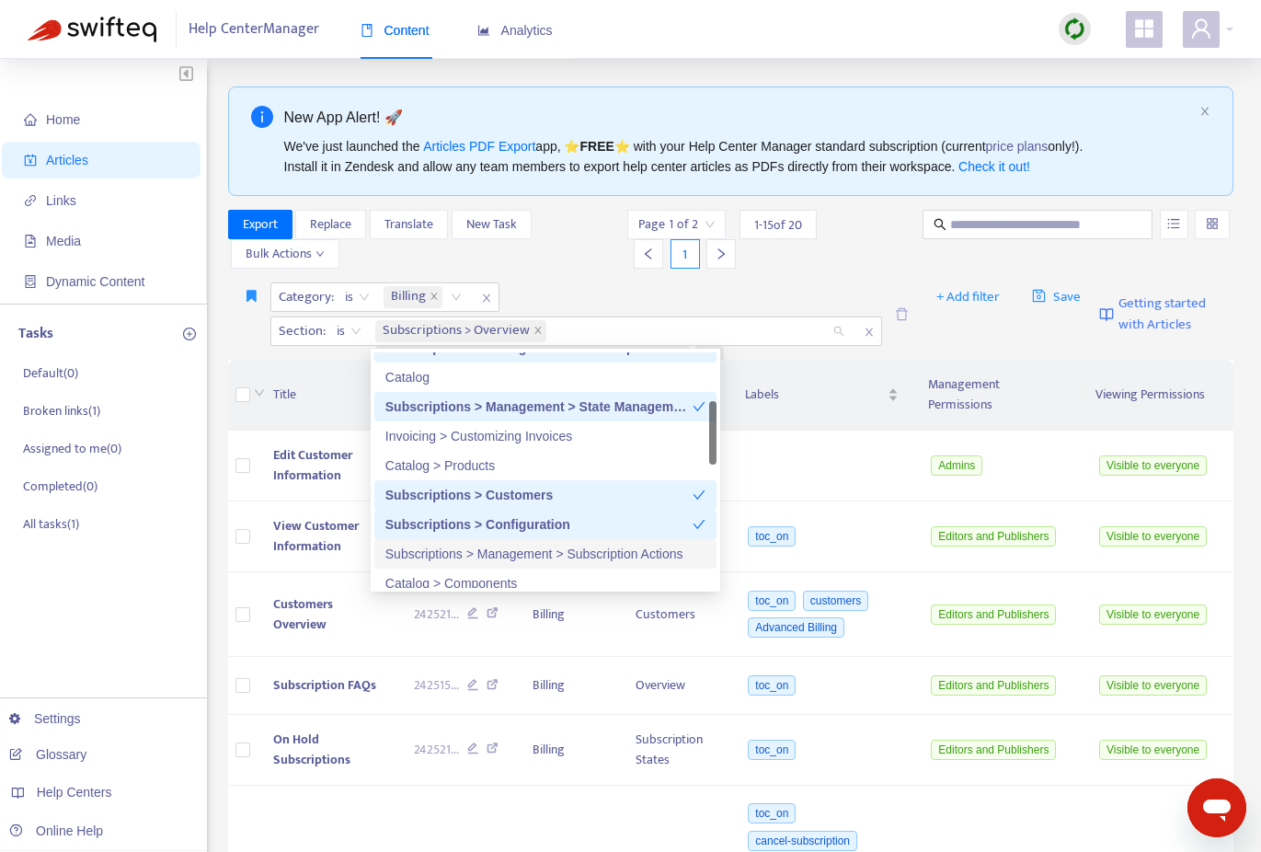
click at [521, 549] on div "Subscriptions > Management > Subscription Actions" at bounding box center [545, 554] width 320 height 20
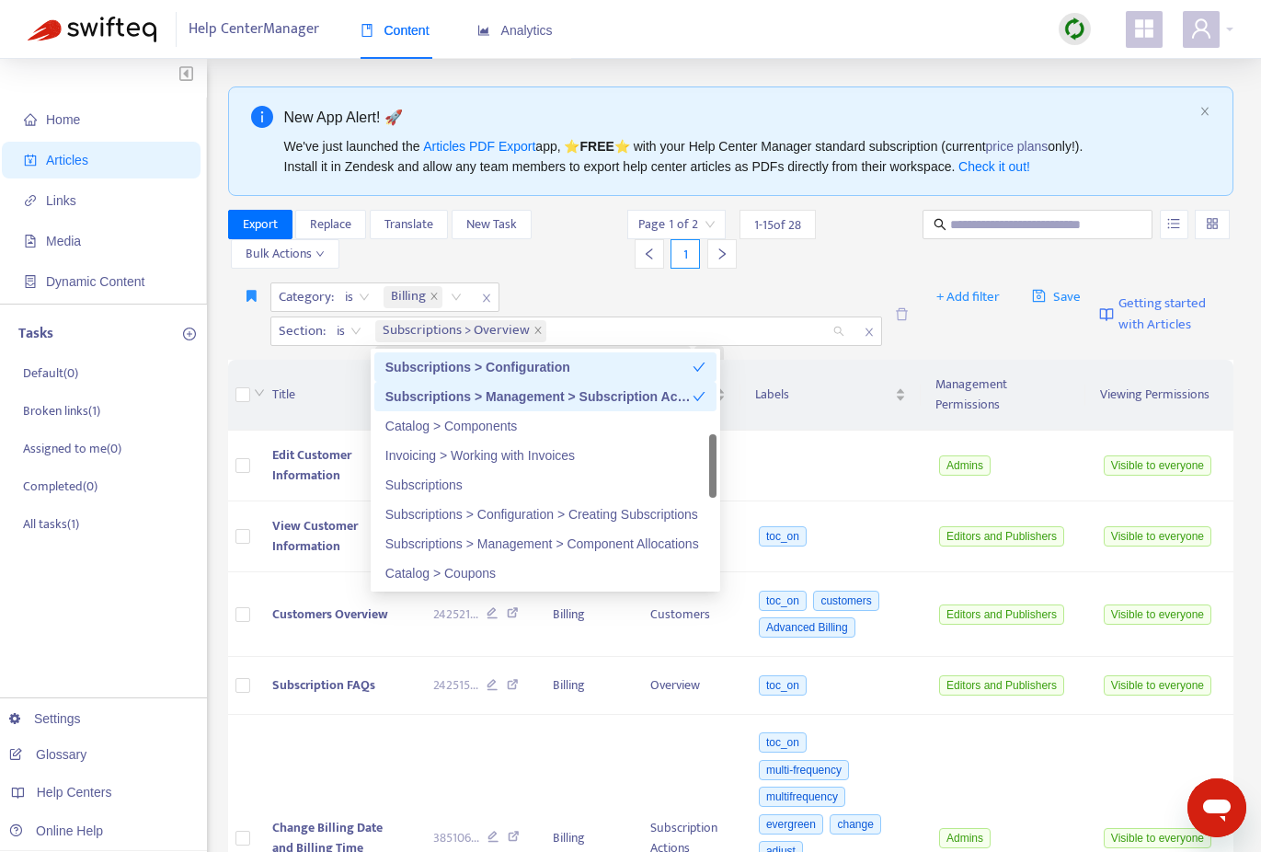
scroll to position [357, 0]
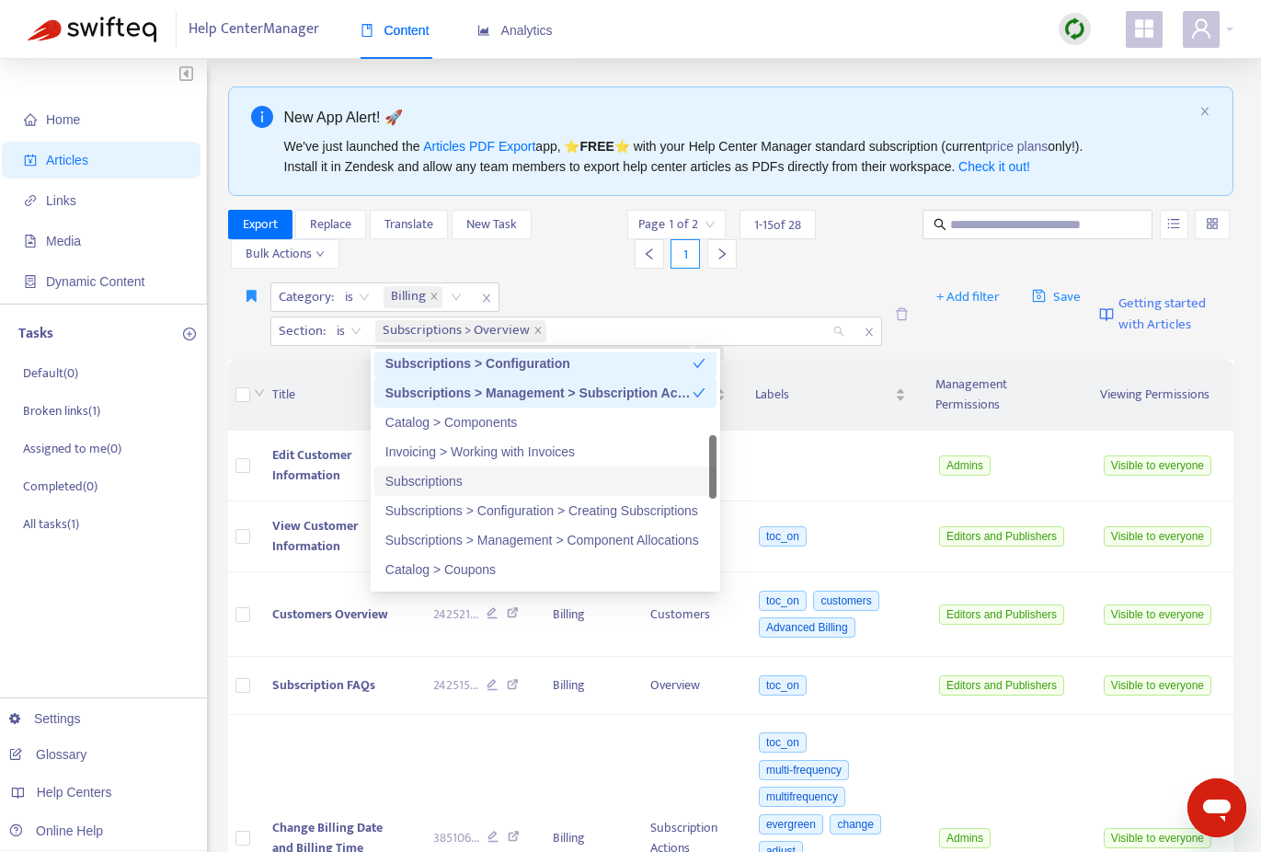
click at [443, 480] on div "Subscriptions" at bounding box center [545, 481] width 320 height 20
drag, startPoint x: 449, startPoint y: 510, endPoint x: 447, endPoint y: 534, distance: 24.0
click at [449, 511] on div "Subscriptions > Configuration > Creating Subscriptions" at bounding box center [545, 510] width 320 height 20
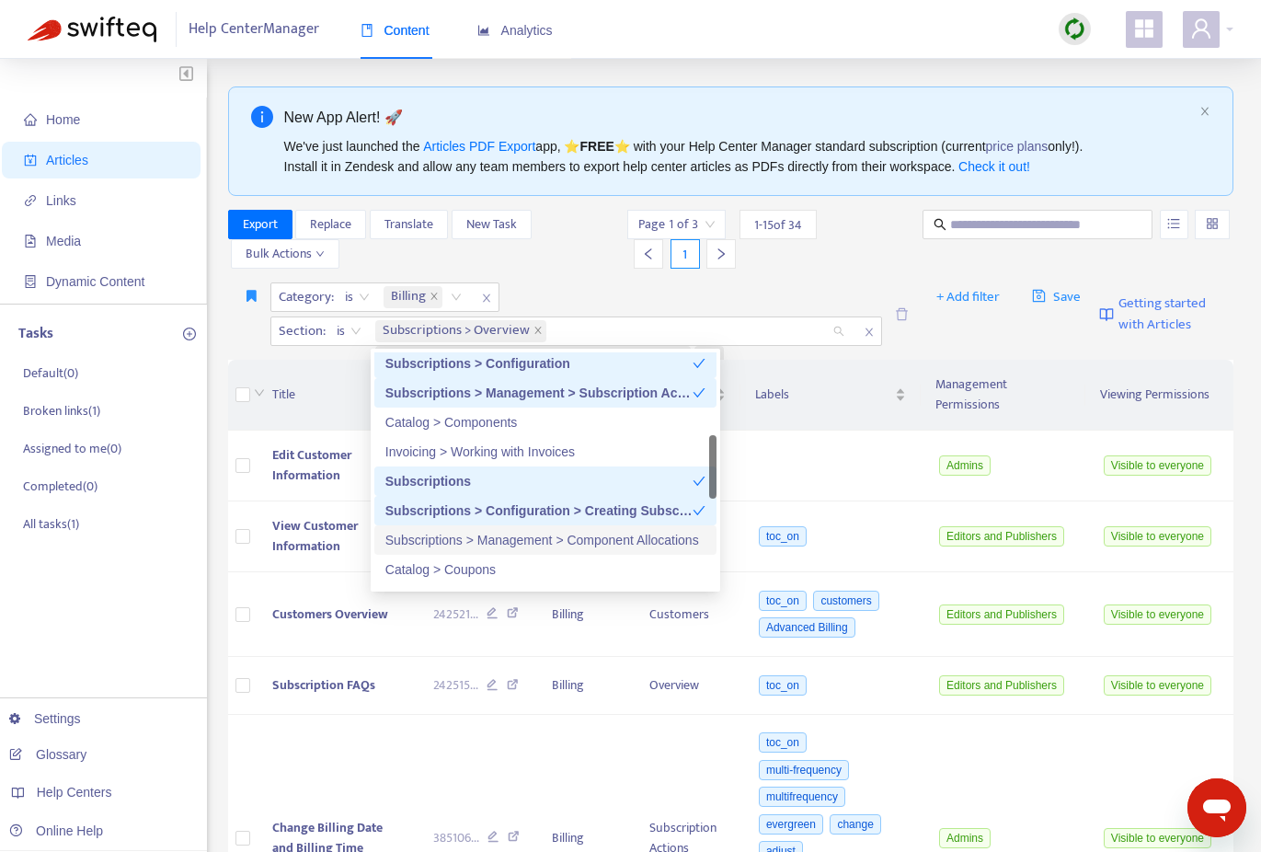
drag, startPoint x: 447, startPoint y: 542, endPoint x: 547, endPoint y: 530, distance: 101.0
click at [448, 542] on div "Subscriptions > Management > Component Allocations" at bounding box center [545, 540] width 320 height 20
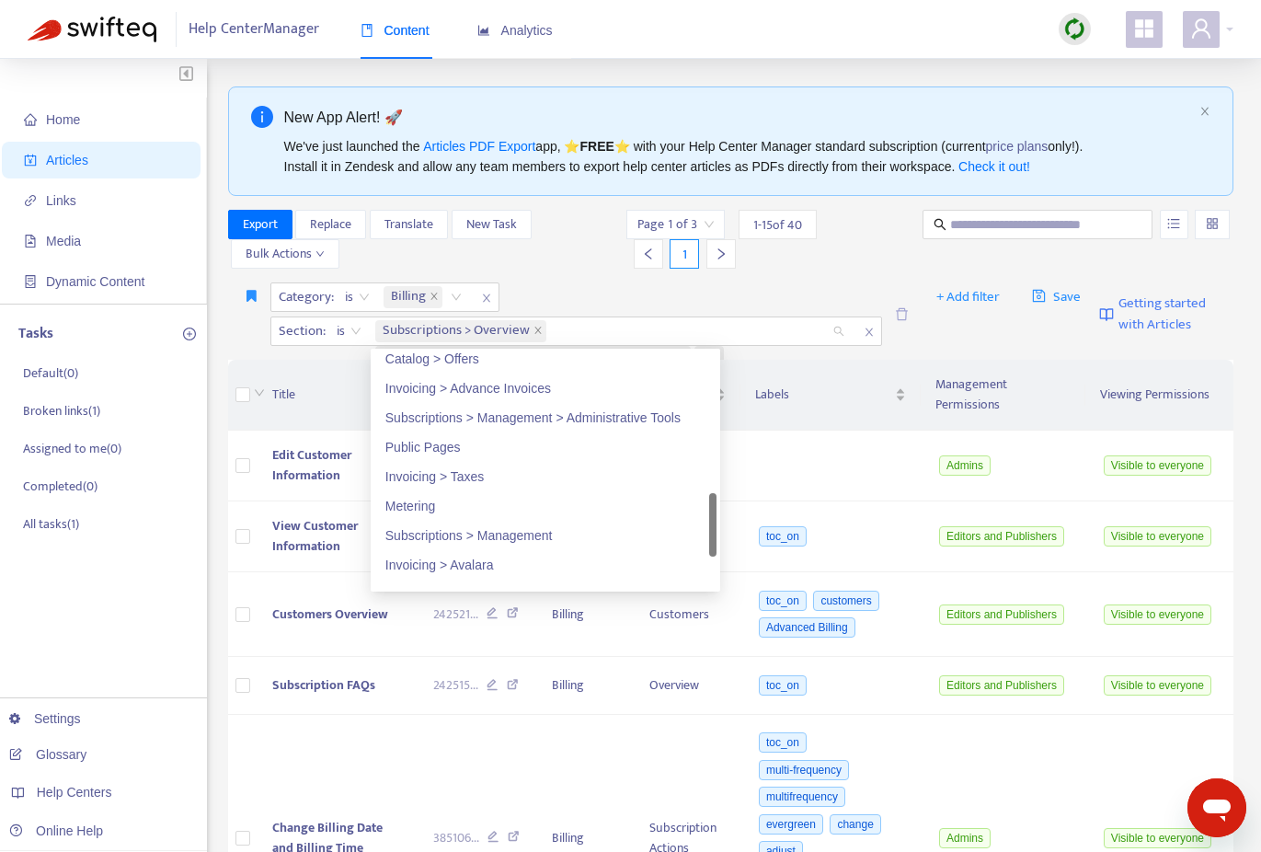
scroll to position [686, 0]
click at [512, 416] on div "Subscriptions > Management > Administrative Tools" at bounding box center [545, 417] width 320 height 20
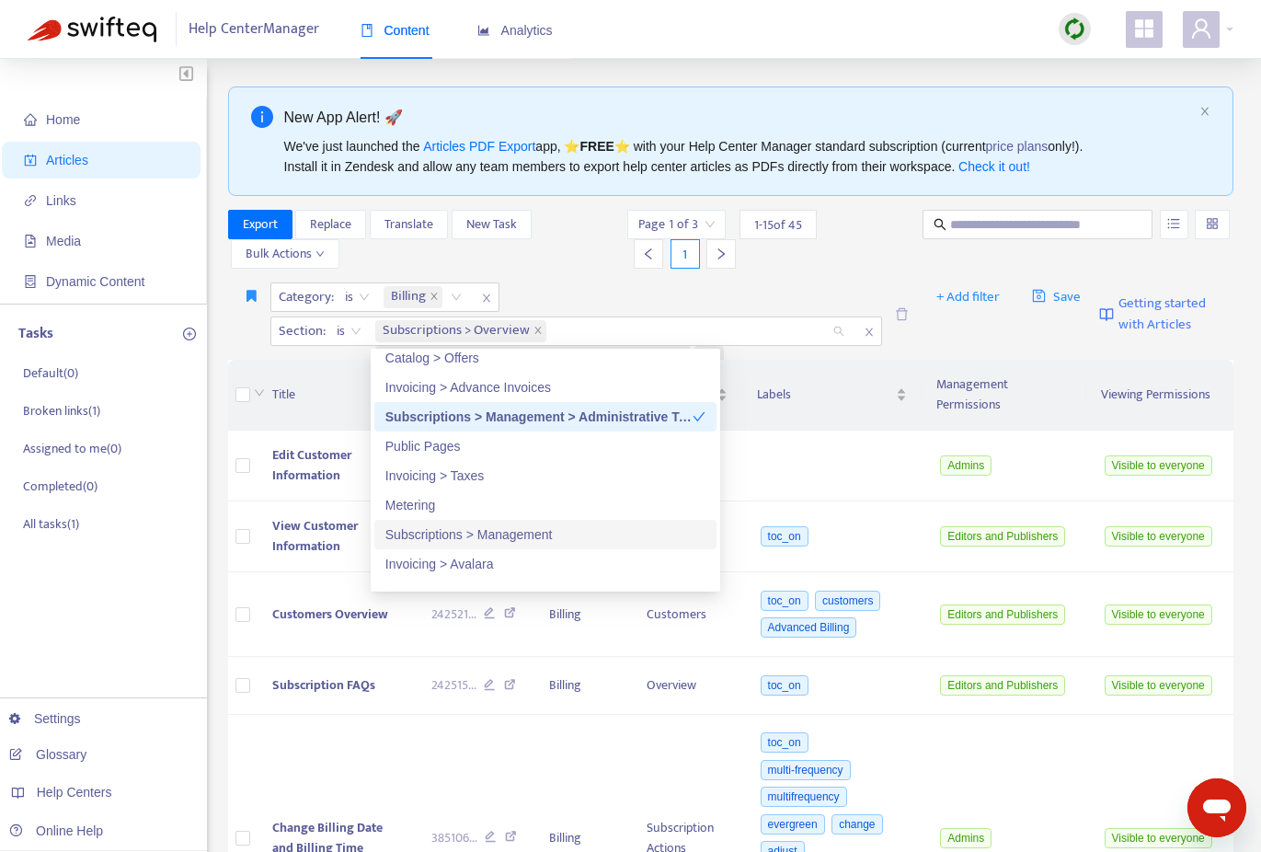
click at [447, 531] on div "Subscriptions > Management" at bounding box center [545, 534] width 320 height 20
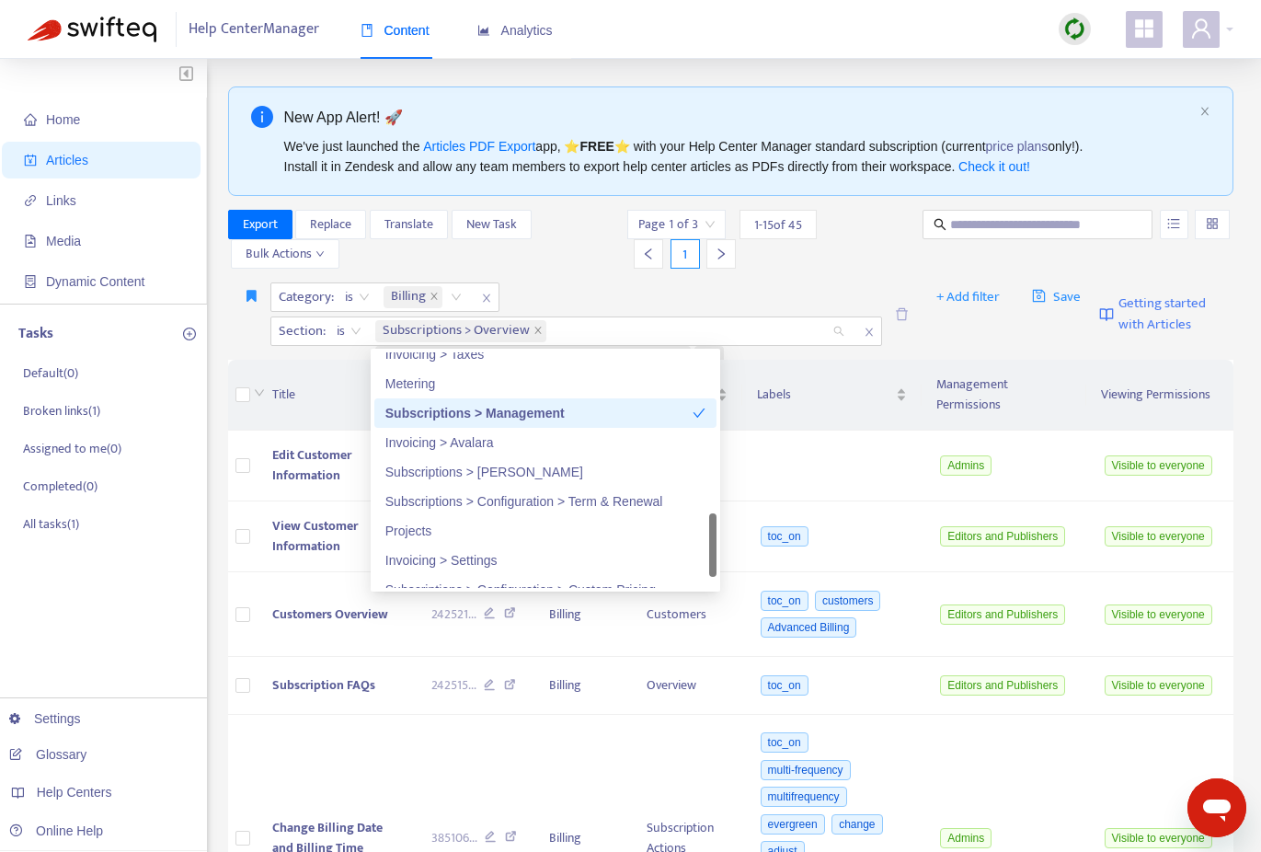
scroll to position [809, 0]
click at [453, 467] on div "Subscriptions > [PERSON_NAME]" at bounding box center [545, 471] width 320 height 20
click at [444, 502] on div "Subscriptions > Configuration > Term & Renewal" at bounding box center [545, 500] width 320 height 20
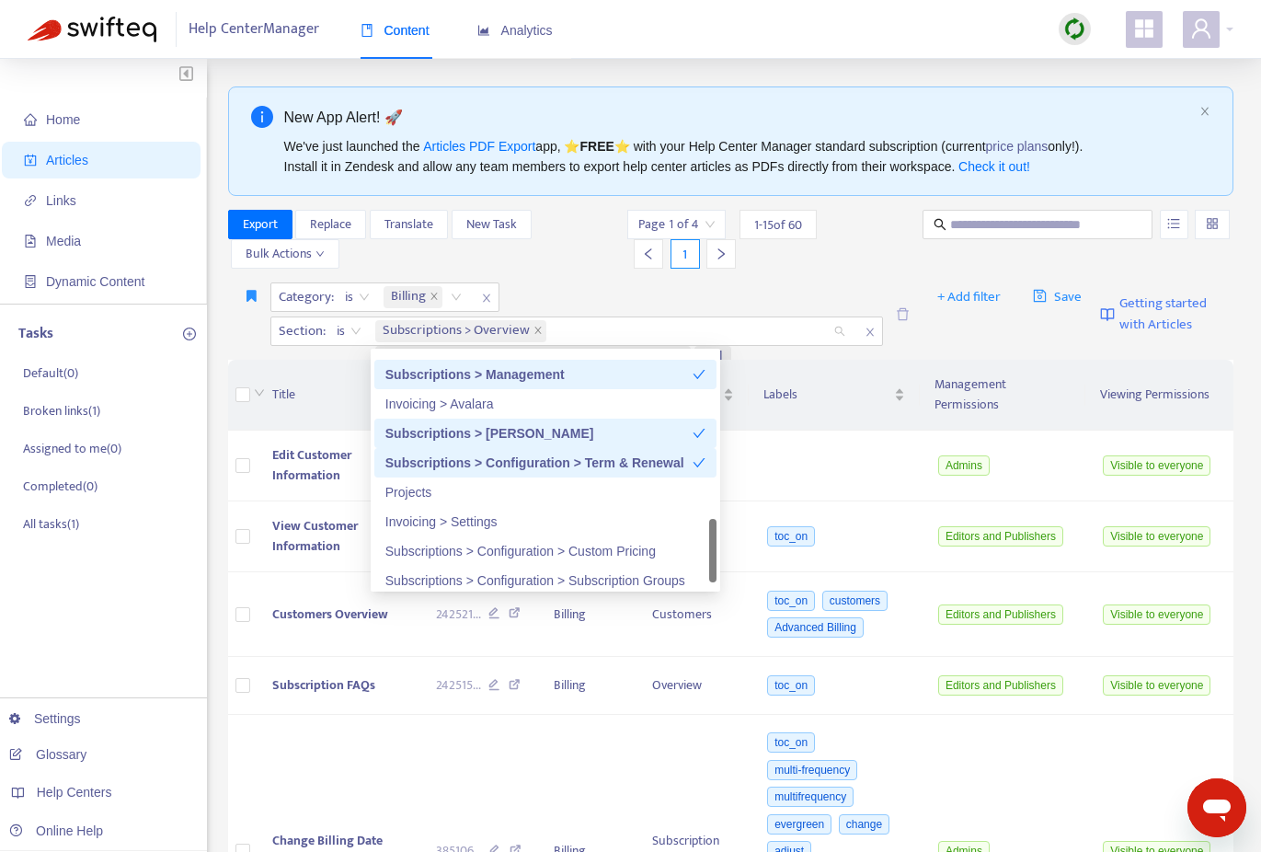
scroll to position [854, 0]
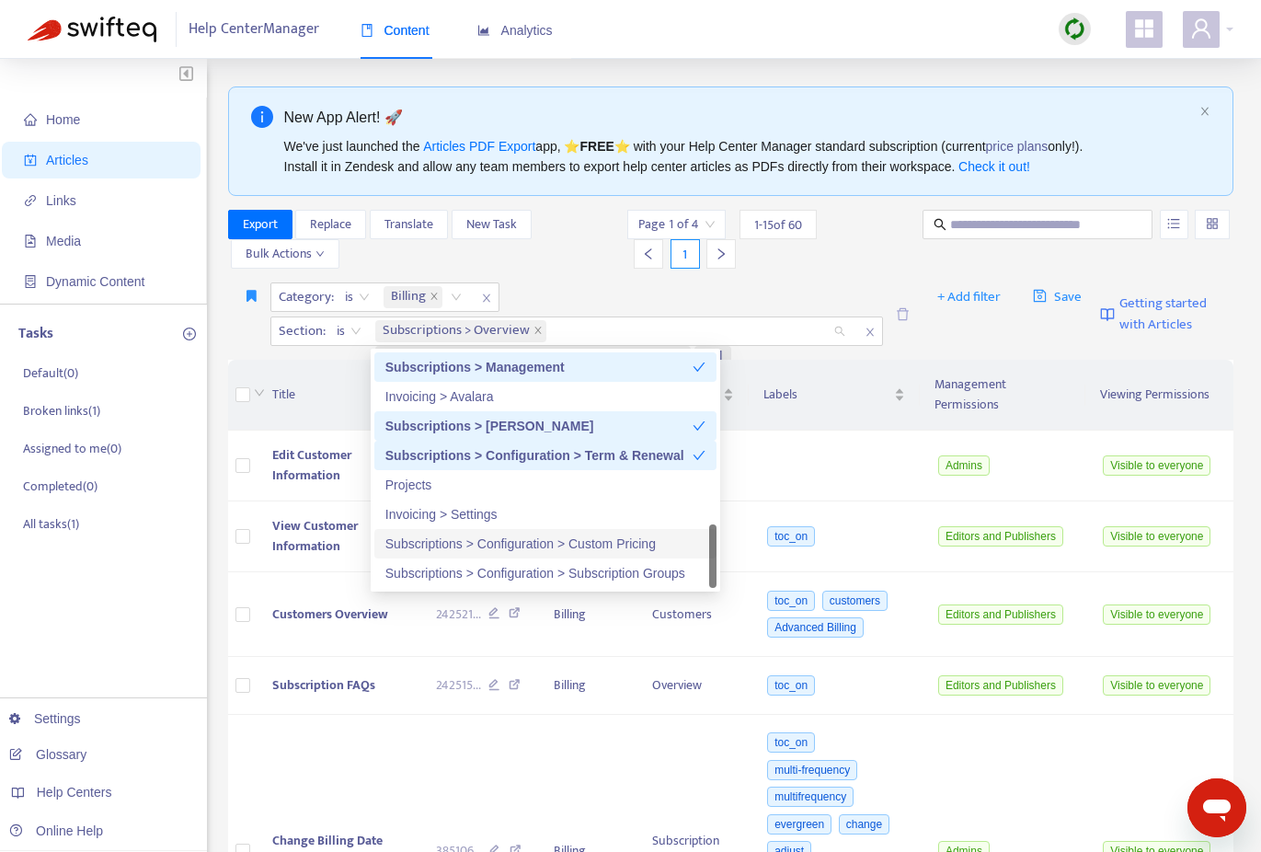
click at [442, 551] on div "Subscriptions > Configuration > Custom Pricing" at bounding box center [545, 544] width 320 height 20
click at [449, 584] on div "Subscriptions > Configuration > Subscription Groups" at bounding box center [545, 572] width 342 height 29
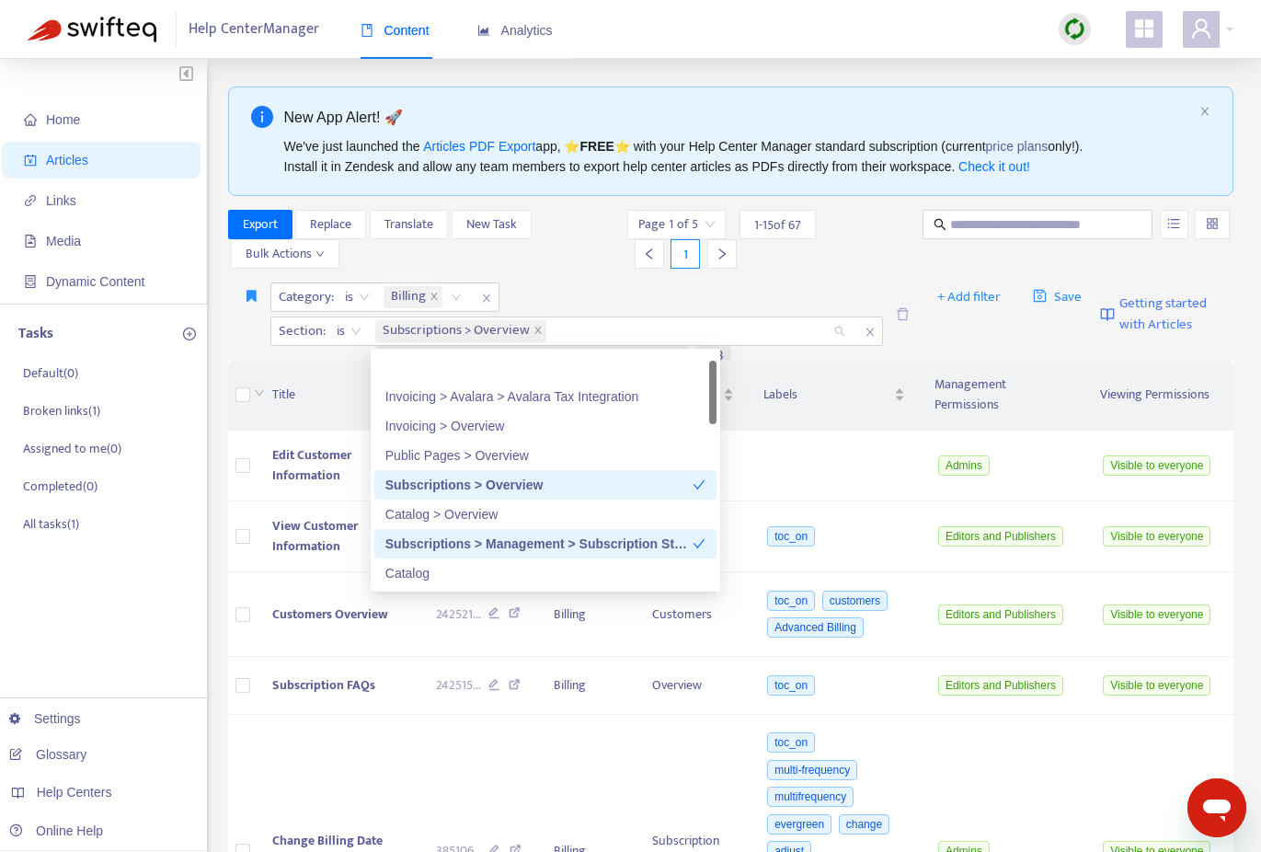
scroll to position [0, 0]
click at [266, 223] on span "Export" at bounding box center [260, 224] width 35 height 20
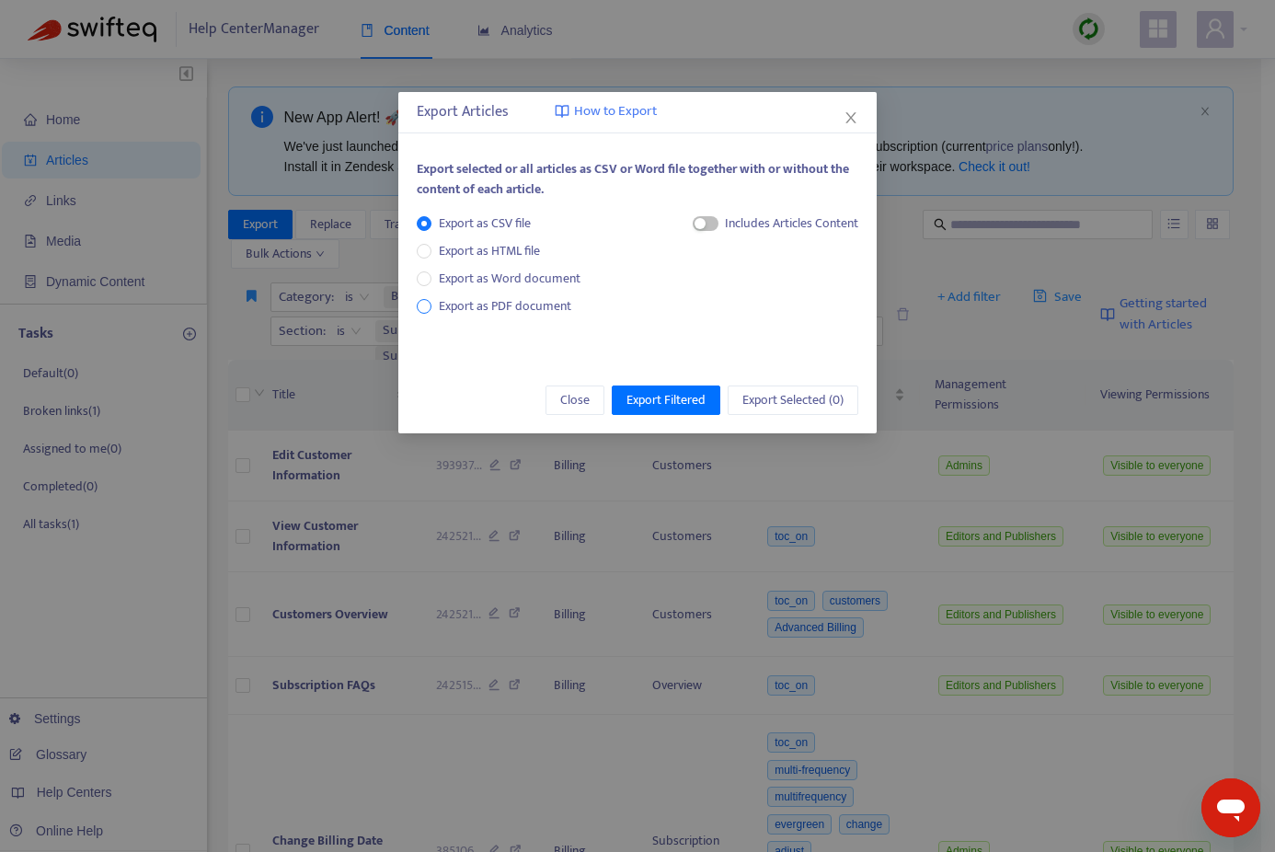
click at [545, 304] on span "Export as PDF document" at bounding box center [505, 305] width 132 height 21
click at [573, 400] on span "Close" at bounding box center [574, 400] width 29 height 20
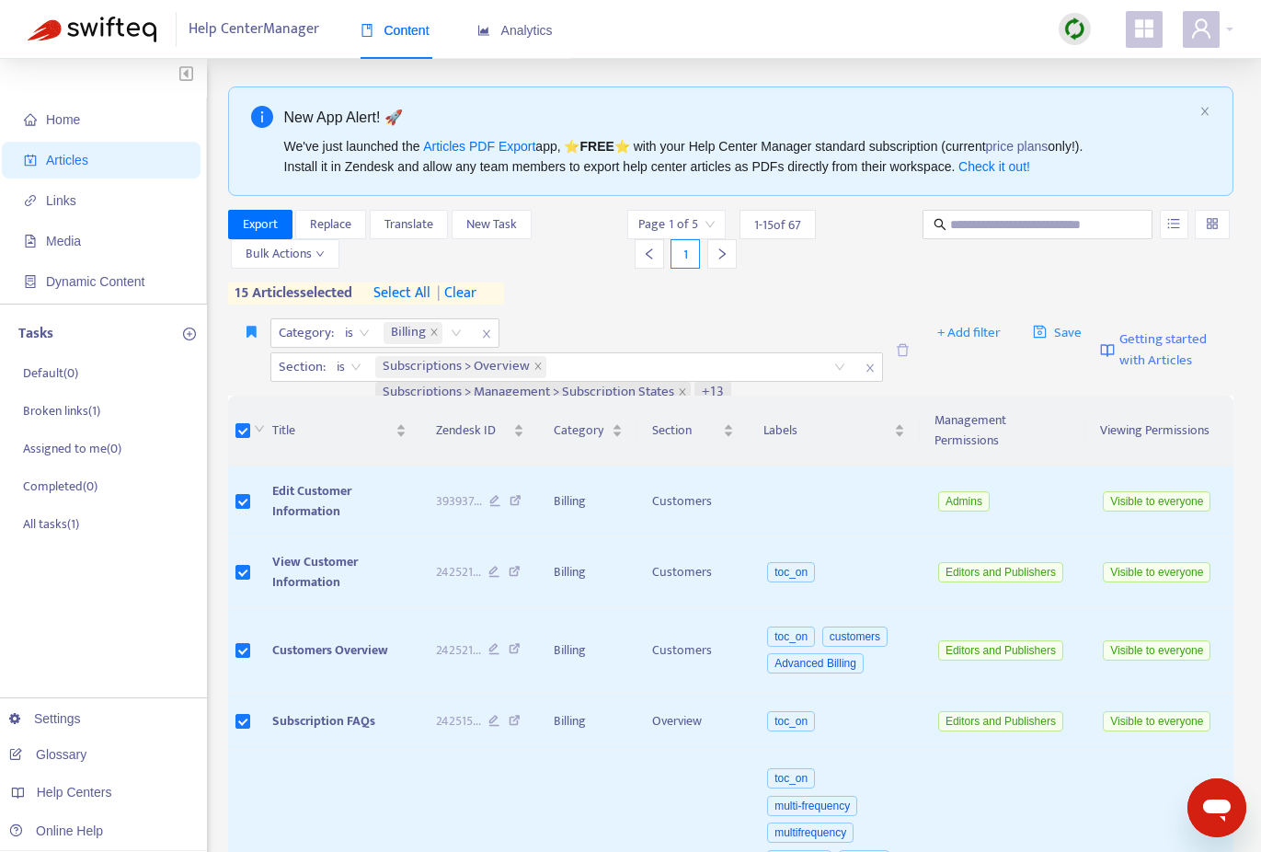
click at [402, 290] on span "select all" at bounding box center [402, 293] width 57 height 22
click at [259, 214] on span "Export" at bounding box center [260, 224] width 35 height 20
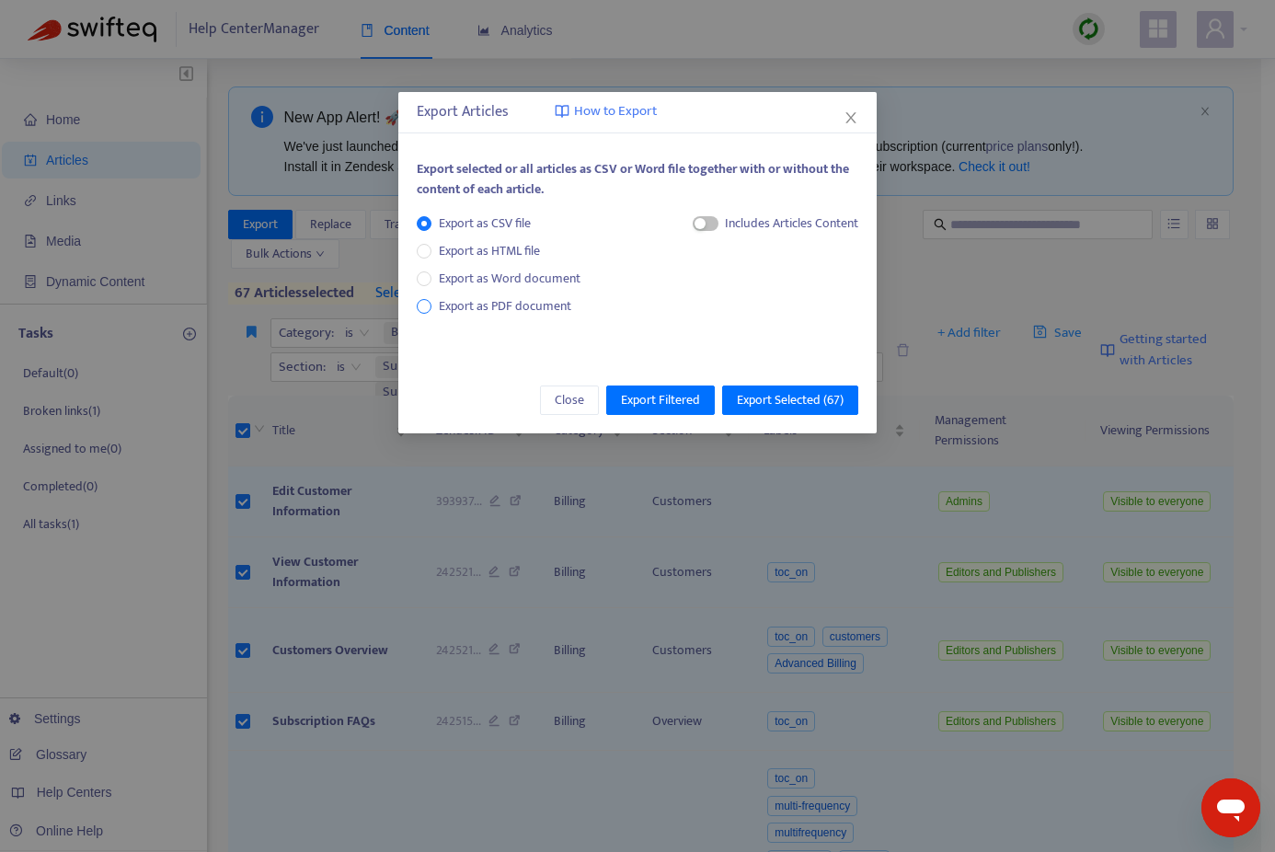
click at [477, 306] on span "Export as PDF document" at bounding box center [505, 305] width 132 height 21
click at [775, 396] on span "Export Selected ( 67 )" at bounding box center [790, 400] width 107 height 20
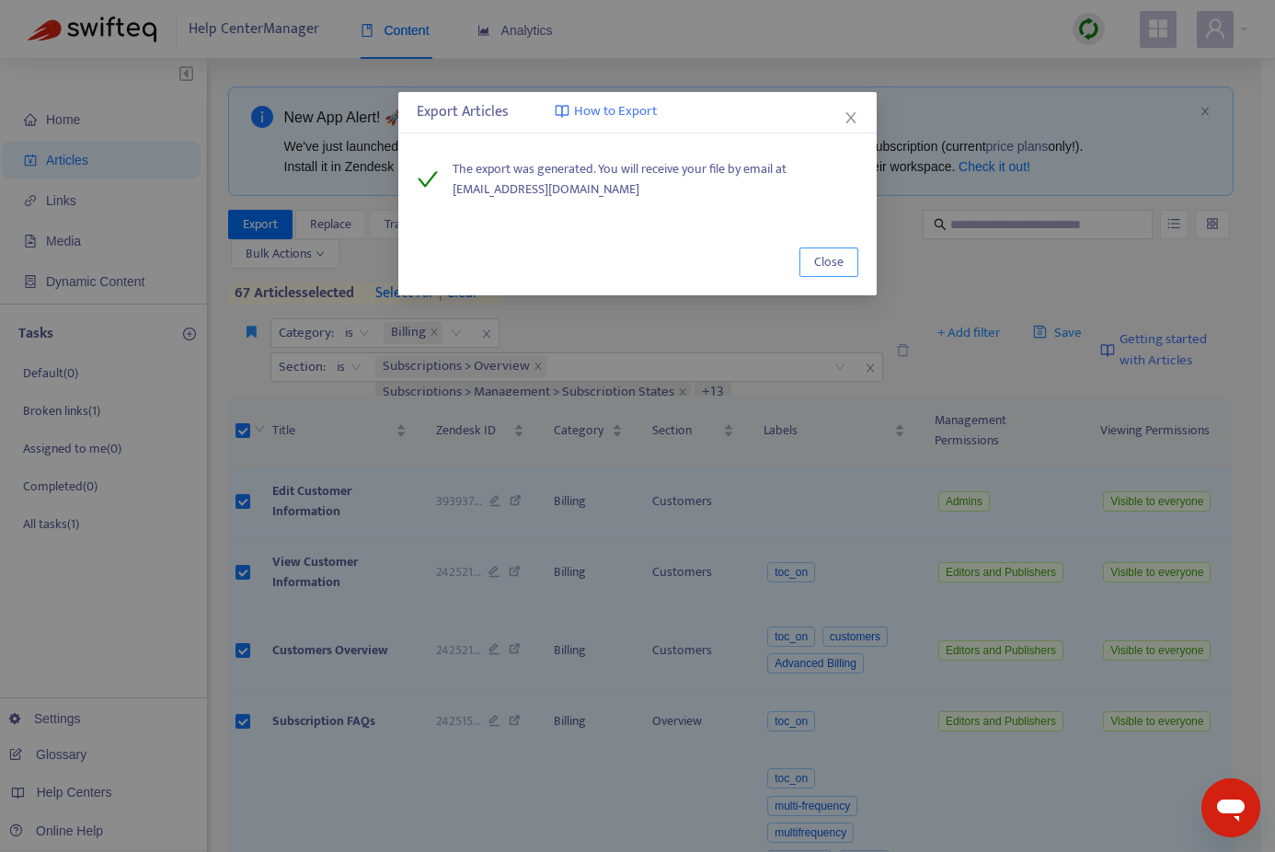
click at [844, 256] on button "Close" at bounding box center [828, 261] width 59 height 29
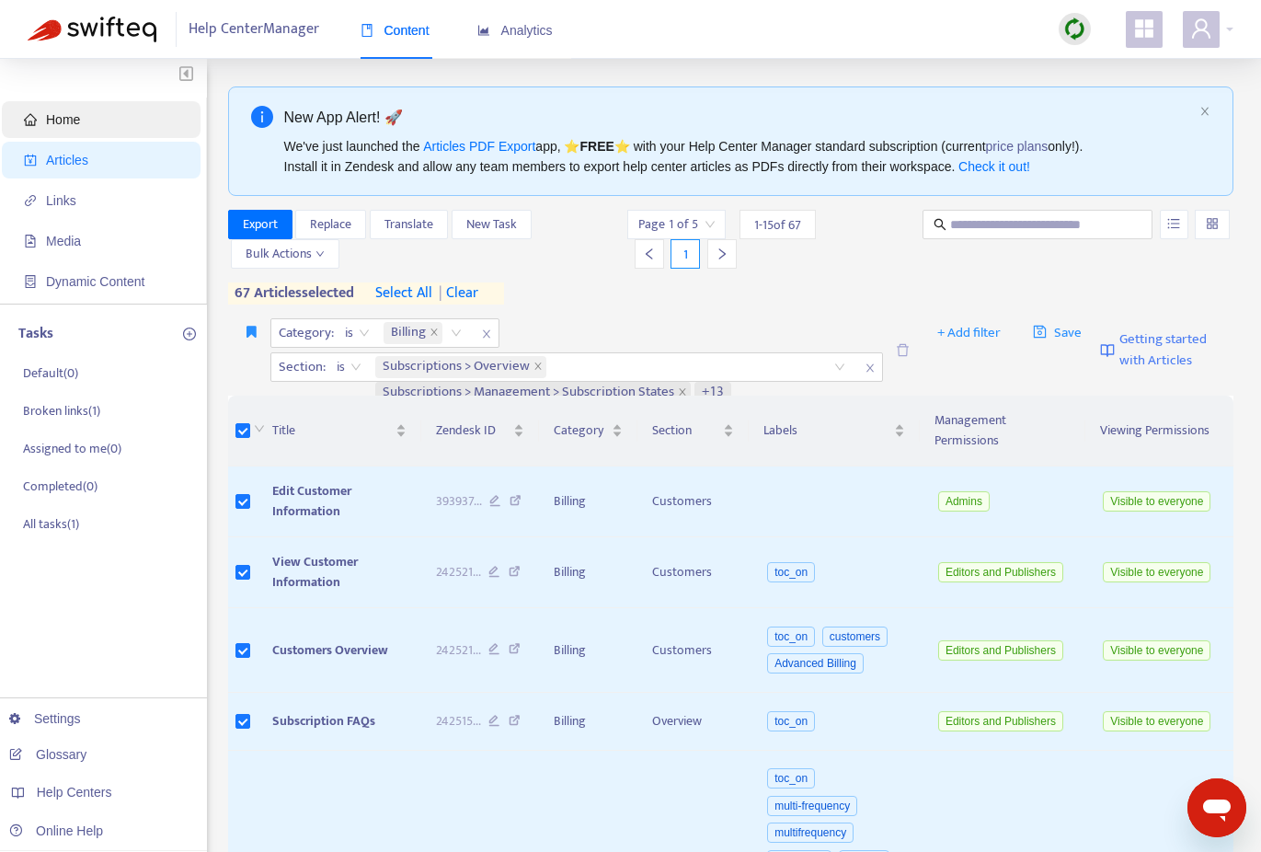
click at [67, 120] on span "Home" at bounding box center [63, 119] width 34 height 15
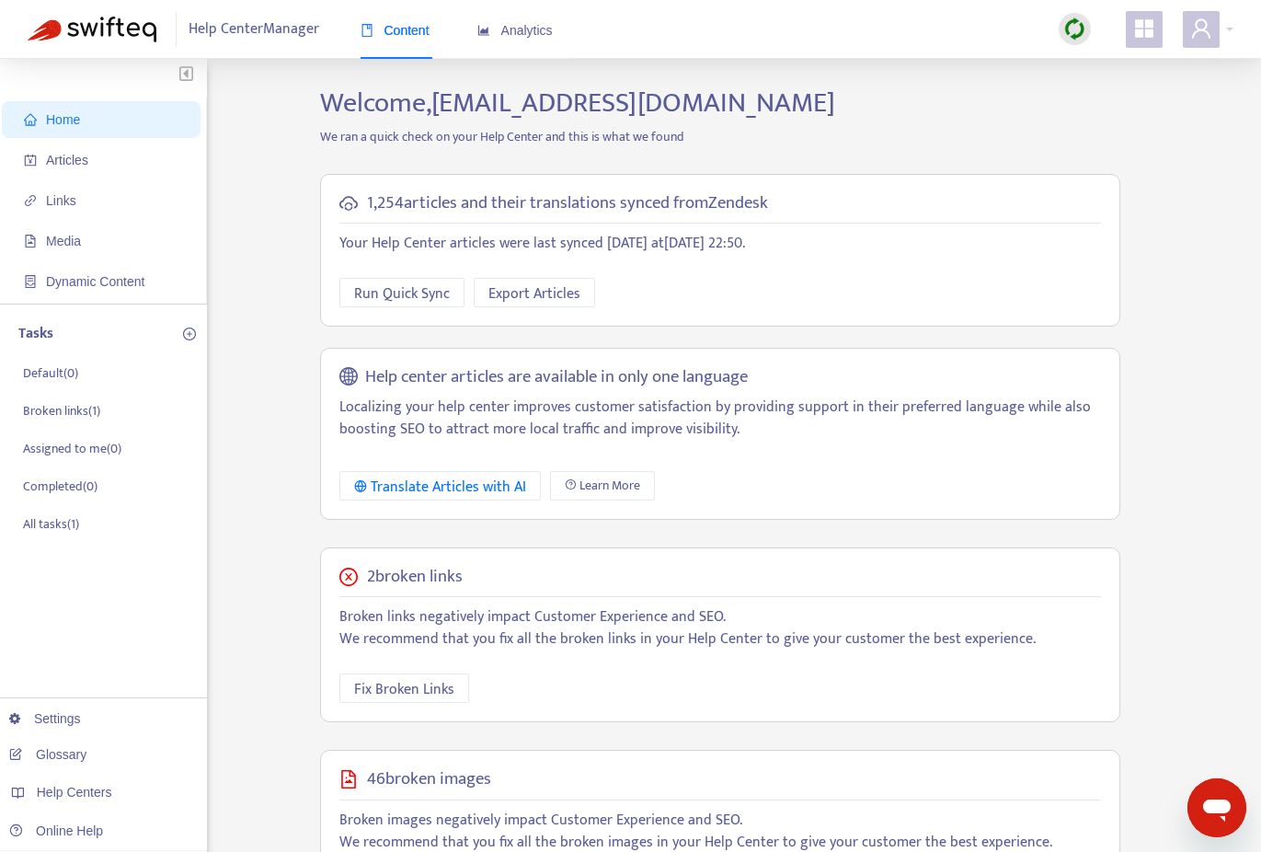
click at [1074, 20] on img at bounding box center [1075, 28] width 23 height 23
click at [1085, 64] on link "Quick Sync" at bounding box center [1113, 66] width 78 height 21
click at [102, 162] on span "Articles" at bounding box center [105, 160] width 162 height 37
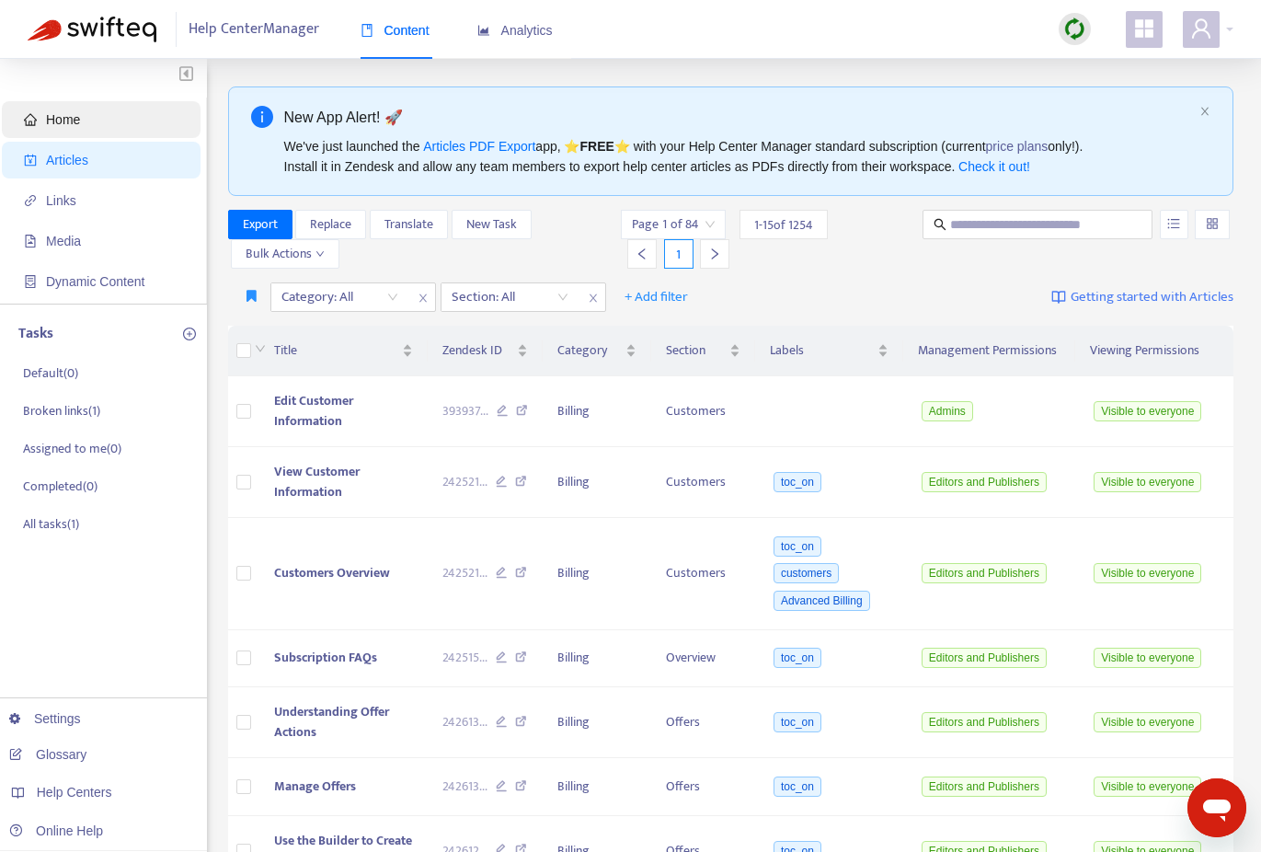
click at [75, 129] on span "Home" at bounding box center [105, 119] width 162 height 37
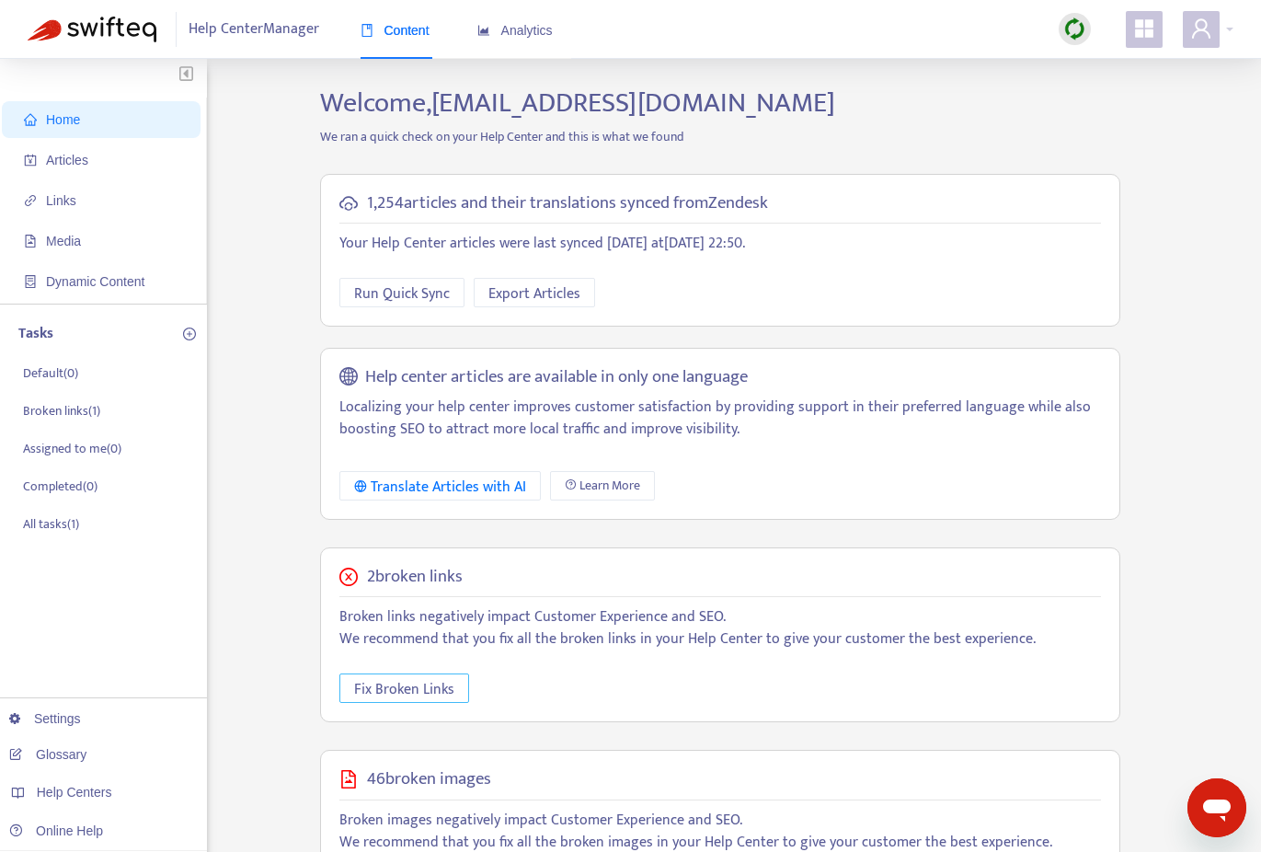
click at [430, 689] on span "Fix Broken Links" at bounding box center [404, 689] width 100 height 23
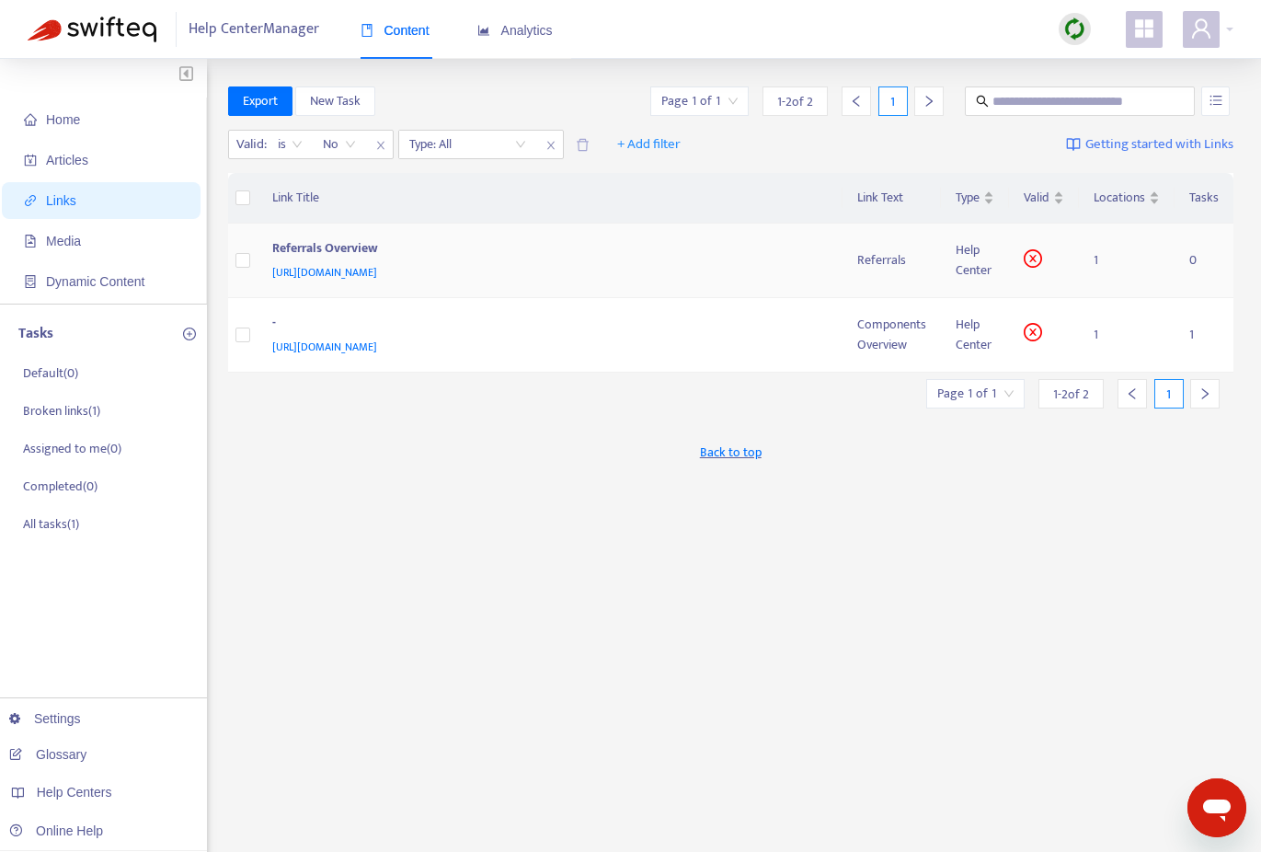
click at [373, 258] on div "Referrals Overview" at bounding box center [546, 250] width 549 height 24
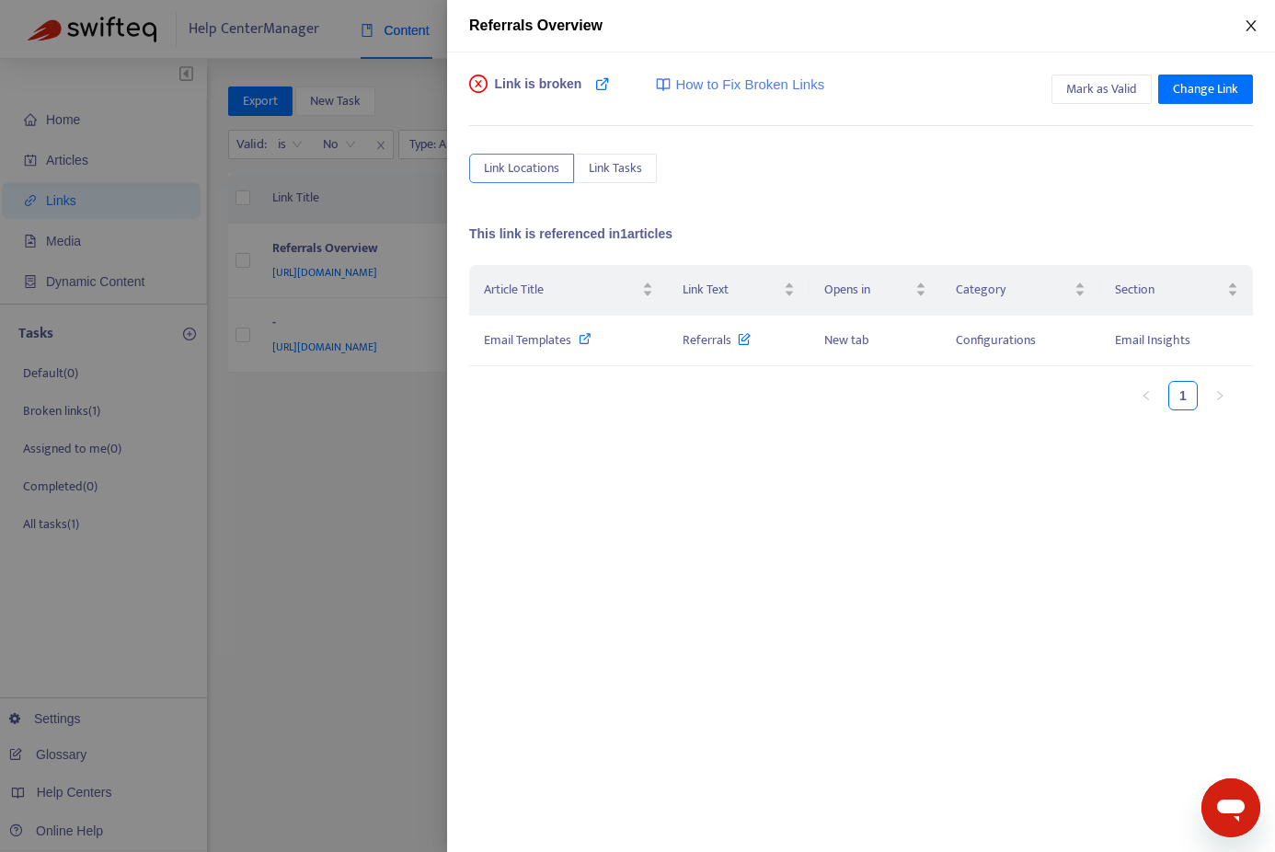
click at [1252, 24] on icon "close" at bounding box center [1251, 25] width 10 height 11
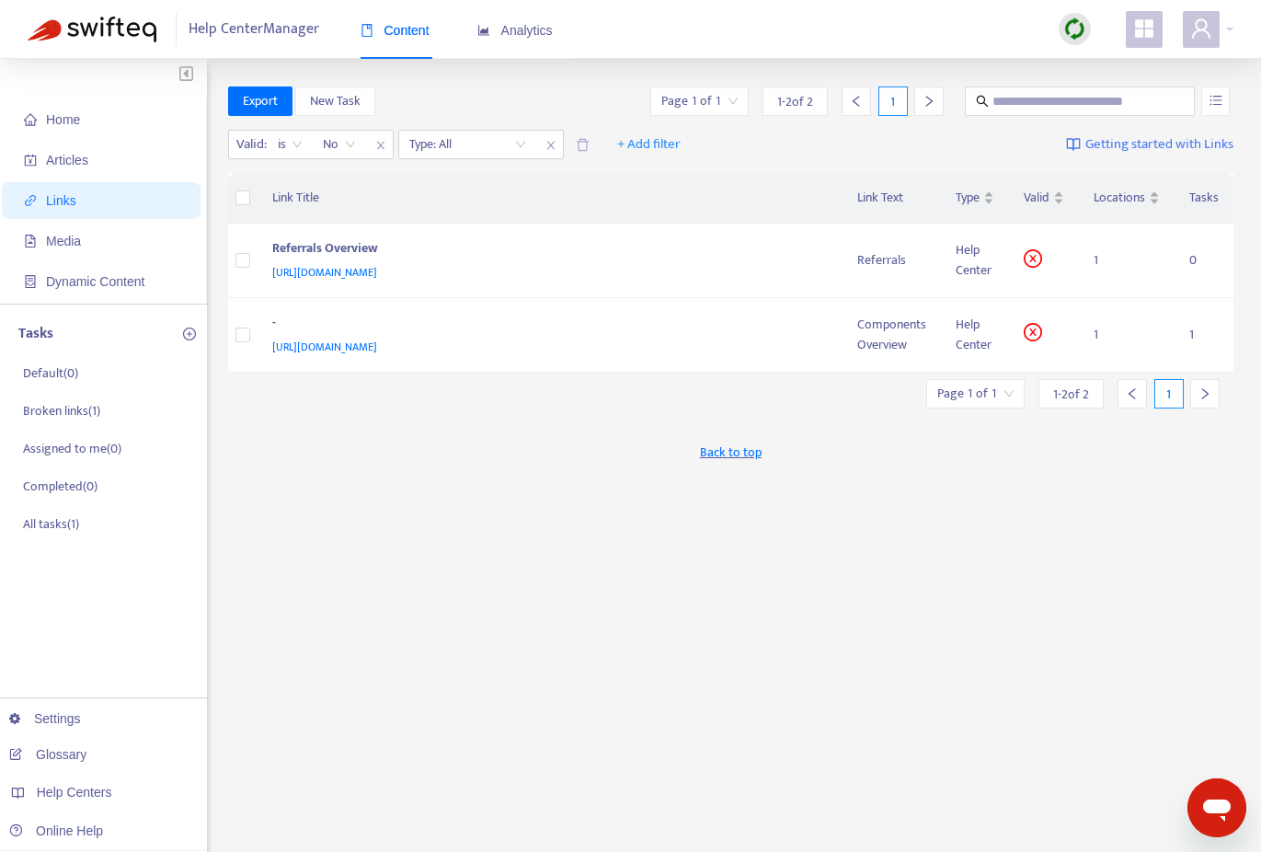
click at [540, 458] on div "Back to top" at bounding box center [731, 453] width 1006 height 46
click at [1083, 19] on img at bounding box center [1075, 28] width 23 height 23
click at [1092, 66] on link "Quick Sync" at bounding box center [1113, 66] width 78 height 21
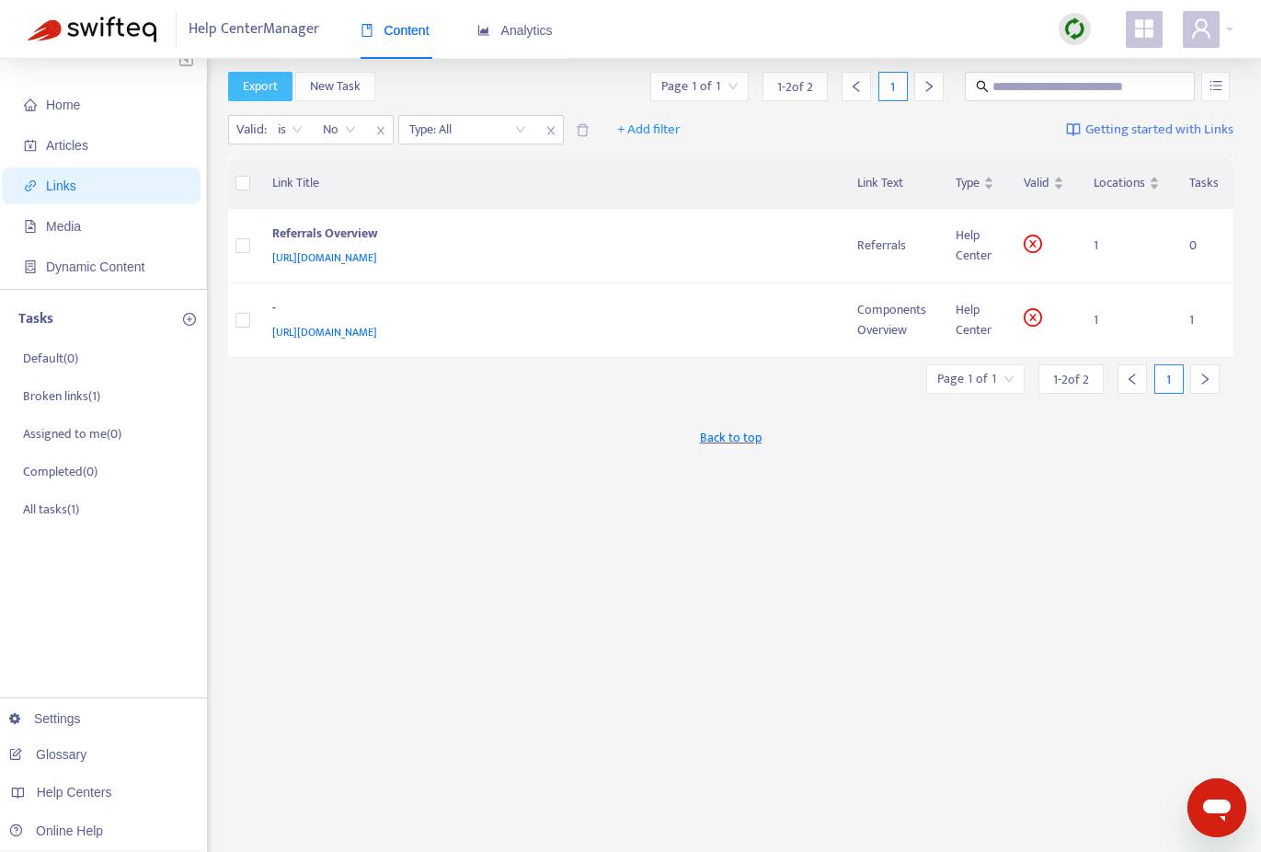
scroll to position [13, 0]
click at [258, 89] on span "Export" at bounding box center [260, 88] width 35 height 20
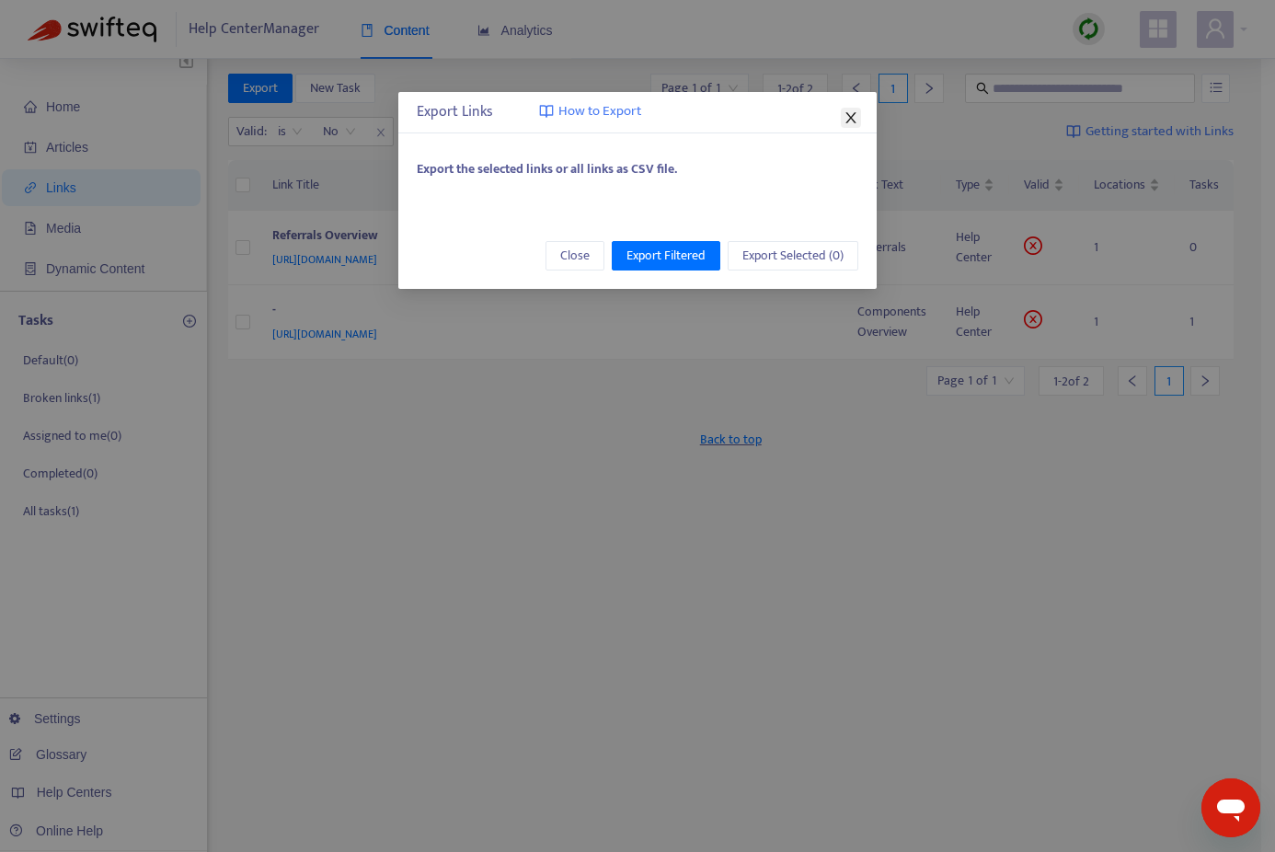
click at [849, 116] on icon "close" at bounding box center [850, 117] width 10 height 11
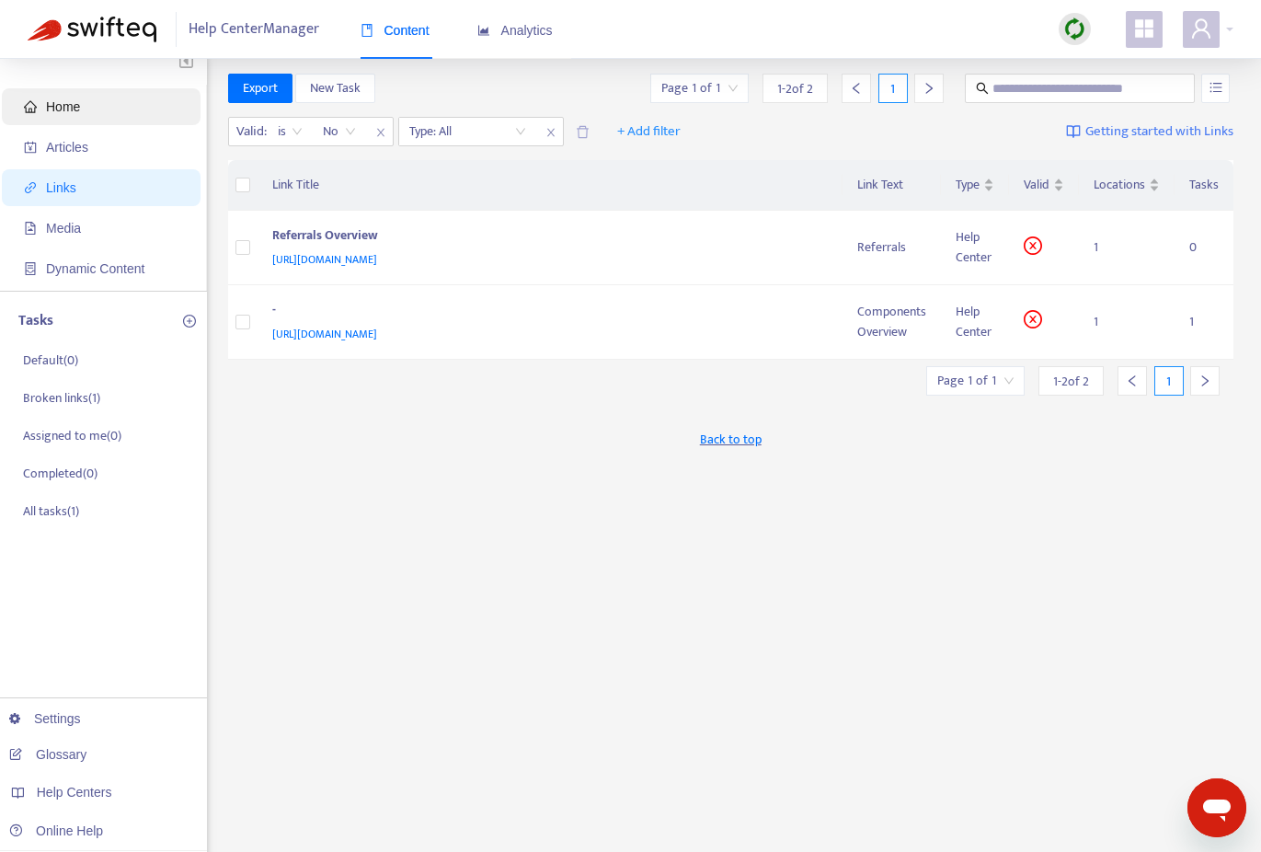
click at [47, 109] on span "Home" at bounding box center [63, 106] width 34 height 15
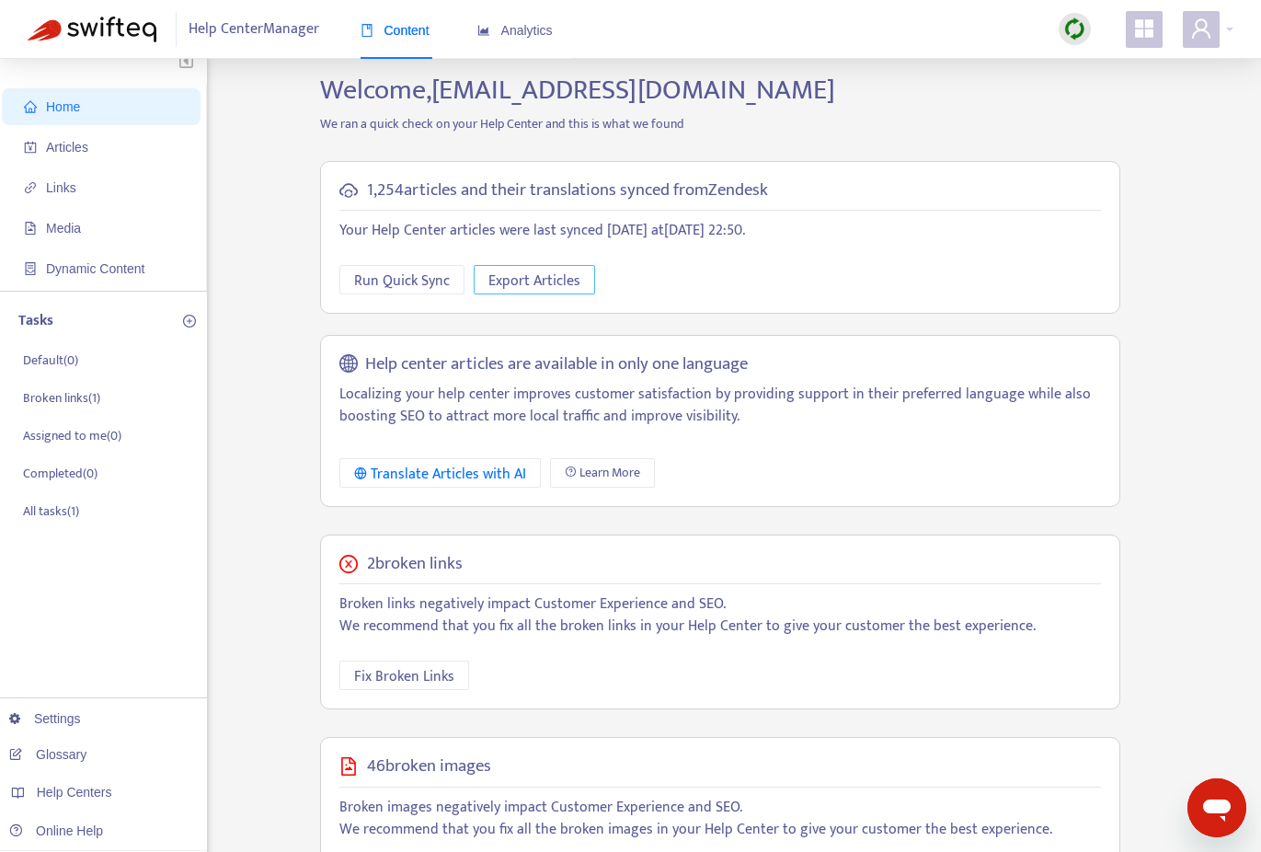
click at [552, 281] on span "Export Articles" at bounding box center [535, 281] width 92 height 23
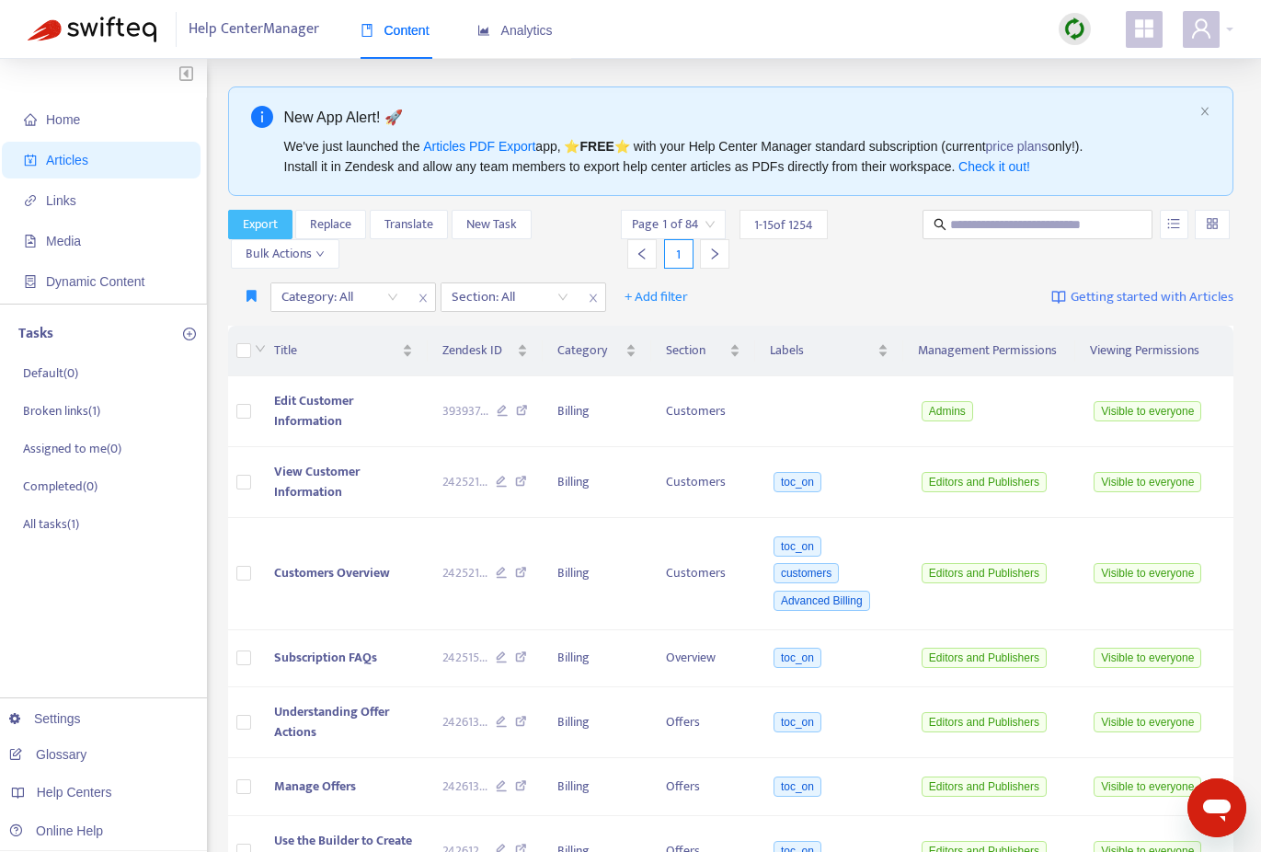
click at [283, 226] on button "Export" at bounding box center [260, 224] width 64 height 29
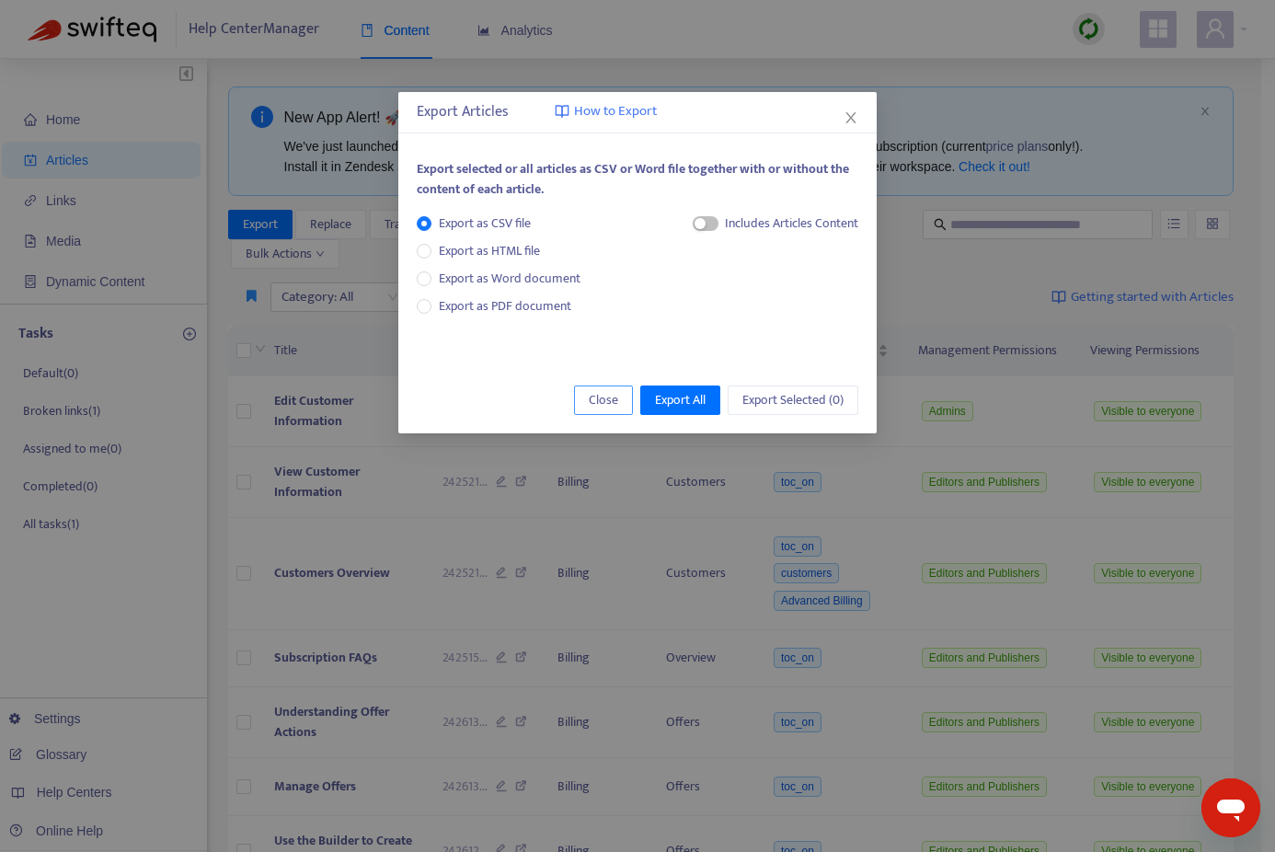
click at [594, 403] on span "Close" at bounding box center [603, 400] width 29 height 20
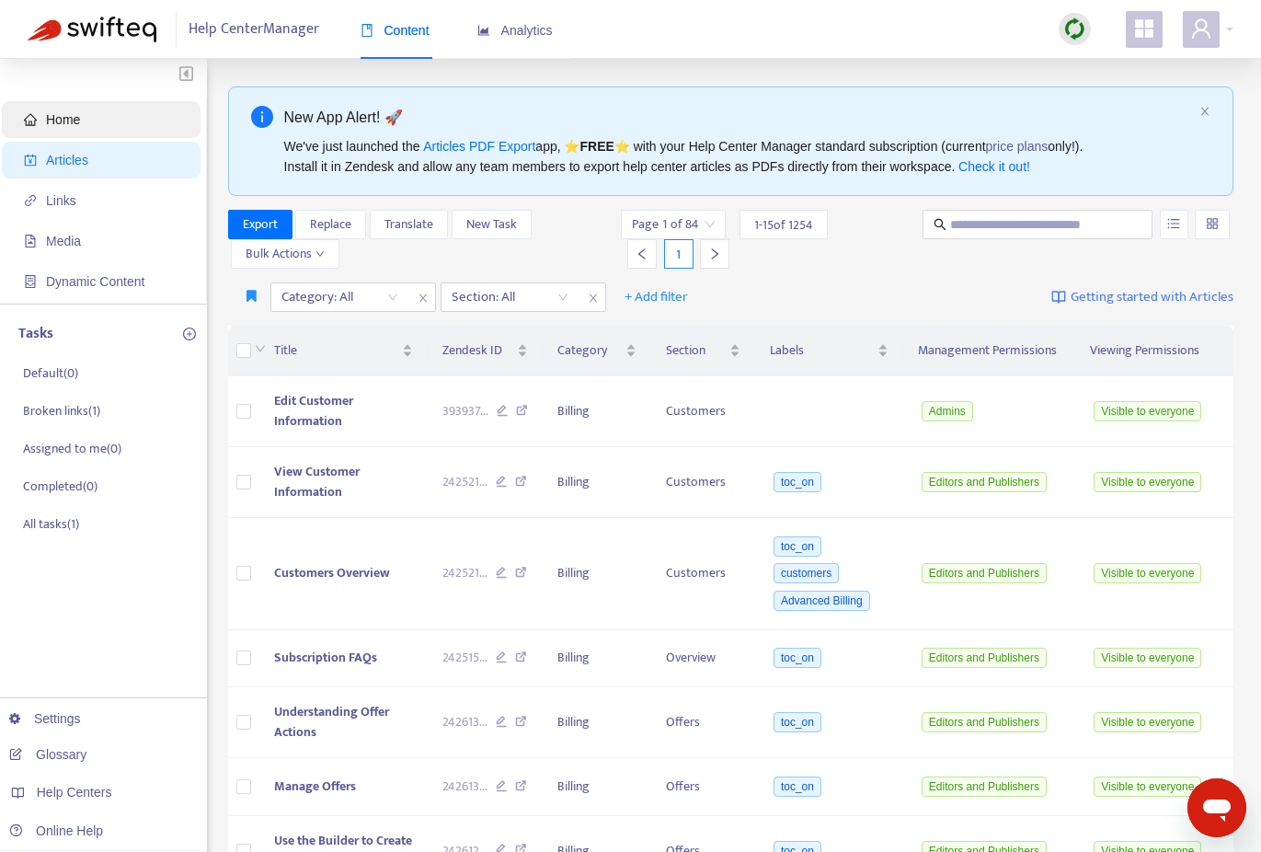
click at [57, 115] on span "Home" at bounding box center [63, 119] width 34 height 15
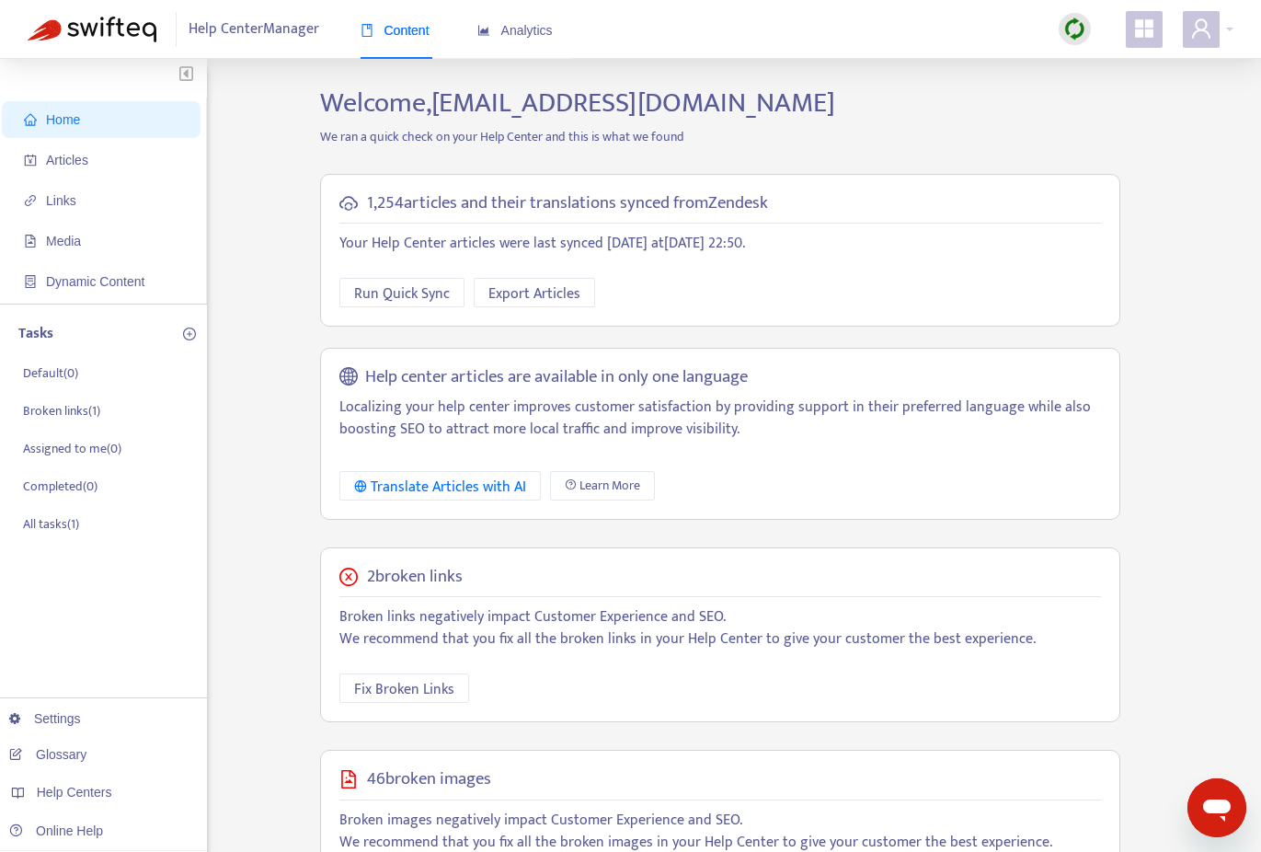
click at [1085, 29] on img at bounding box center [1075, 28] width 23 height 23
click at [1092, 63] on link "Quick Sync" at bounding box center [1113, 66] width 78 height 21
click at [392, 695] on span "Fix Broken Links" at bounding box center [404, 689] width 100 height 23
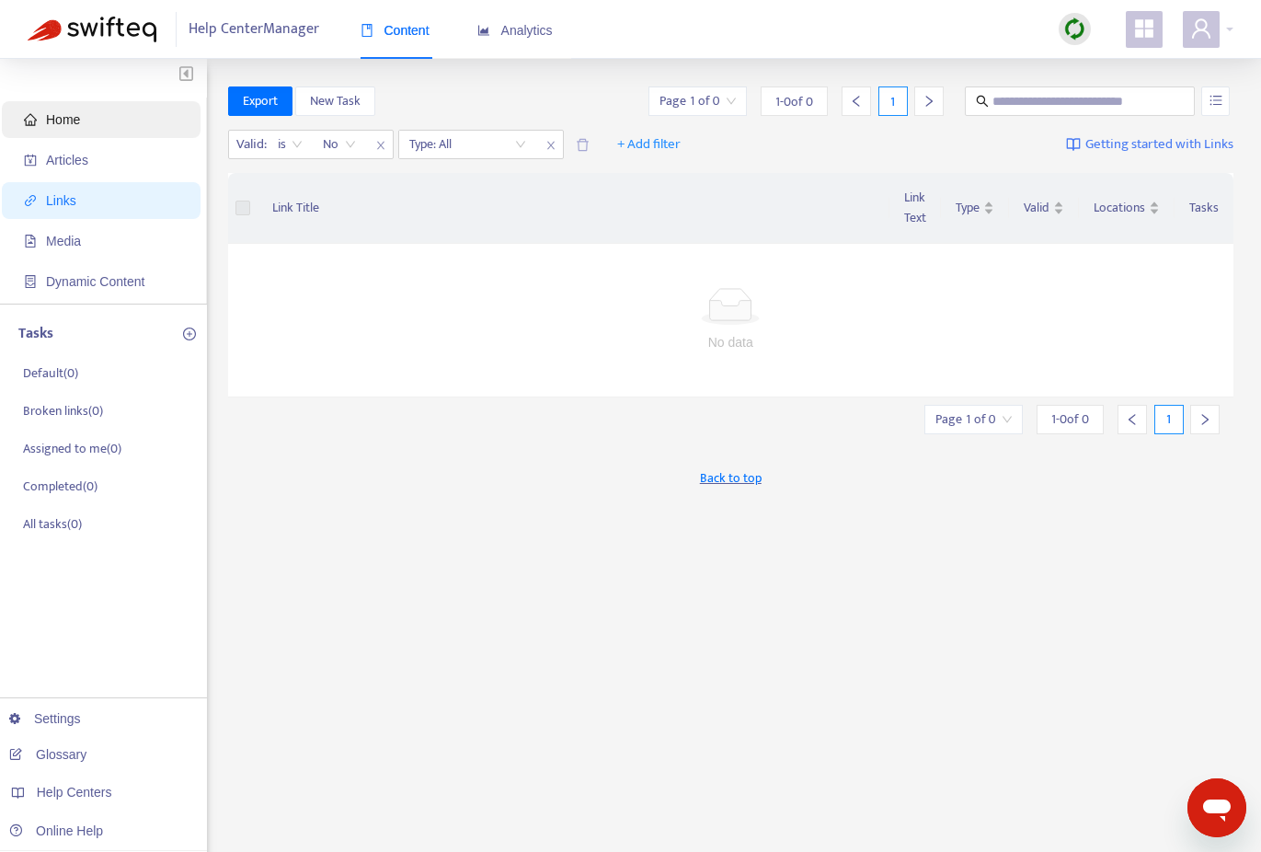
click at [58, 119] on span "Home" at bounding box center [63, 119] width 34 height 15
